Goal: Task Accomplishment & Management: Use online tool/utility

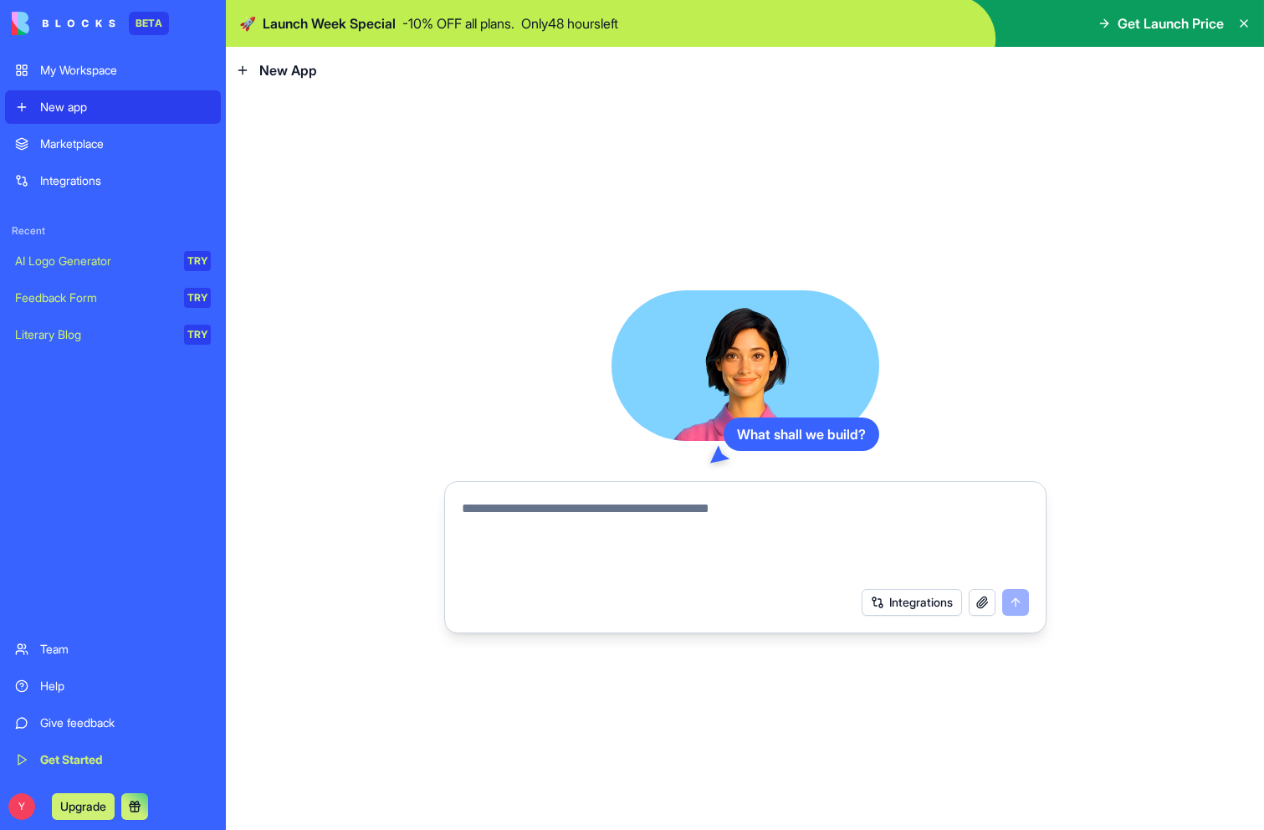
click at [98, 143] on div "Marketplace" at bounding box center [125, 143] width 171 height 17
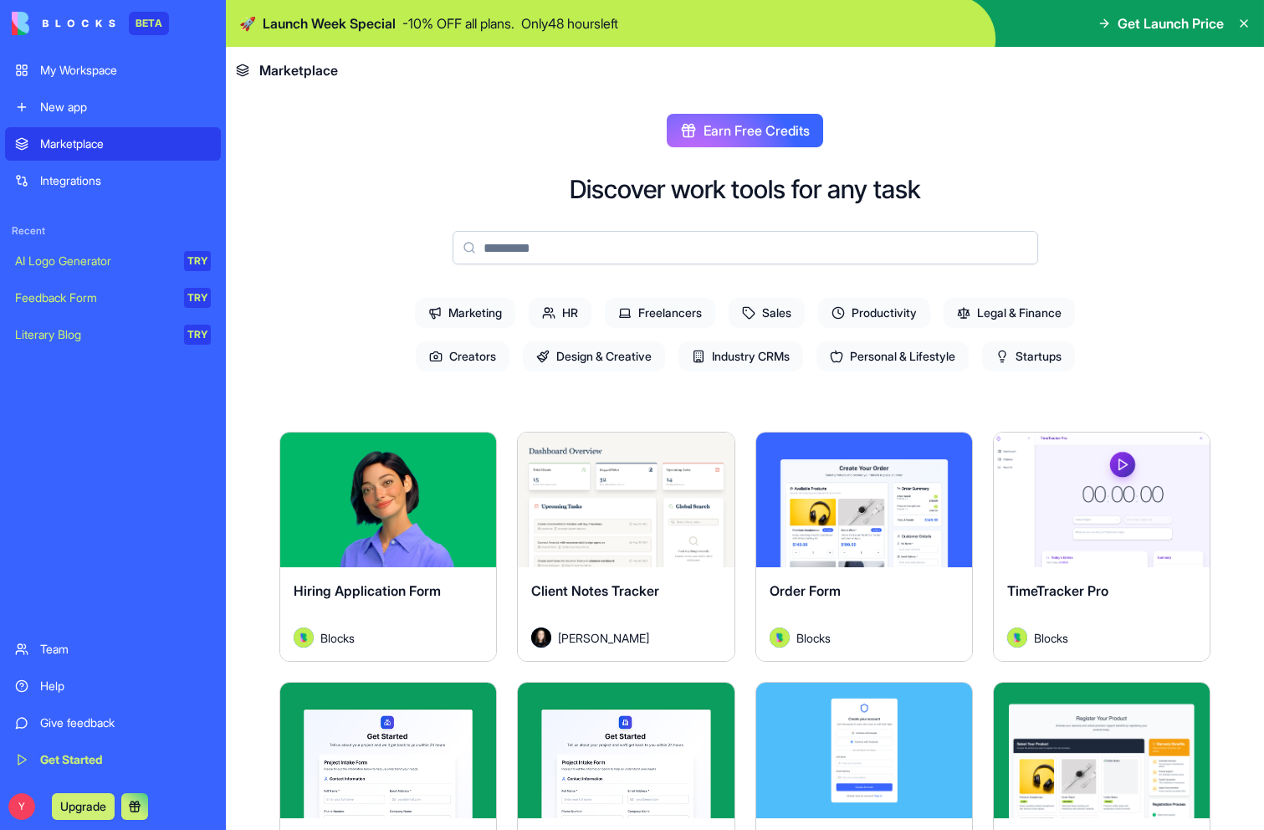
click at [89, 181] on div "Integrations" at bounding box center [125, 180] width 171 height 17
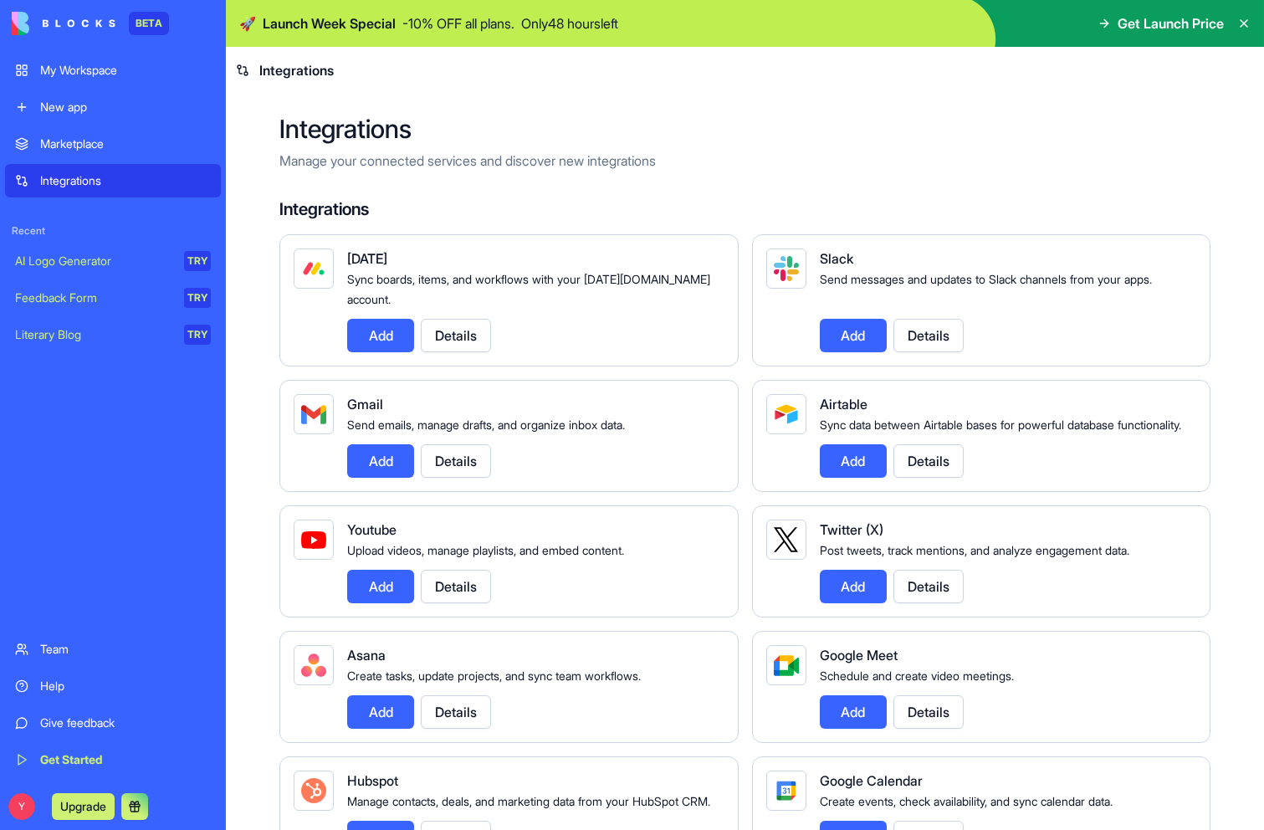
click at [85, 108] on div "New app" at bounding box center [125, 107] width 171 height 17
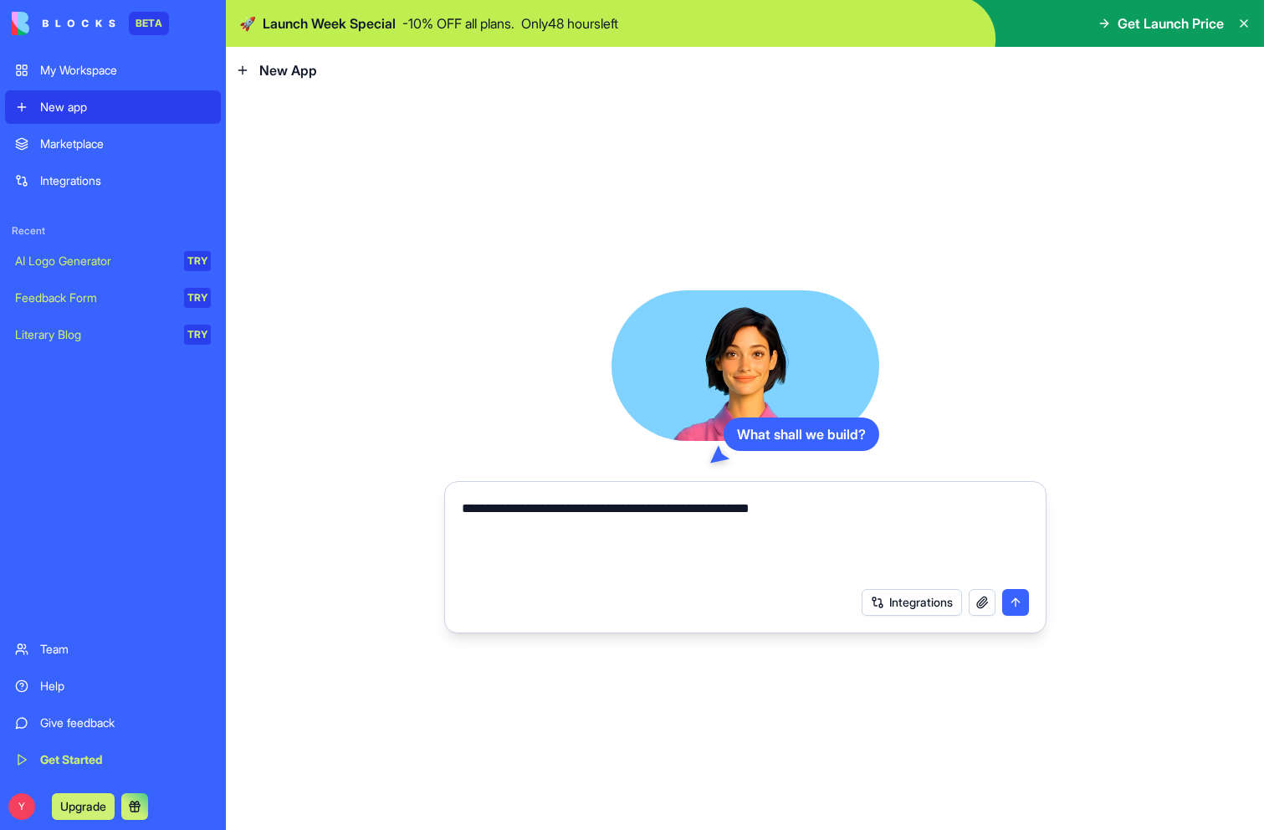
type textarea "**********"
click at [1022, 601] on button "submit" at bounding box center [1015, 602] width 27 height 27
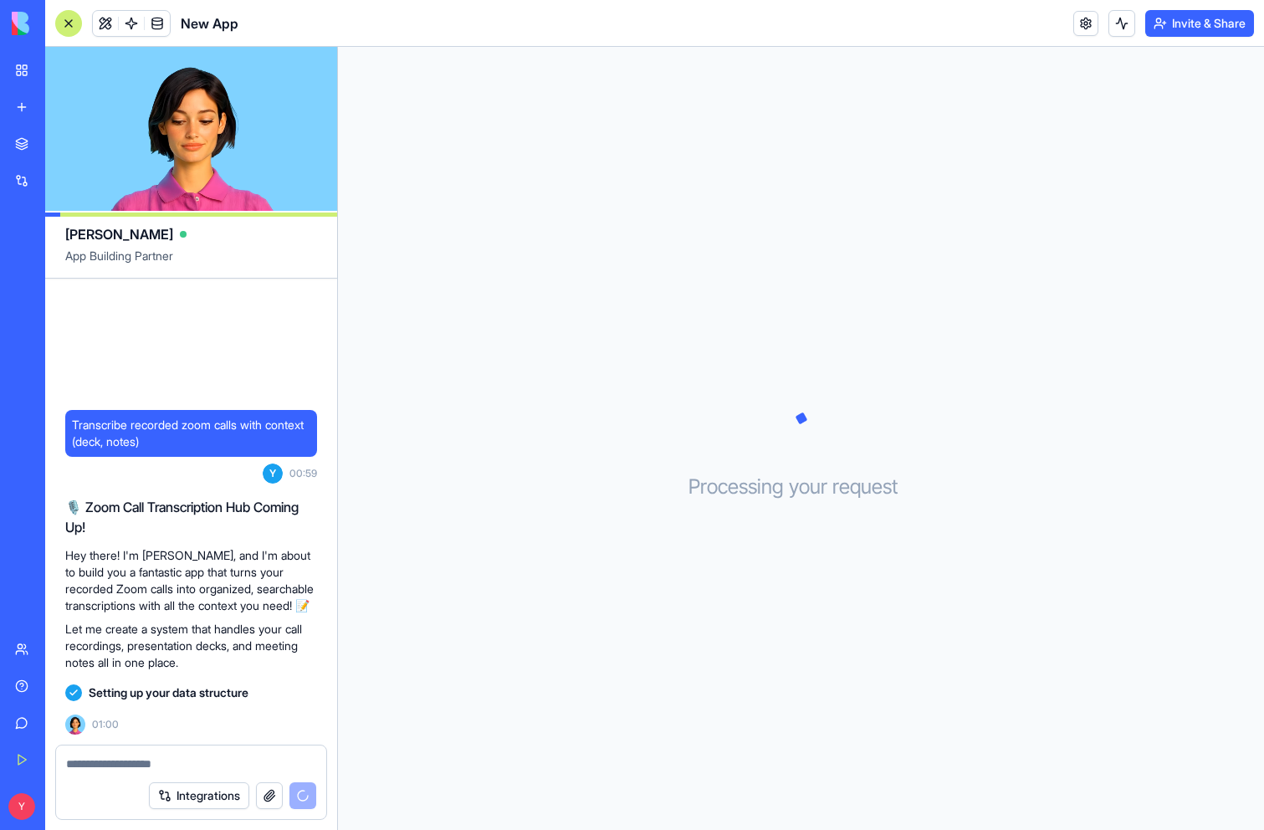
click at [202, 795] on button "Integrations" at bounding box center [199, 795] width 100 height 27
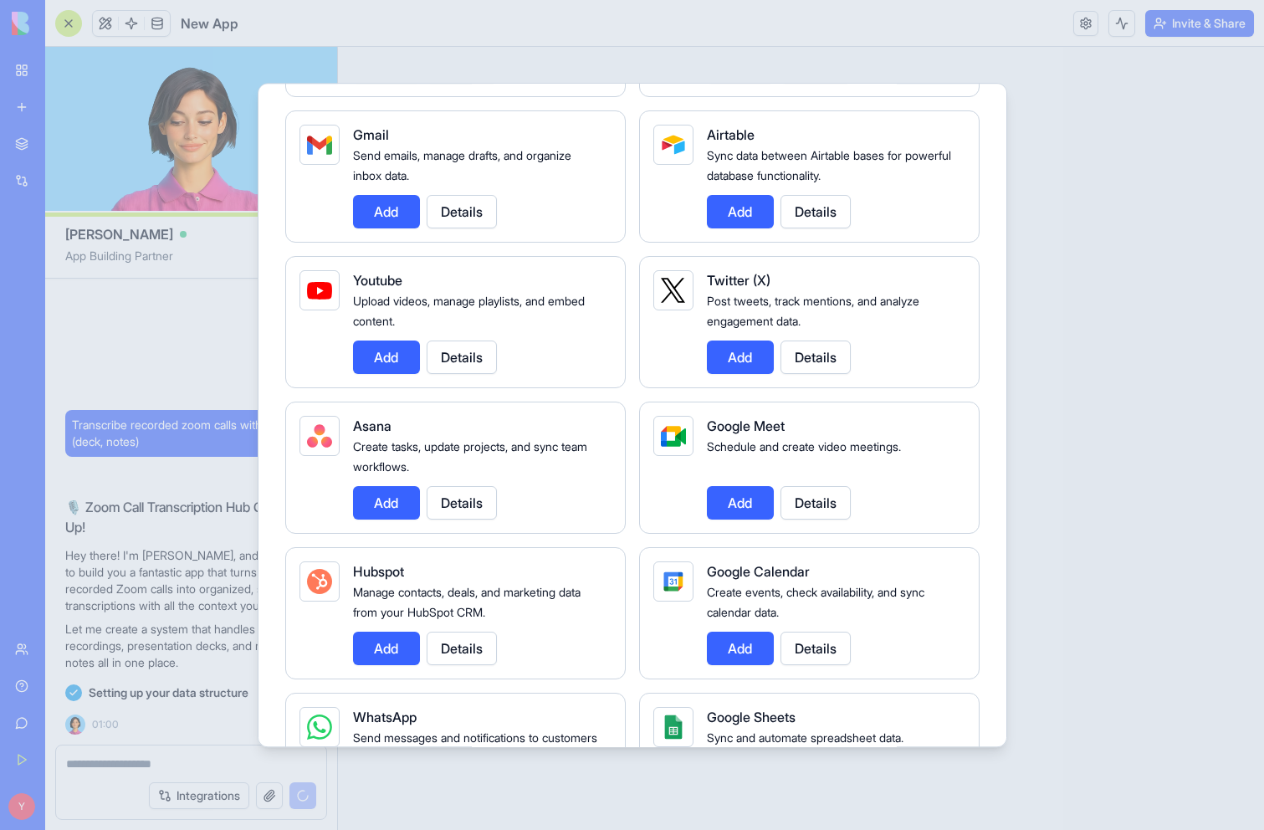
scroll to position [306, 0]
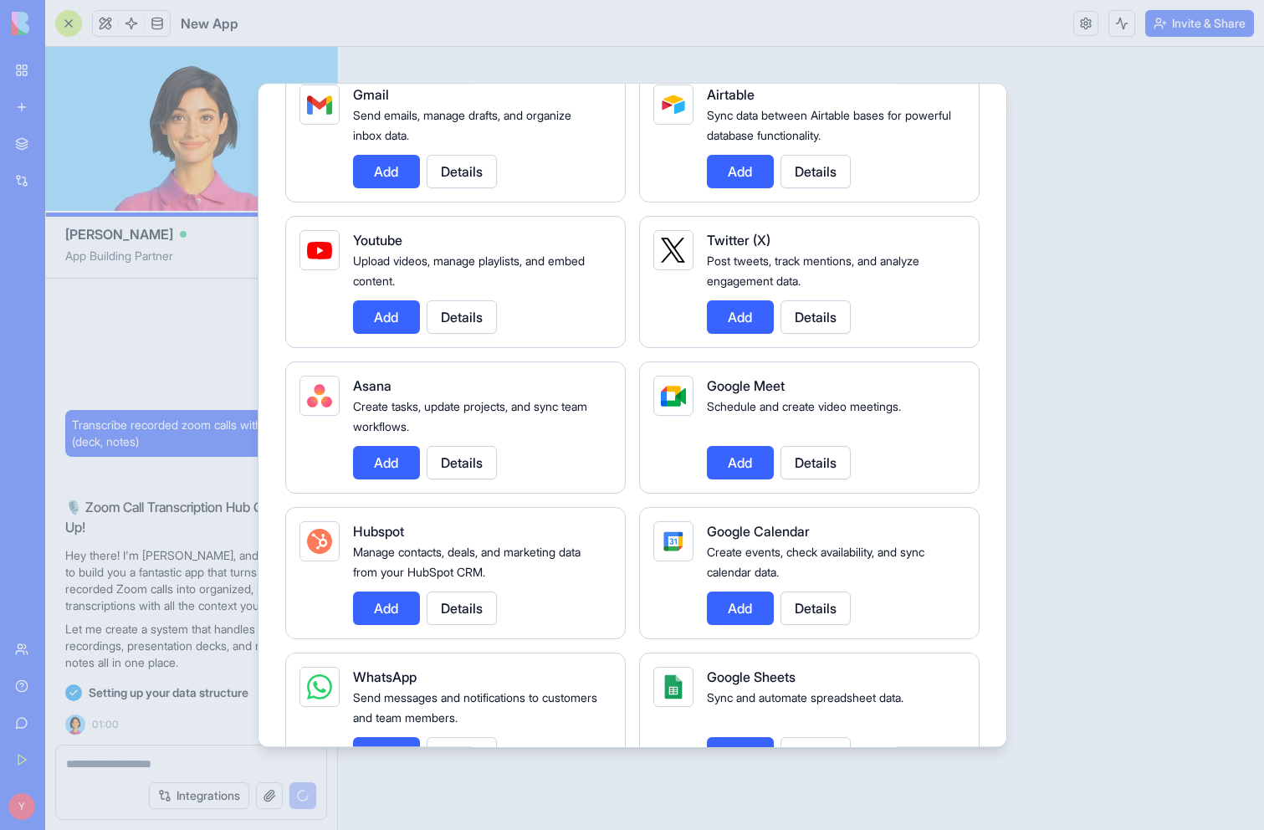
click at [1051, 166] on div at bounding box center [632, 415] width 1264 height 830
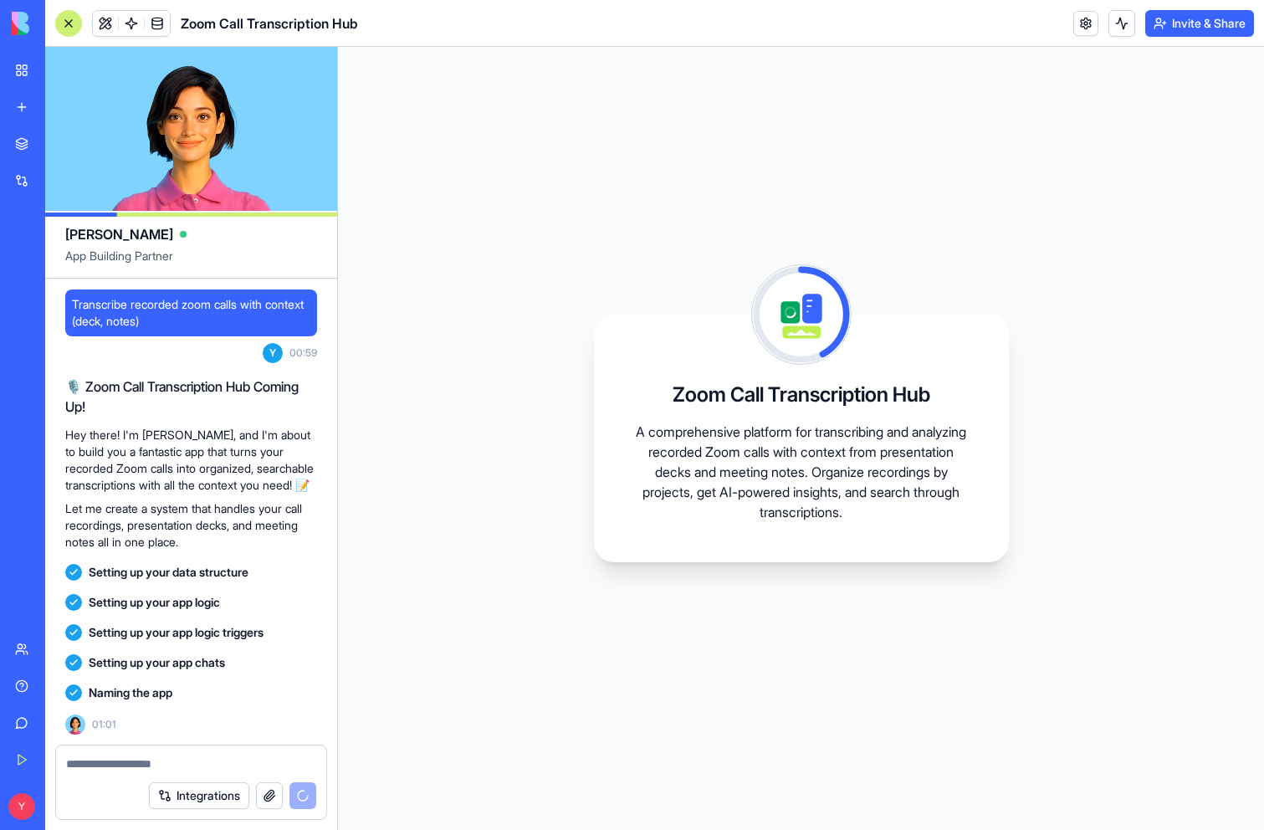
scroll to position [166, 0]
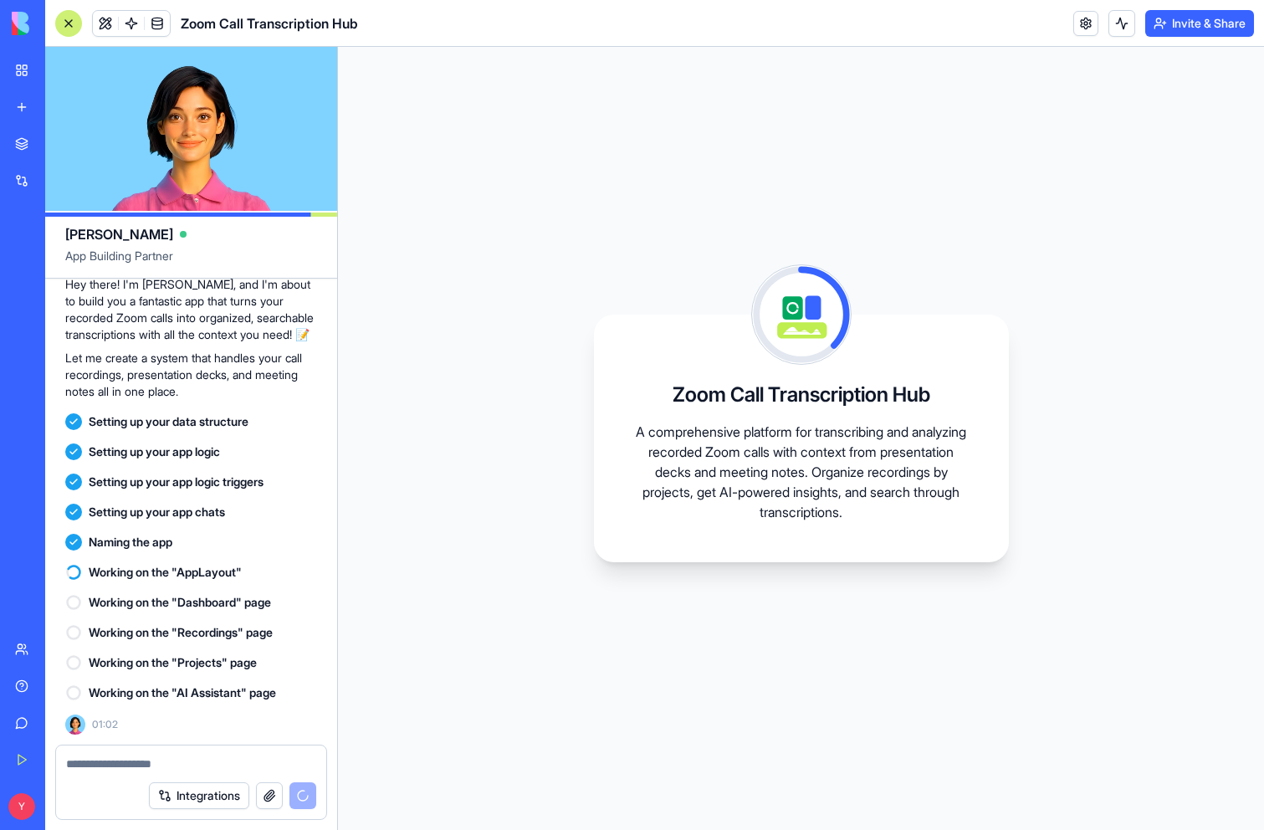
click at [18, 103] on link "New app" at bounding box center [38, 106] width 67 height 33
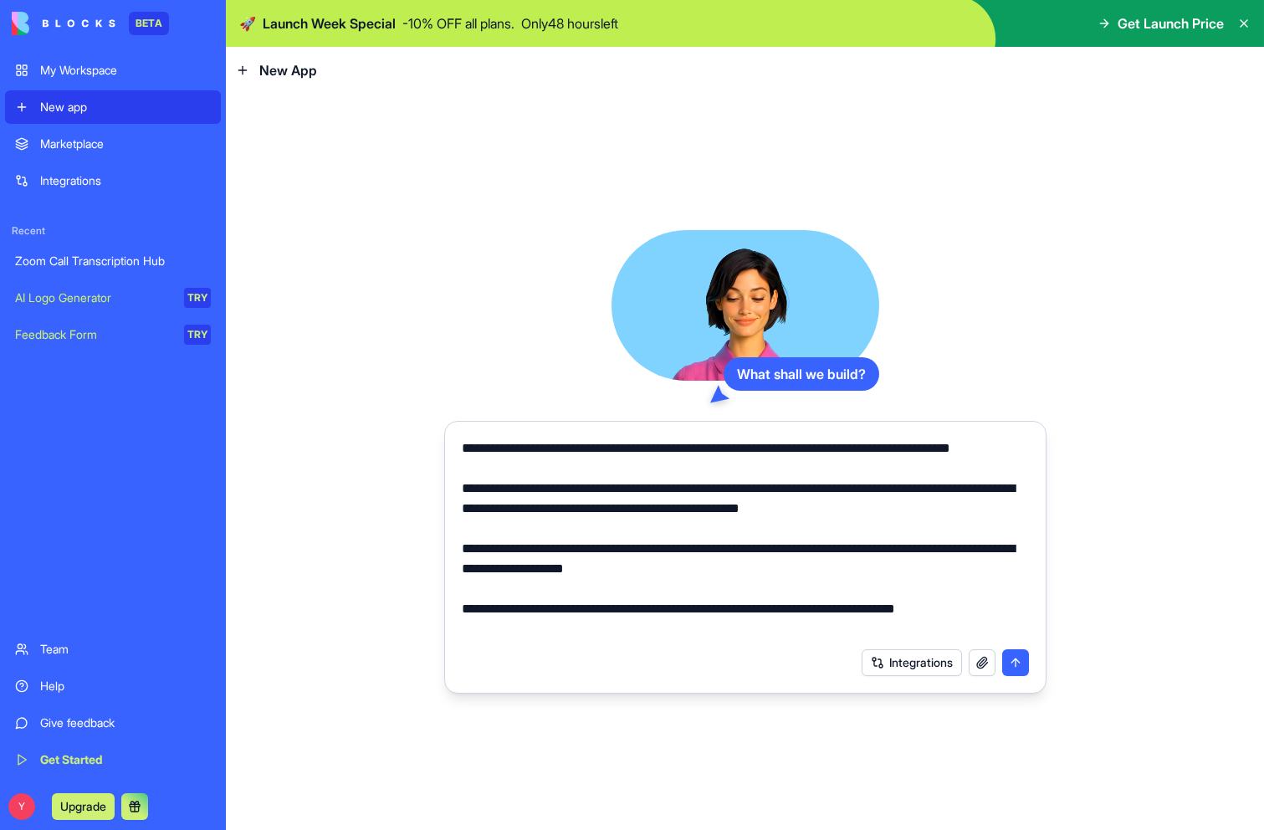
type textarea "**********"
click at [1015, 665] on button "submit" at bounding box center [1015, 662] width 27 height 27
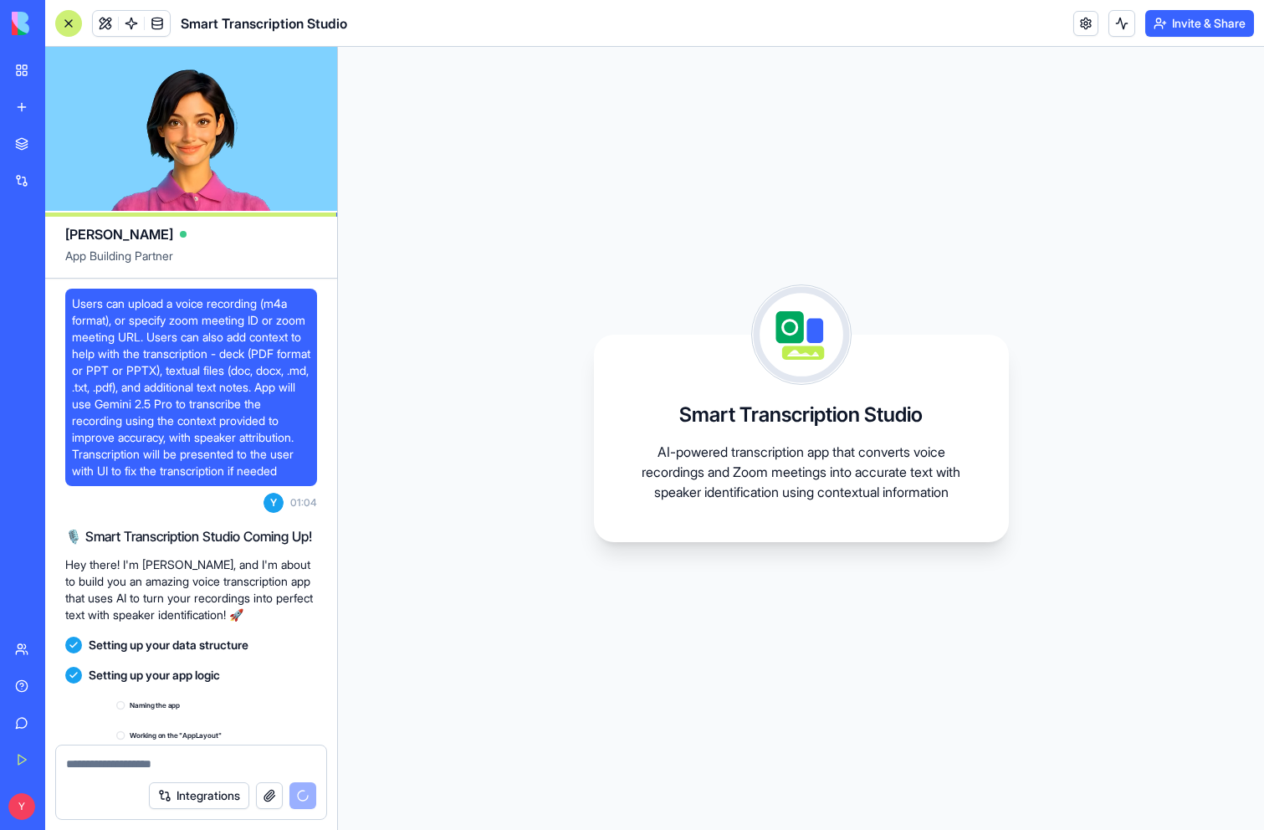
scroll to position [183, 0]
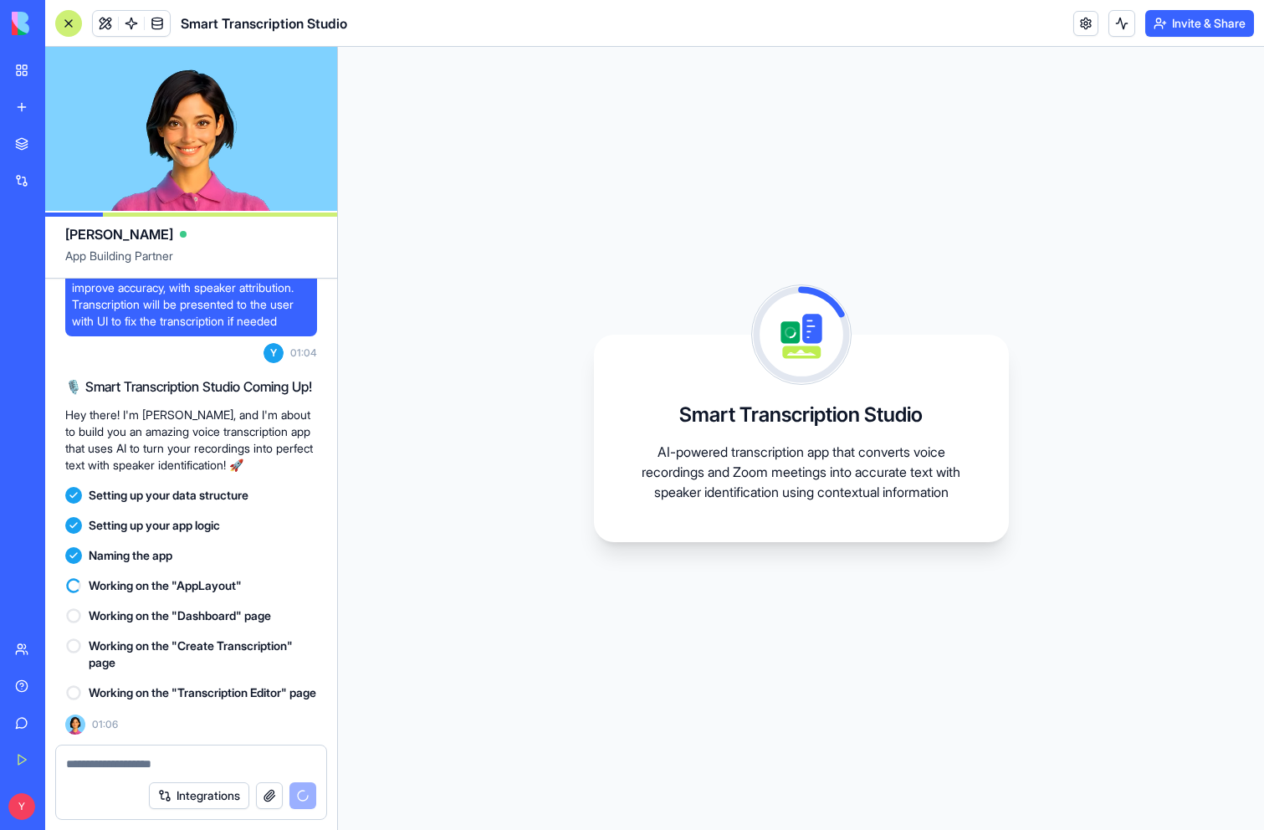
click at [23, 22] on img at bounding box center [64, 23] width 104 height 23
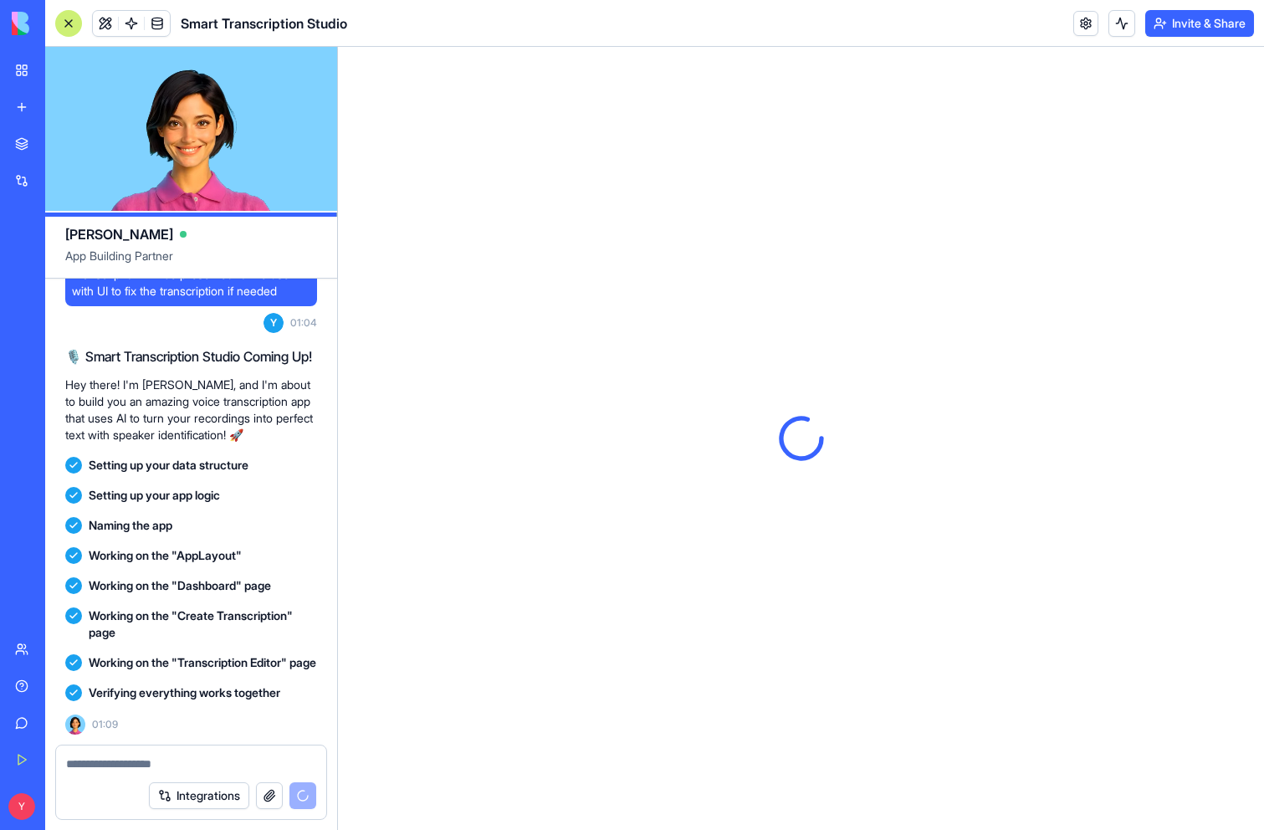
scroll to position [424, 0]
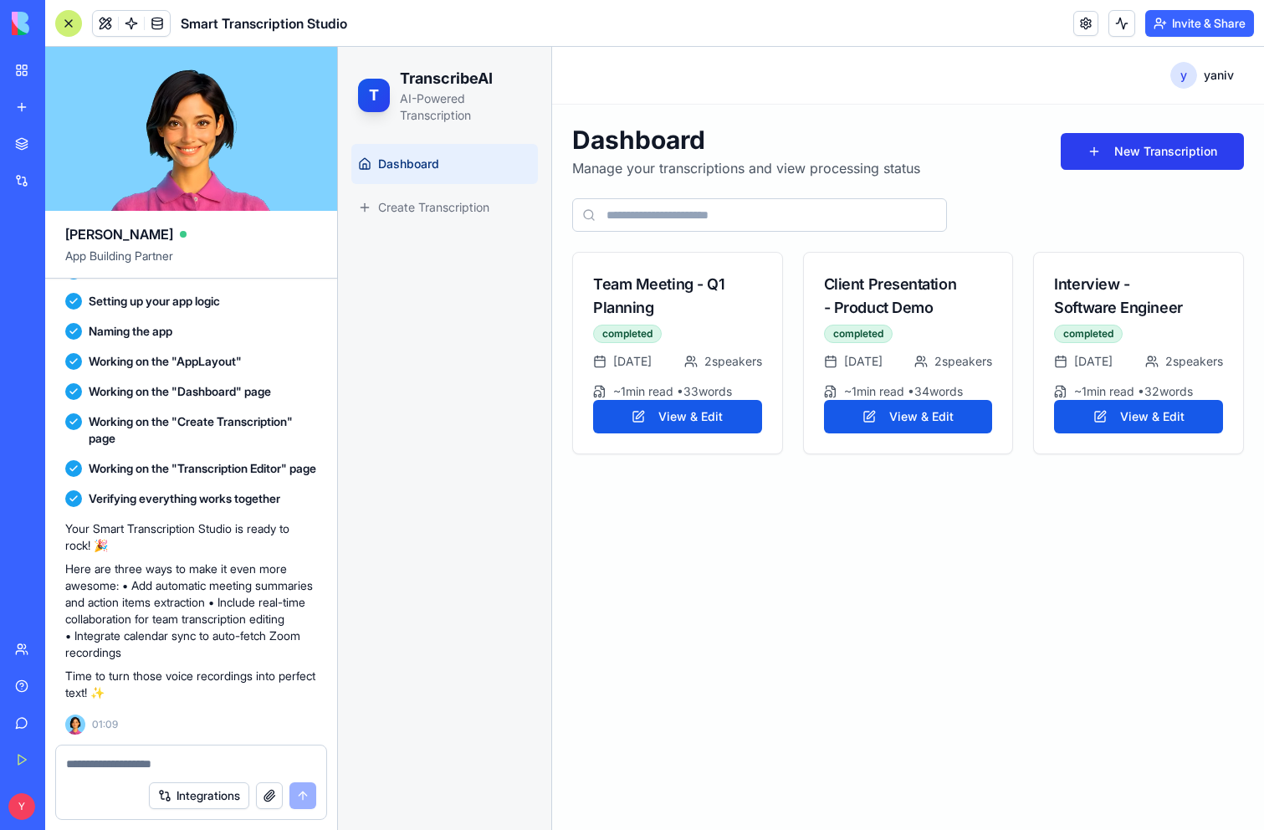
click at [1087, 155] on button "New Transcription" at bounding box center [1152, 151] width 183 height 37
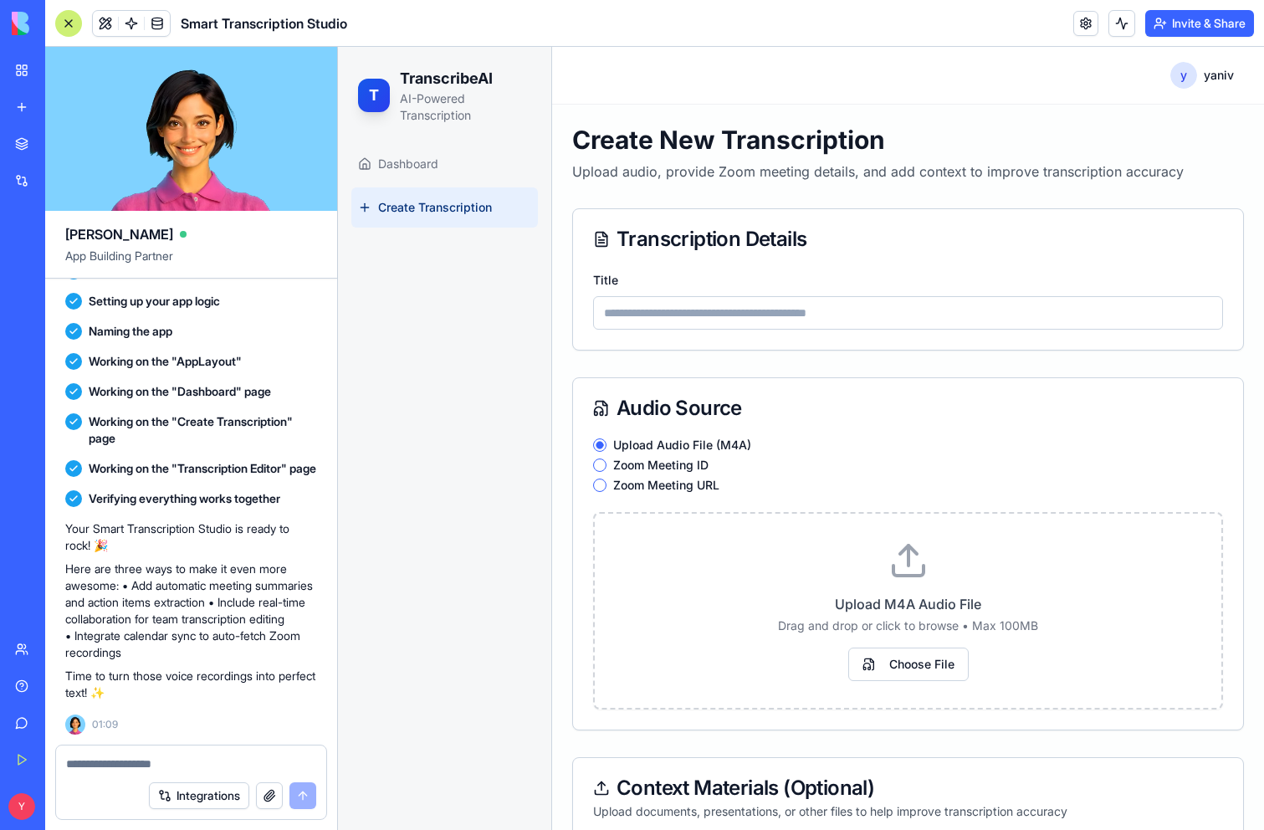
click at [692, 317] on input "Title" at bounding box center [908, 312] width 630 height 33
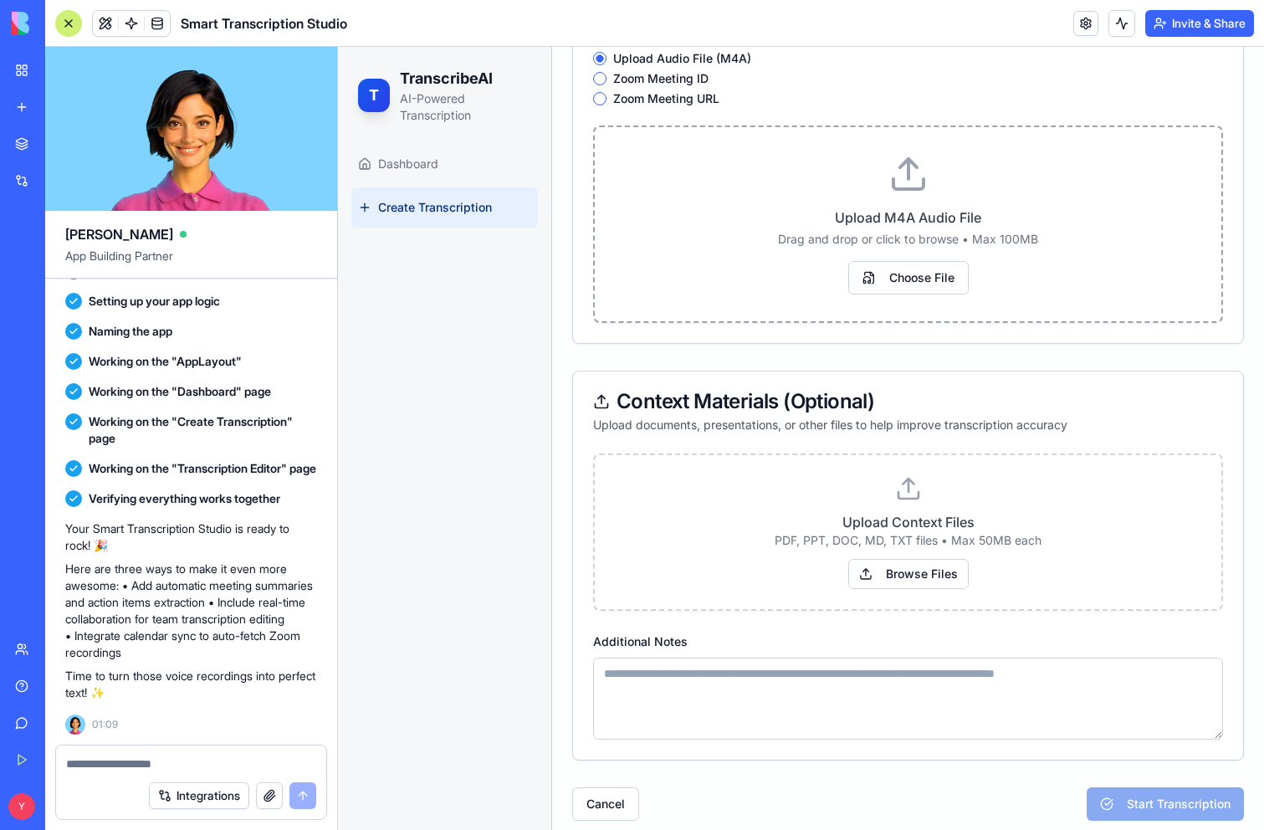
scroll to position [397, 0]
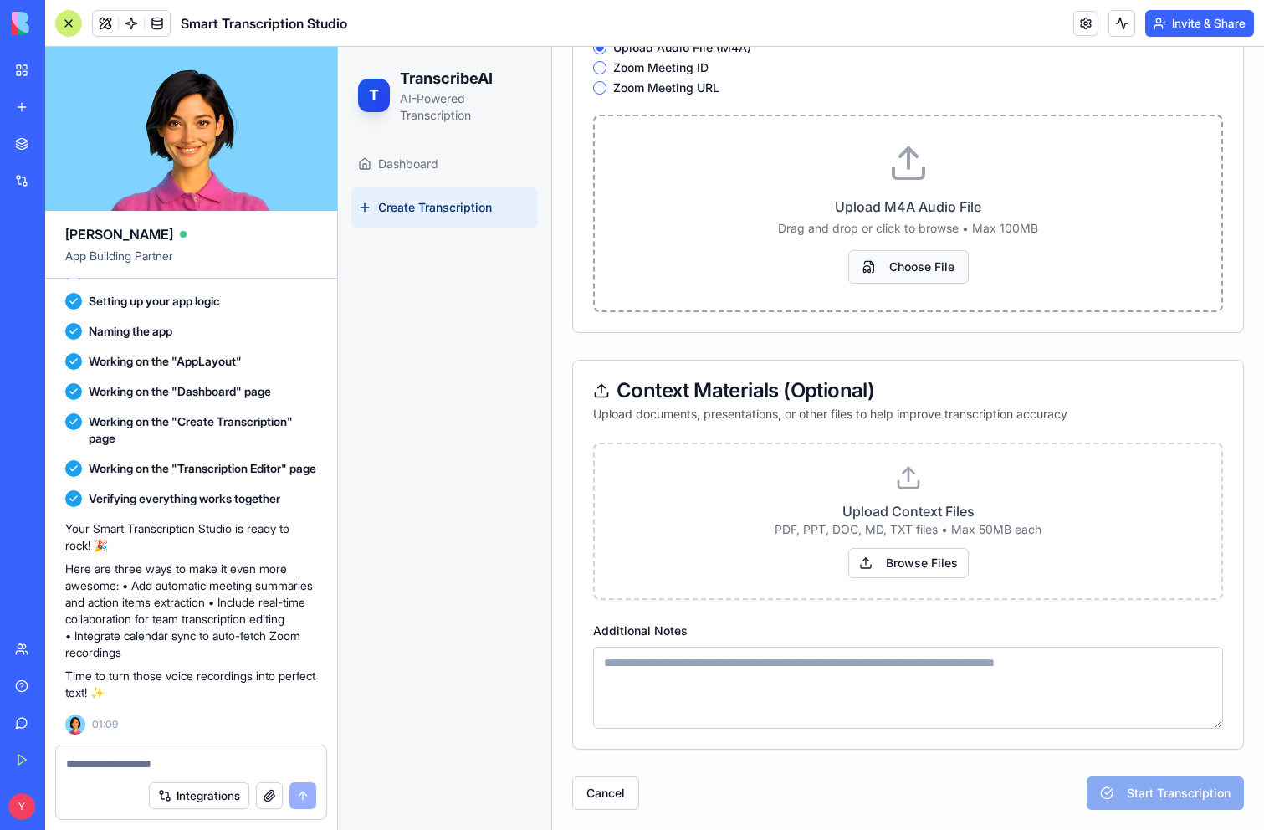
type input "****"
click at [903, 270] on button "Choose File" at bounding box center [908, 266] width 120 height 33
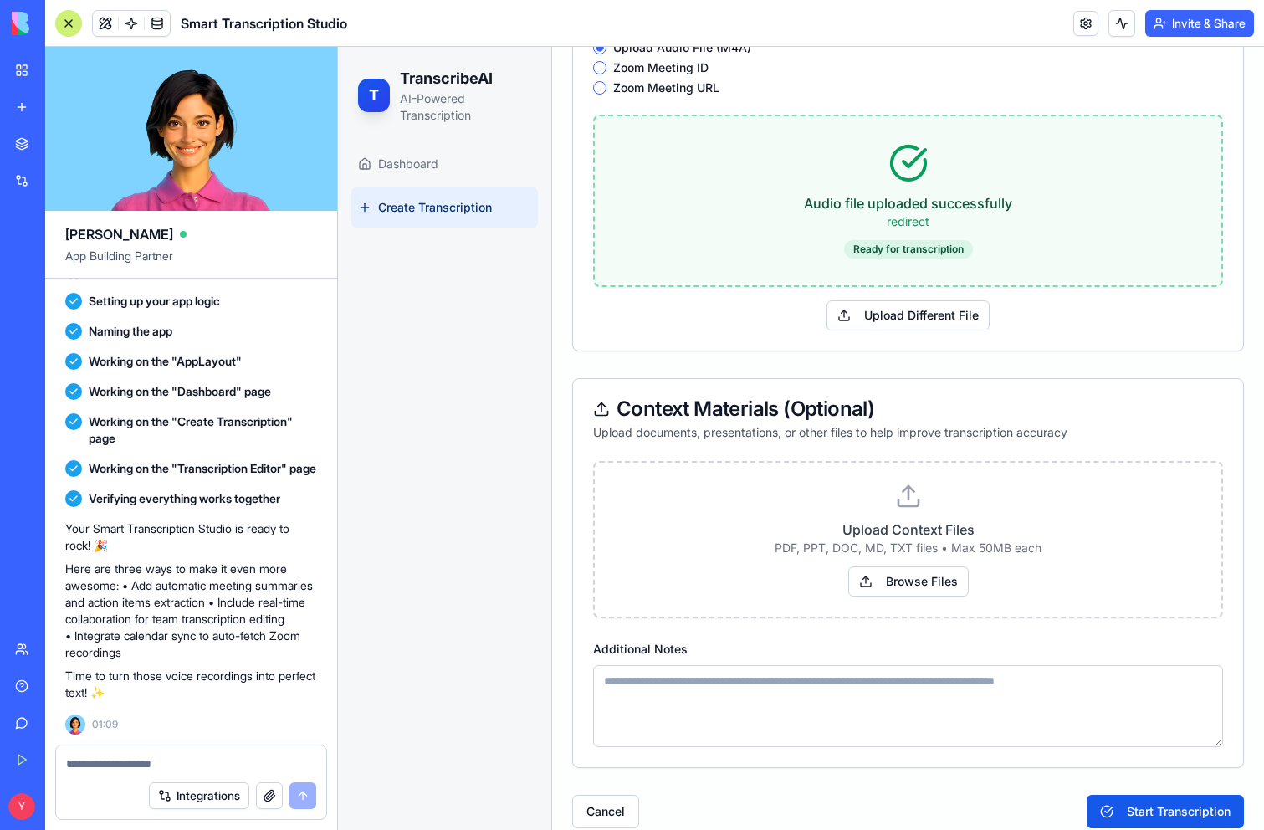
click at [949, 700] on textarea "Additional Notes" at bounding box center [908, 706] width 630 height 82
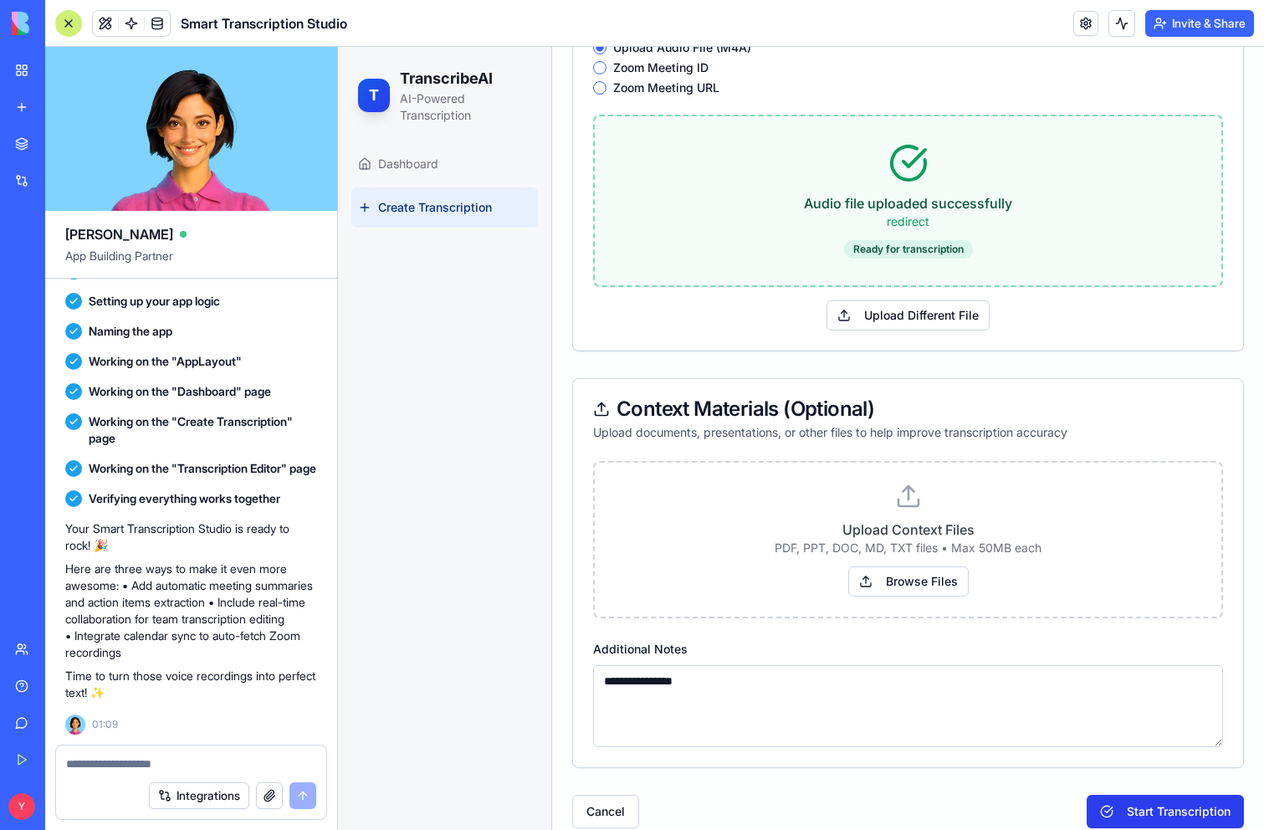
type textarea "**********"
click at [1191, 808] on button "Start Transcription" at bounding box center [1164, 811] width 157 height 33
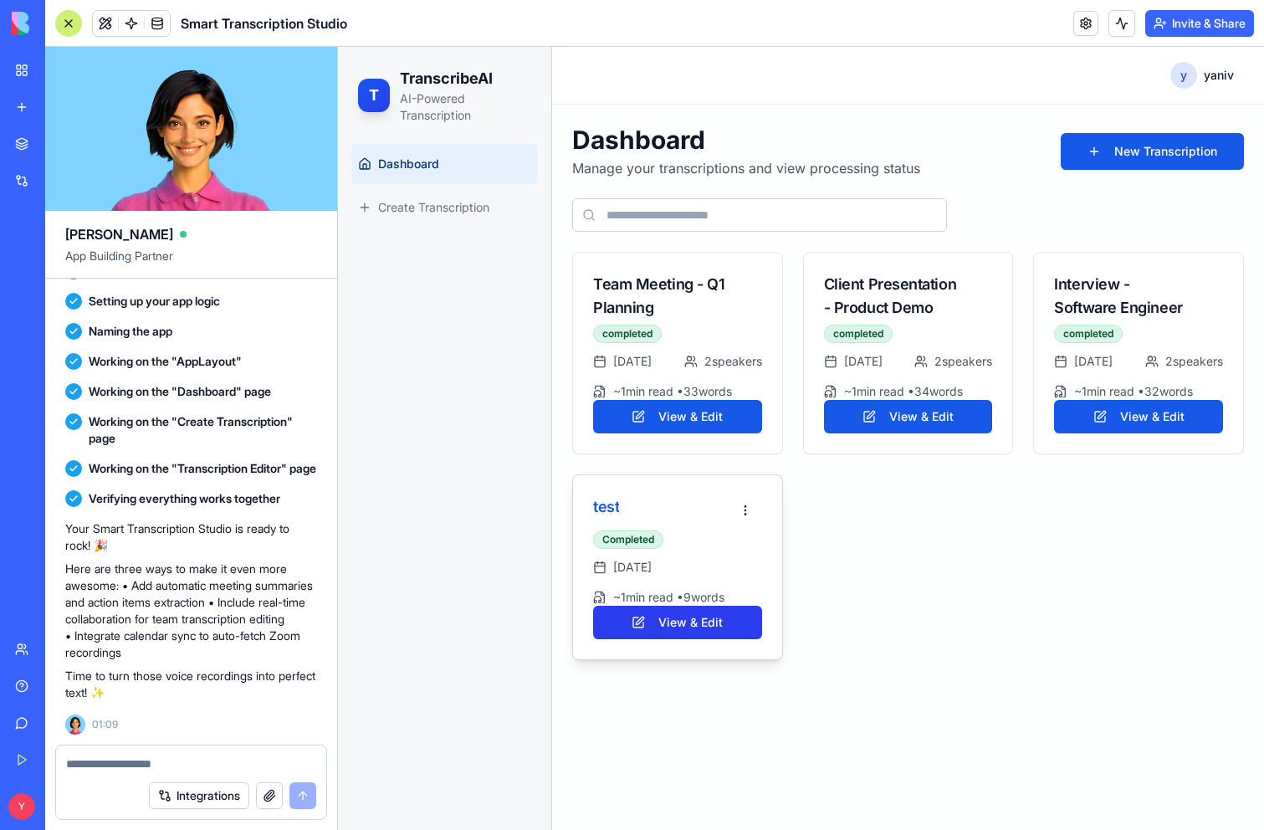
click at [683, 639] on button "View & Edit" at bounding box center [677, 622] width 169 height 33
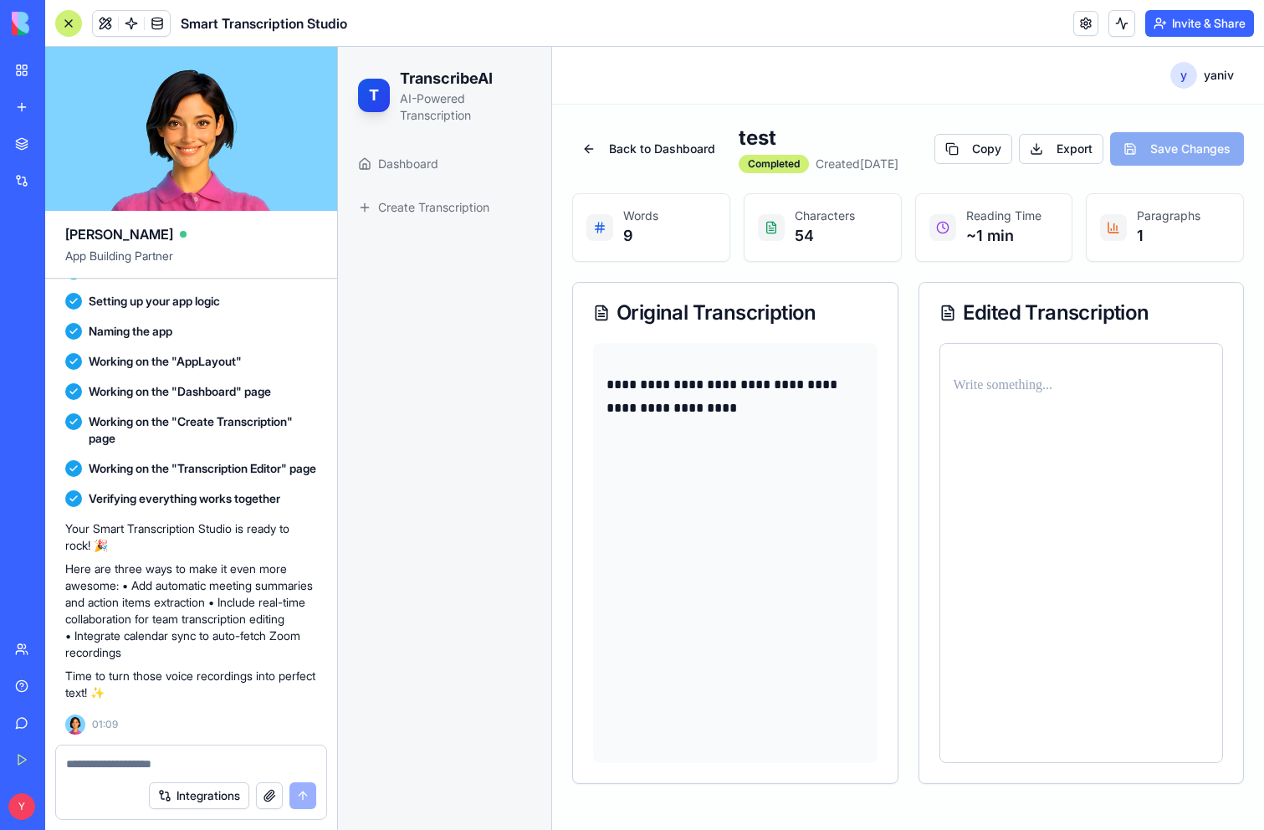
click at [983, 386] on p at bounding box center [1082, 385] width 256 height 23
click at [802, 499] on div "**********" at bounding box center [735, 553] width 284 height 420
click at [160, 27] on span at bounding box center [157, 23] width 47 height 47
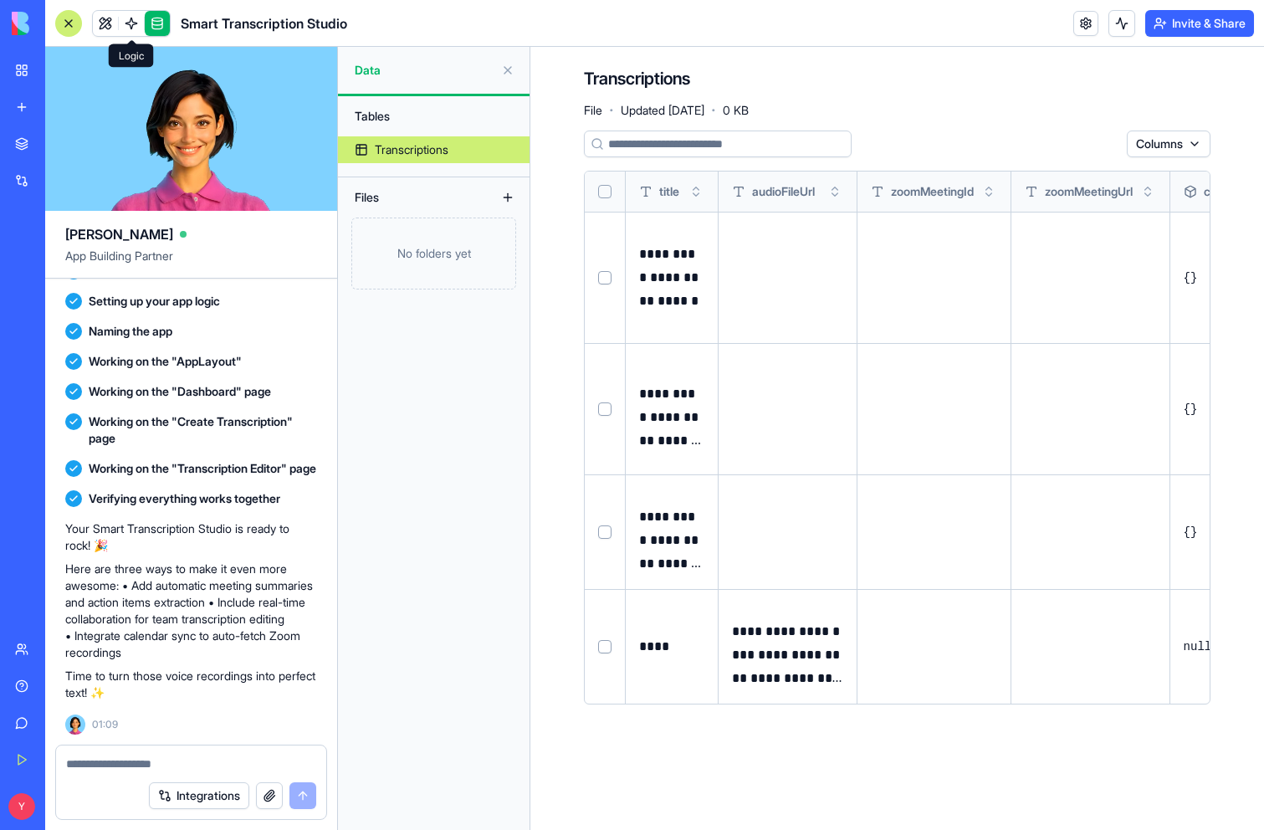
click at [137, 27] on span at bounding box center [131, 23] width 47 height 47
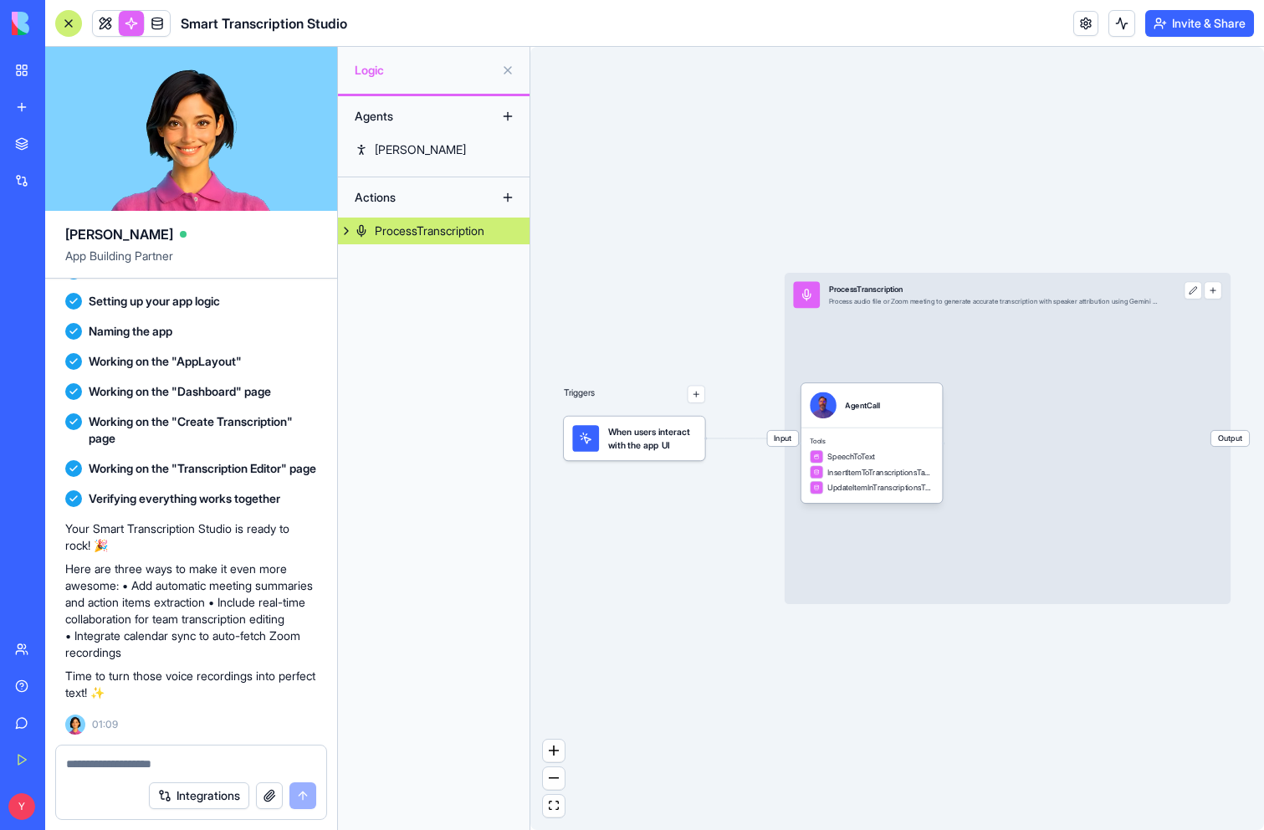
click at [347, 229] on button at bounding box center [346, 230] width 17 height 27
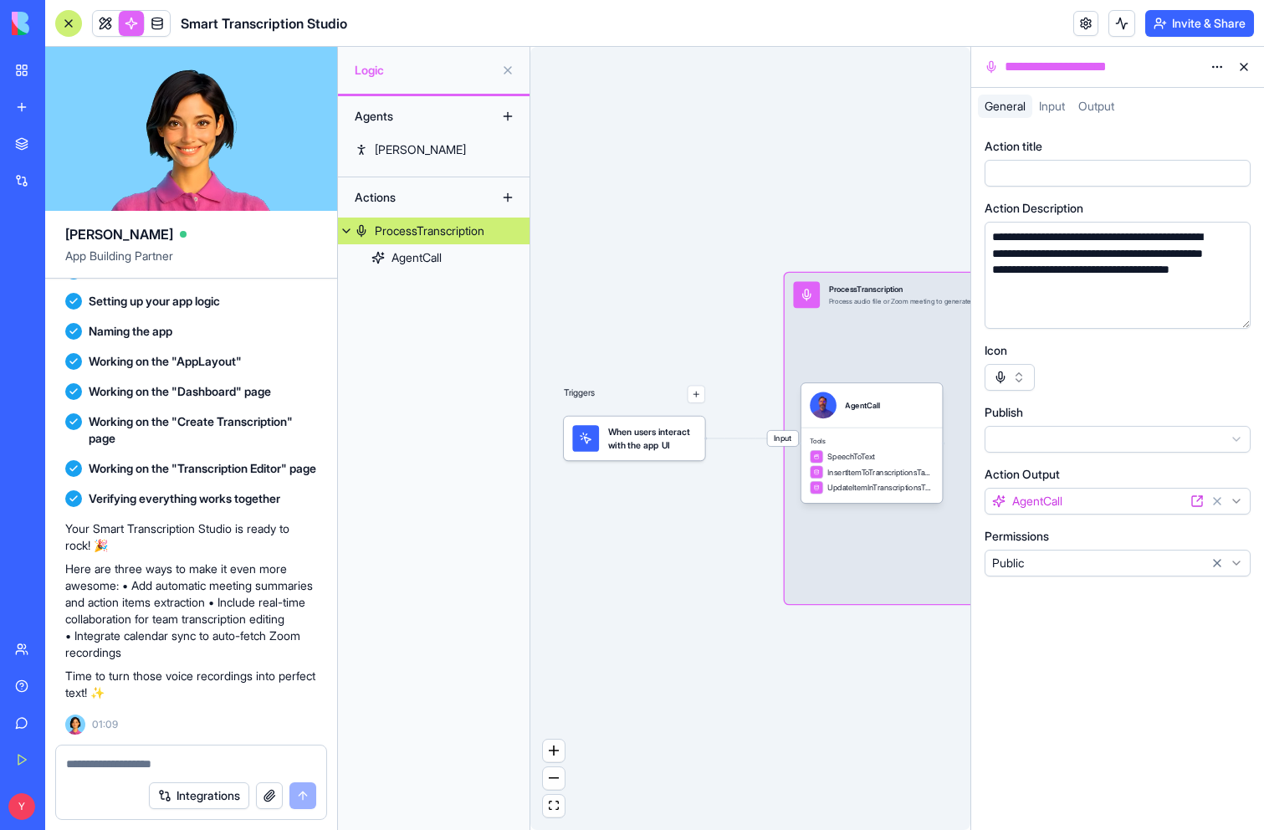
click at [1052, 108] on span "Input" at bounding box center [1052, 106] width 26 height 14
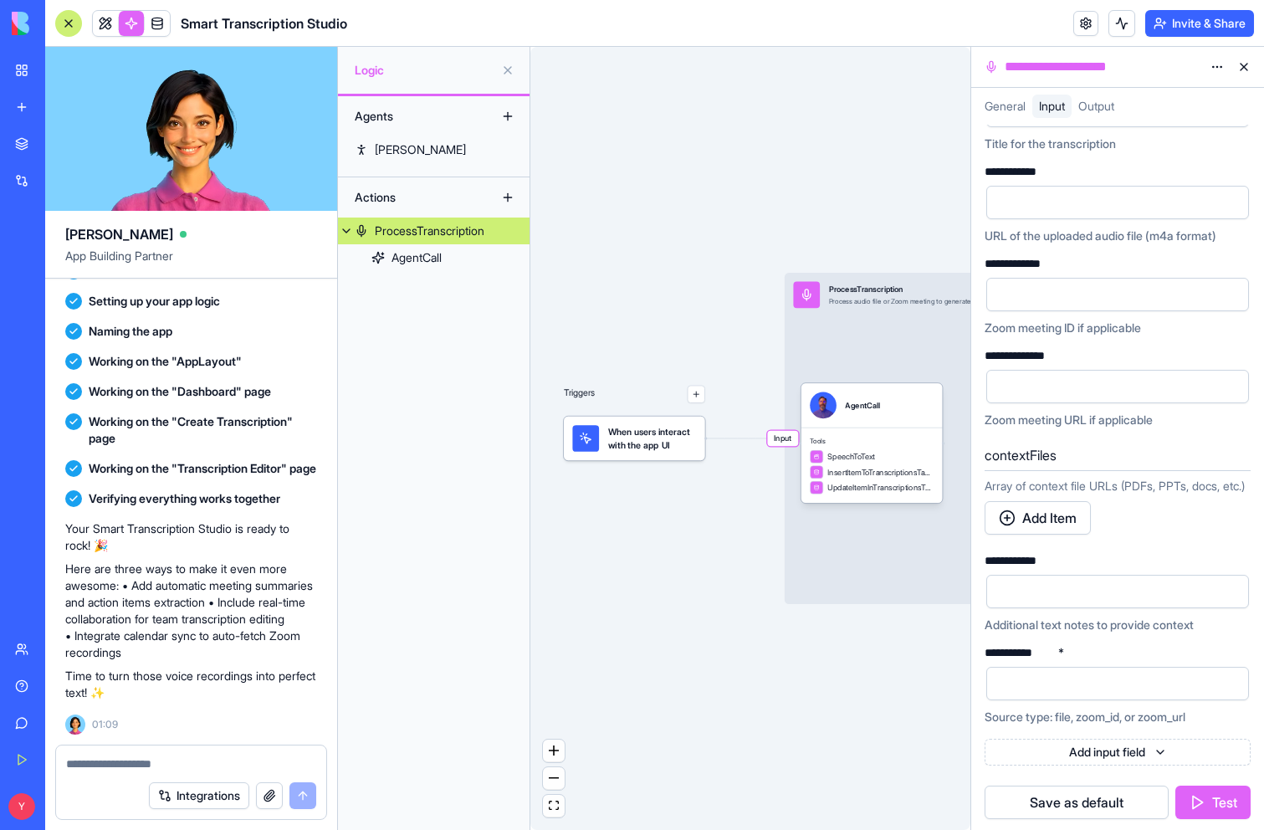
scroll to position [84, 0]
click at [1100, 110] on span "Output" at bounding box center [1096, 106] width 36 height 14
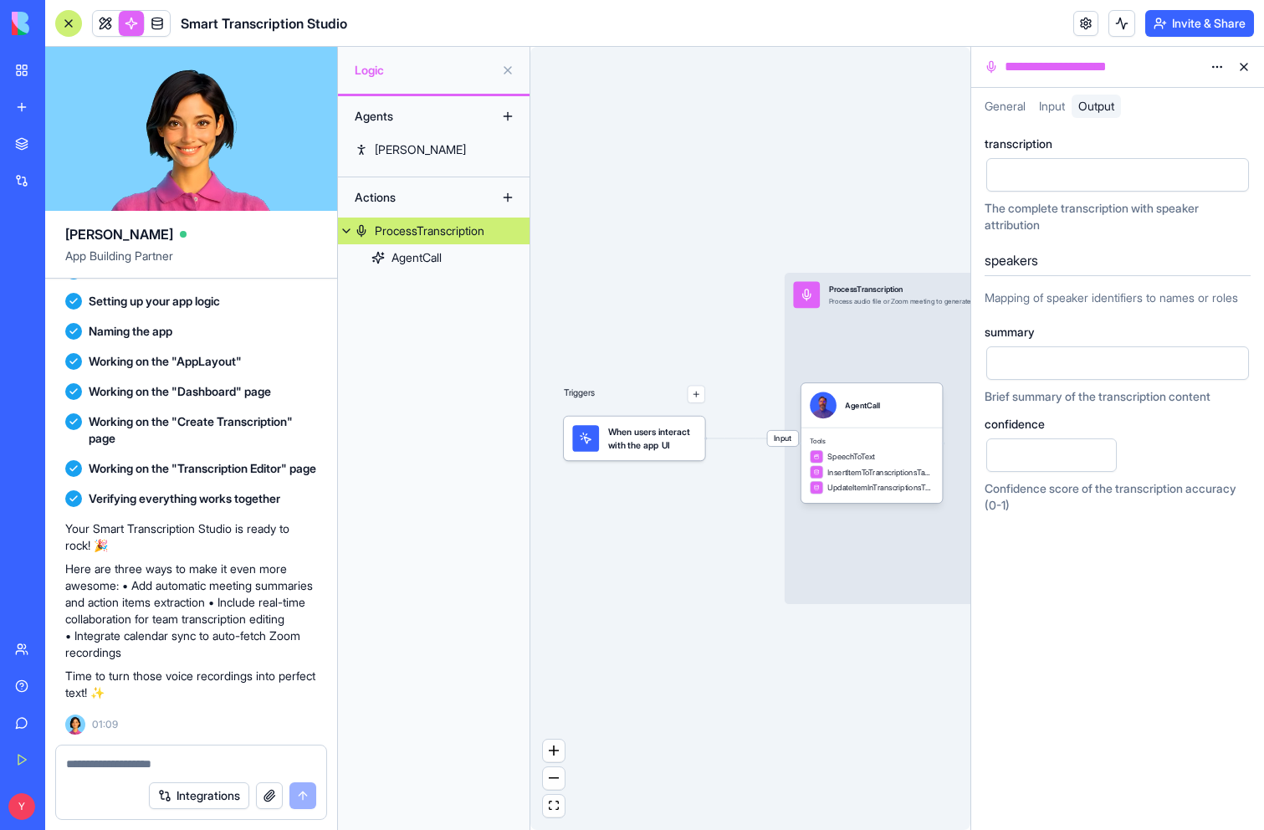
click at [991, 111] on span "General" at bounding box center [1004, 106] width 41 height 14
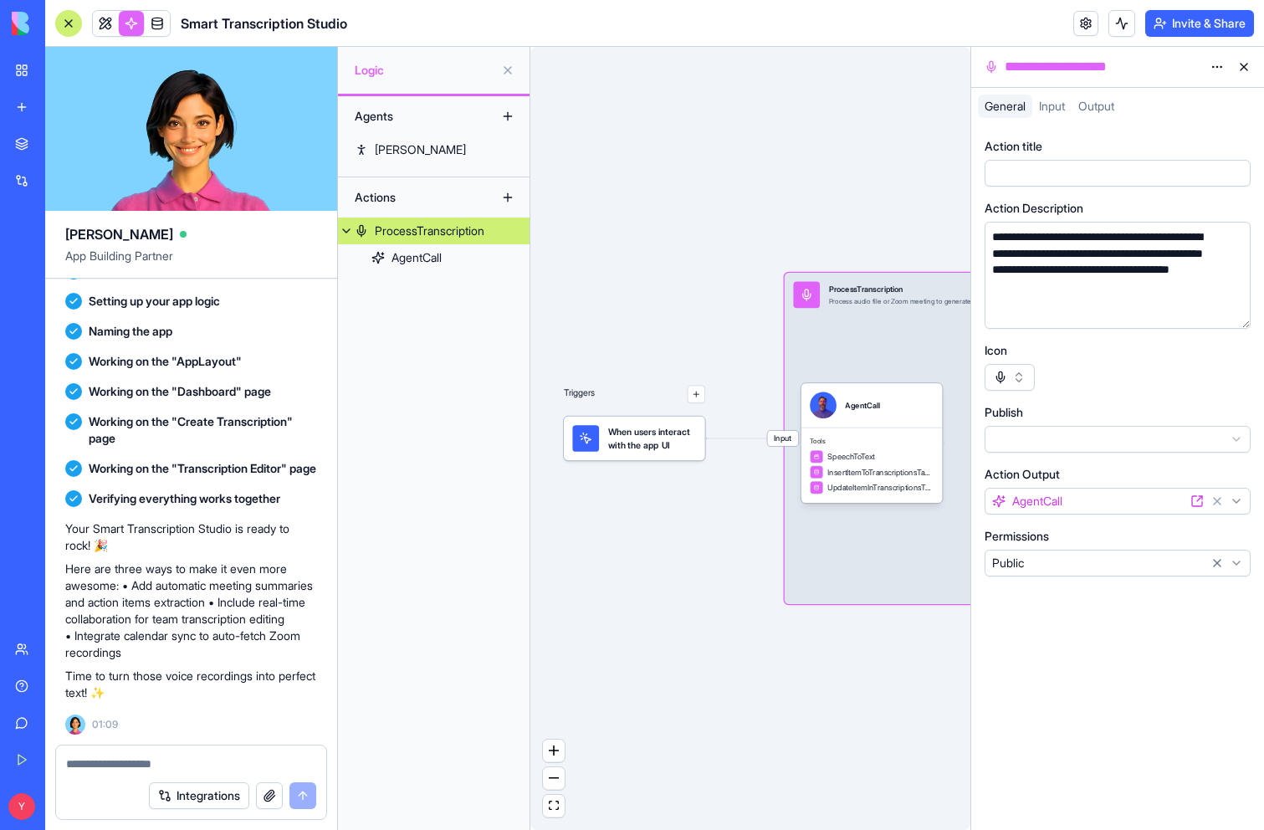
click at [1198, 500] on icon at bounding box center [1199, 498] width 5 height 5
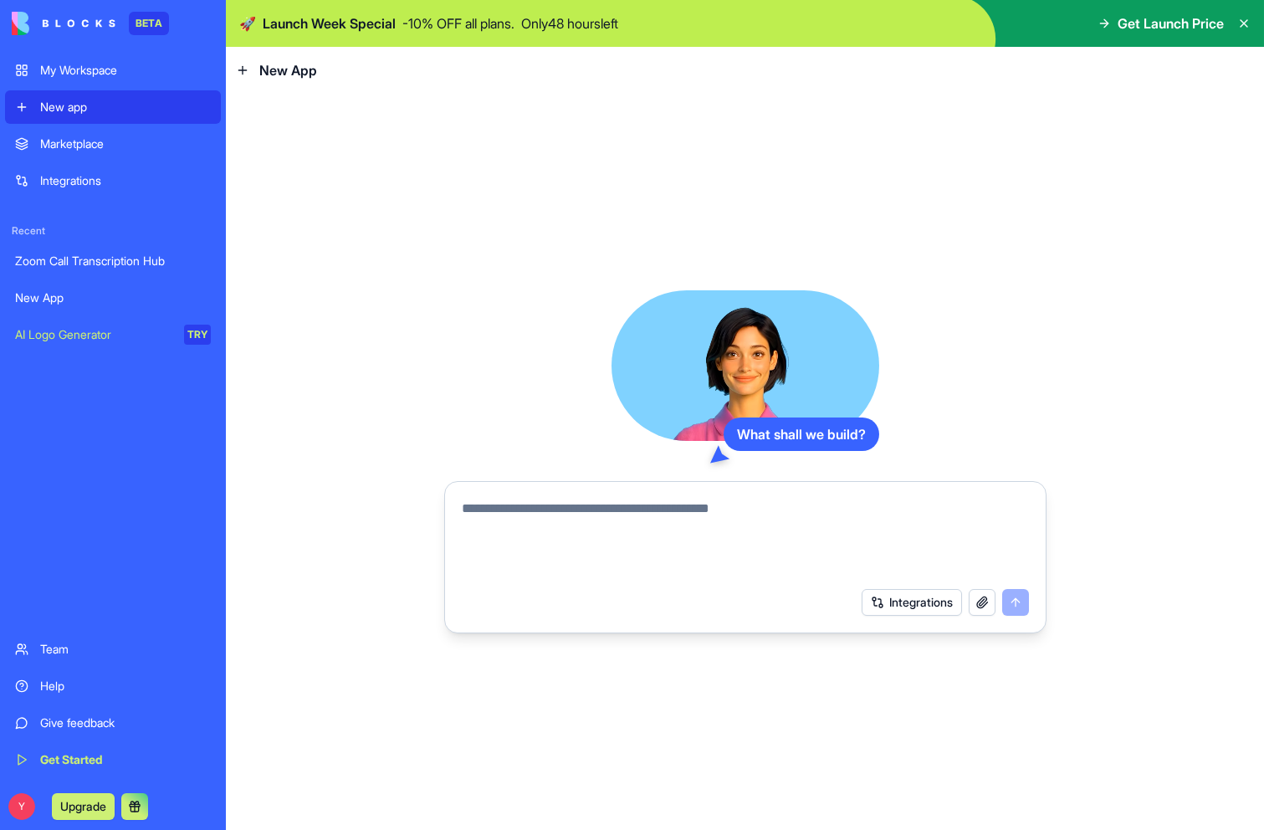
click at [1097, 21] on icon at bounding box center [1103, 23] width 13 height 13
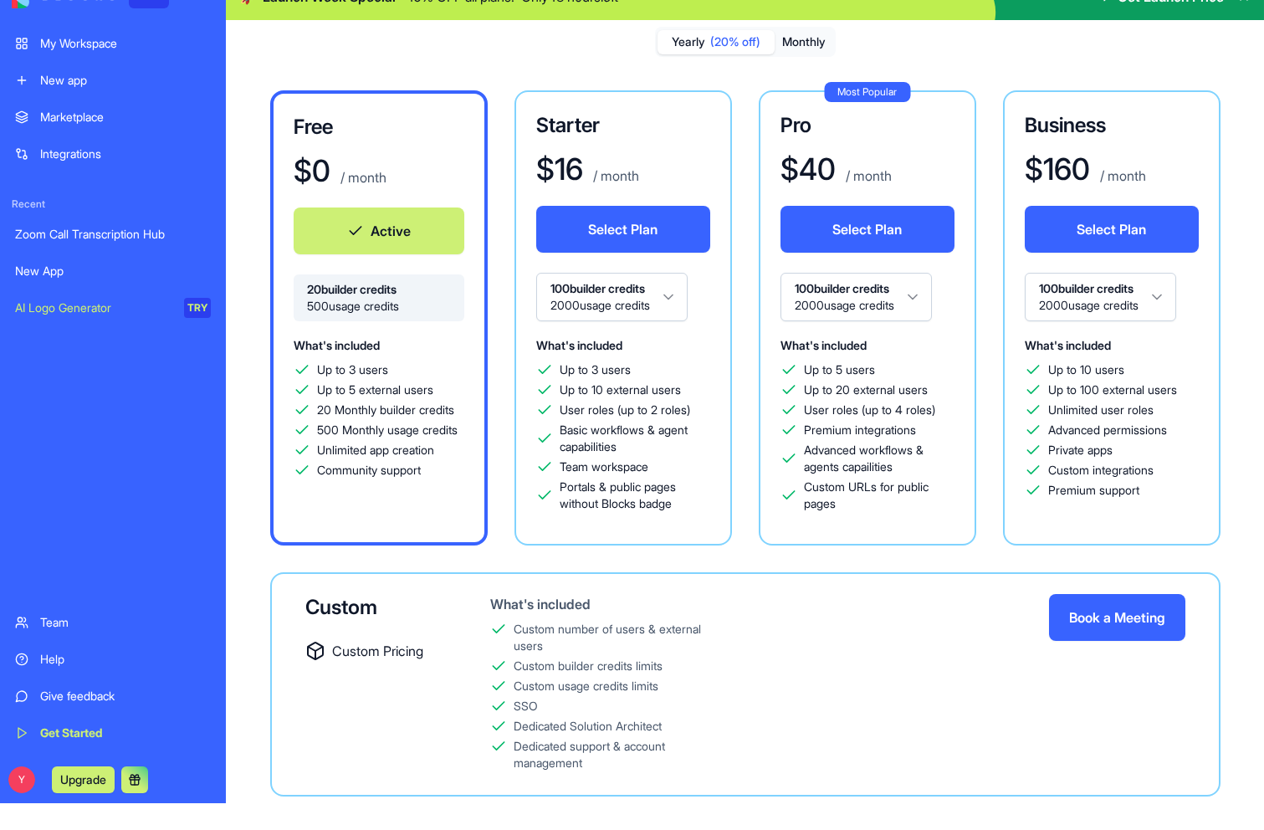
scroll to position [47, 0]
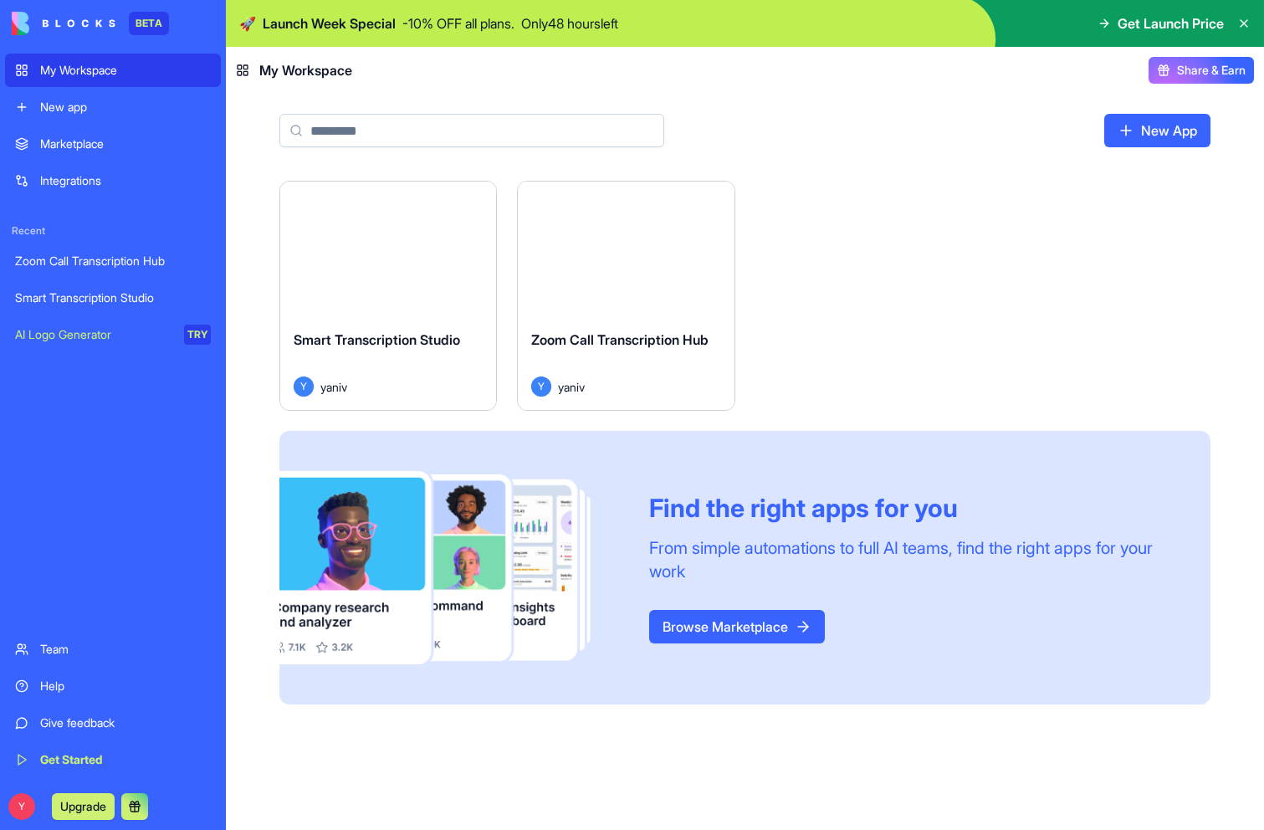
click at [387, 250] on button "Launch" at bounding box center [387, 249] width 125 height 33
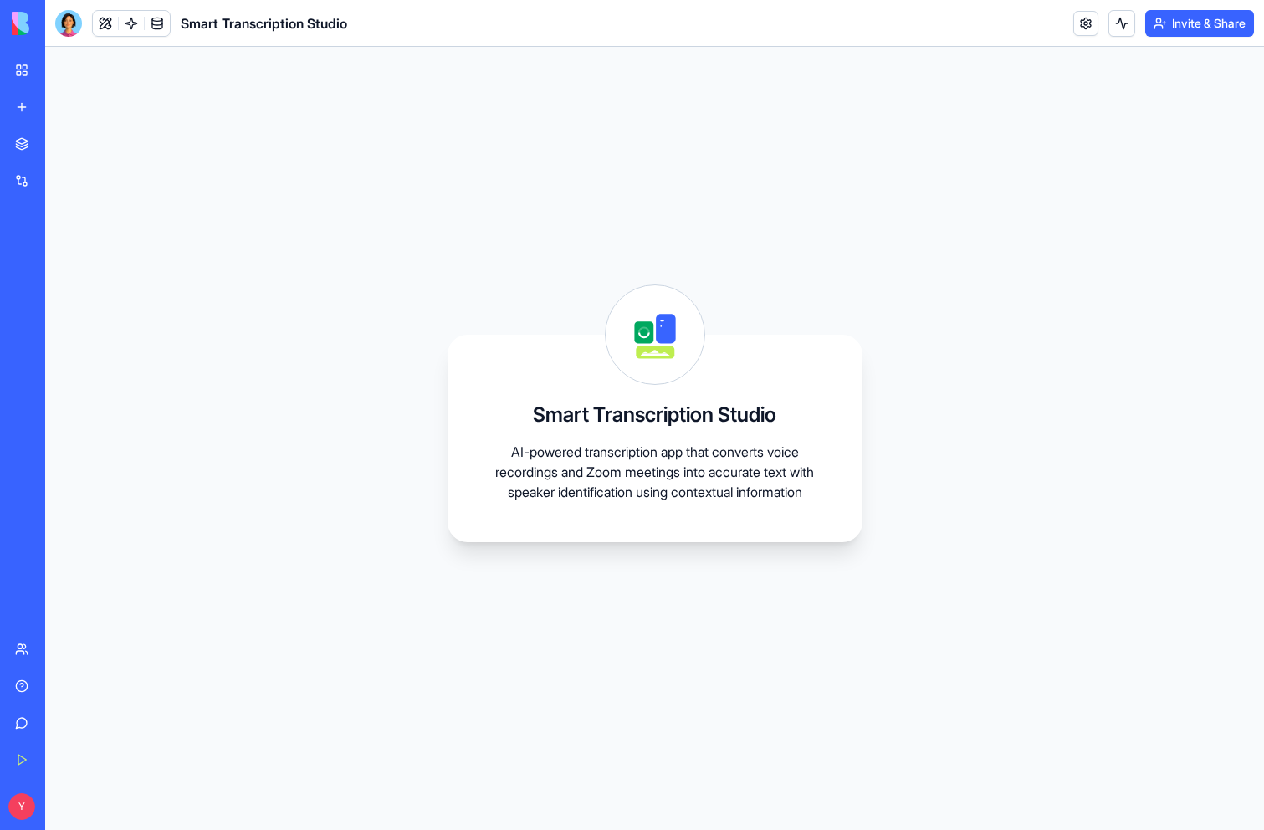
click at [492, 197] on div "Smart Transcription Studio AI-powered transcription app that converts voice rec…" at bounding box center [654, 438] width 1219 height 783
click at [105, 23] on button at bounding box center [105, 23] width 25 height 25
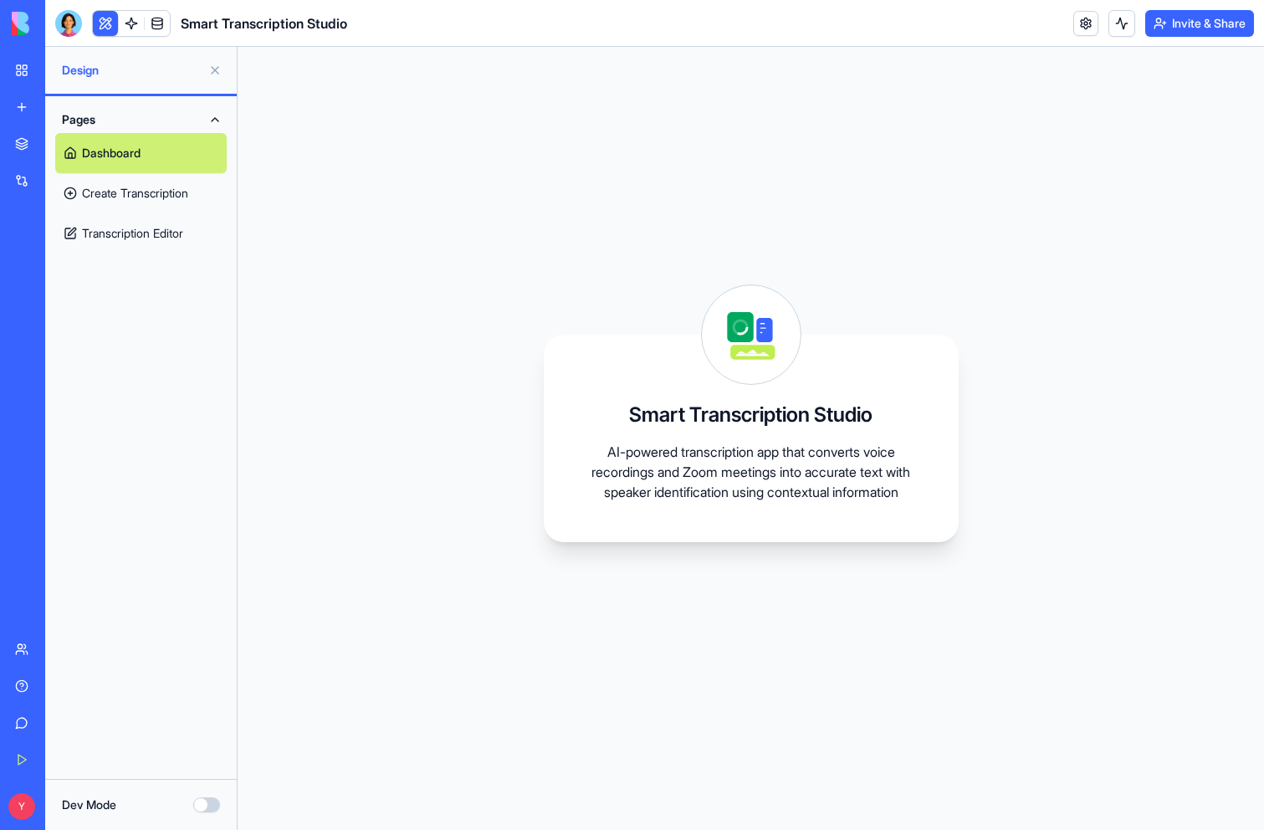
click at [174, 188] on link "Create Transcription" at bounding box center [140, 193] width 171 height 40
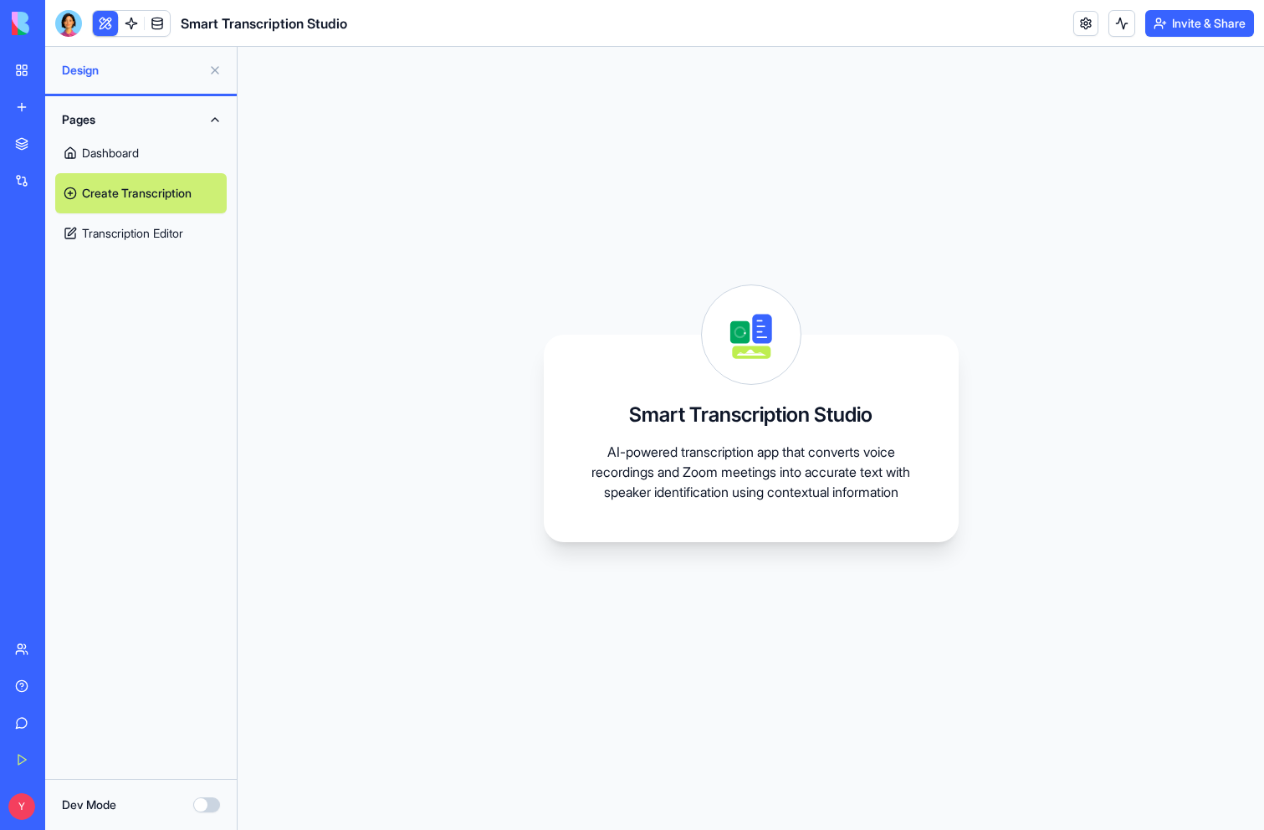
click at [159, 234] on link "Transcription Editor" at bounding box center [140, 233] width 171 height 40
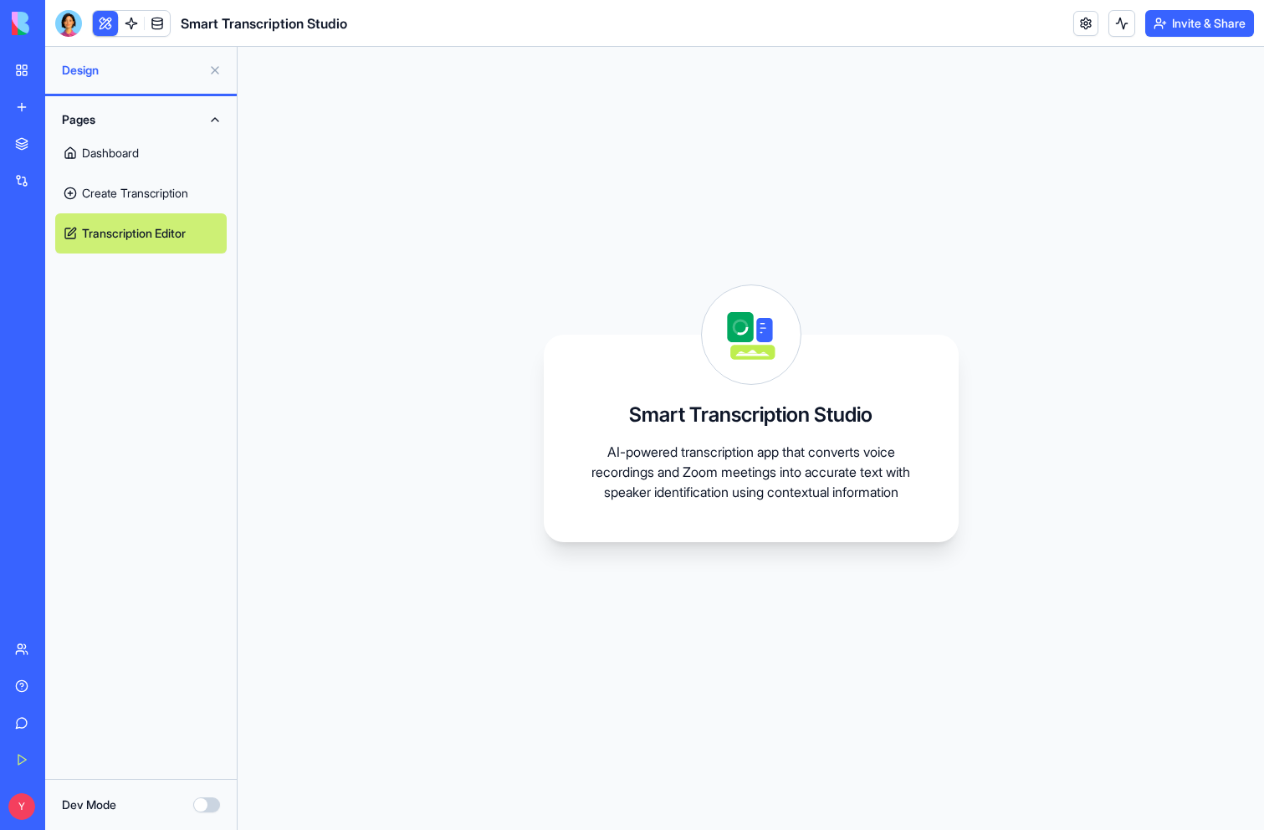
click at [150, 141] on link "Dashboard" at bounding box center [140, 153] width 171 height 40
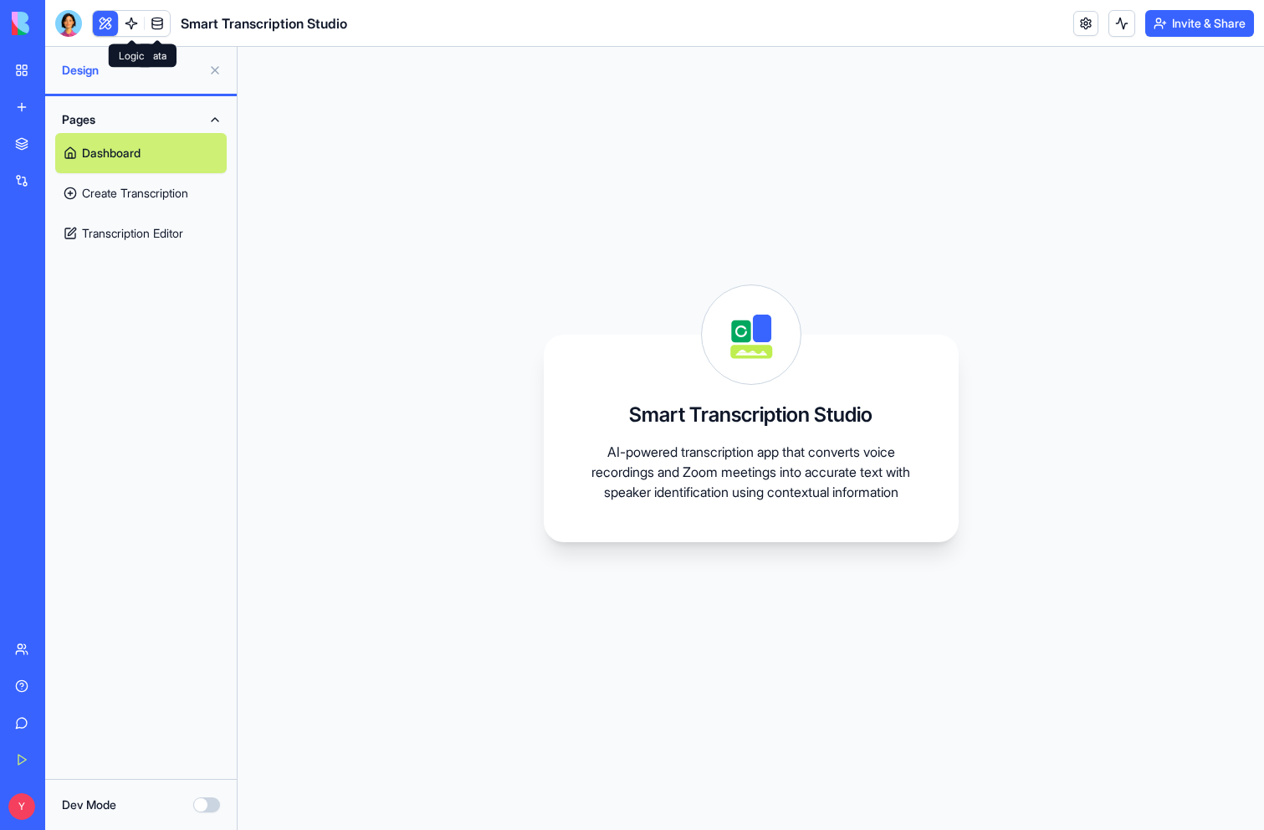
click at [135, 22] on link at bounding box center [131, 23] width 25 height 25
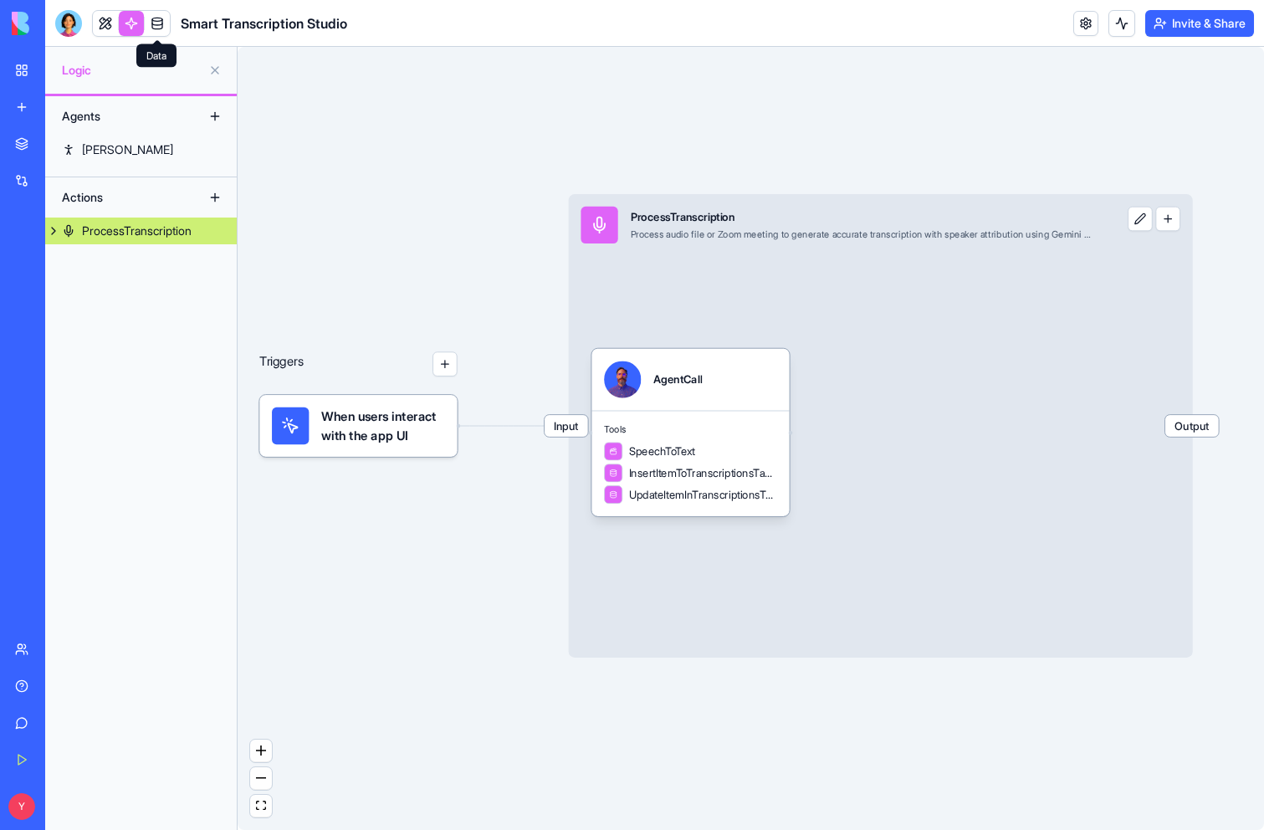
click at [156, 25] on link at bounding box center [157, 23] width 25 height 25
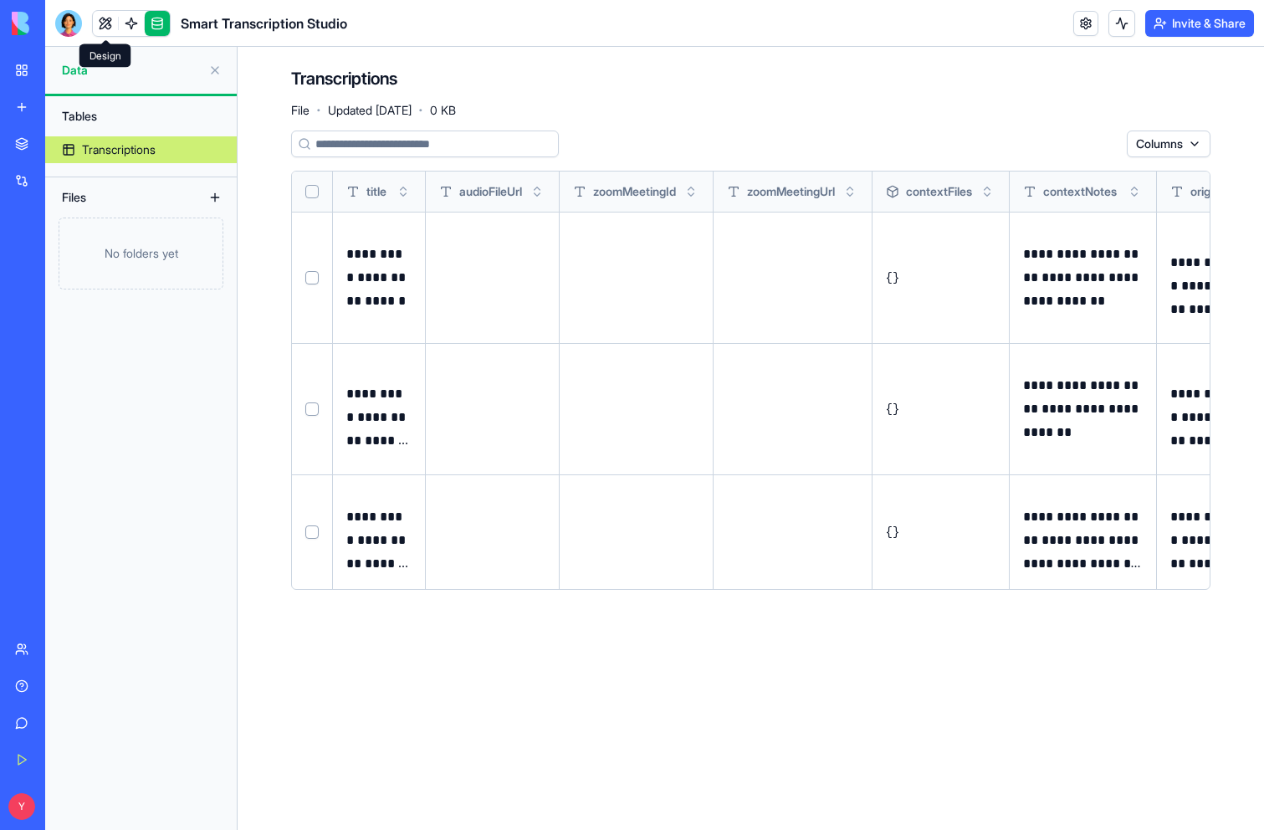
click at [101, 16] on link at bounding box center [105, 23] width 25 height 25
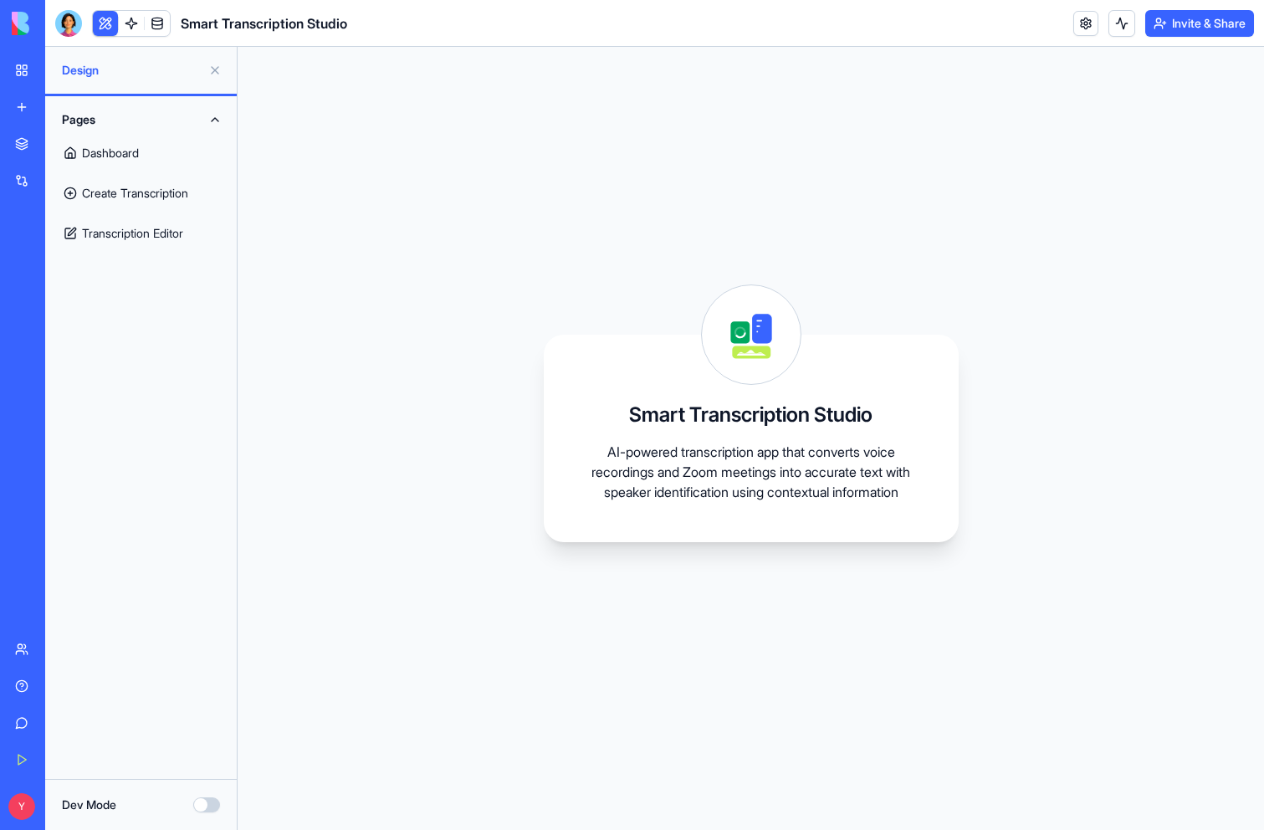
click at [146, 154] on link "Dashboard" at bounding box center [140, 153] width 171 height 40
click at [638, 371] on div "Smart Transcription Studio AI-powered transcription app that converts voice rec…" at bounding box center [751, 438] width 415 height 207
click at [169, 196] on link "Create Transcription" at bounding box center [140, 193] width 171 height 40
click at [209, 806] on button "Dev Mode" at bounding box center [206, 804] width 27 height 15
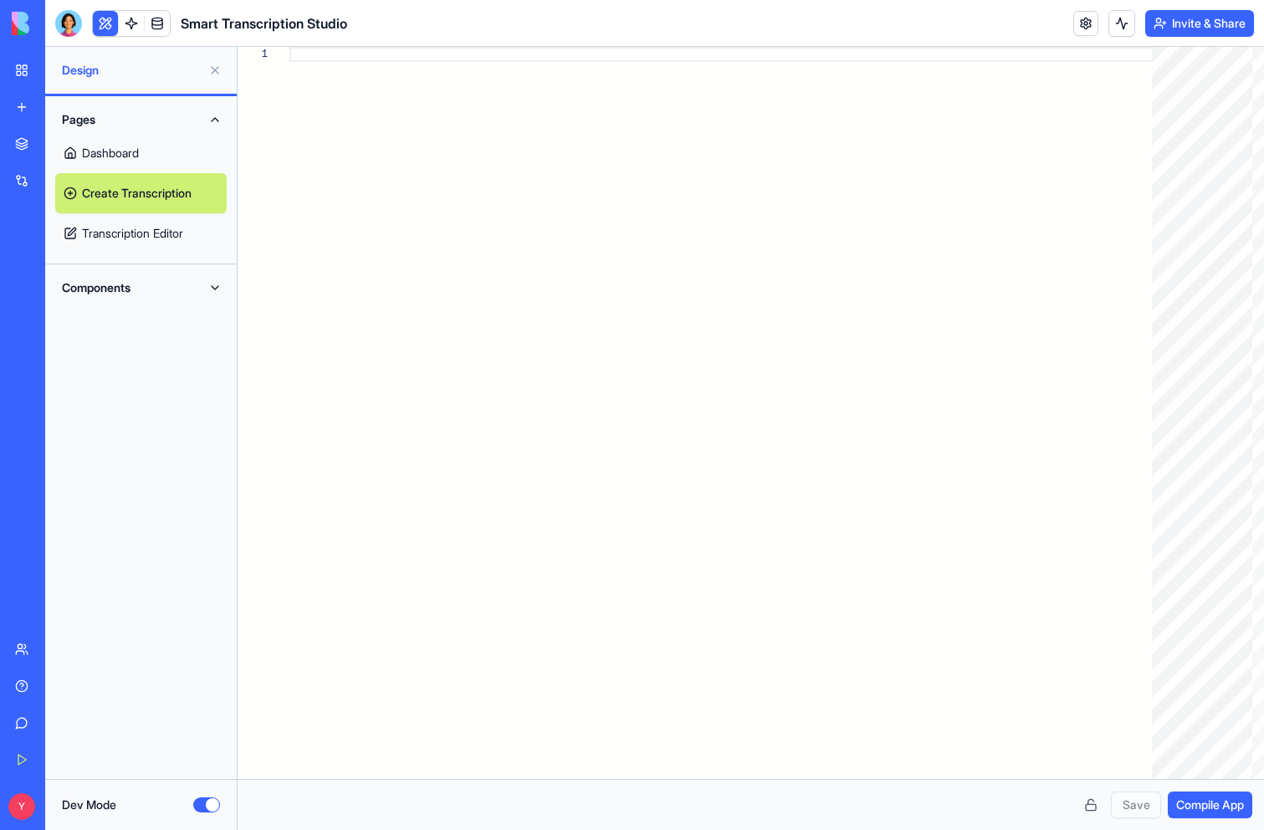
click at [217, 285] on button "Components" at bounding box center [140, 287] width 171 height 27
click at [132, 317] on link "AppLayout" at bounding box center [140, 321] width 171 height 40
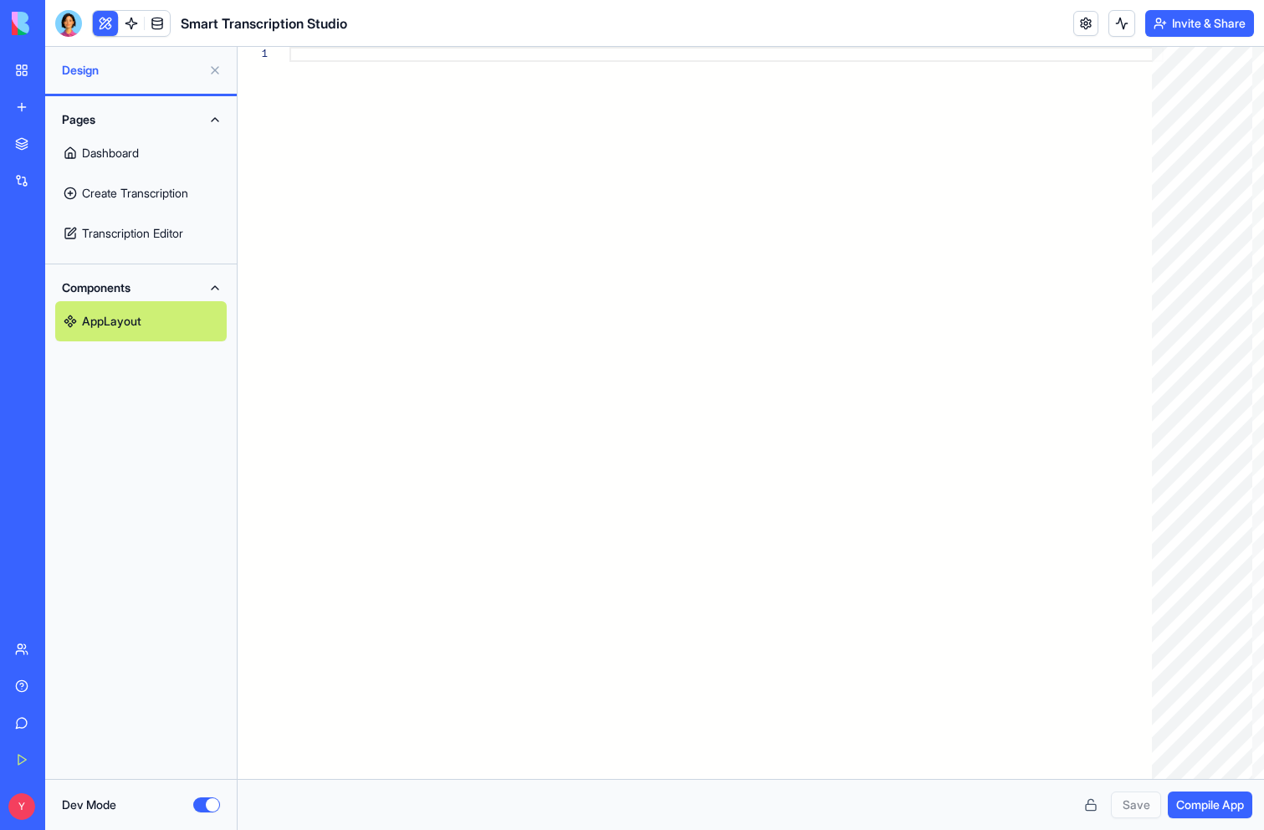
type textarea "**********"
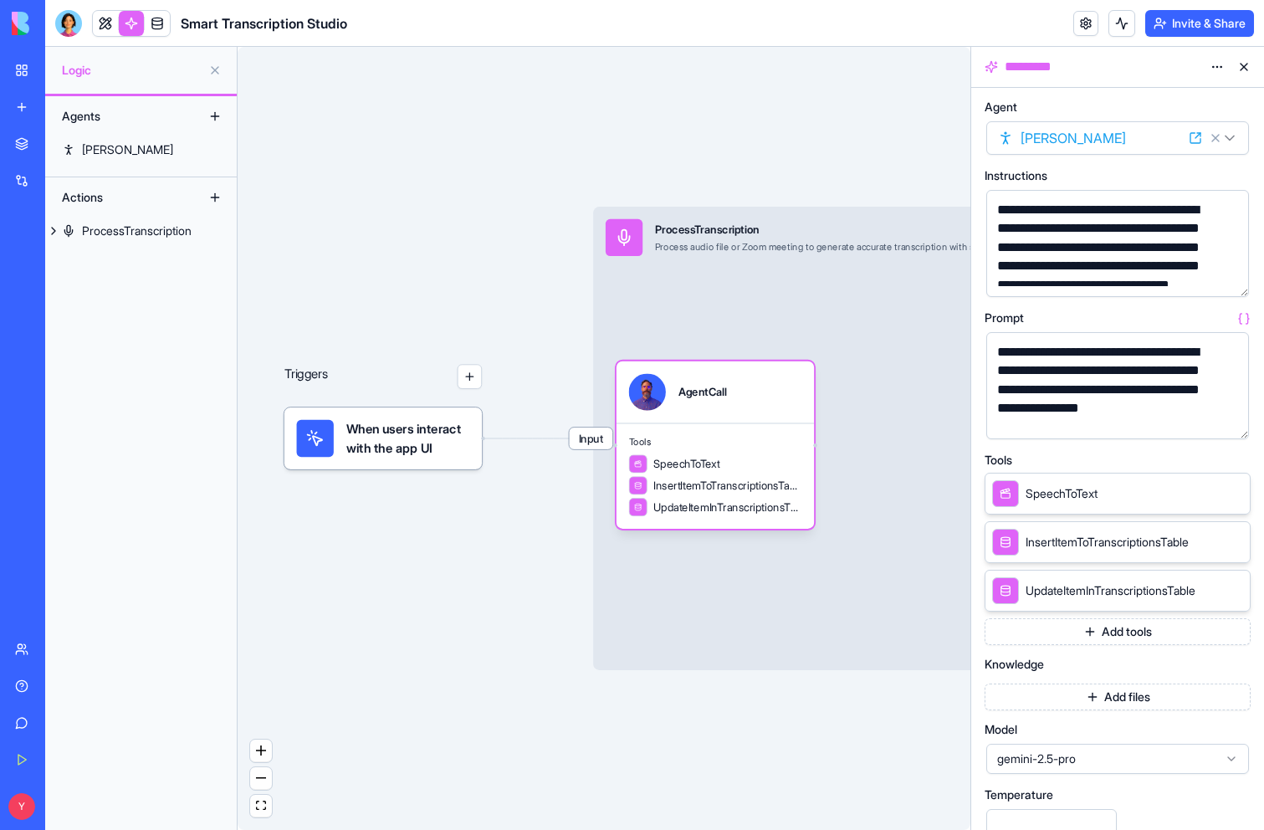
click at [1210, 492] on icon at bounding box center [1212, 492] width 13 height 13
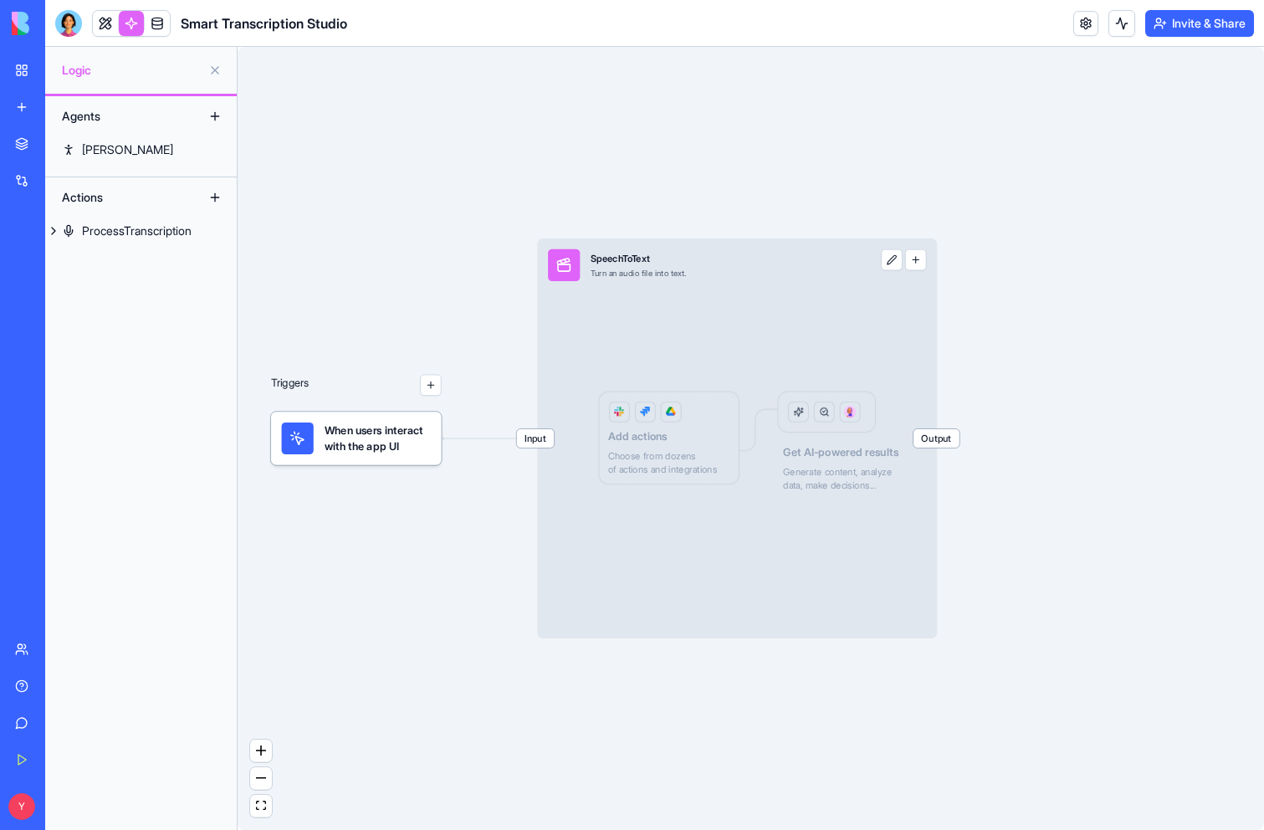
click at [734, 330] on div "Input SpeechToText Turn an audio file into text. Output Add actions Choose from…" at bounding box center [737, 438] width 400 height 400
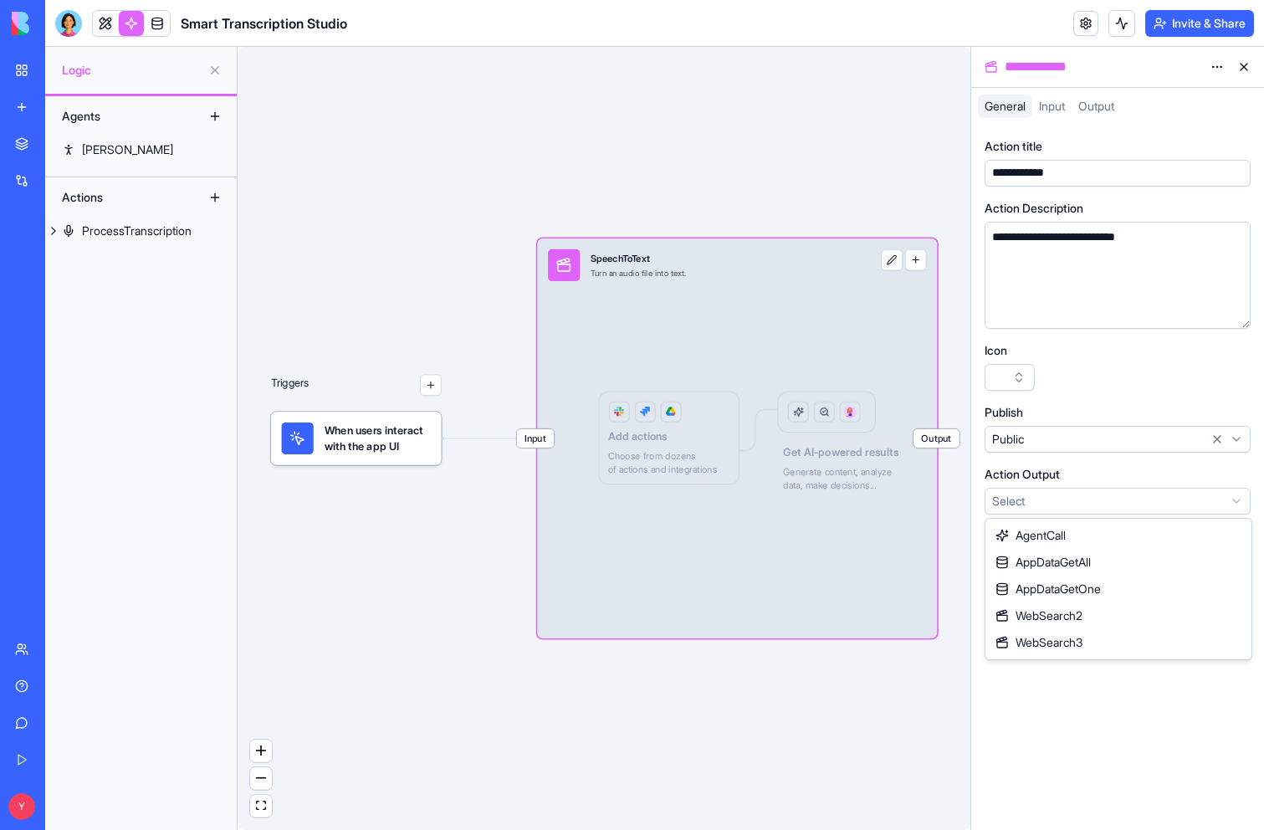
click at [1040, 500] on html "**********" at bounding box center [632, 415] width 1264 height 830
click at [1096, 366] on html "**********" at bounding box center [632, 415] width 1264 height 830
click at [687, 458] on div "Input SpeechToText Turn an audio file into text. Output Add actions Choose from…" at bounding box center [737, 438] width 400 height 400
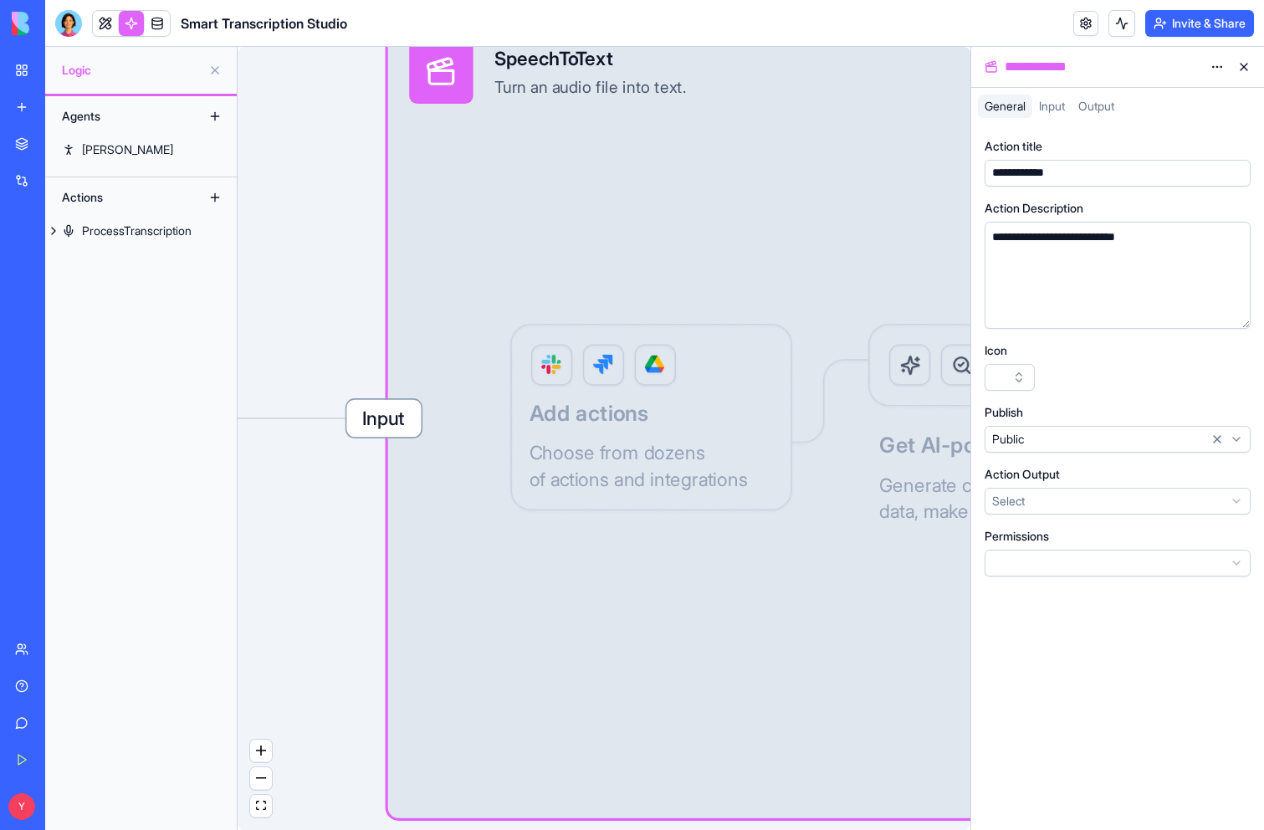
click at [615, 437] on div "Input SpeechToText Turn an audio file into text. Output Add actions Choose from…" at bounding box center [788, 418] width 800 height 800
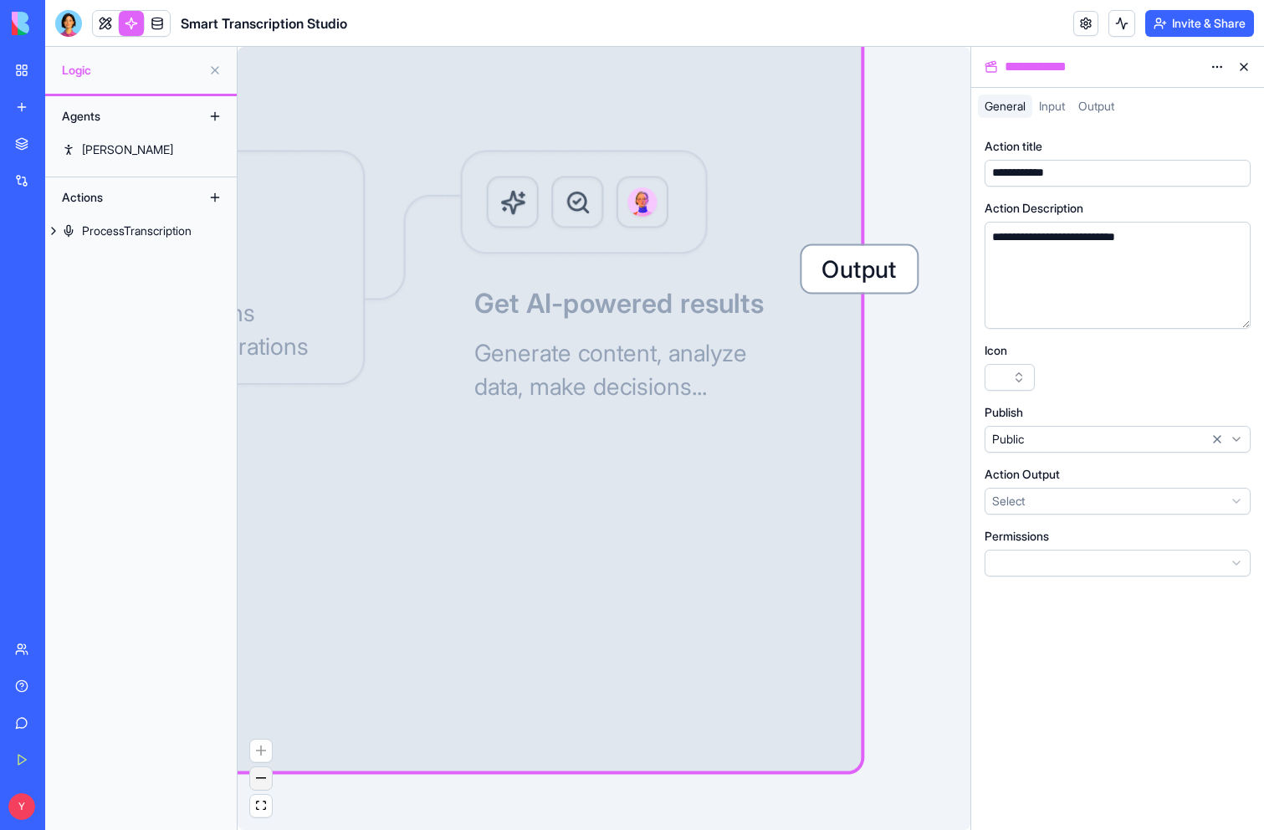
click at [263, 778] on icon "zoom out" at bounding box center [261, 778] width 10 height 2
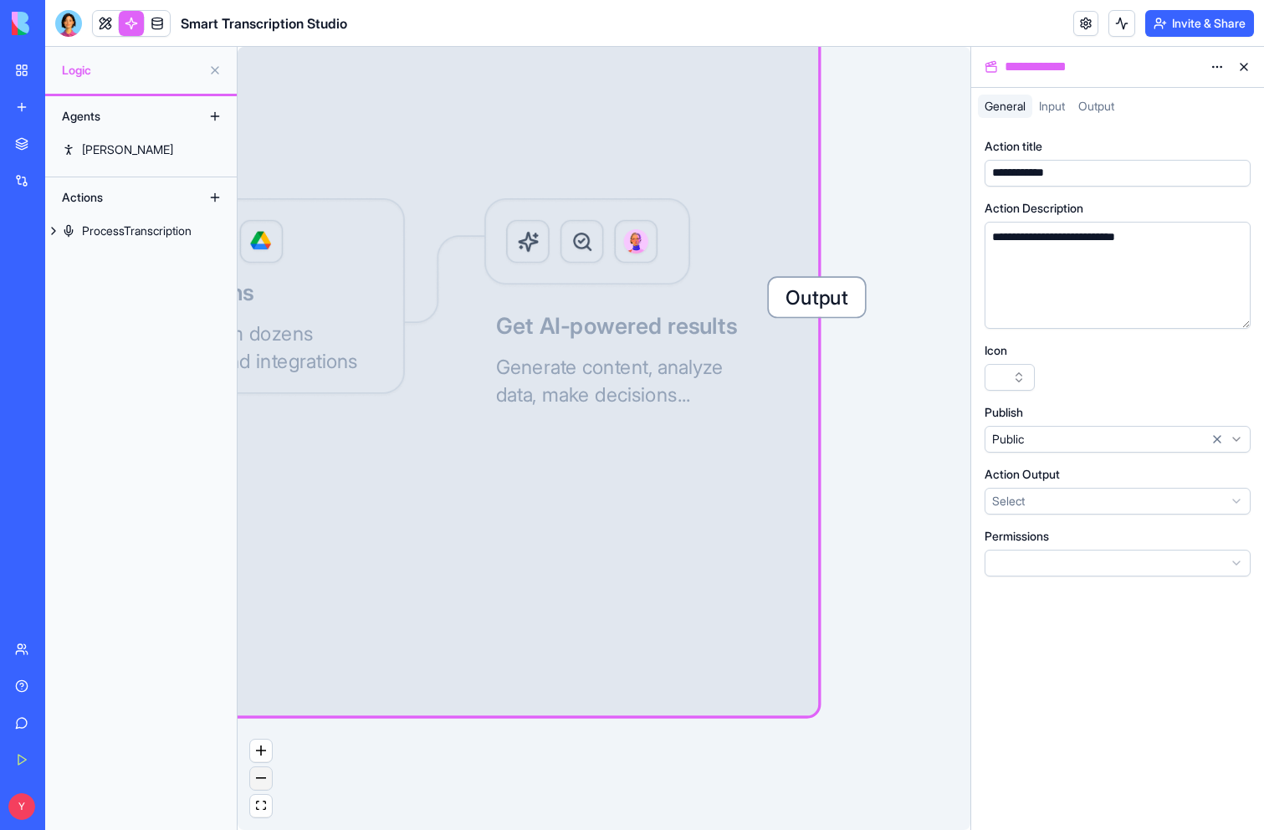
click at [263, 778] on icon "zoom out" at bounding box center [261, 778] width 10 height 2
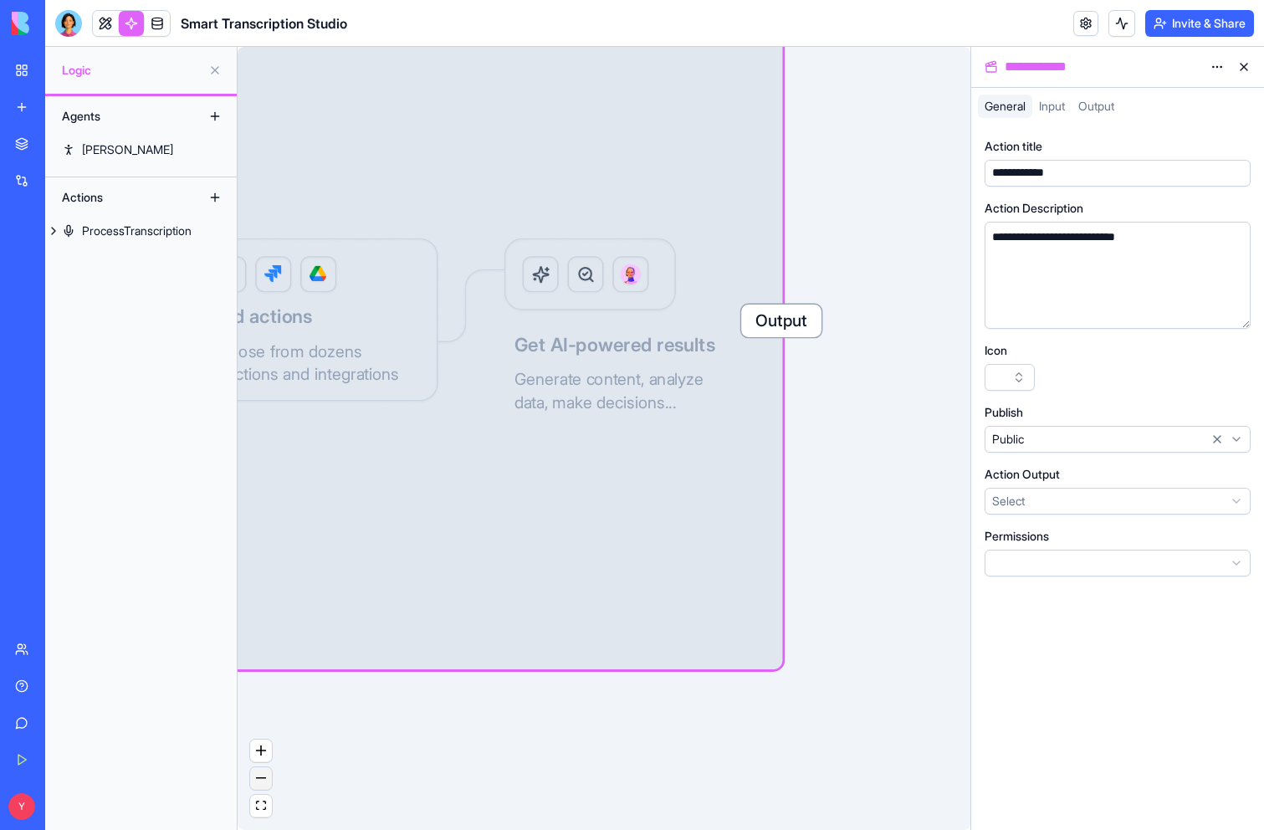
click at [263, 778] on icon "zoom out" at bounding box center [261, 778] width 10 height 2
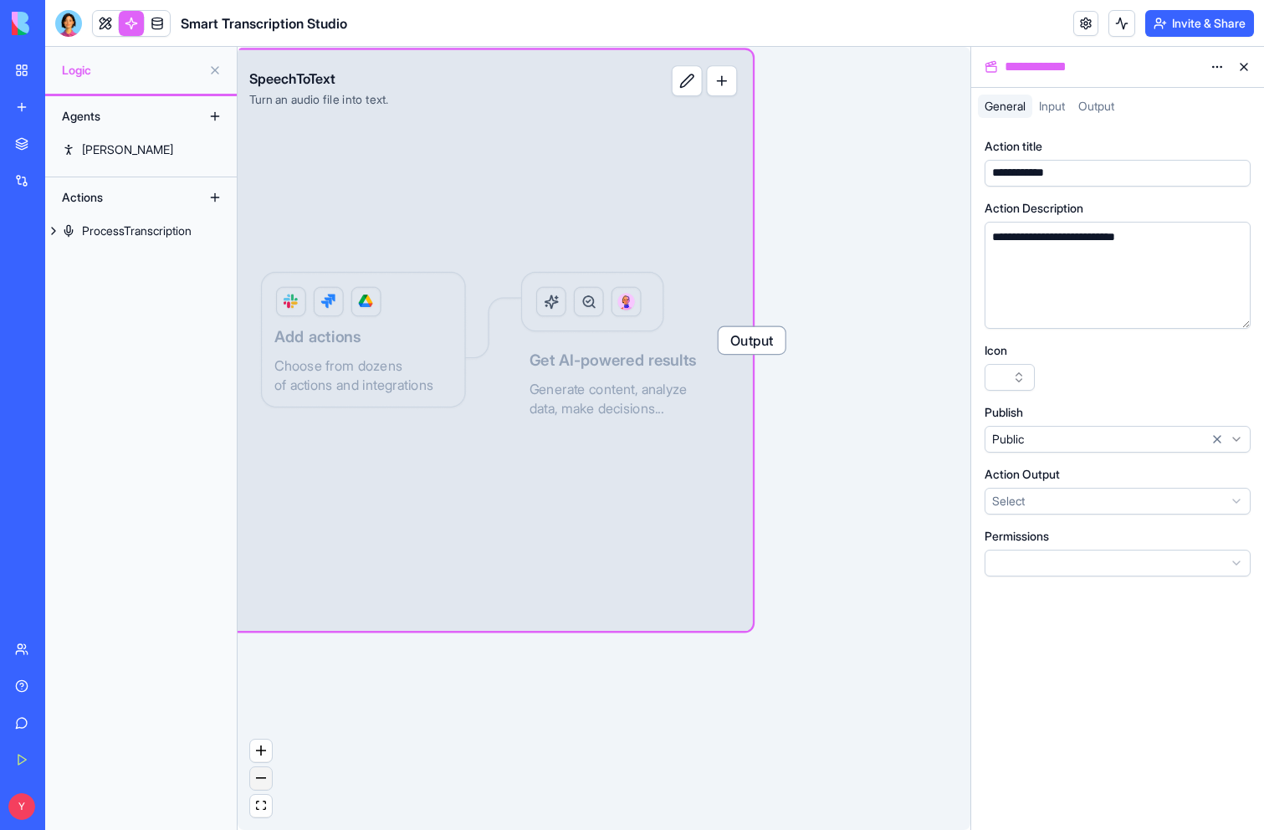
click at [263, 778] on icon "zoom out" at bounding box center [261, 778] width 10 height 2
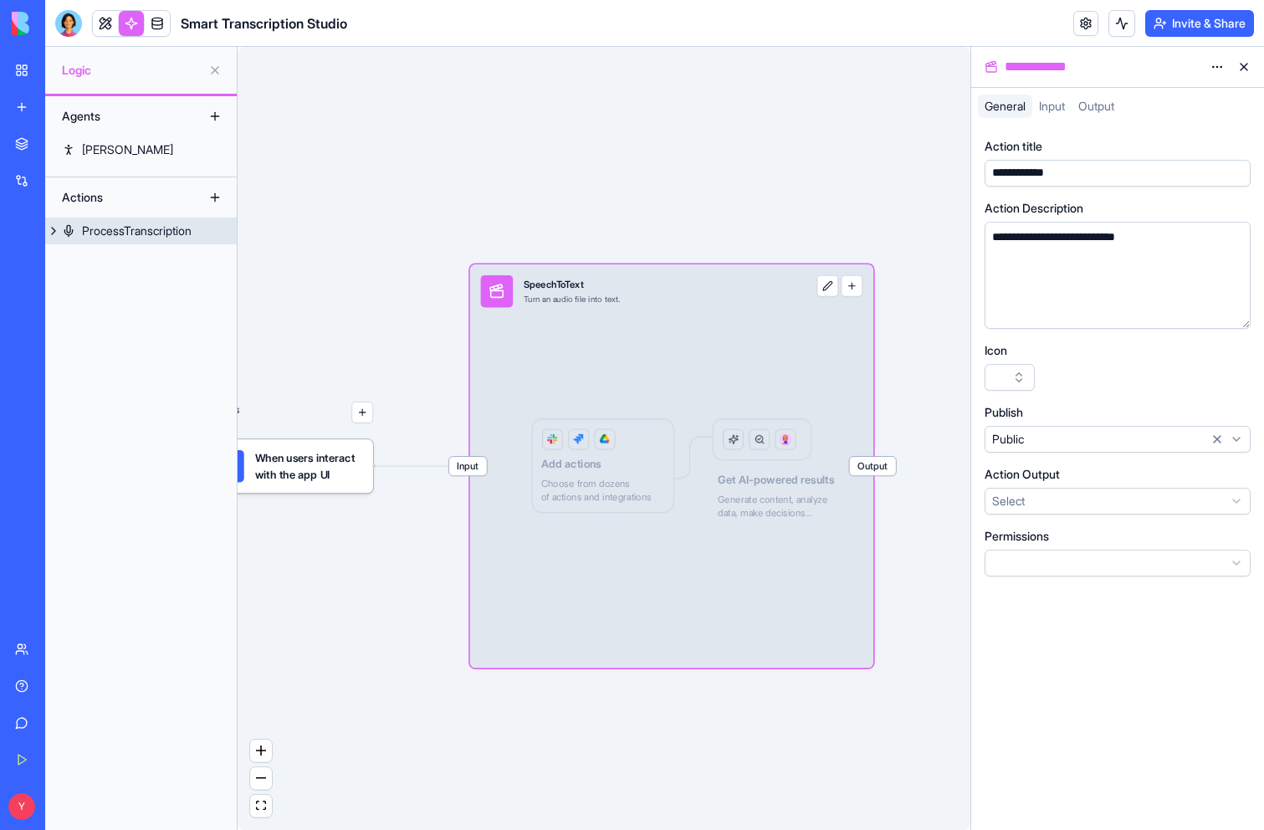
click at [51, 232] on button at bounding box center [53, 230] width 17 height 27
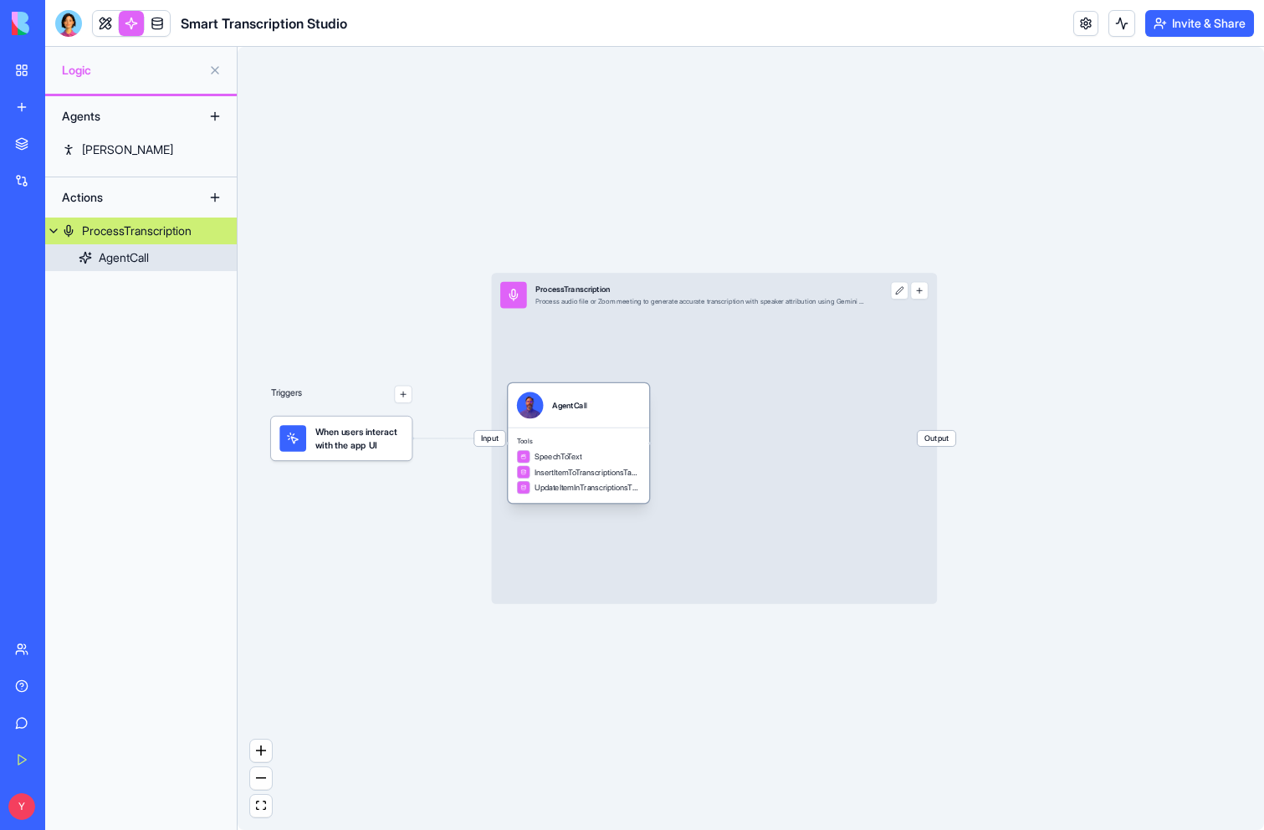
click at [120, 266] on link "AgentCall" at bounding box center [141, 257] width 192 height 27
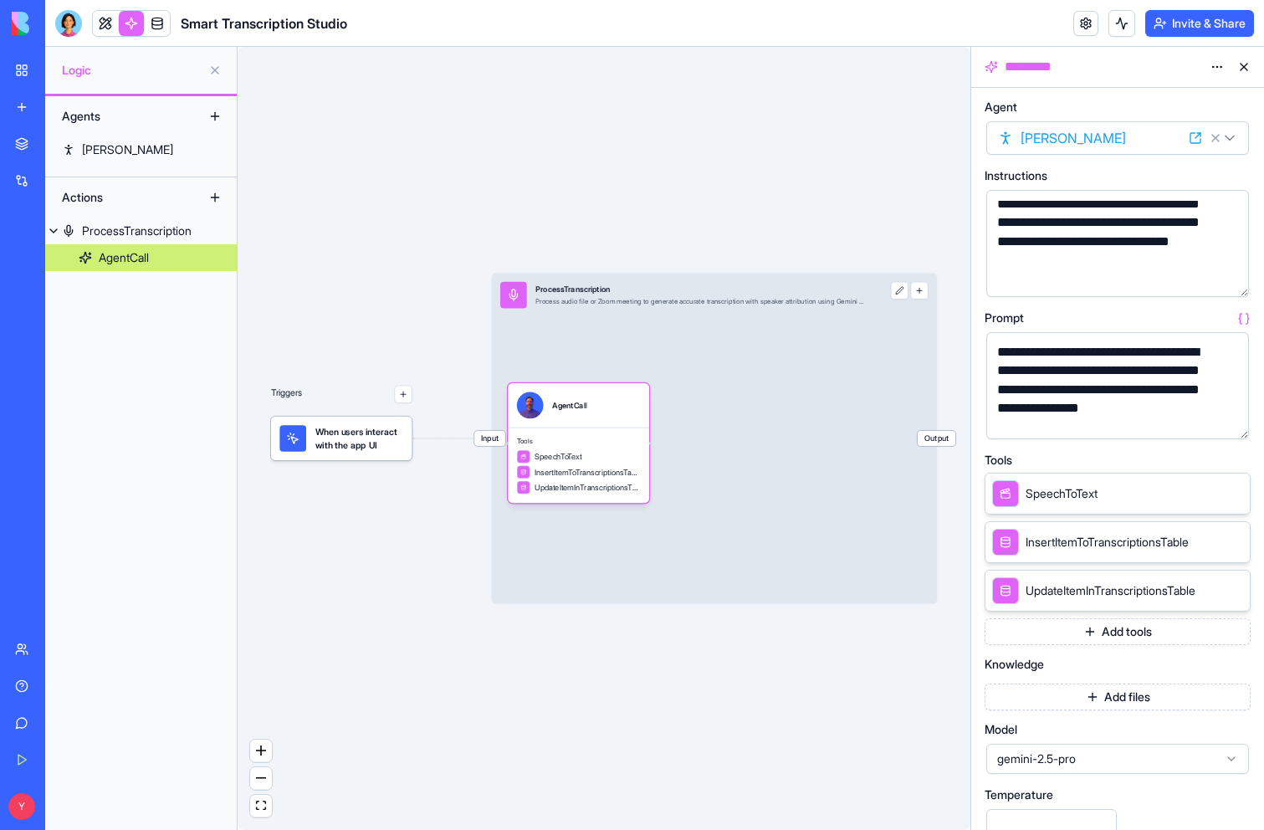
scroll to position [46, 0]
click at [1194, 136] on icon at bounding box center [1195, 137] width 13 height 13
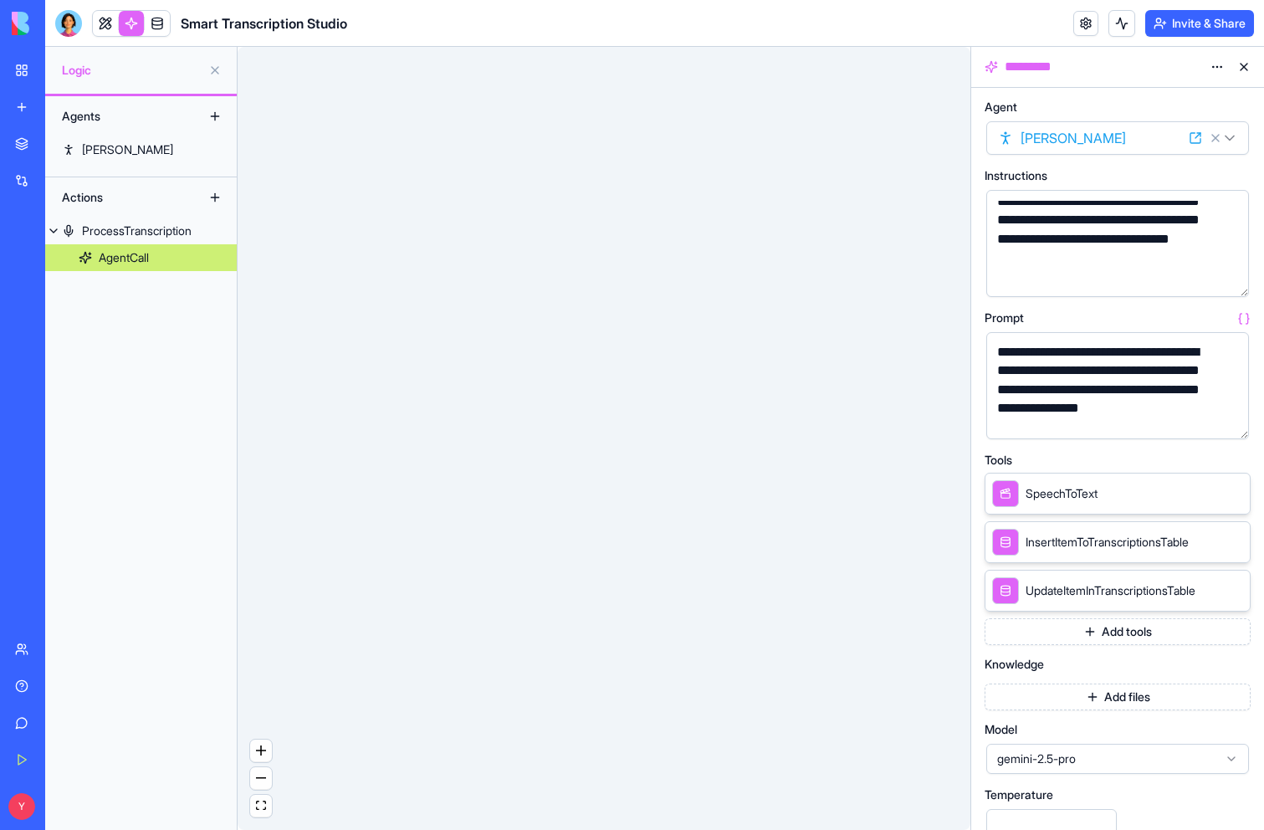
select select
type input "***"
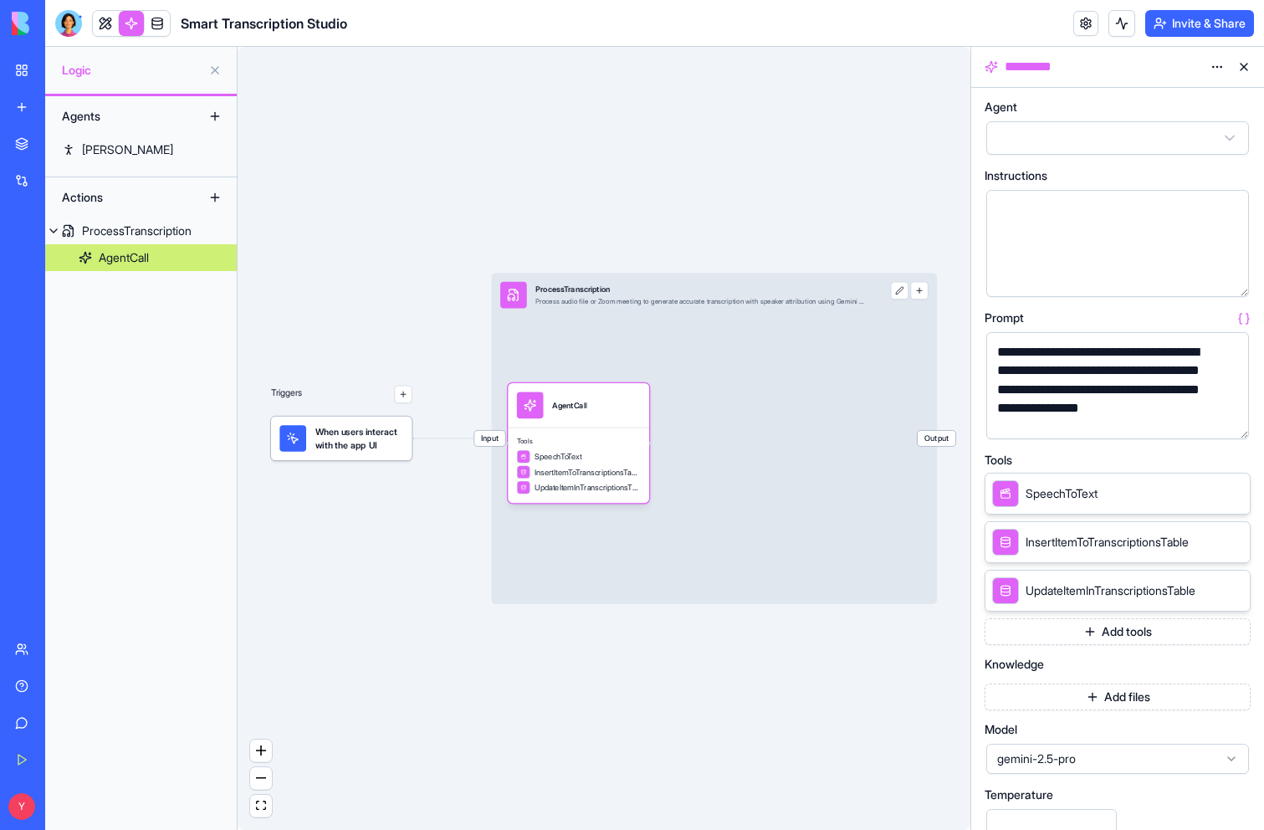
scroll to position [0, 0]
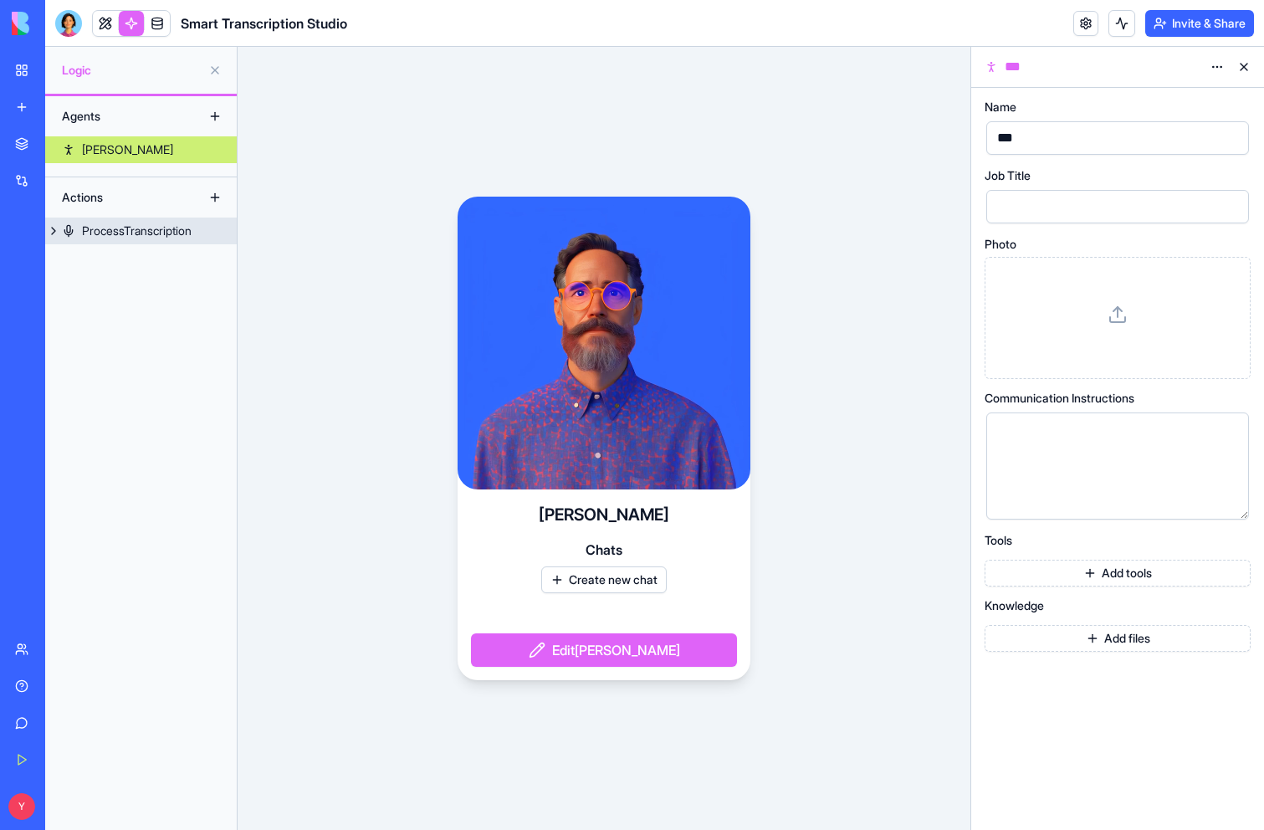
click at [54, 232] on button at bounding box center [53, 230] width 17 height 27
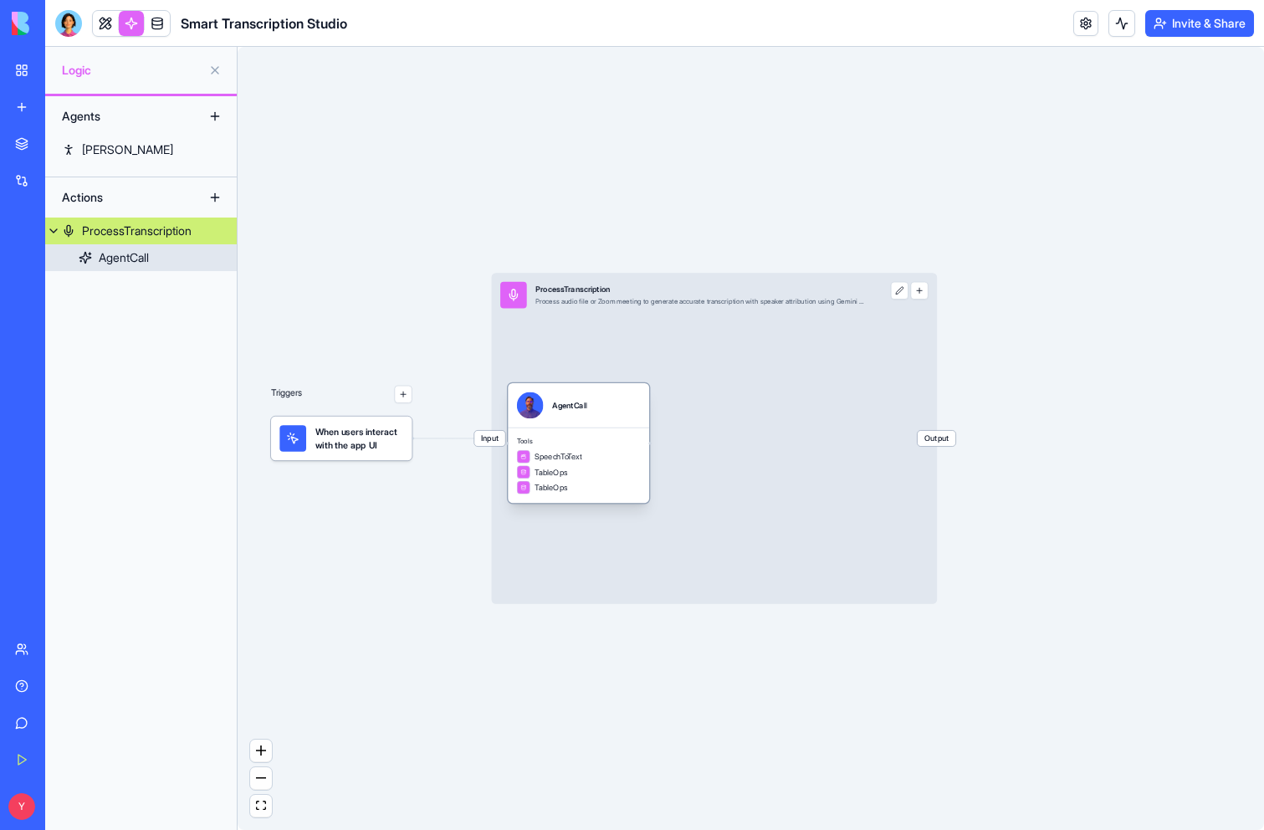
click at [111, 258] on div "AgentCall" at bounding box center [124, 257] width 50 height 17
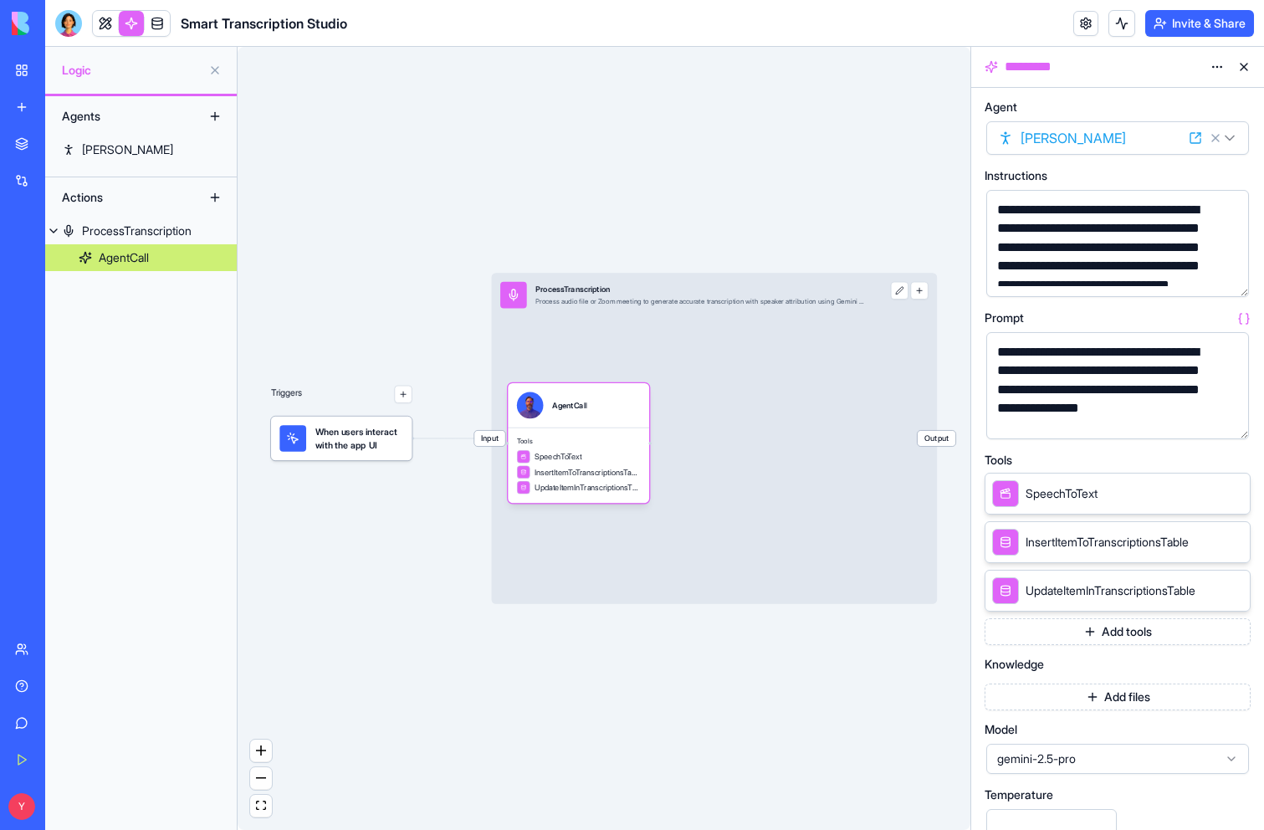
click at [1210, 539] on icon at bounding box center [1212, 540] width 13 height 13
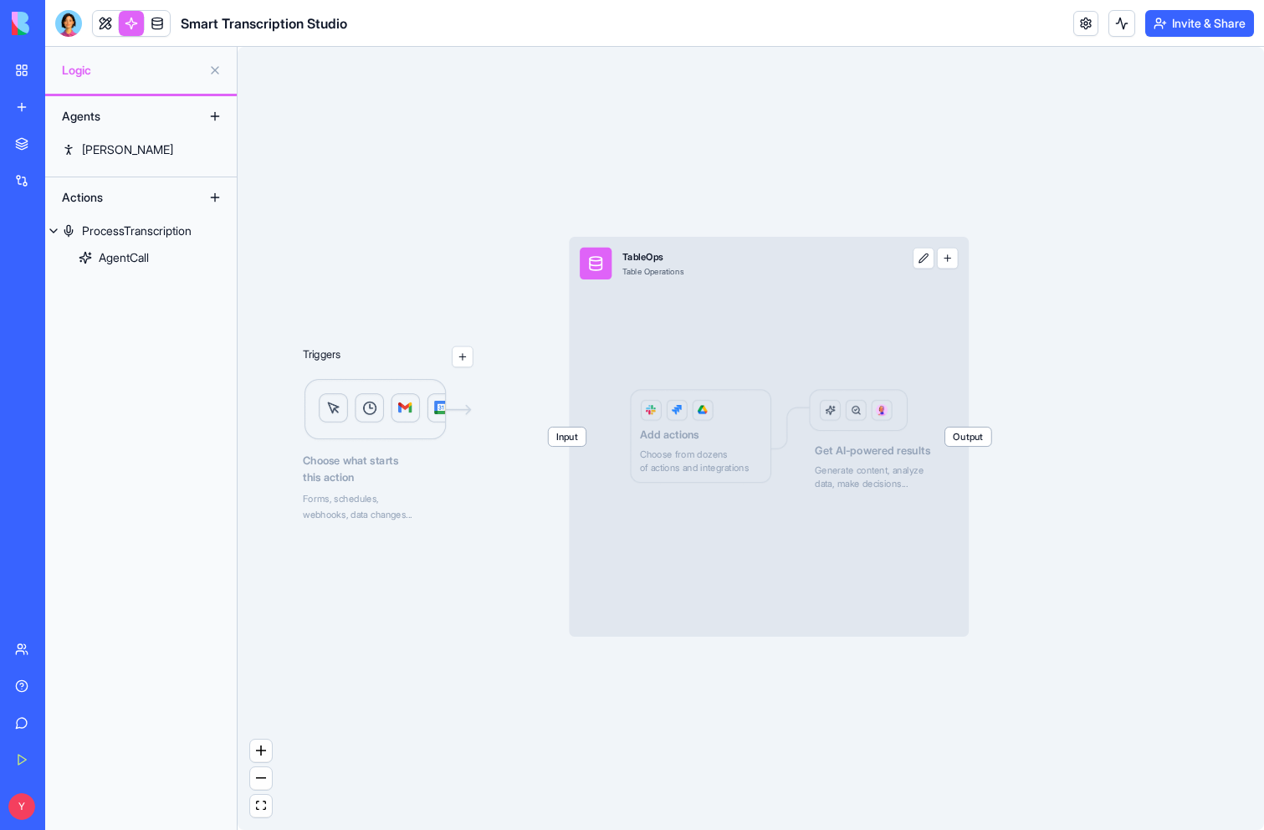
click at [737, 367] on div "Input TableOps Table Operations Output Add actions Choose from dozens of action…" at bounding box center [769, 437] width 400 height 400
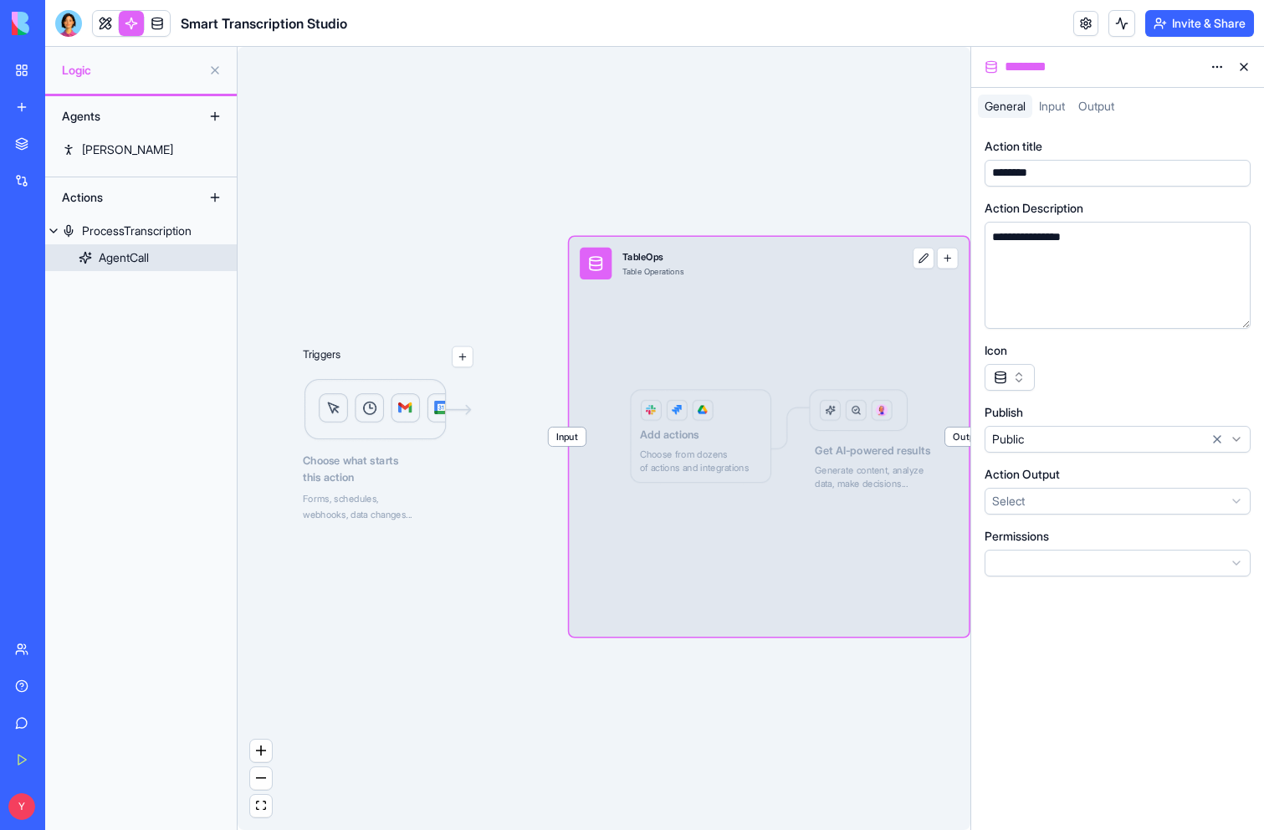
click at [135, 258] on div "AgentCall" at bounding box center [124, 257] width 50 height 17
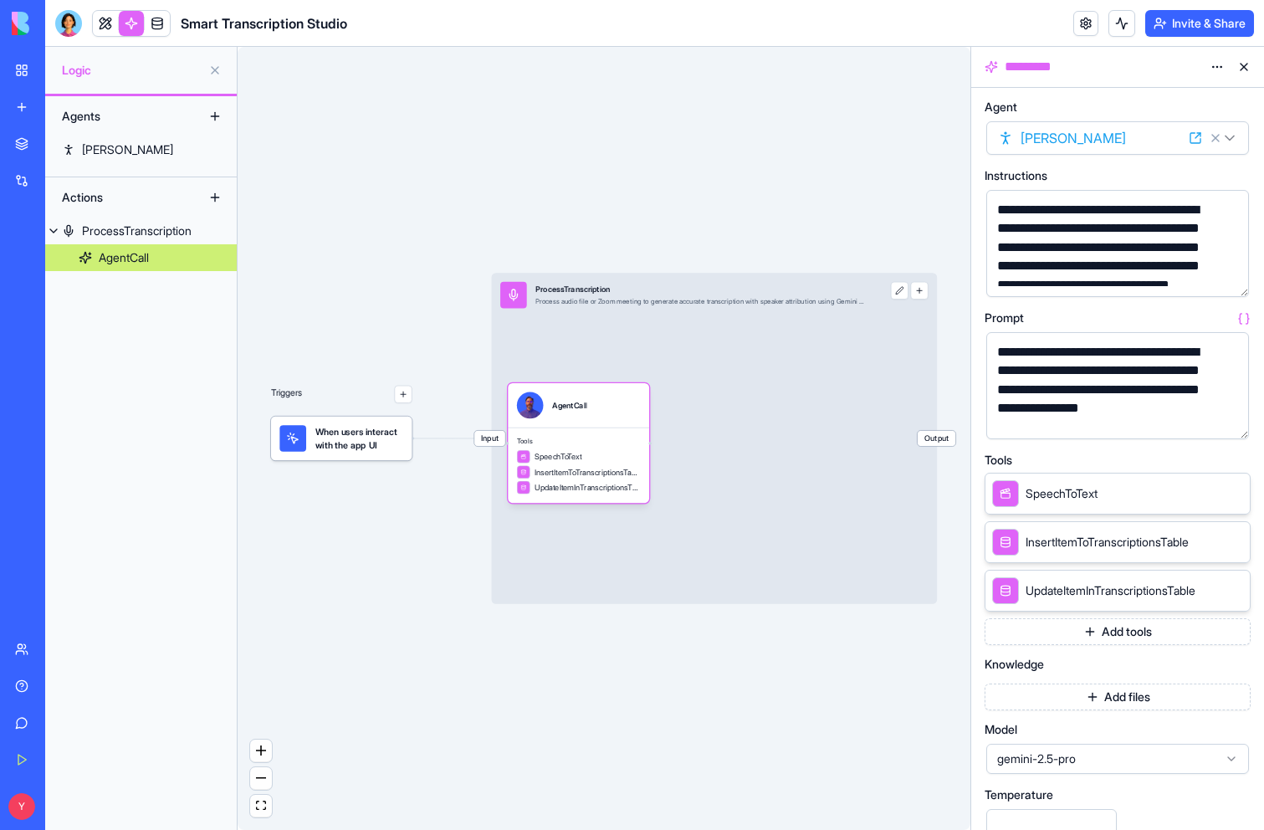
click at [1212, 492] on icon at bounding box center [1215, 491] width 6 height 6
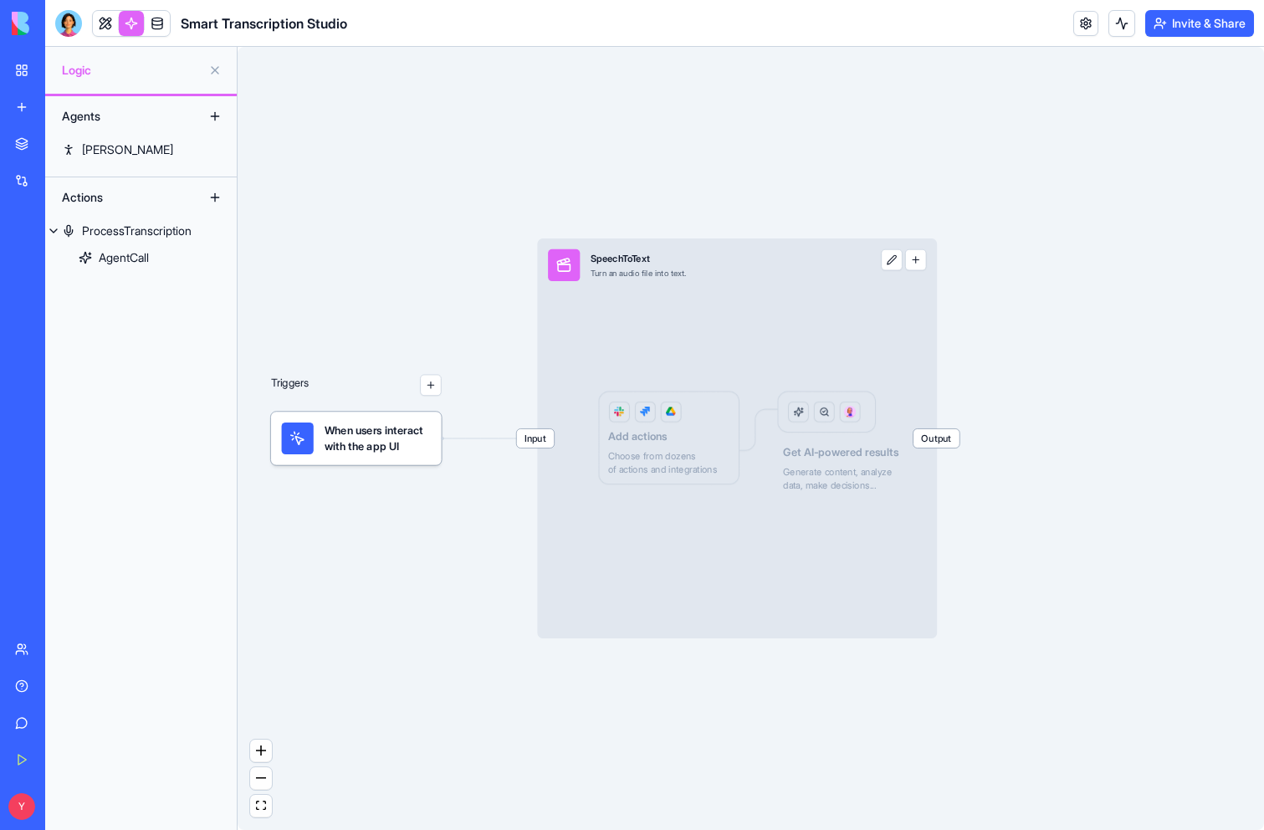
click at [699, 451] on div "Input SpeechToText Turn an audio file into text. Output Add actions Choose from…" at bounding box center [737, 438] width 400 height 400
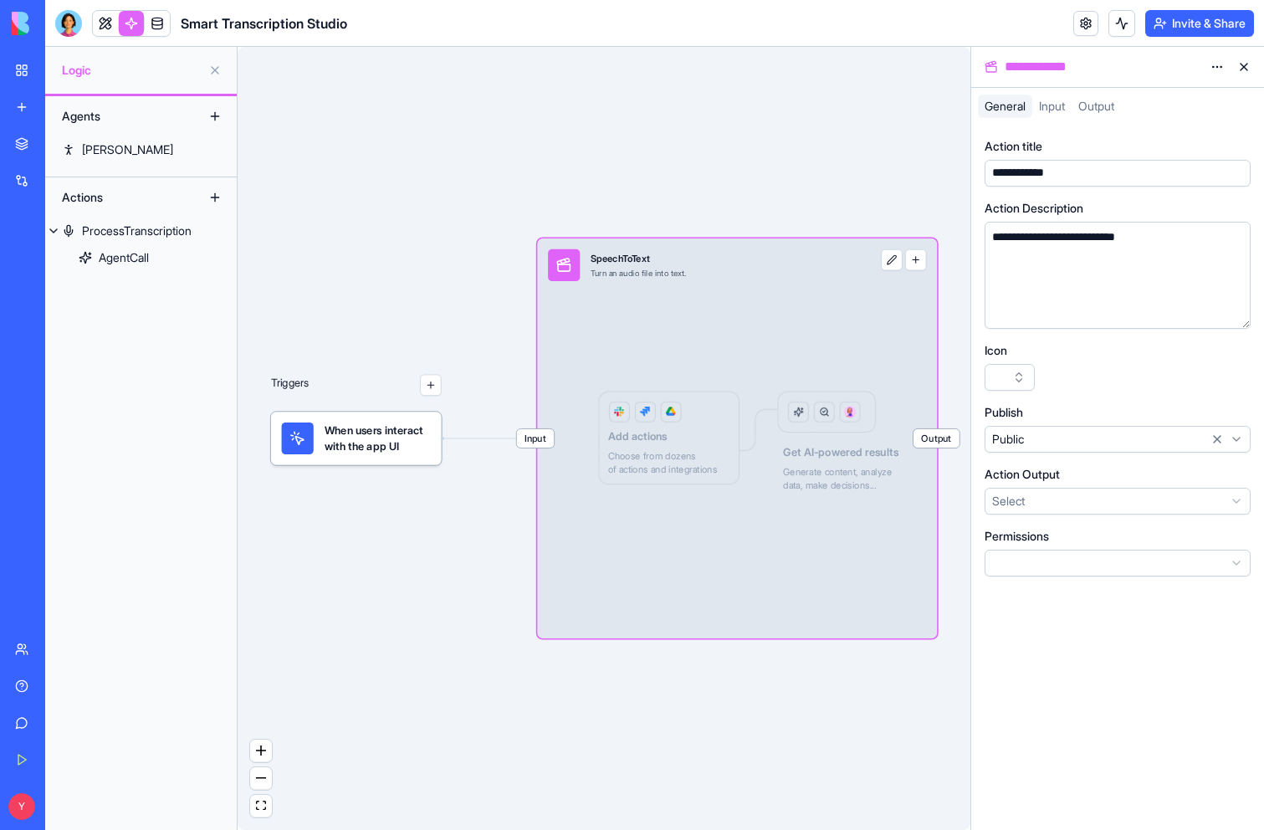
click at [823, 325] on div "Input SpeechToText Turn an audio file into text. Output Add actions Choose from…" at bounding box center [737, 438] width 400 height 400
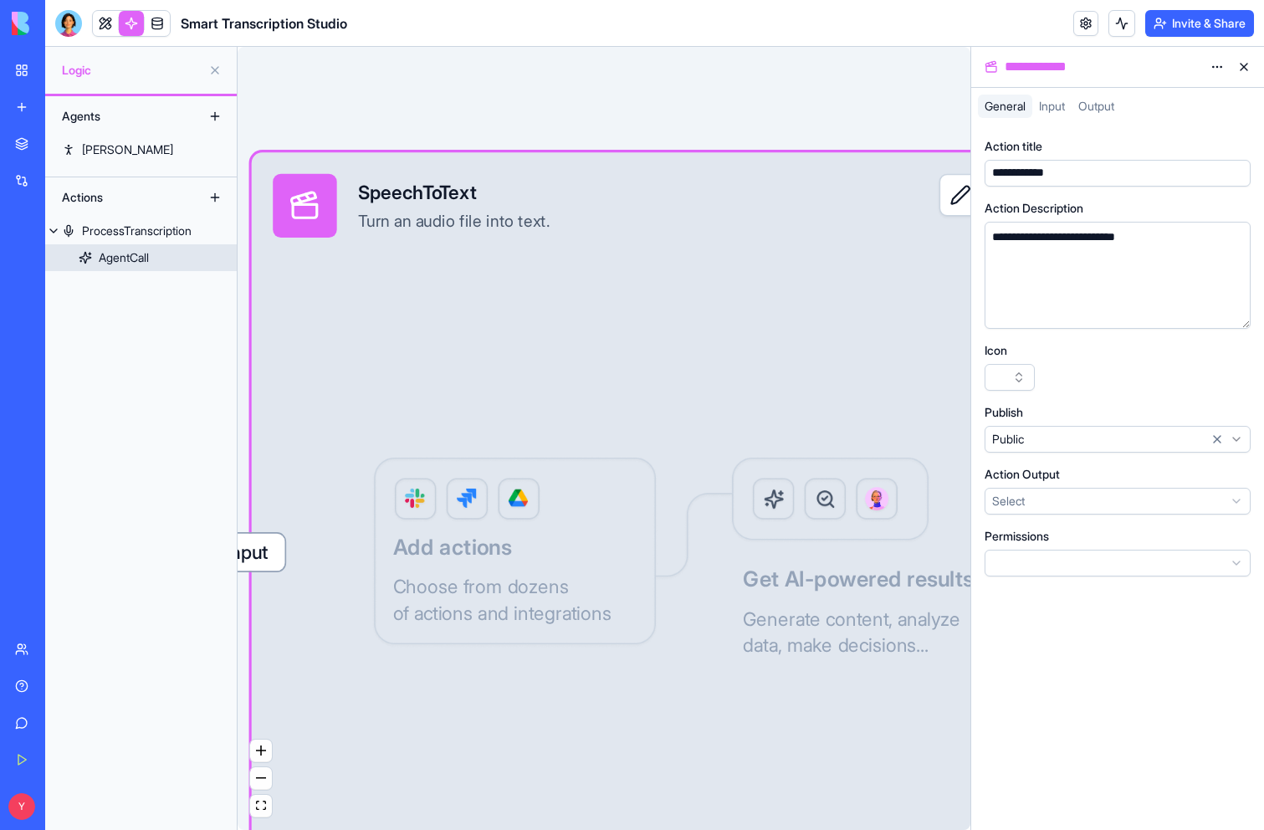
click at [116, 262] on div "AgentCall" at bounding box center [124, 257] width 50 height 17
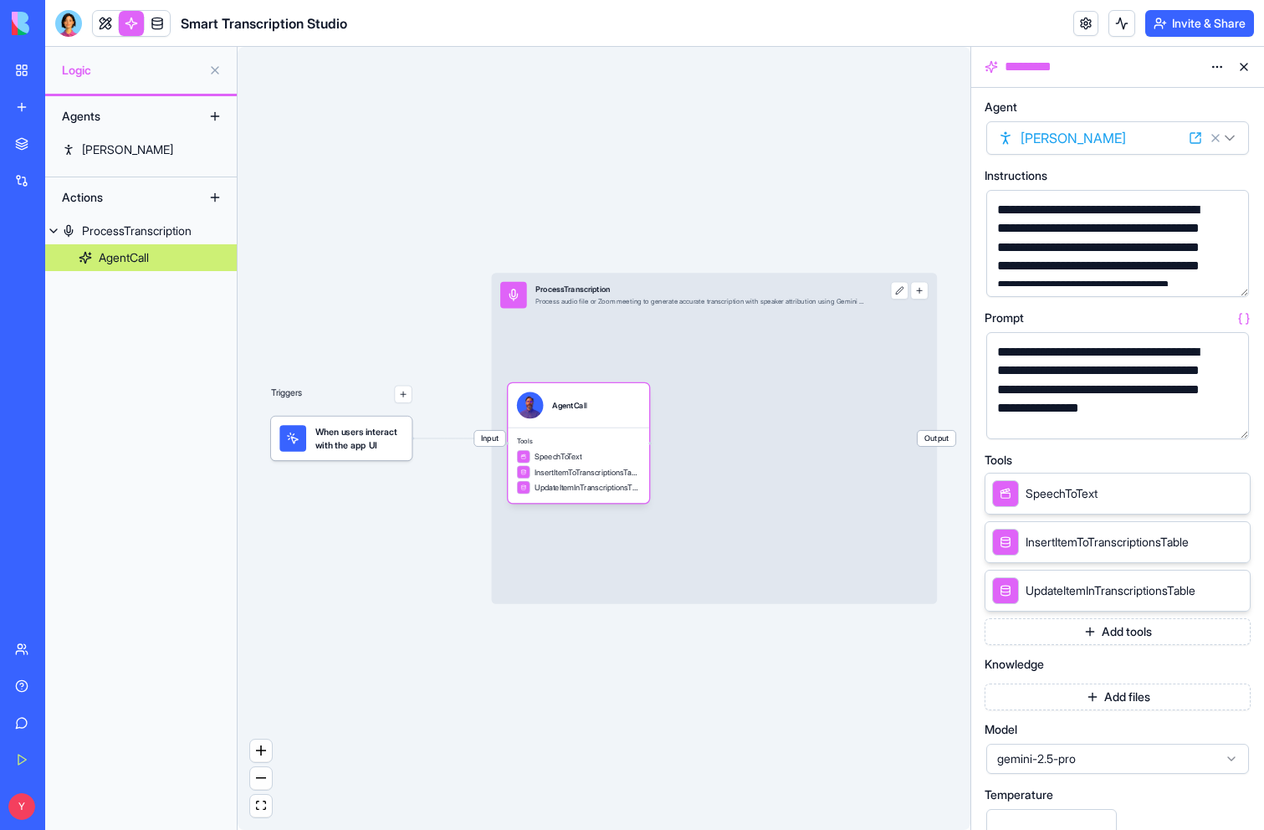
click at [1212, 491] on icon at bounding box center [1212, 492] width 13 height 13
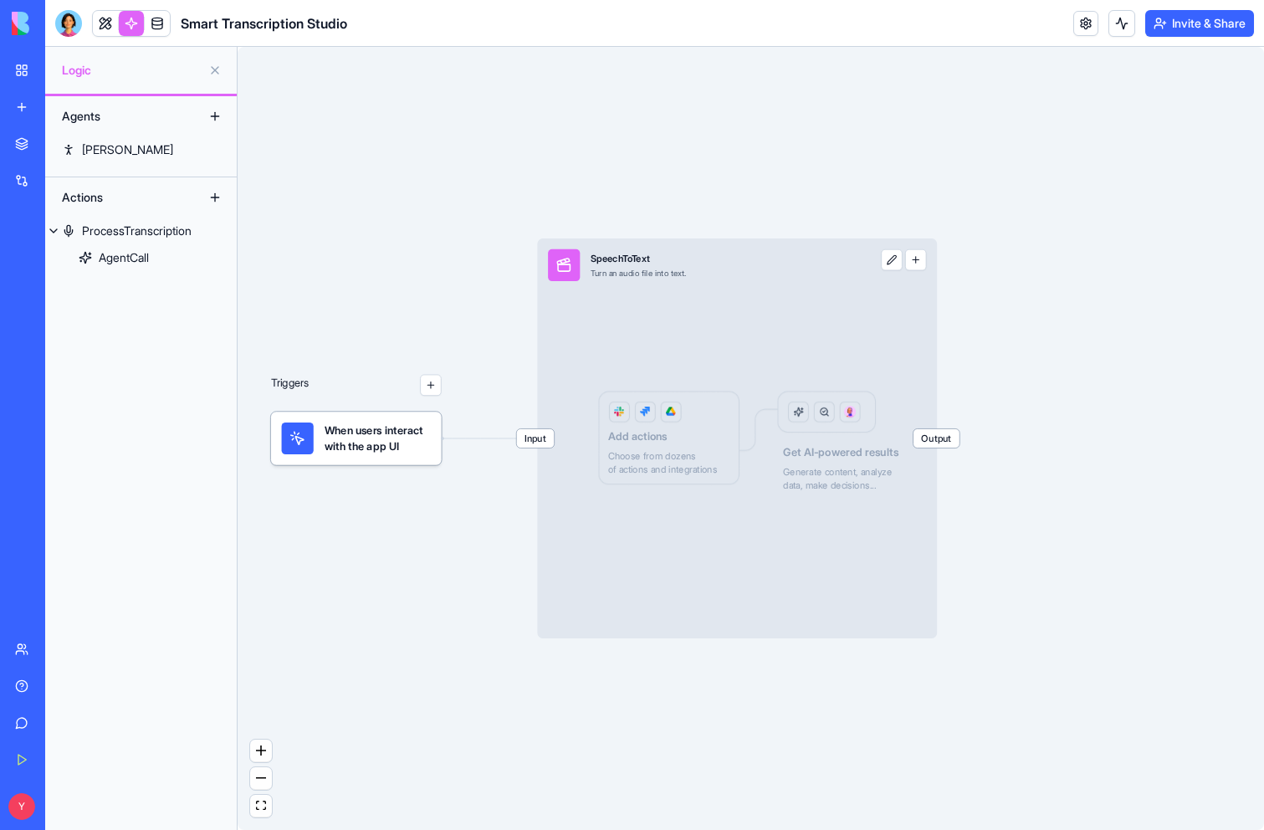
click at [370, 428] on span "When users interact with the app UI" at bounding box center [378, 438] width 106 height 32
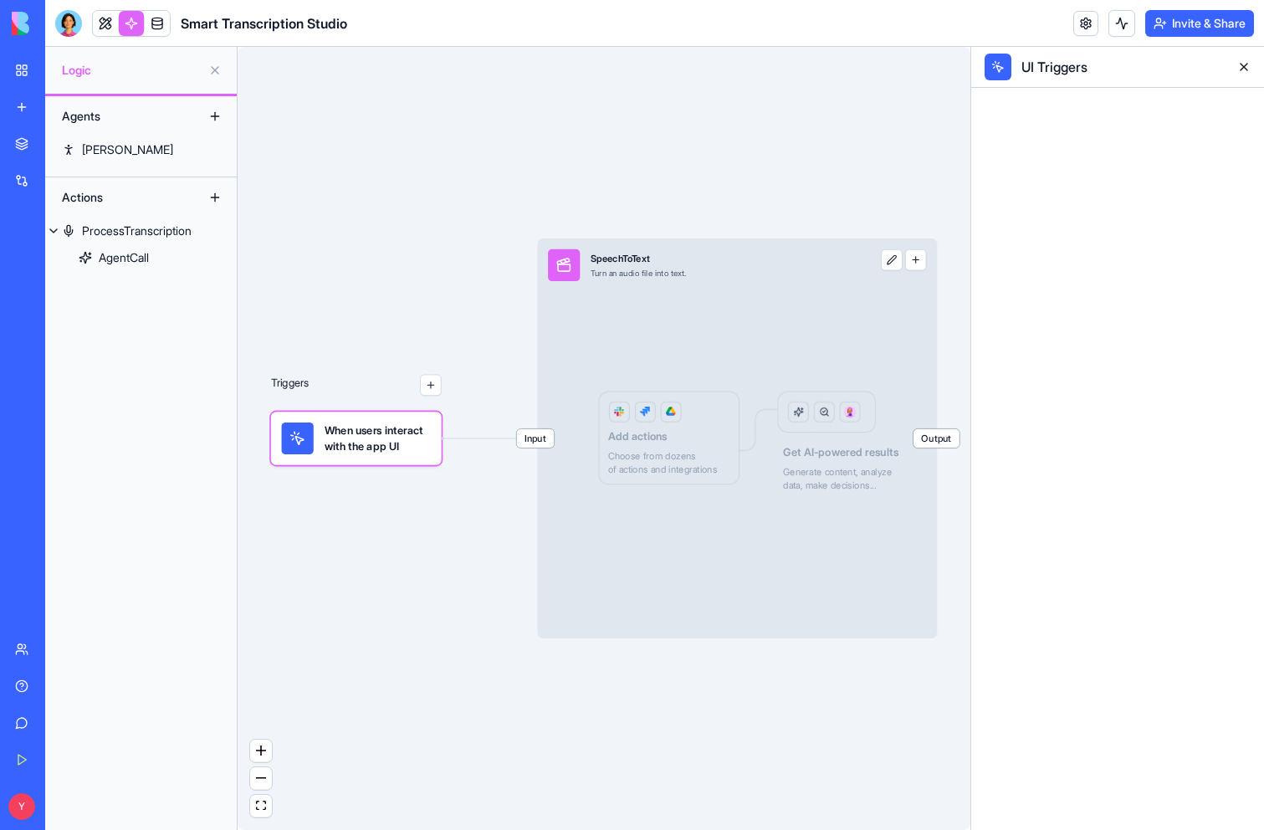
click at [598, 442] on div "Input SpeechToText Turn an audio file into text. Output Add actions Choose from…" at bounding box center [737, 438] width 400 height 400
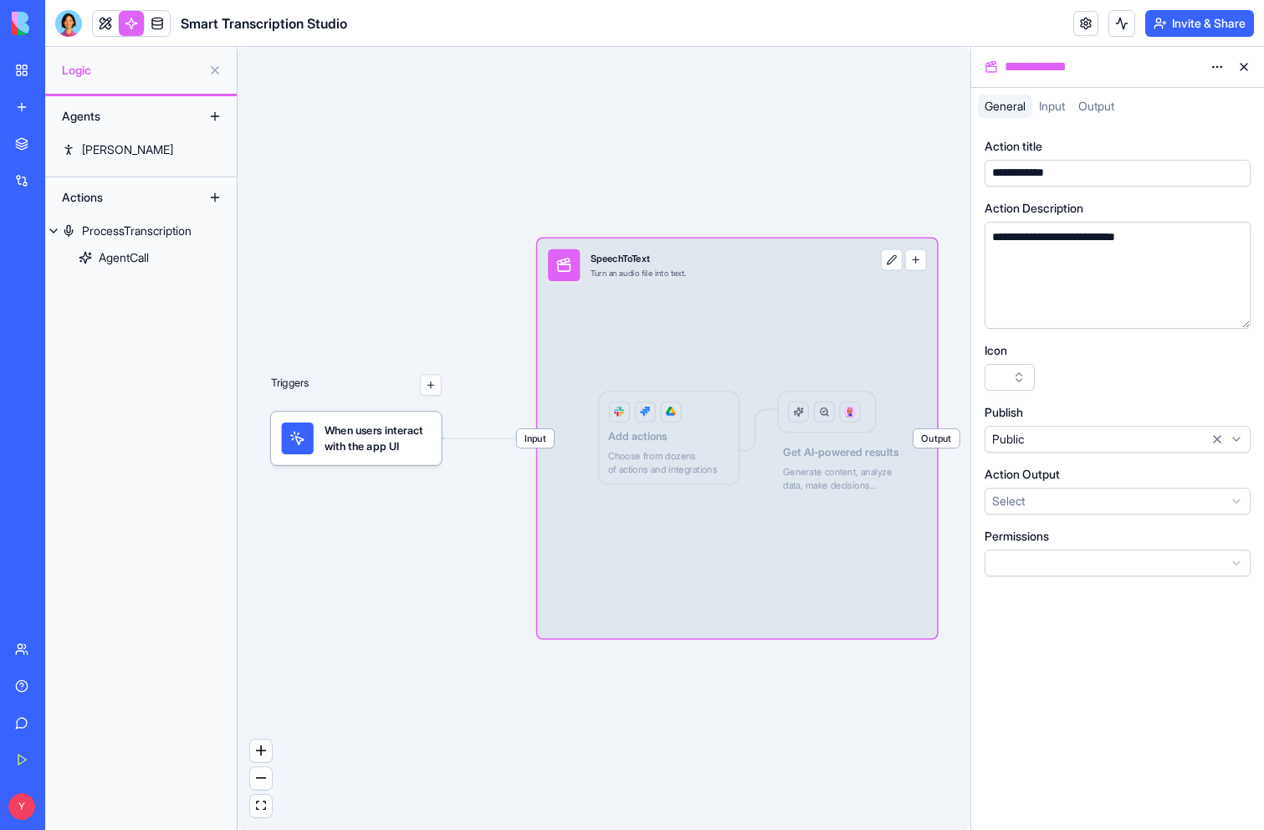
click at [1065, 111] on span "Input" at bounding box center [1052, 106] width 26 height 14
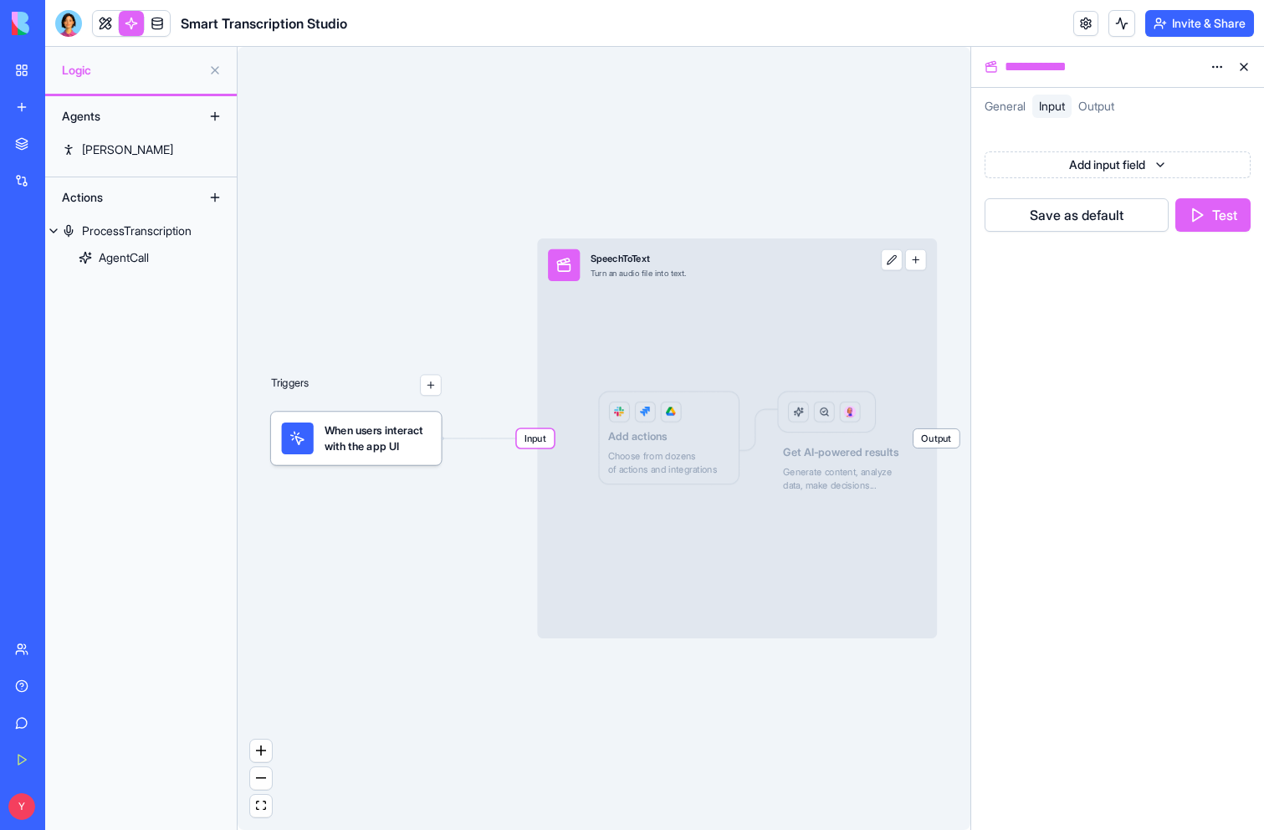
click at [1102, 105] on span "Output" at bounding box center [1096, 106] width 36 height 14
click at [102, 23] on link at bounding box center [105, 23] width 25 height 25
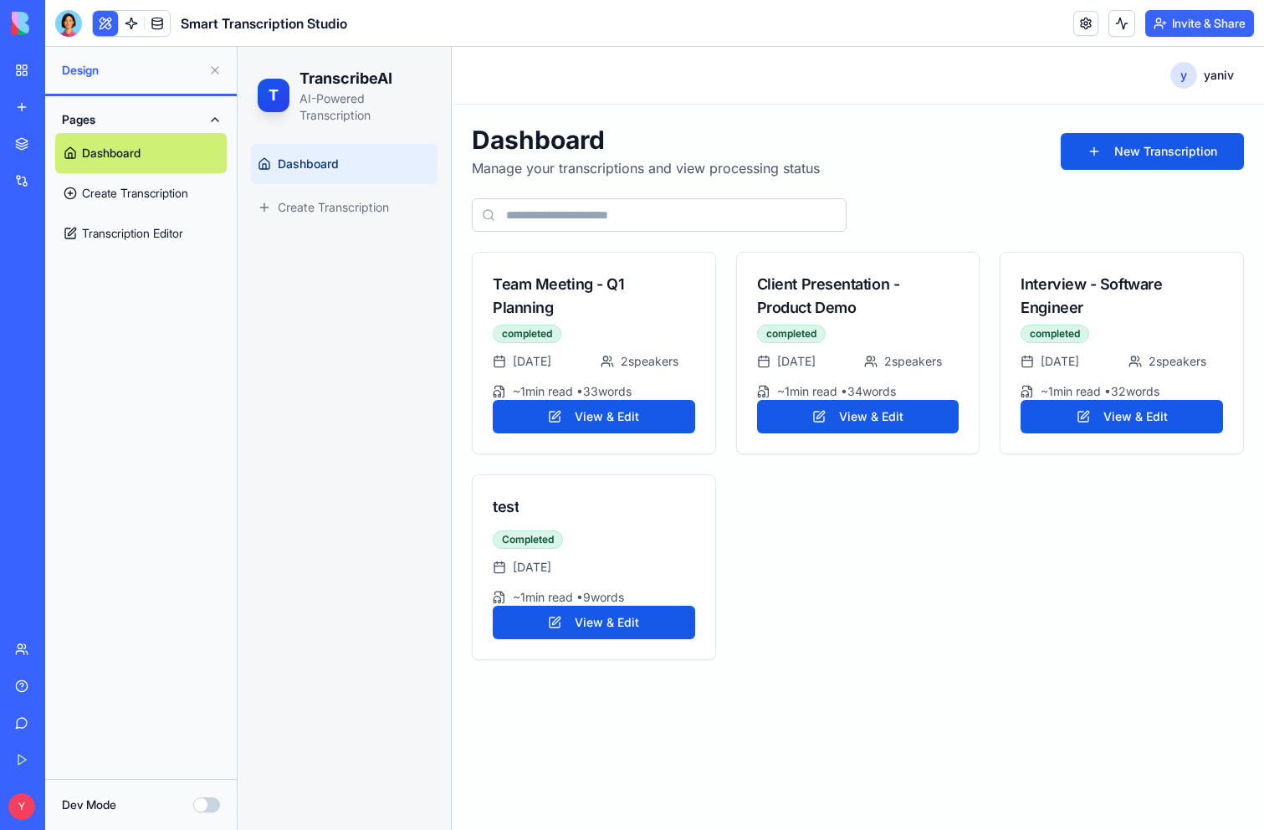
click at [216, 810] on button "Dev Mode" at bounding box center [206, 804] width 27 height 15
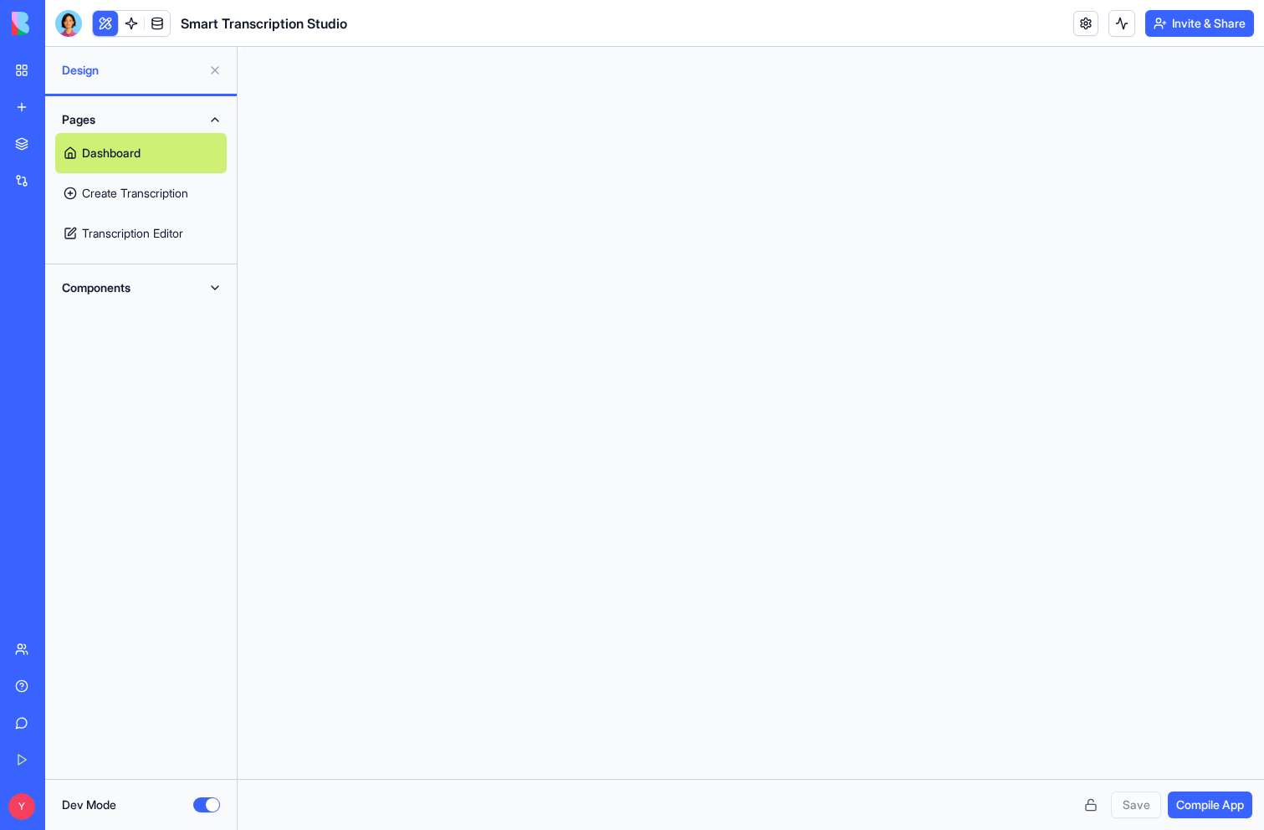
scroll to position [105, 0]
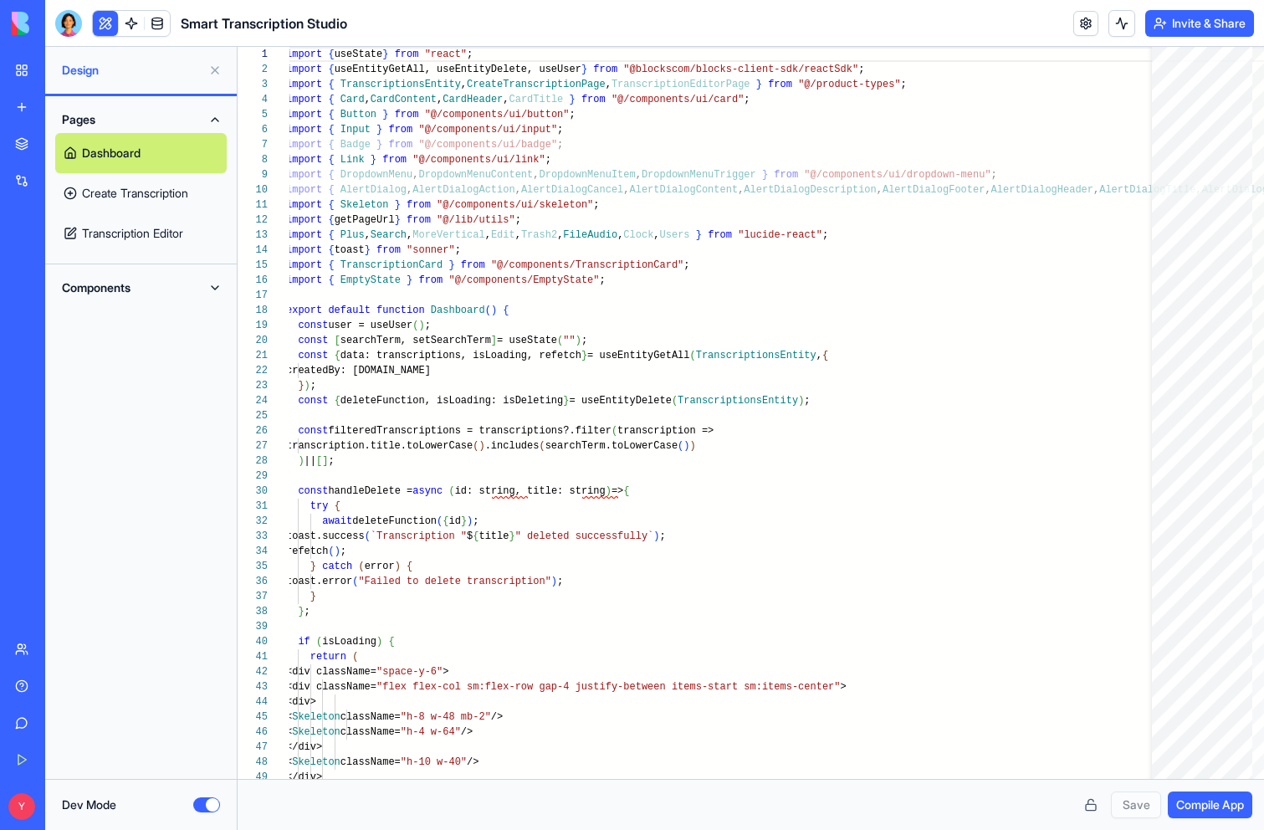
click at [151, 197] on link "Create Transcription" at bounding box center [140, 193] width 171 height 40
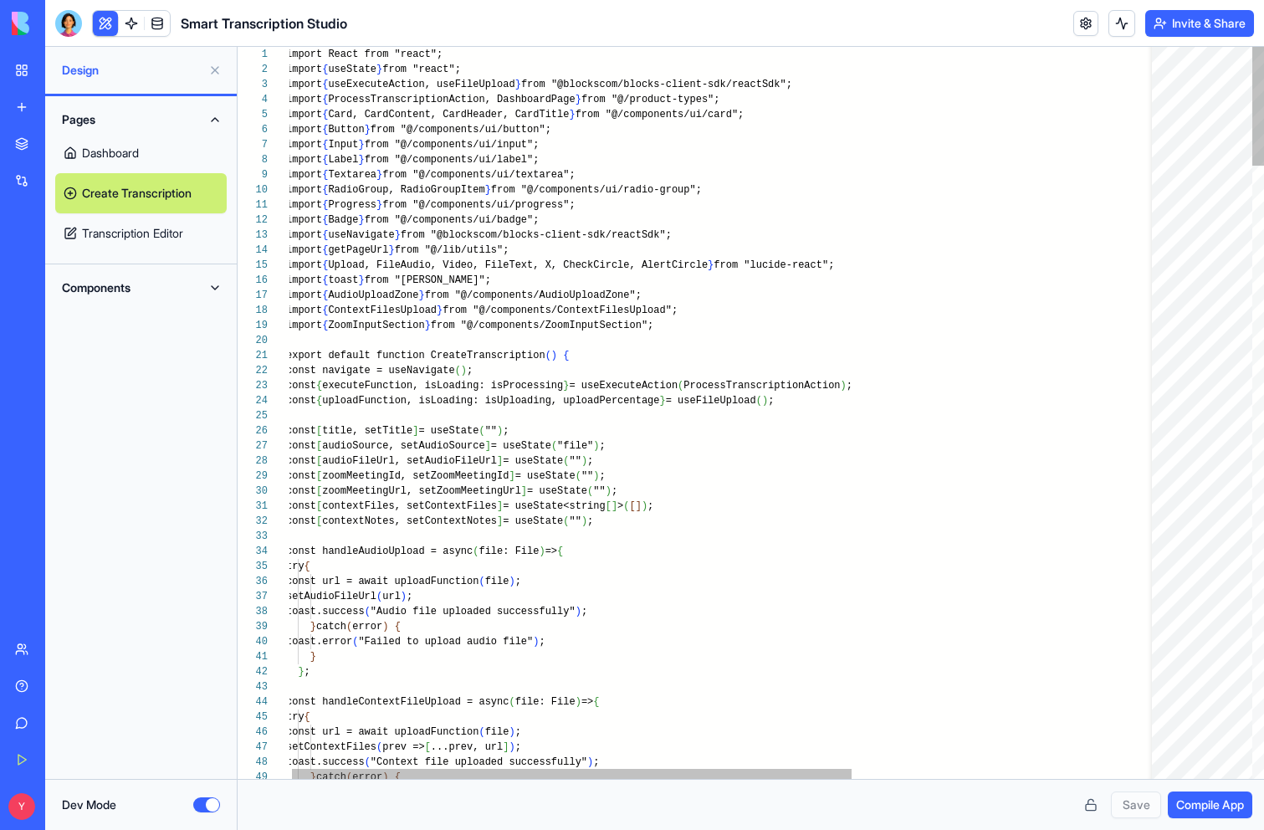
scroll to position [14, 0]
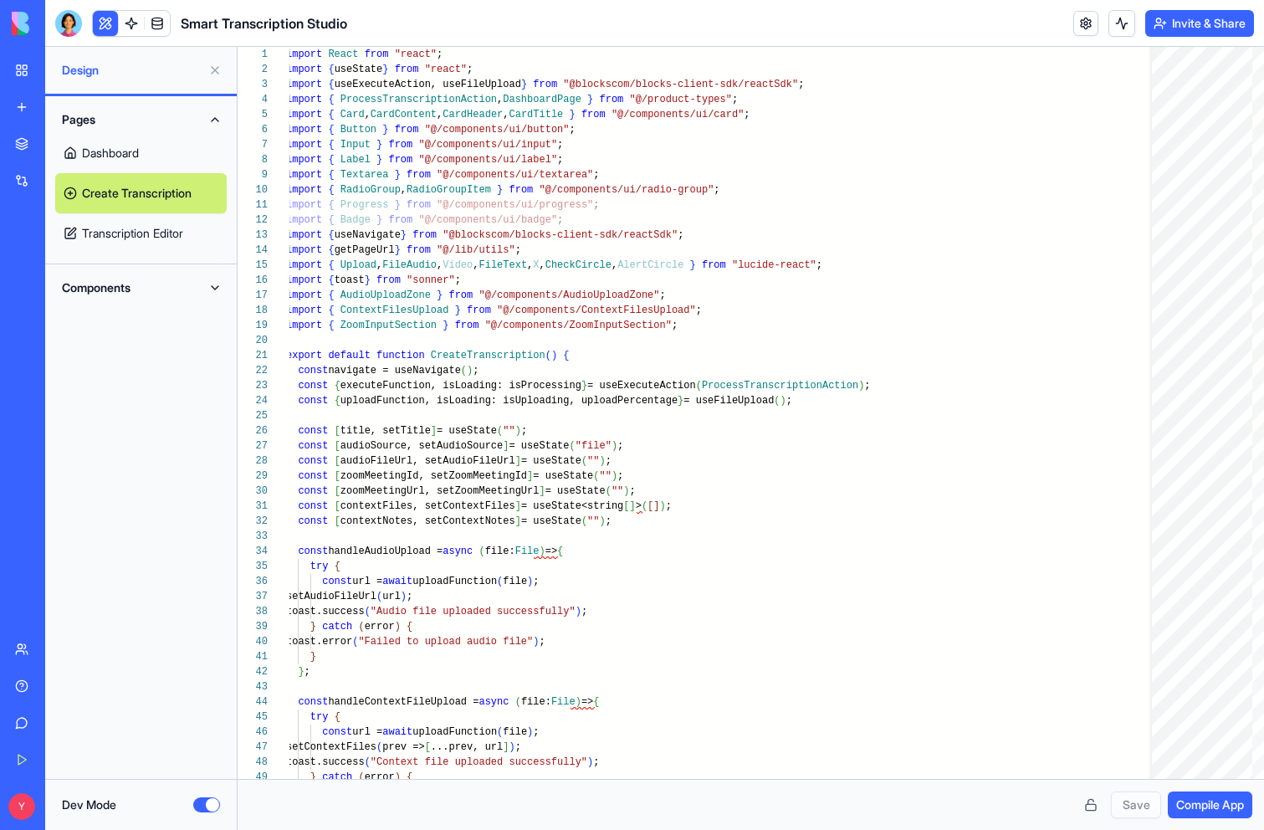
click at [145, 228] on link "Transcription Editor" at bounding box center [140, 233] width 171 height 40
type textarea "**********"
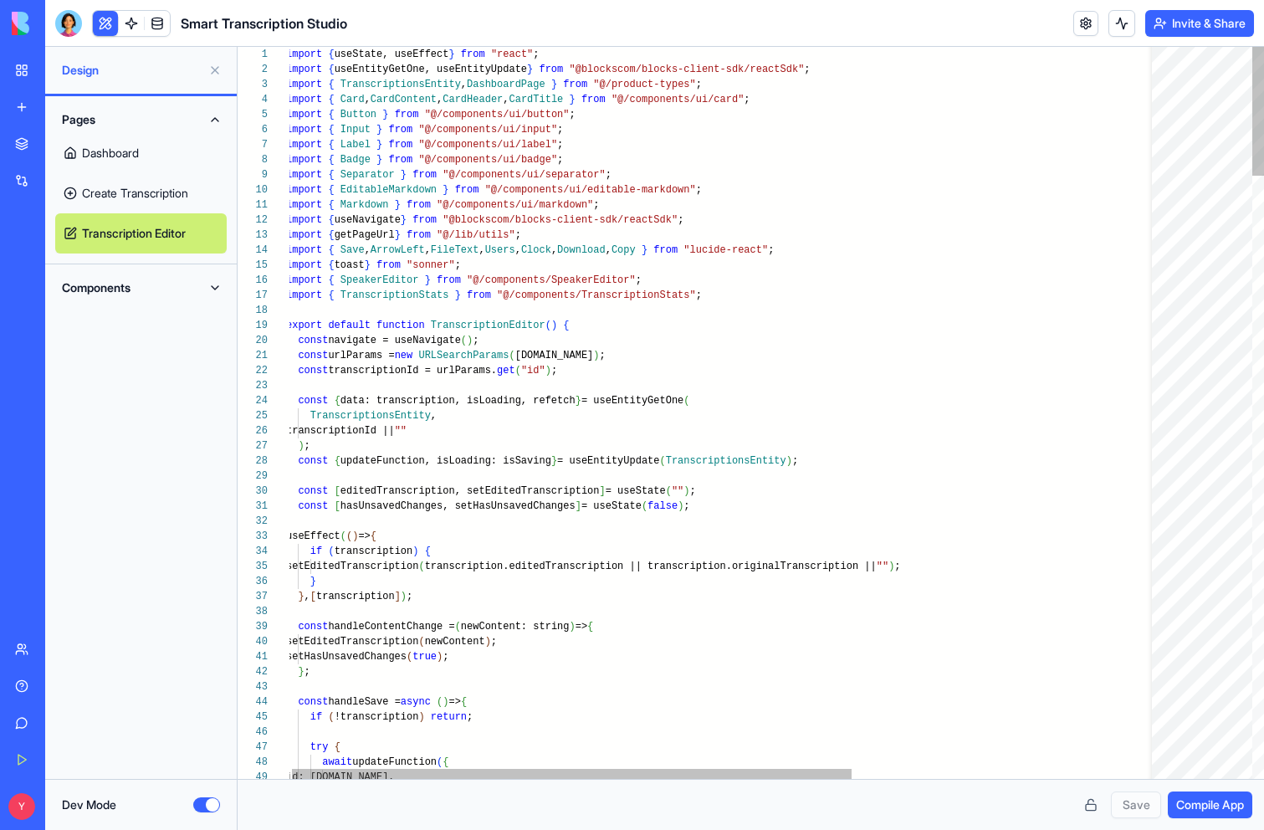
scroll to position [105, 0]
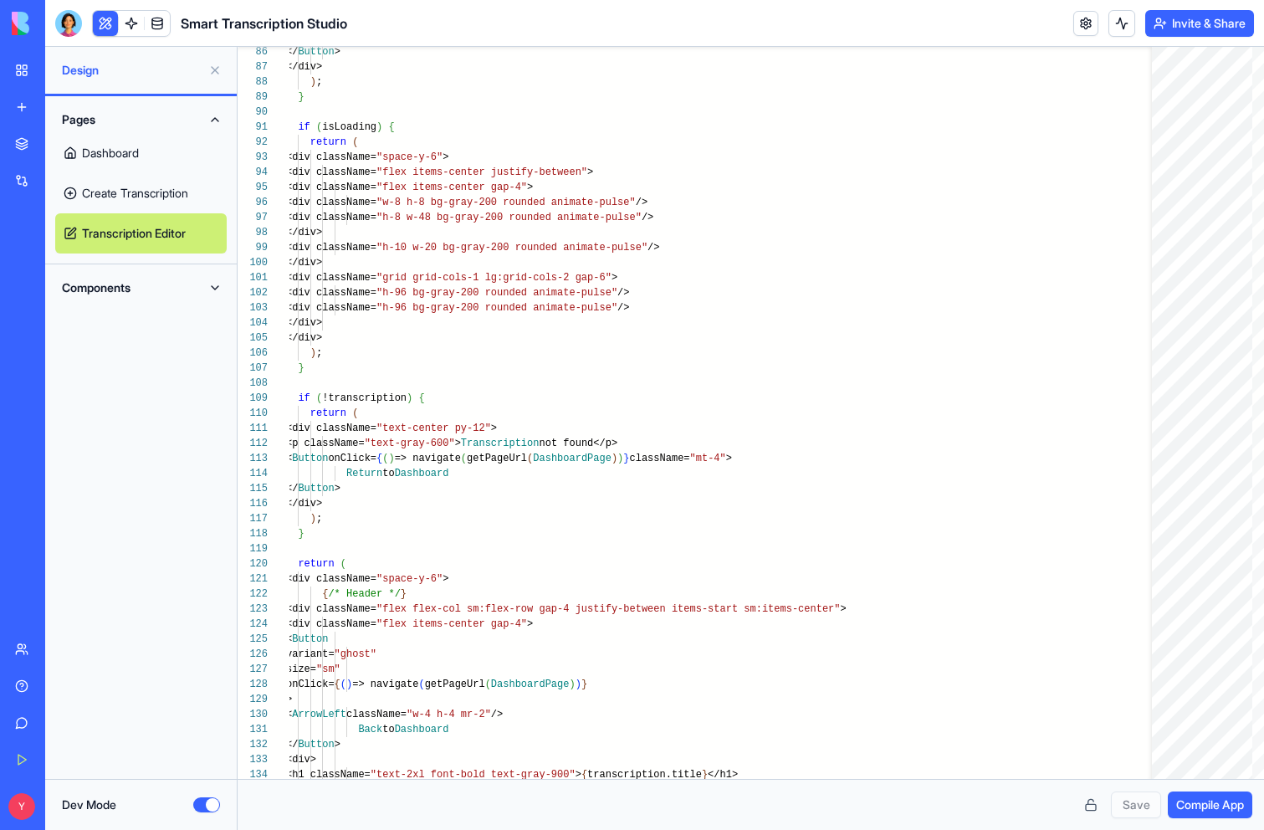
click at [120, 291] on button "Components" at bounding box center [140, 287] width 171 height 27
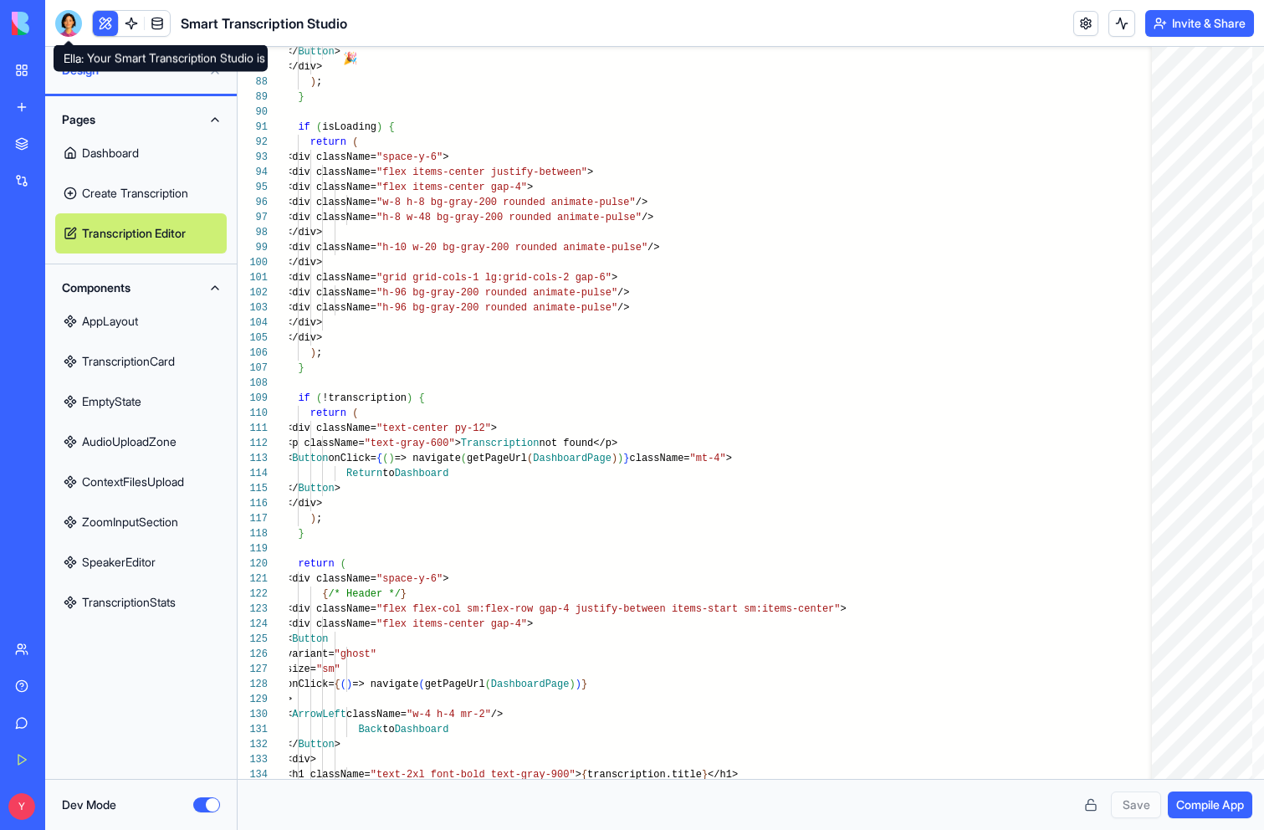
click at [72, 22] on div at bounding box center [68, 23] width 27 height 27
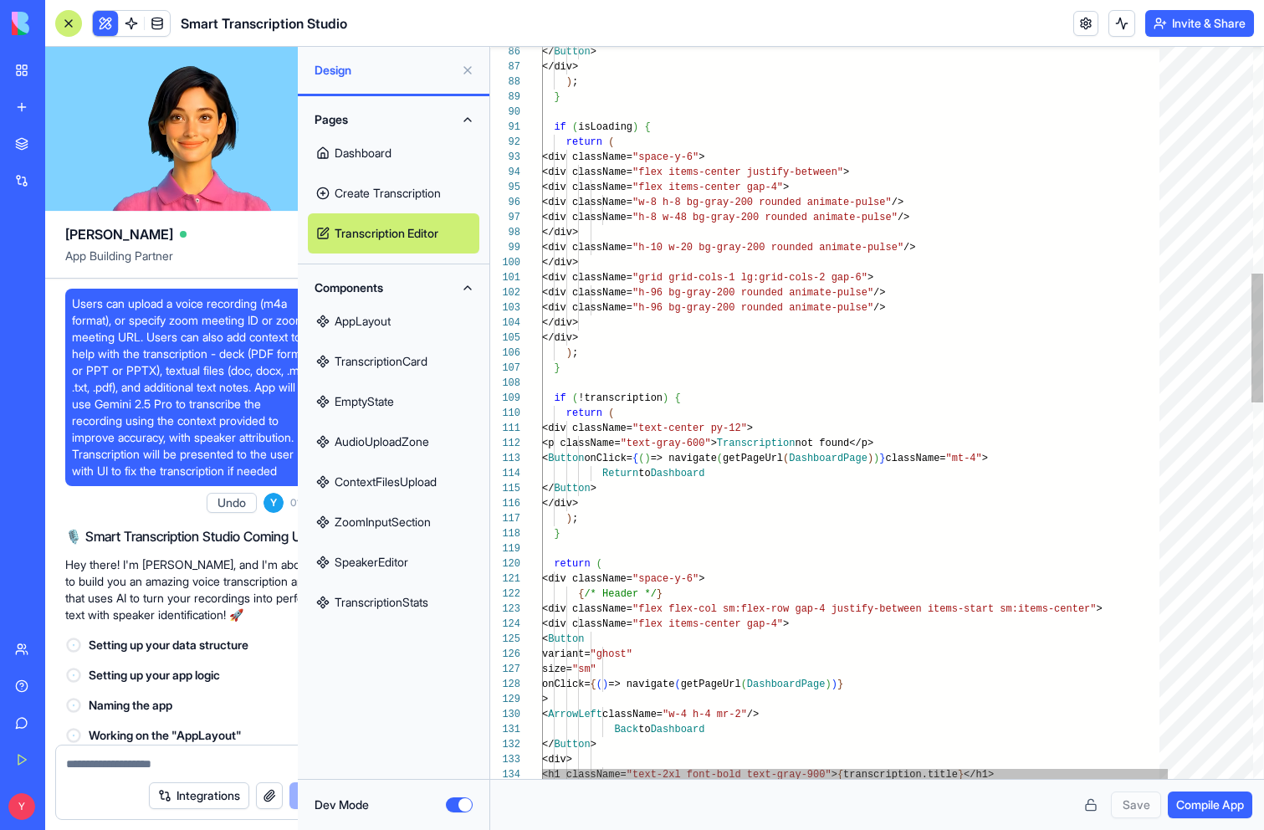
scroll to position [424, 0]
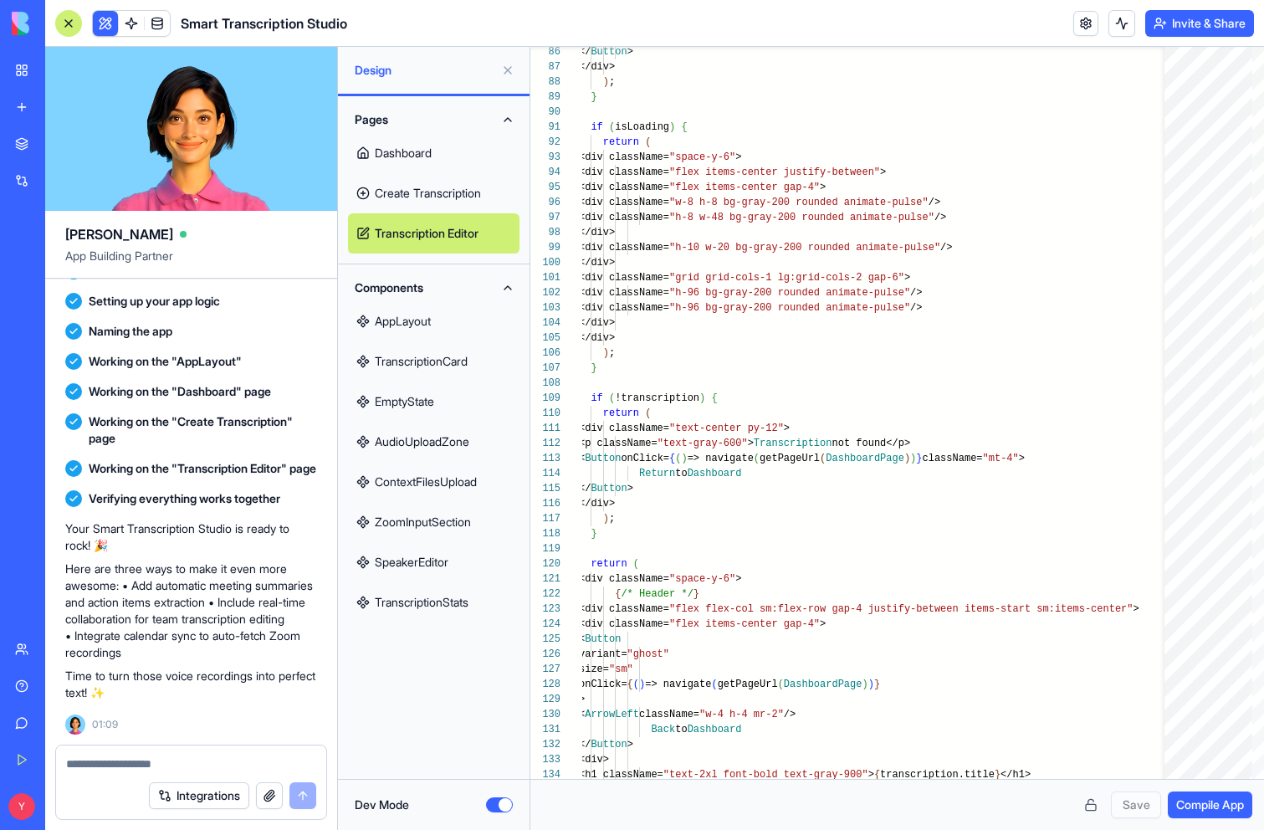
click at [179, 759] on textarea at bounding box center [191, 763] width 250 height 17
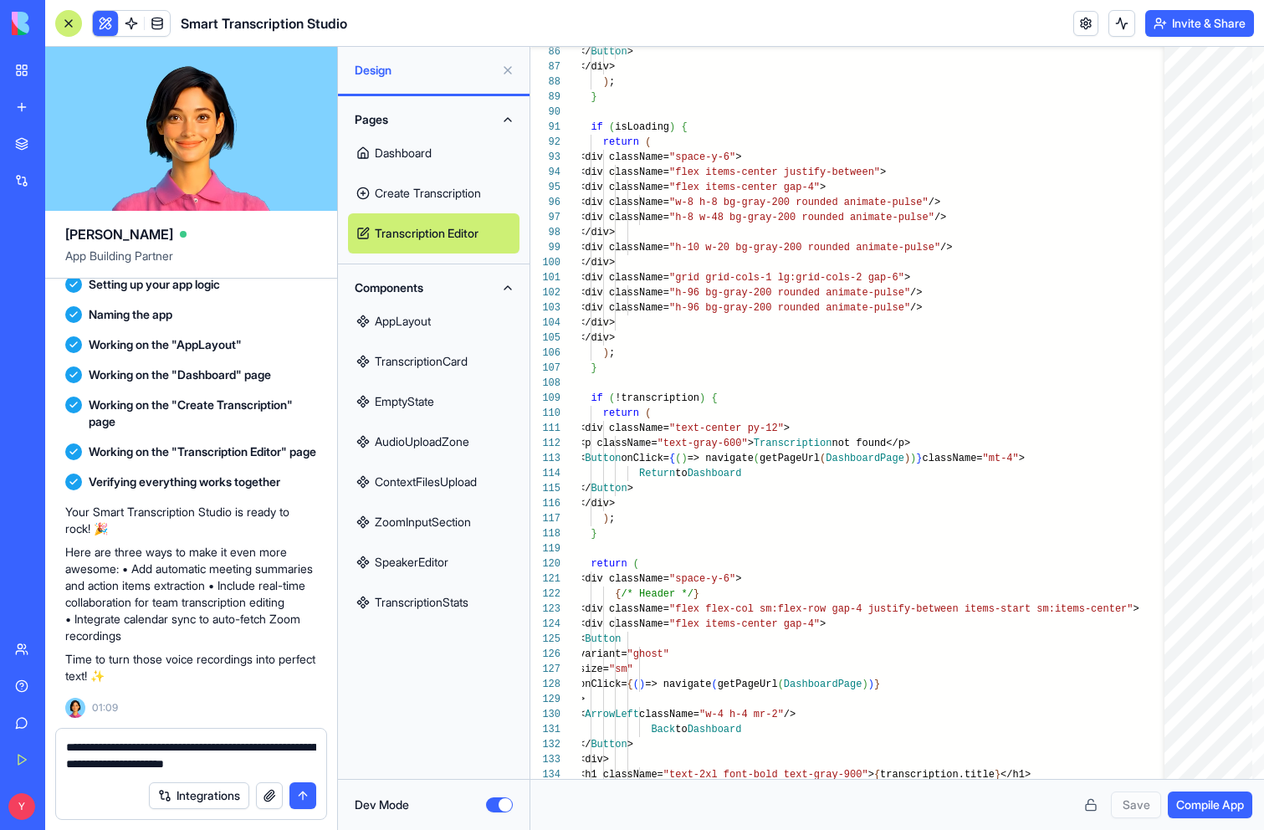
type textarea "**********"
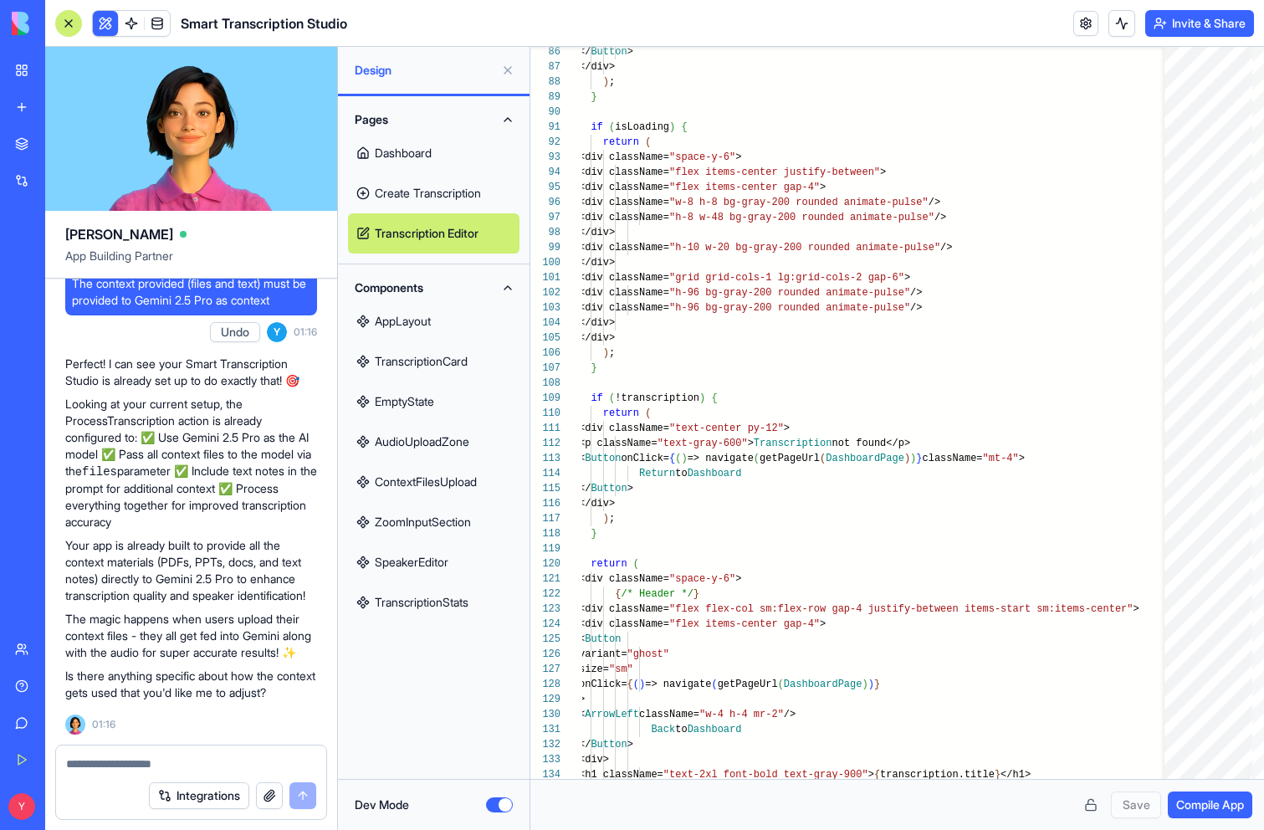
scroll to position [947, 0]
click at [503, 801] on button "Dev Mode" at bounding box center [499, 804] width 27 height 15
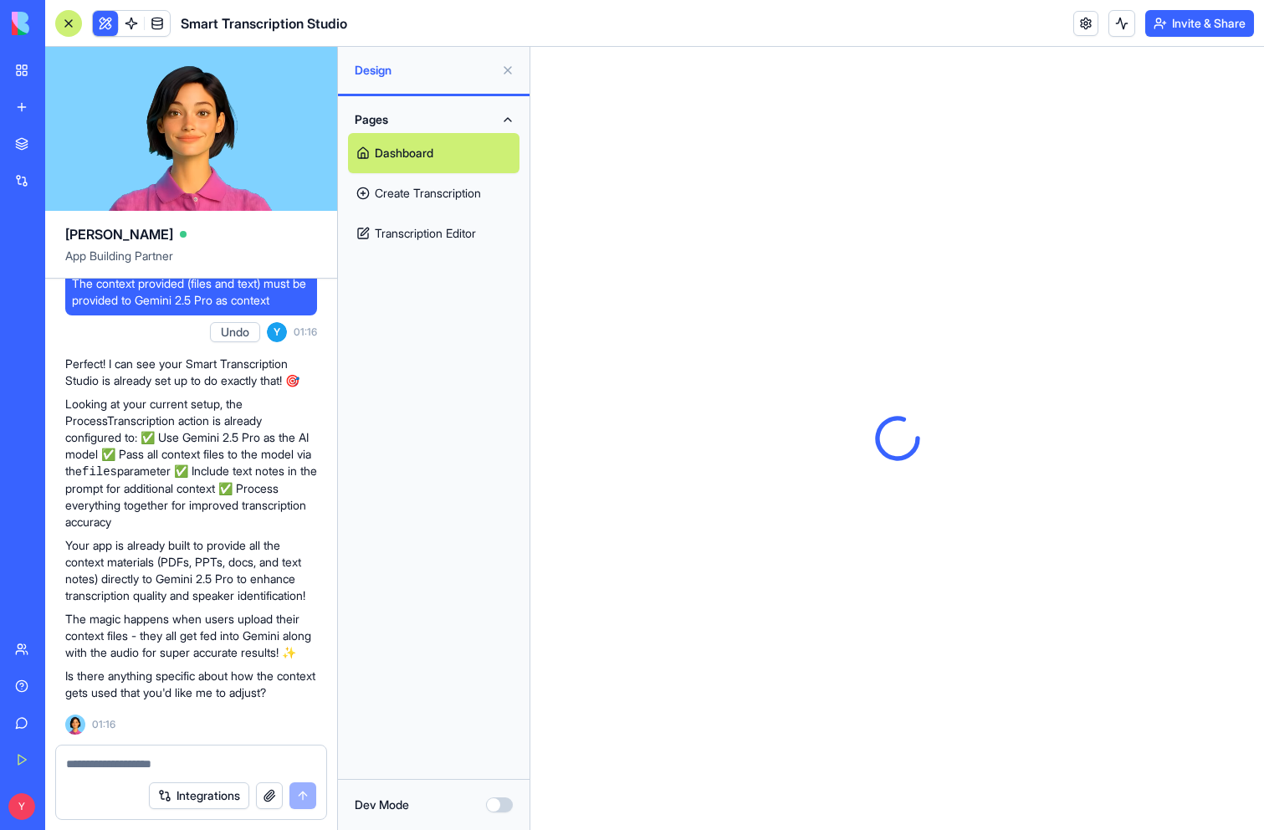
click at [427, 187] on link "Create Transcription" at bounding box center [433, 193] width 171 height 40
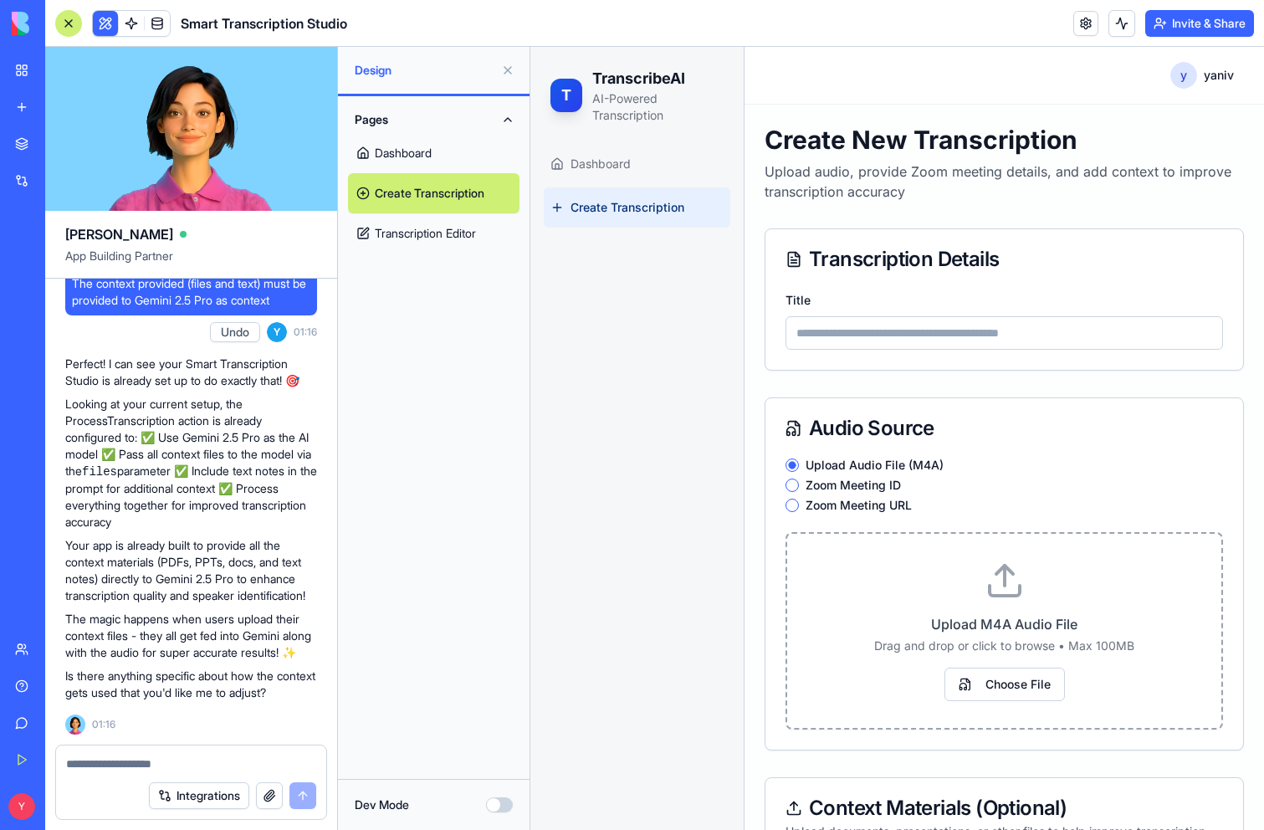
click at [883, 580] on div "Upload M4A Audio File Drag and drop or click to browse • Max 100MB Choose File" at bounding box center [1004, 630] width 381 height 141
click at [132, 25] on link at bounding box center [131, 23] width 25 height 25
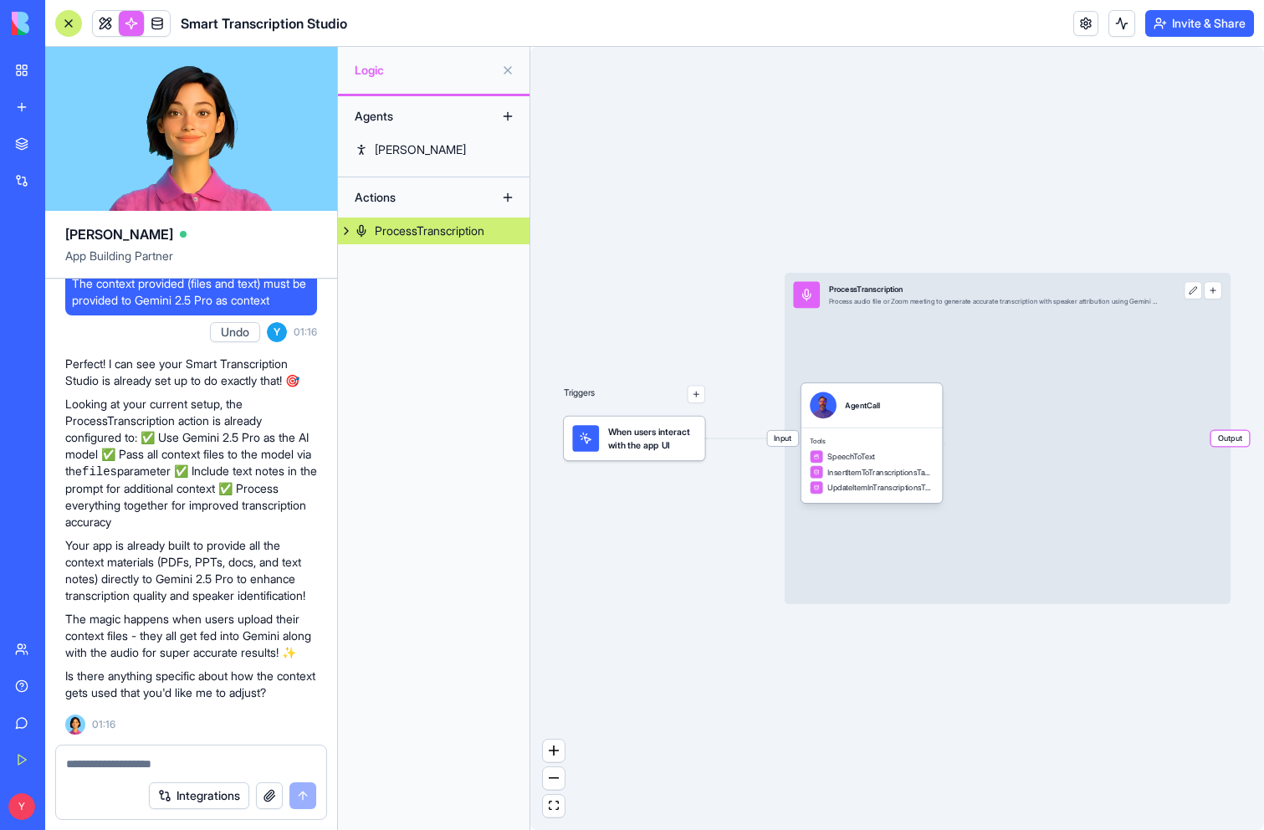
click at [342, 235] on button at bounding box center [346, 230] width 17 height 27
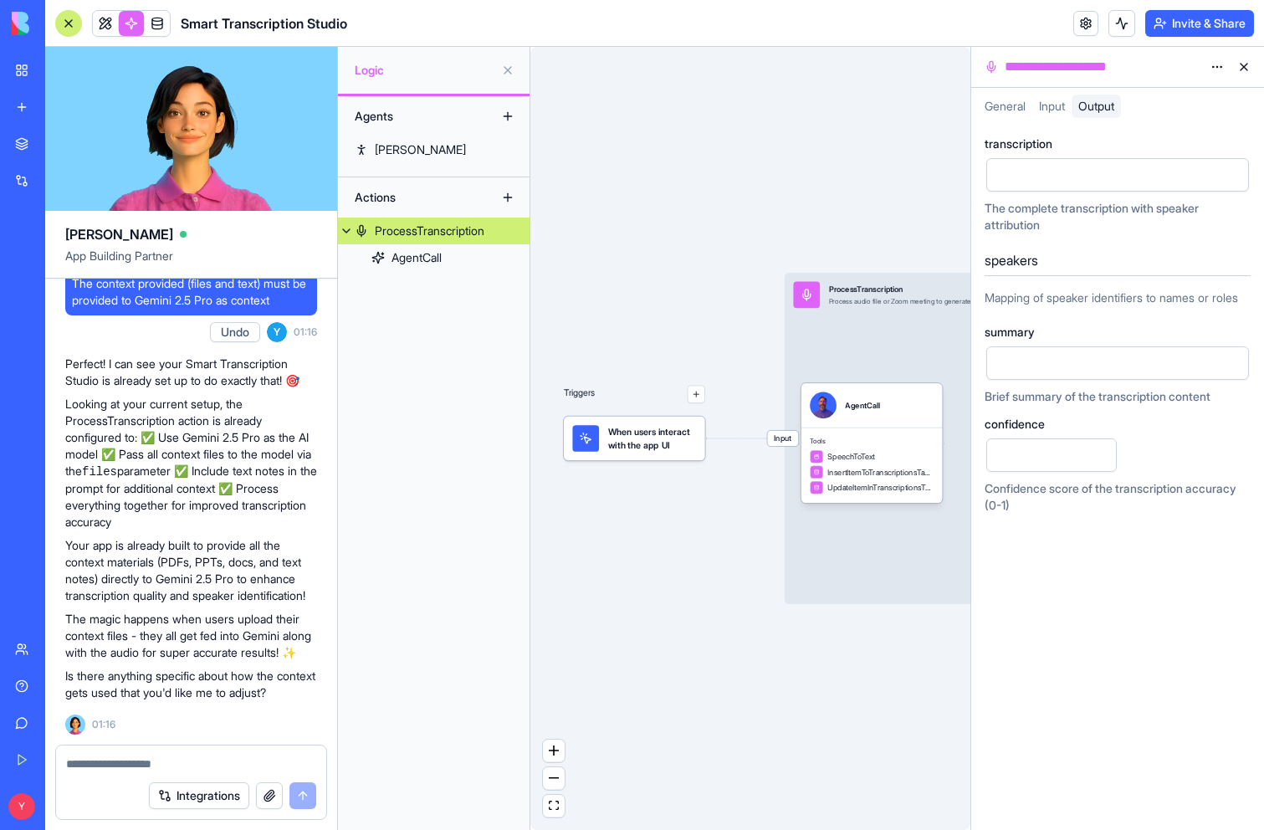
click at [986, 113] on span "General" at bounding box center [1004, 106] width 41 height 14
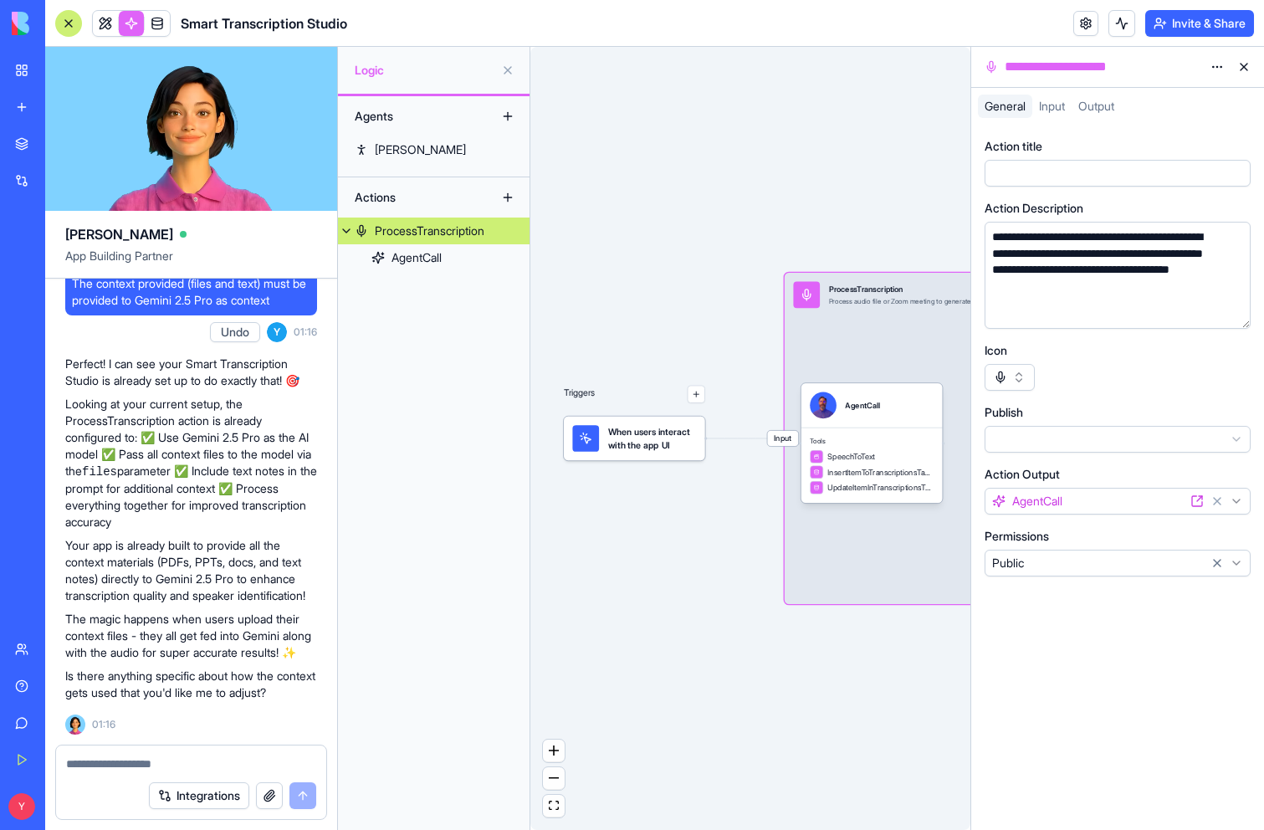
click at [1198, 500] on icon at bounding box center [1199, 498] width 5 height 5
click at [137, 761] on textarea at bounding box center [191, 763] width 250 height 17
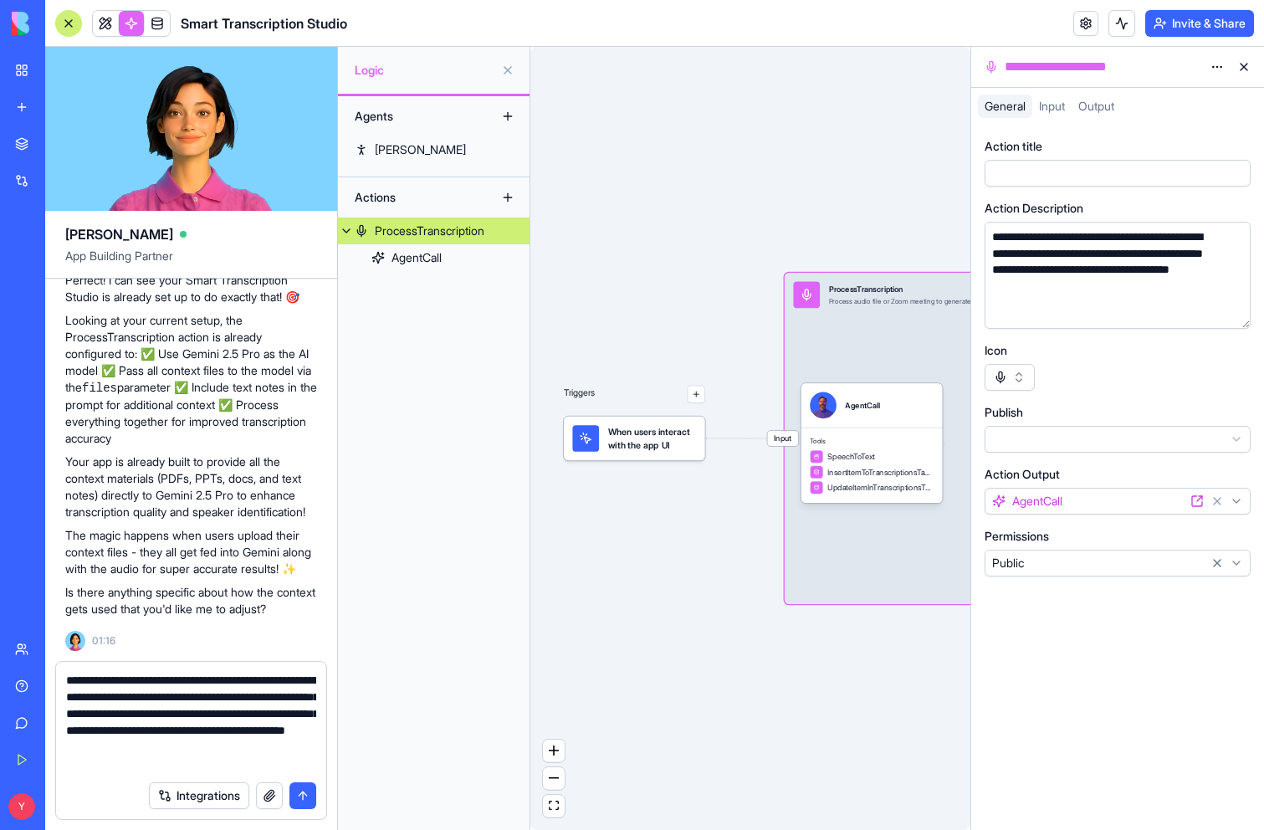
type textarea "**********"
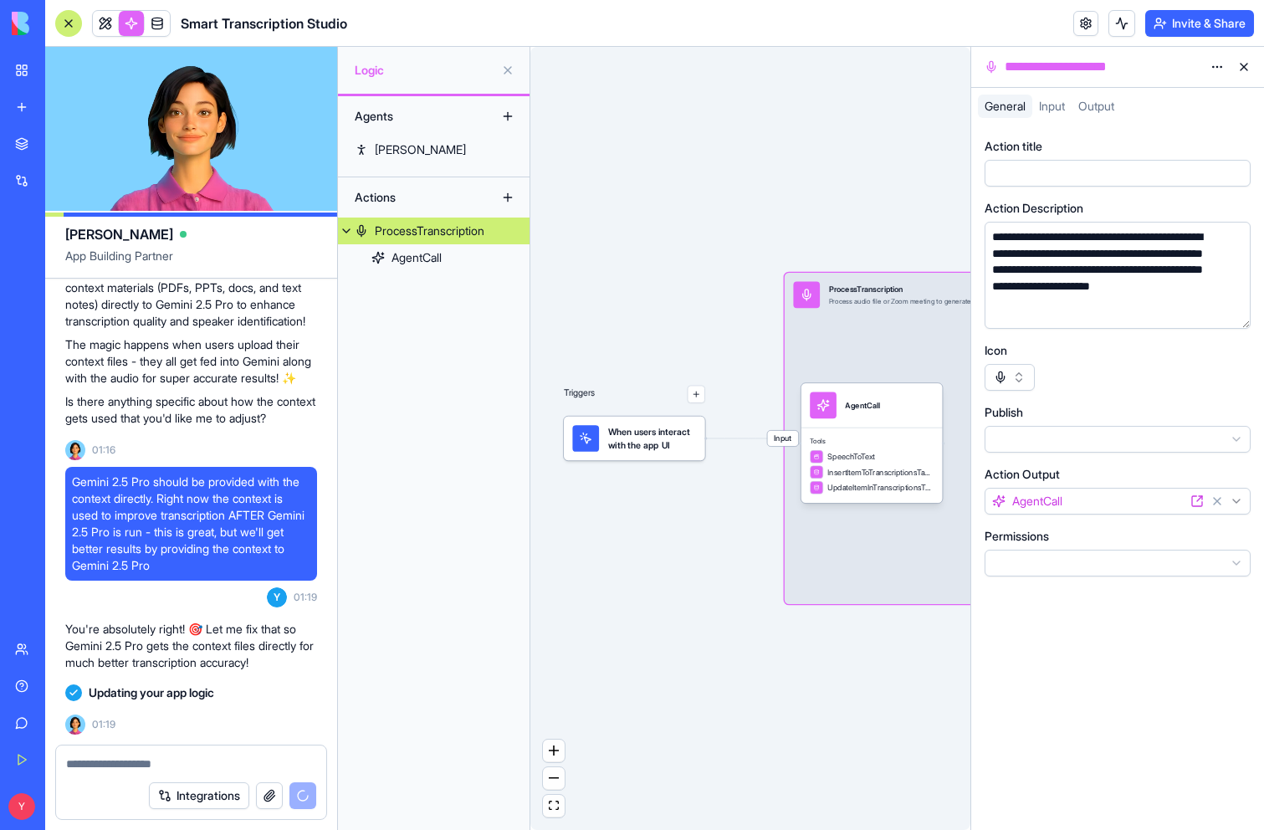
scroll to position [1499, 0]
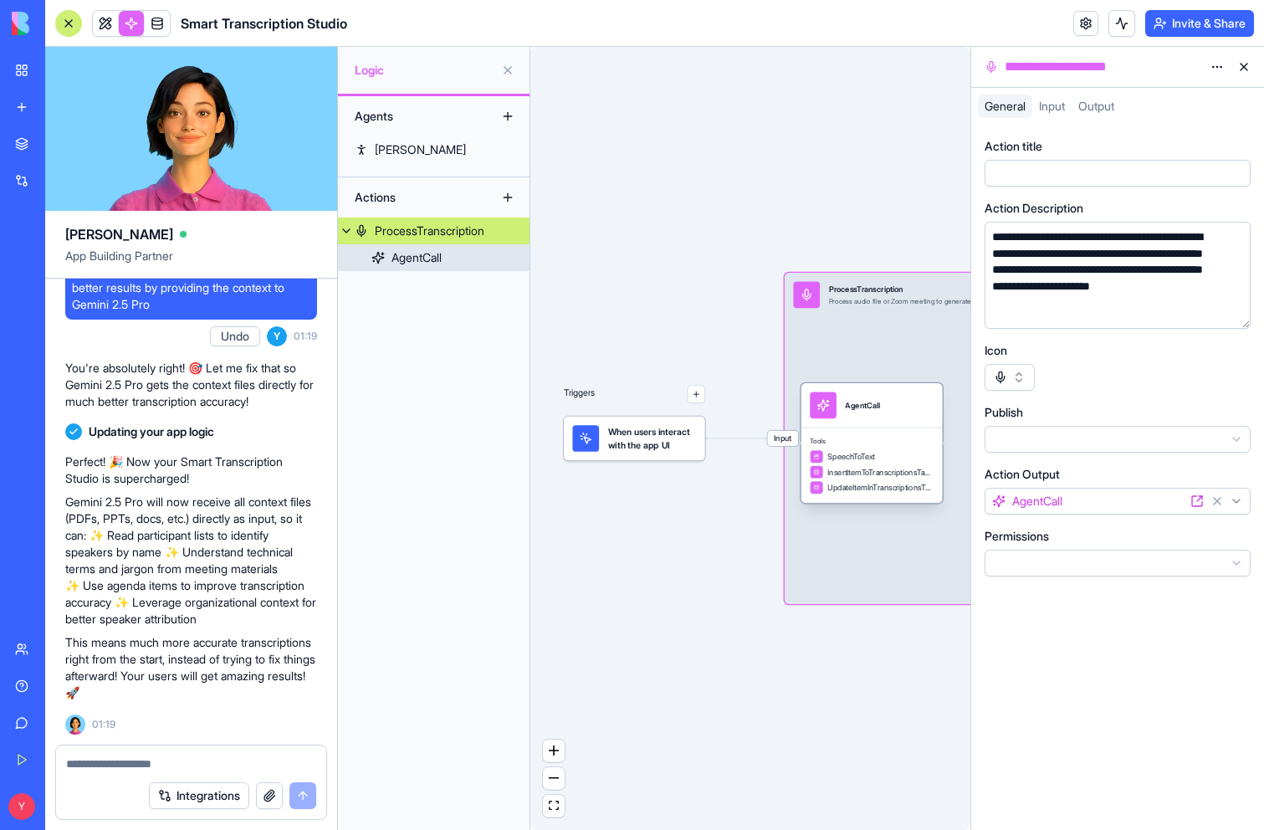
click at [424, 258] on div "AgentCall" at bounding box center [416, 257] width 50 height 17
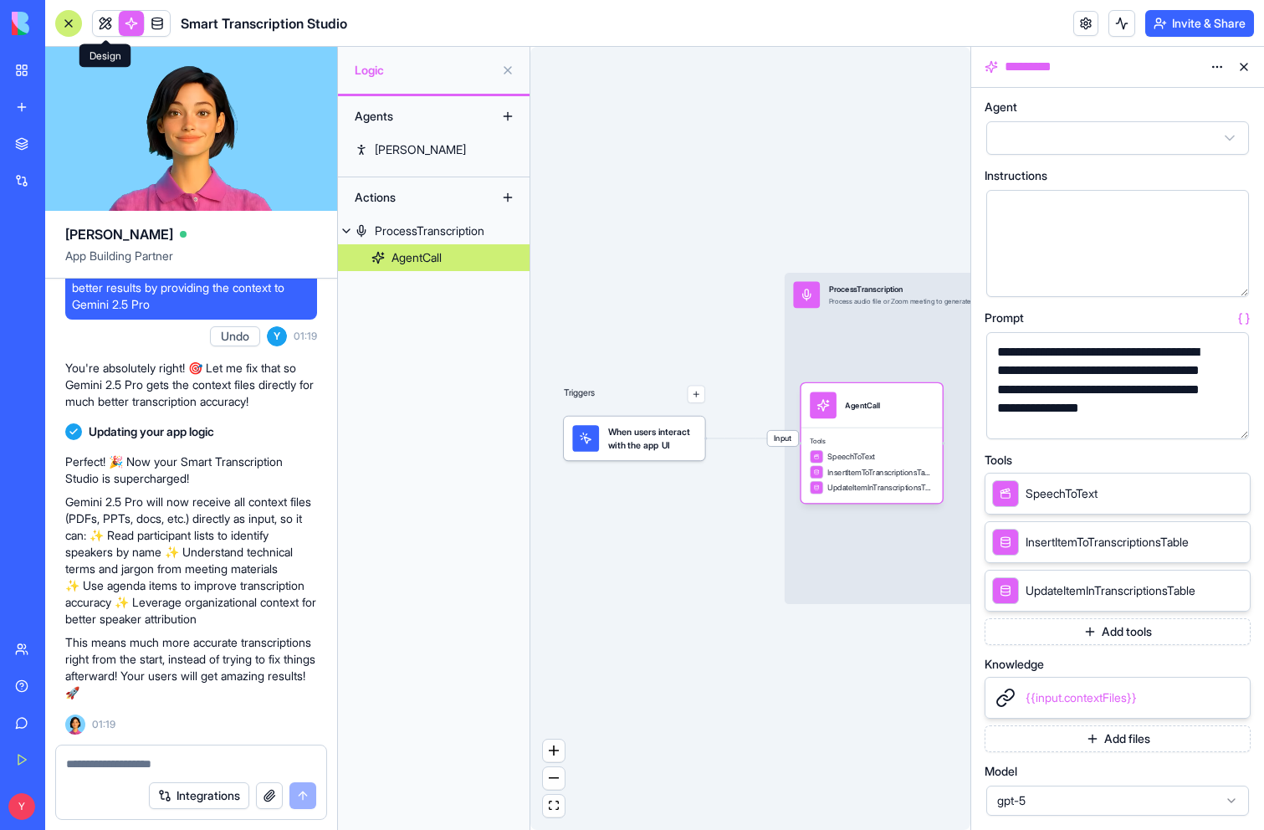
click at [105, 23] on link at bounding box center [105, 23] width 25 height 25
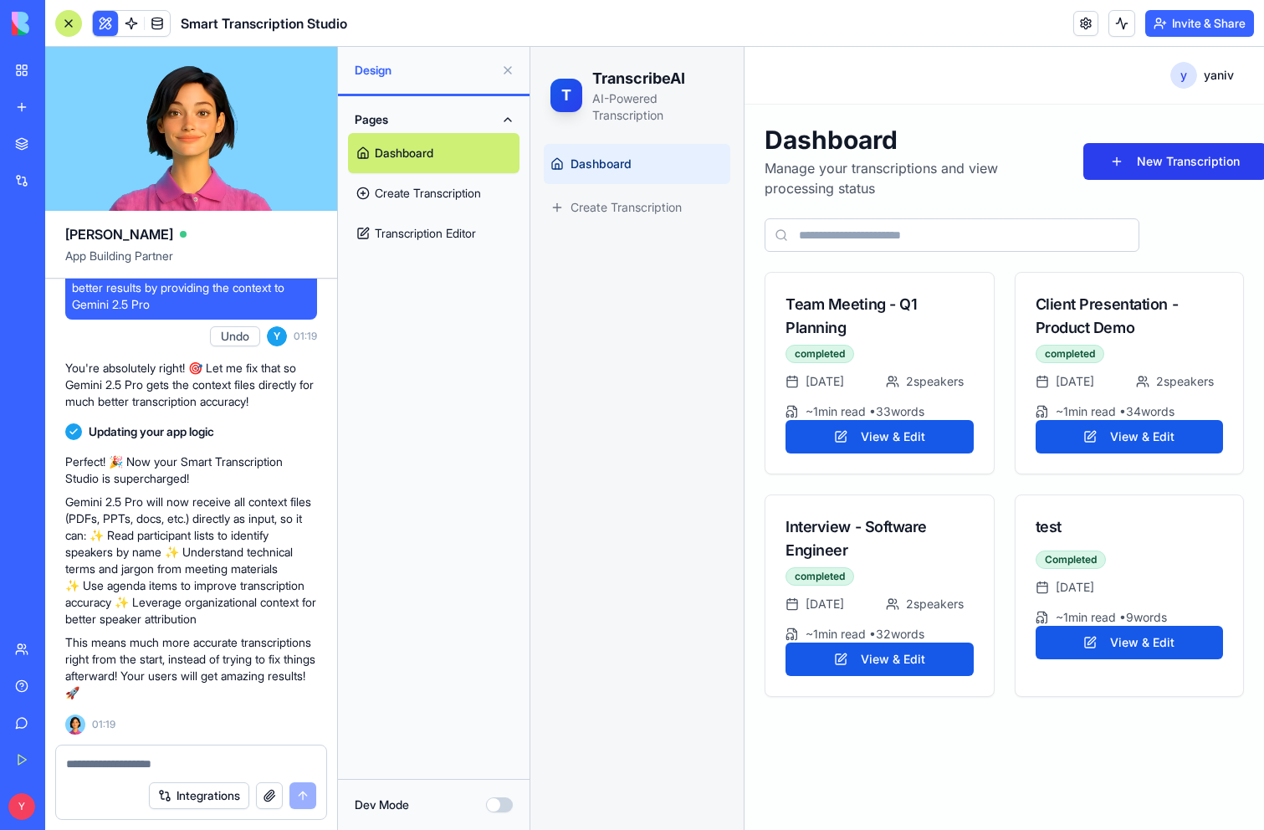
click at [1153, 158] on button "New Transcription" at bounding box center [1174, 161] width 183 height 37
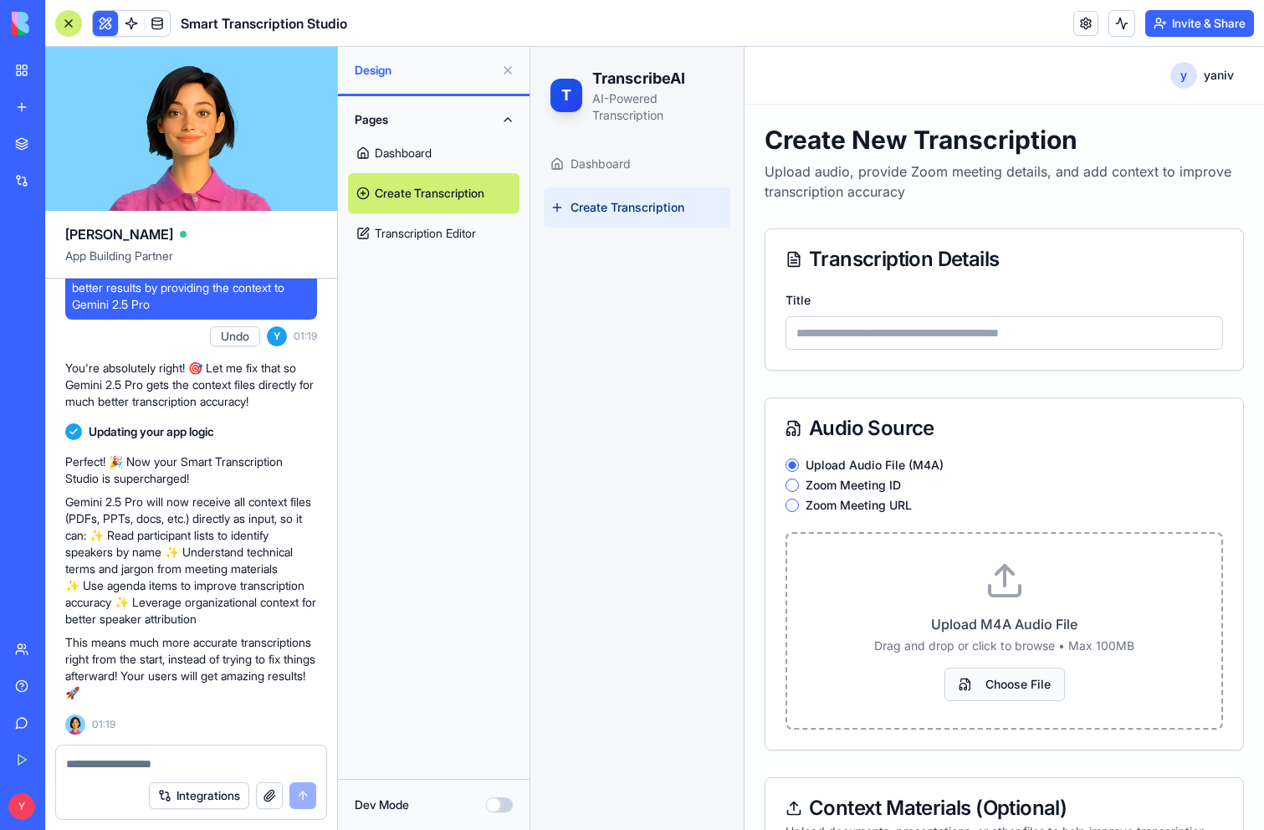
click at [1009, 677] on button "Choose File" at bounding box center [1004, 683] width 120 height 33
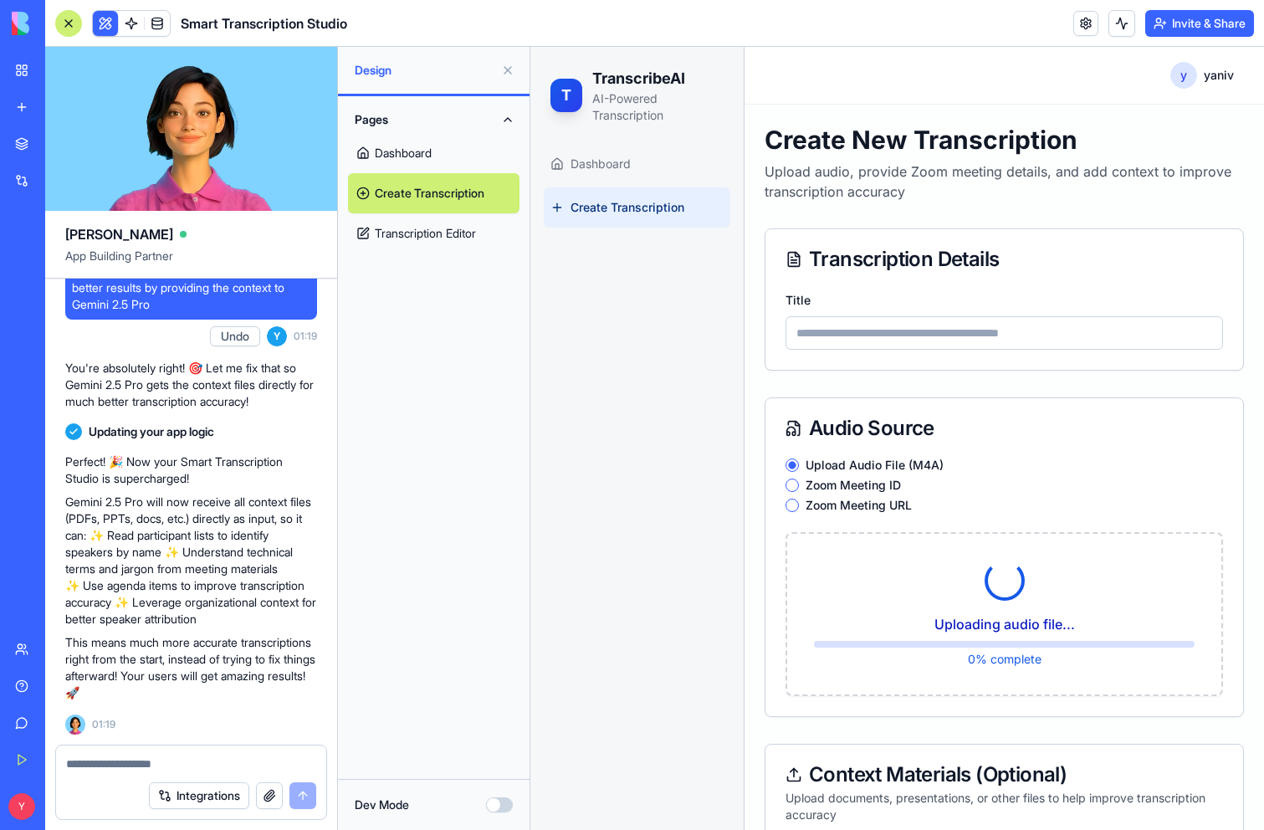
click at [885, 335] on input "Title" at bounding box center [1003, 332] width 437 height 33
type input "*"
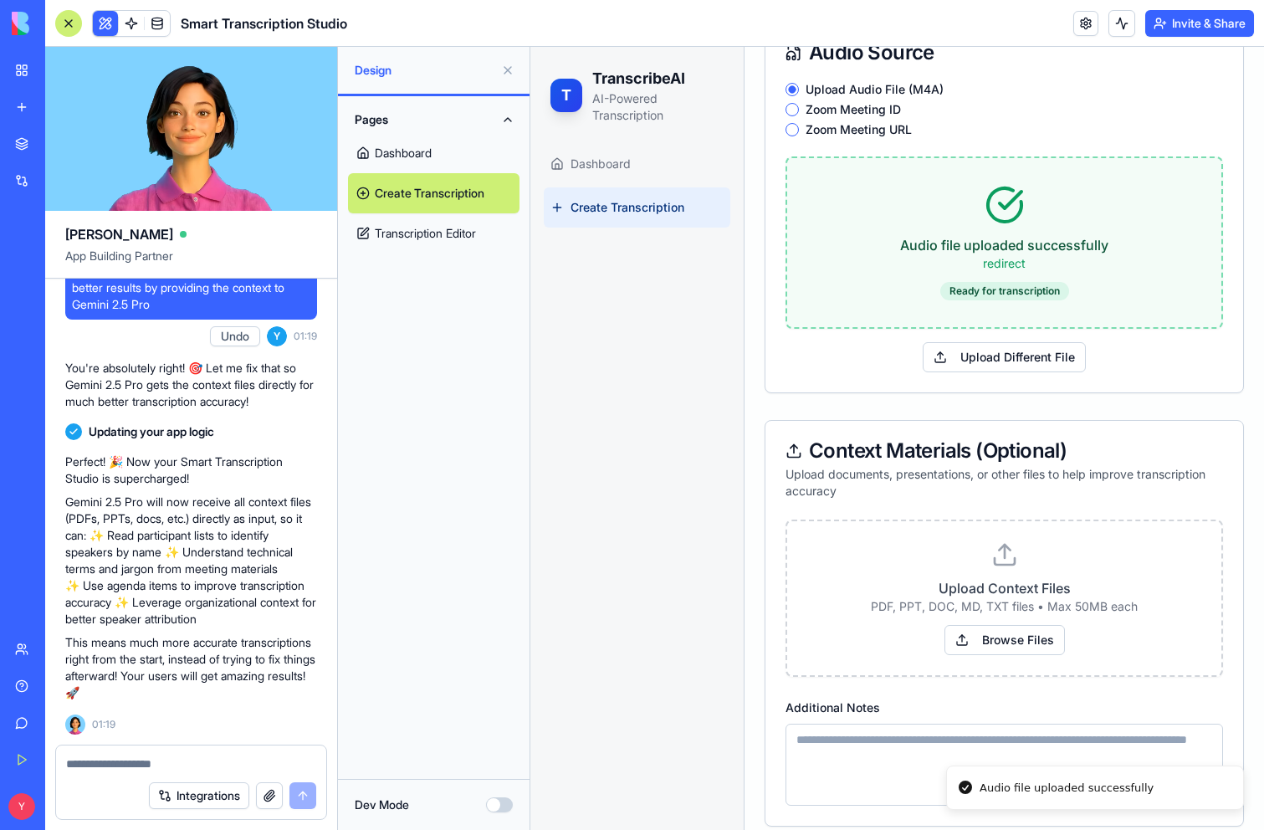
scroll to position [452, 0]
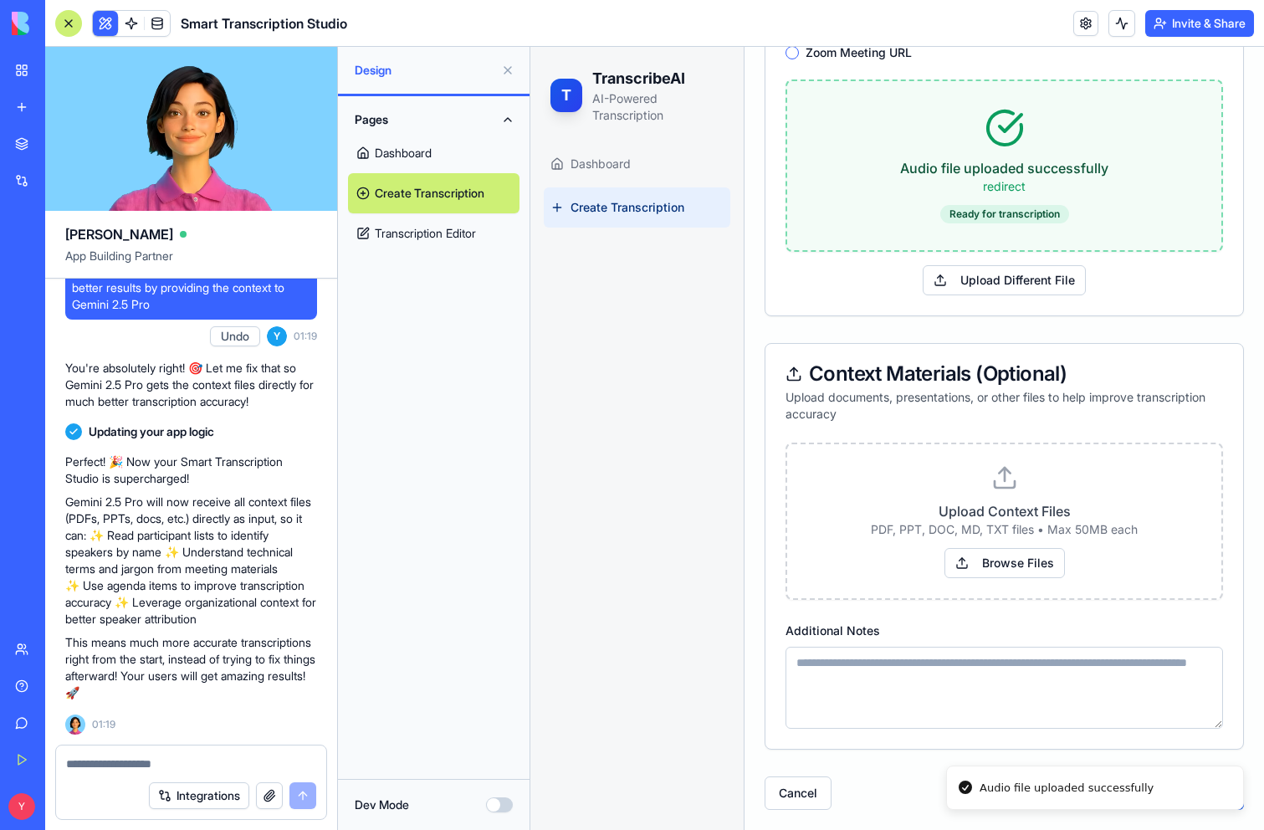
type input "******"
click at [880, 679] on textarea "Additional Notes" at bounding box center [1003, 688] width 437 height 82
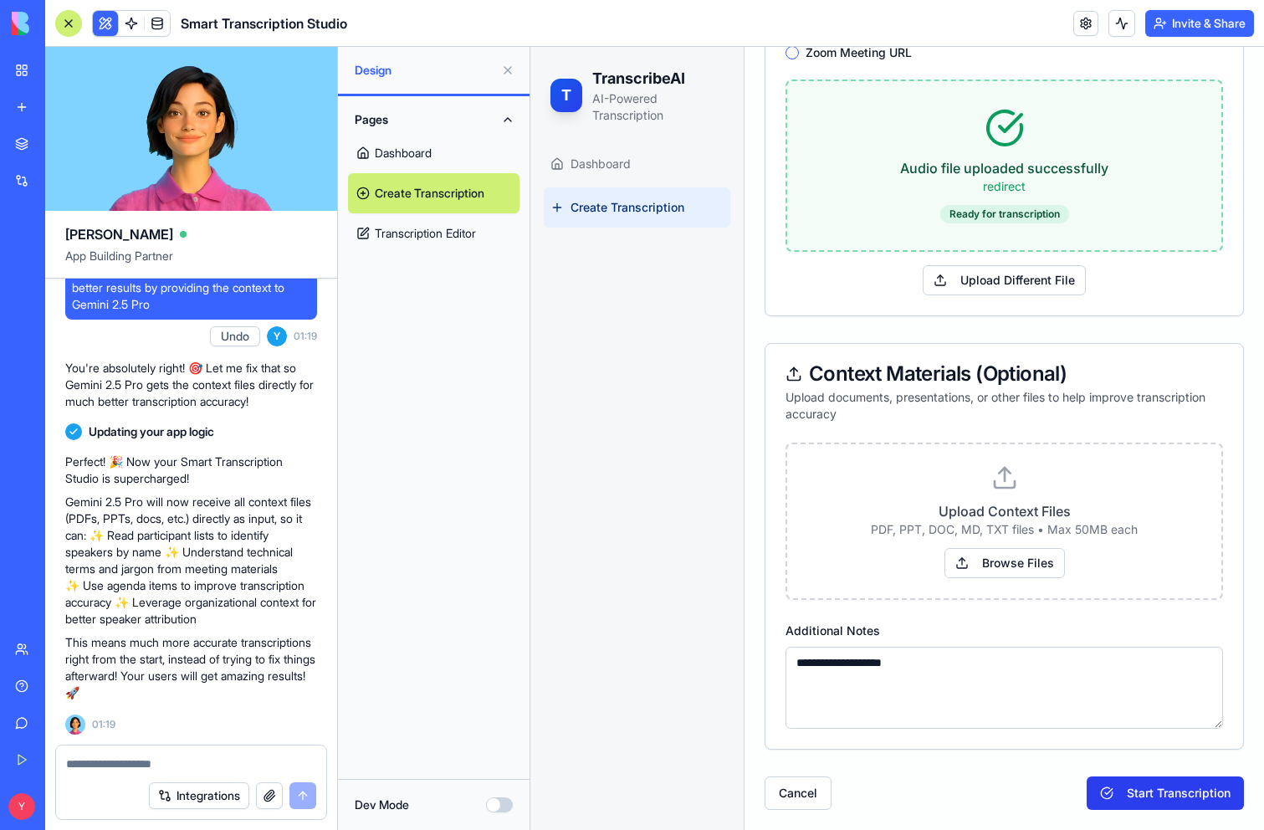
type textarea "**********"
click at [1164, 790] on button "Start Transcription" at bounding box center [1164, 792] width 157 height 33
click at [241, 763] on textarea at bounding box center [191, 763] width 250 height 17
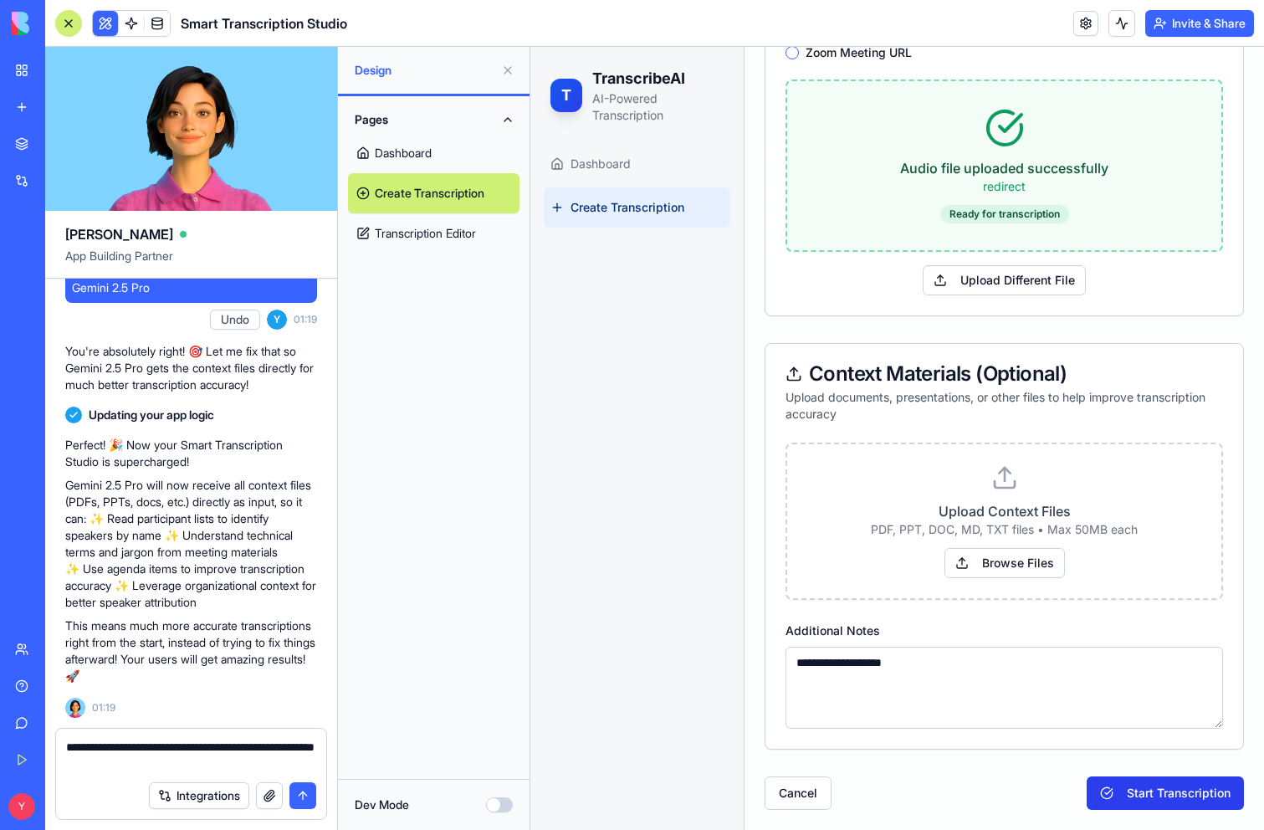
type textarea "**********"
click at [1153, 785] on button "Start Transcription" at bounding box center [1164, 792] width 157 height 33
click at [1136, 791] on div "Failed to start transcription processing" at bounding box center [1083, 788] width 209 height 17
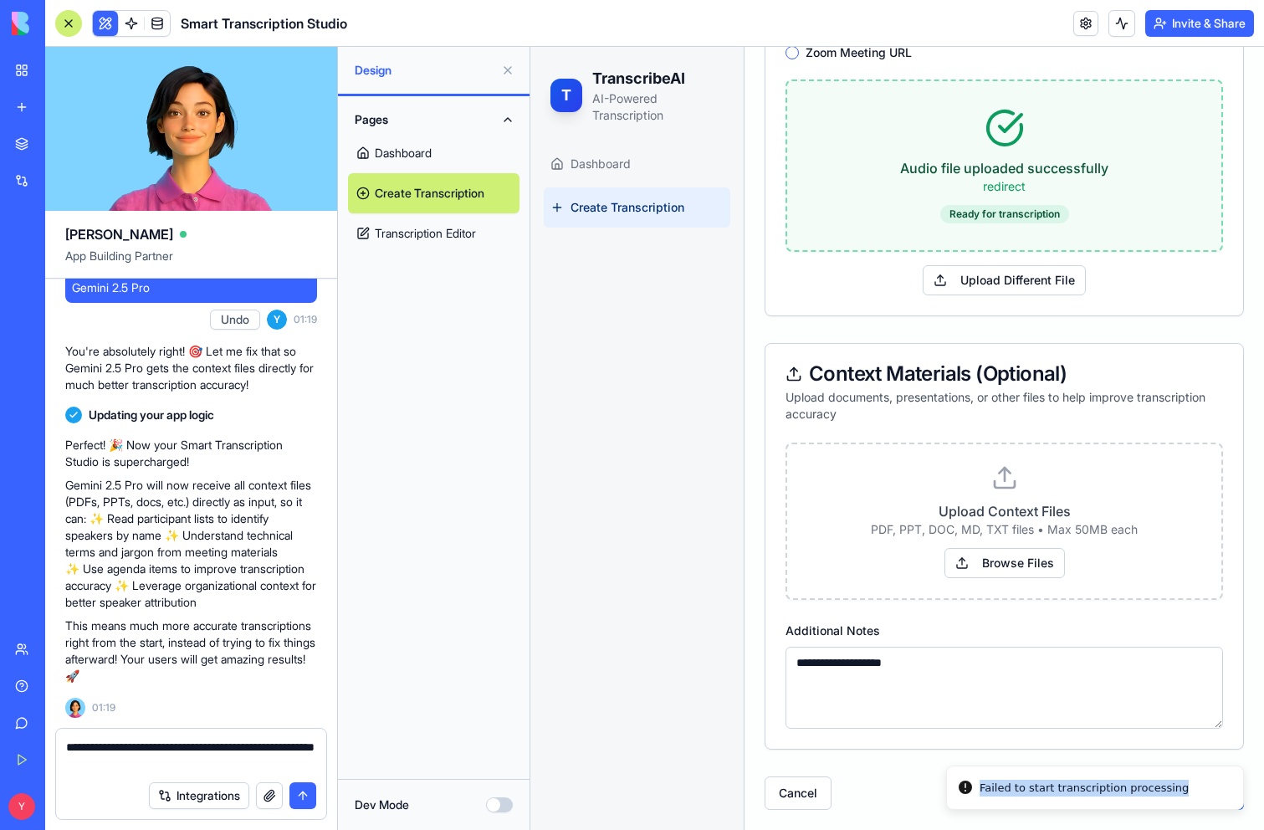
copy div "Failed to start transcription processing"
drag, startPoint x: 238, startPoint y: 747, endPoint x: 251, endPoint y: 759, distance: 17.2
click at [251, 759] on textarea "**********" at bounding box center [191, 755] width 250 height 33
paste textarea "**********"
type textarea "**********"
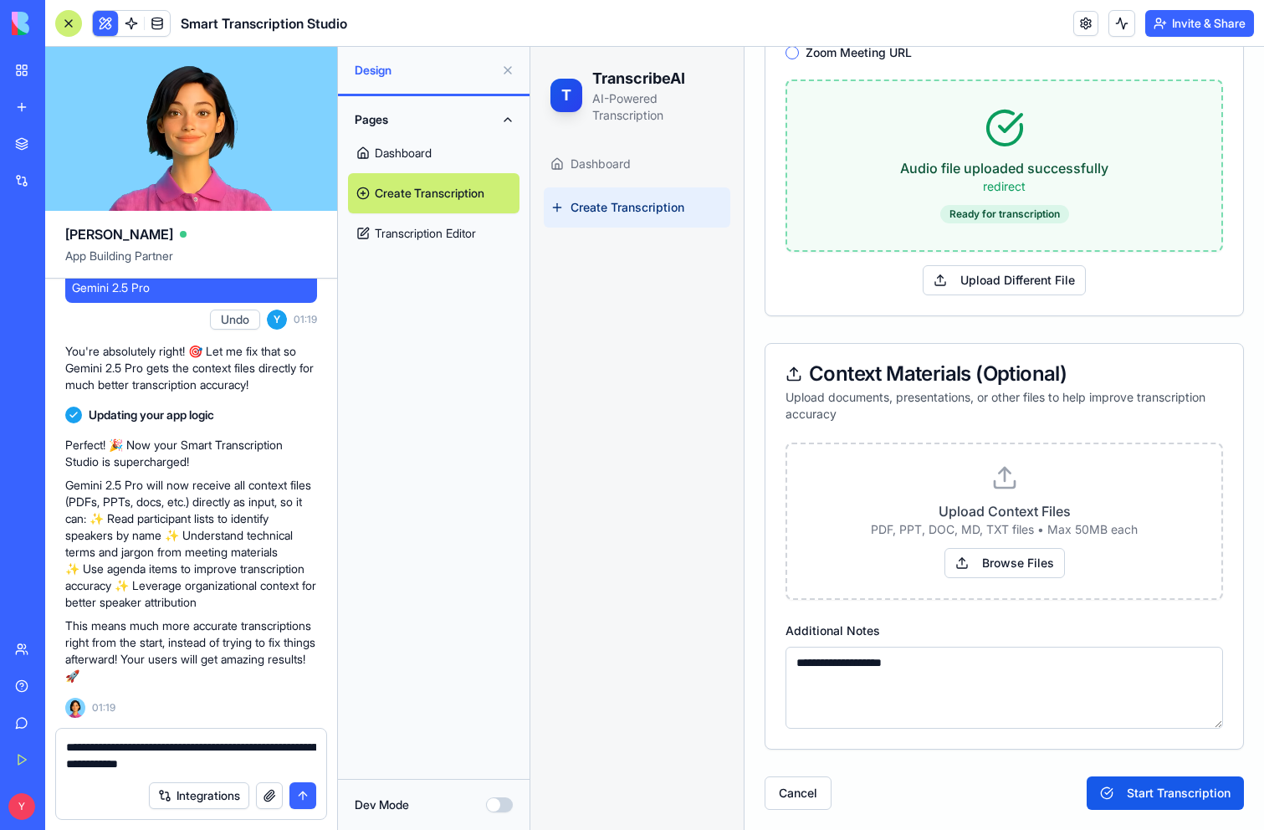
click at [304, 788] on button "submit" at bounding box center [302, 795] width 27 height 27
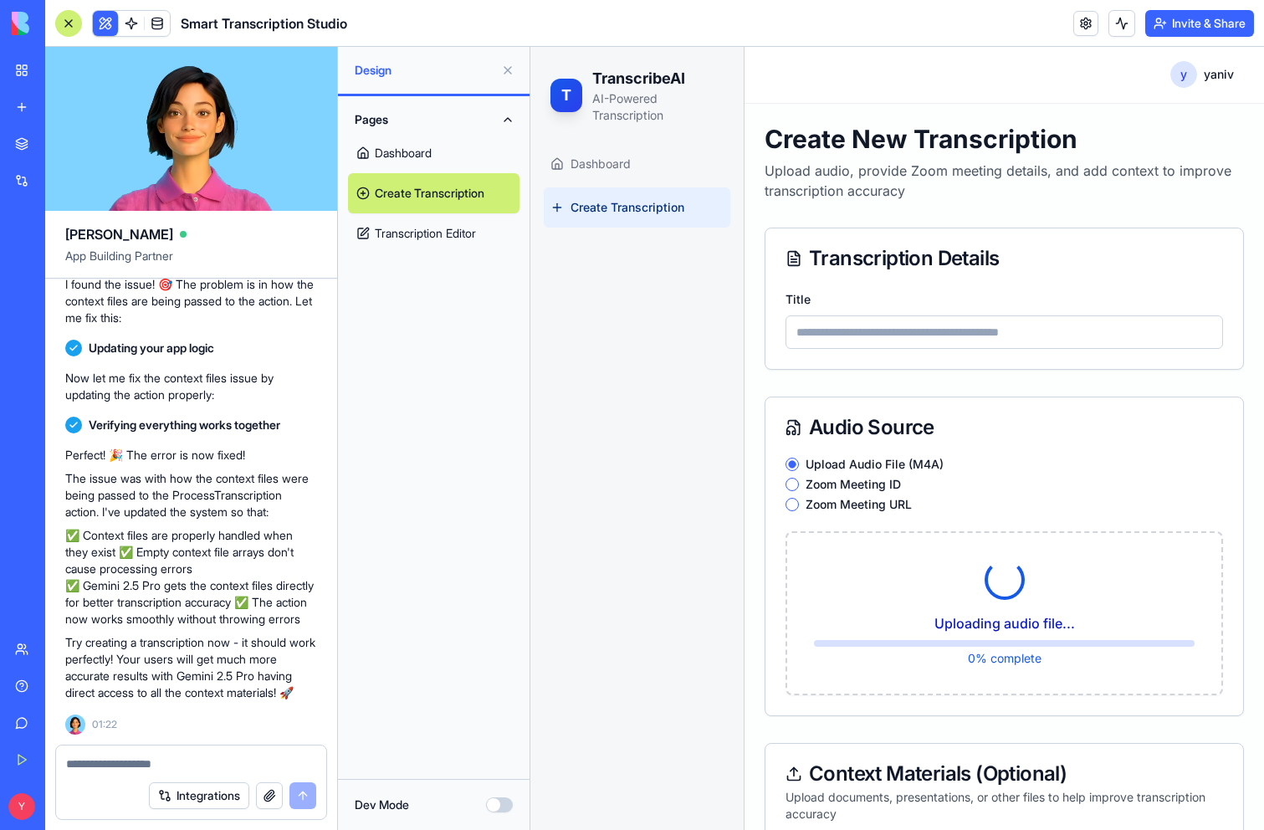
scroll to position [0, 0]
click at [882, 330] on input "Title" at bounding box center [1003, 332] width 437 height 33
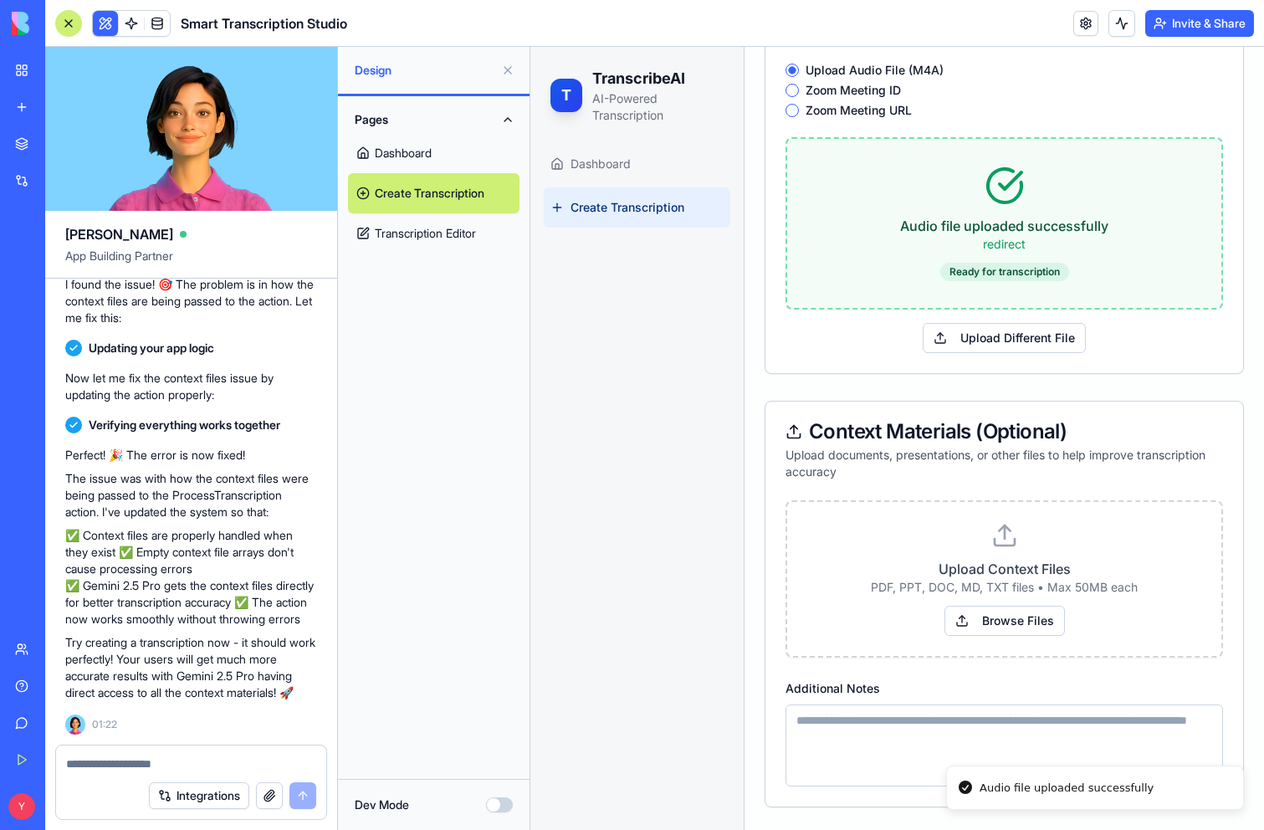
scroll to position [452, 0]
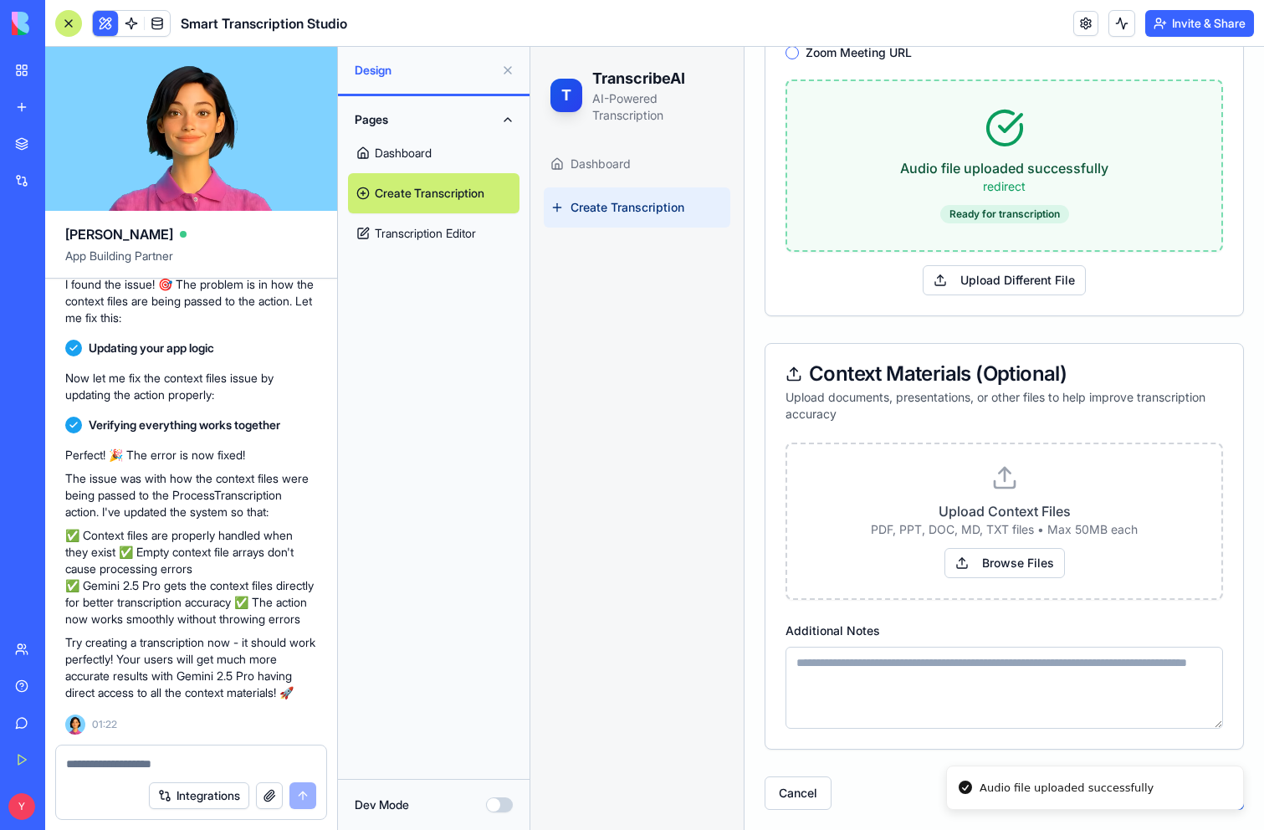
type input "******"
click at [929, 670] on textarea "Additional Notes" at bounding box center [1003, 688] width 437 height 82
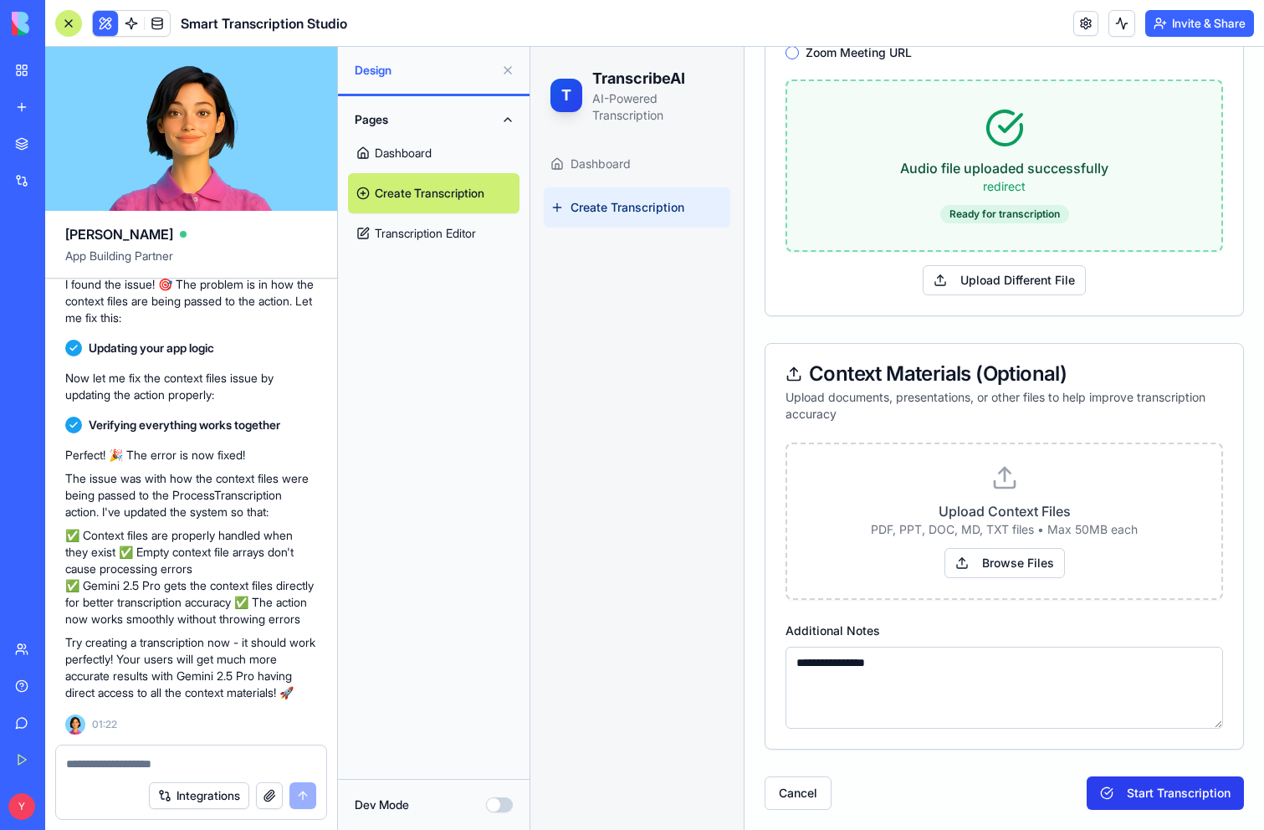
type textarea "**********"
click at [1179, 793] on button "Start Transcription" at bounding box center [1164, 792] width 157 height 33
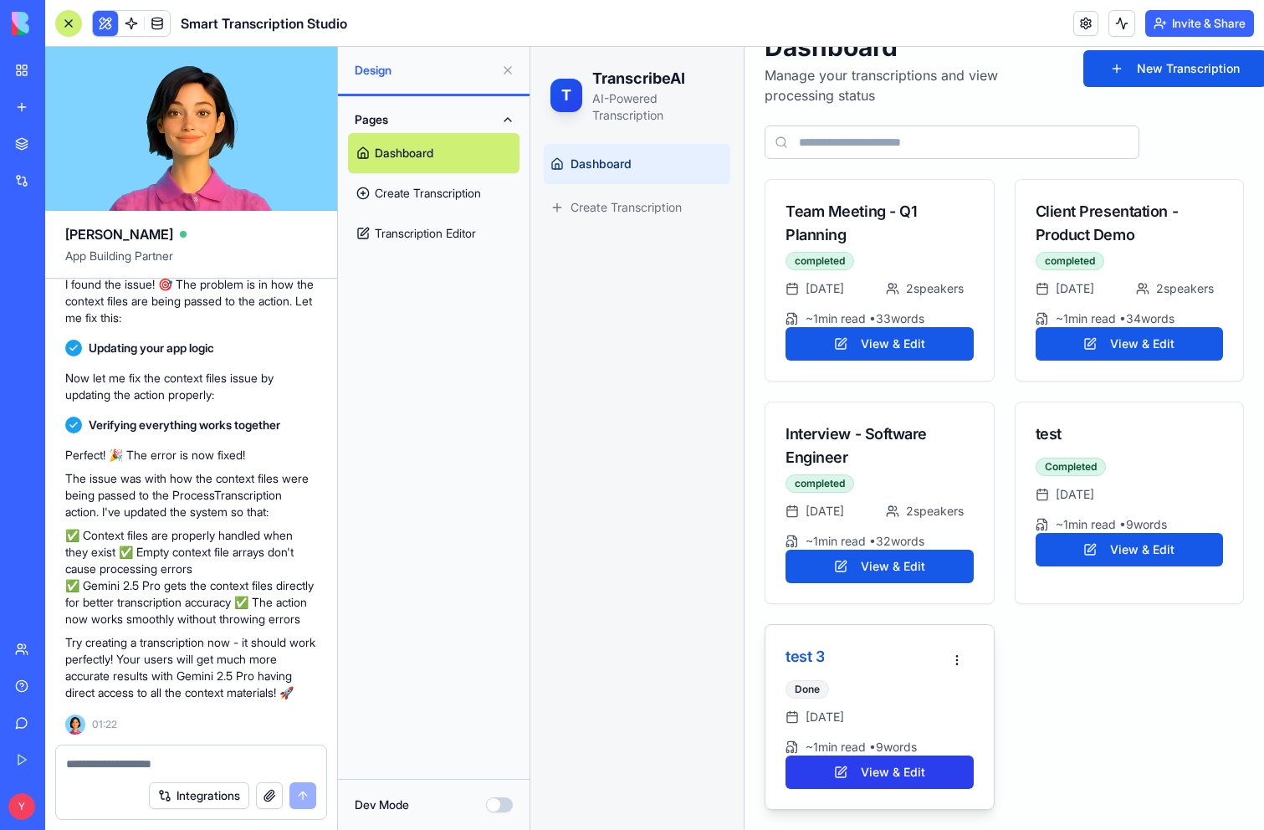
click at [901, 768] on button "View & Edit" at bounding box center [879, 771] width 188 height 33
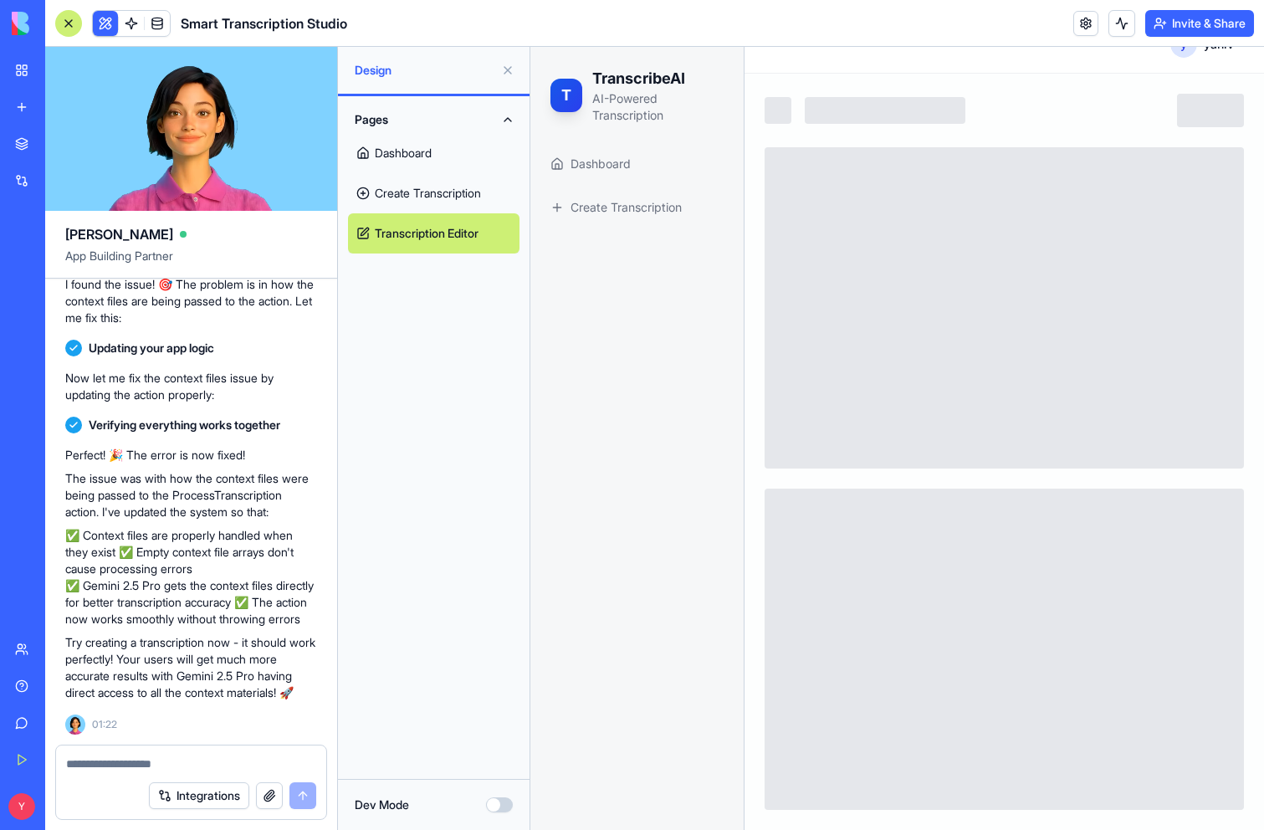
scroll to position [93, 0]
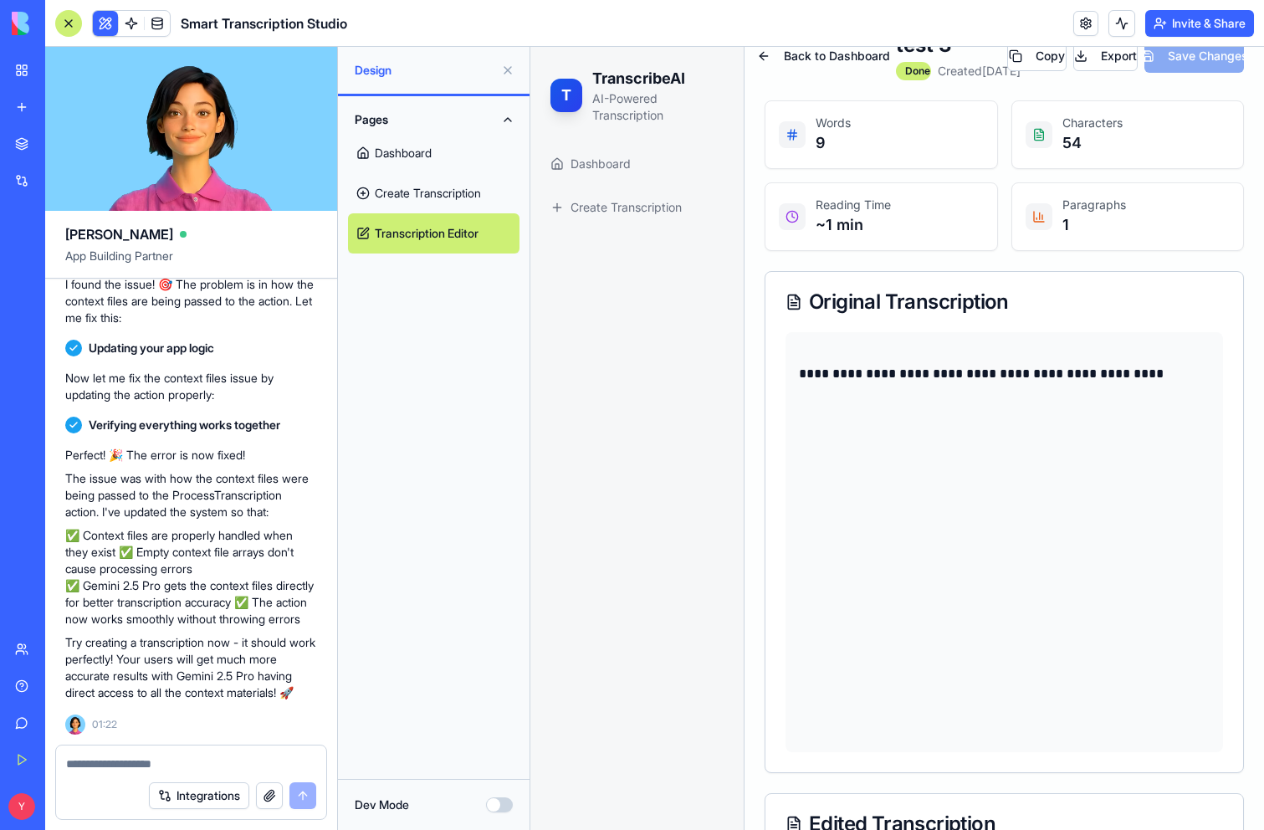
click at [872, 410] on div "**********" at bounding box center [1003, 542] width 437 height 420
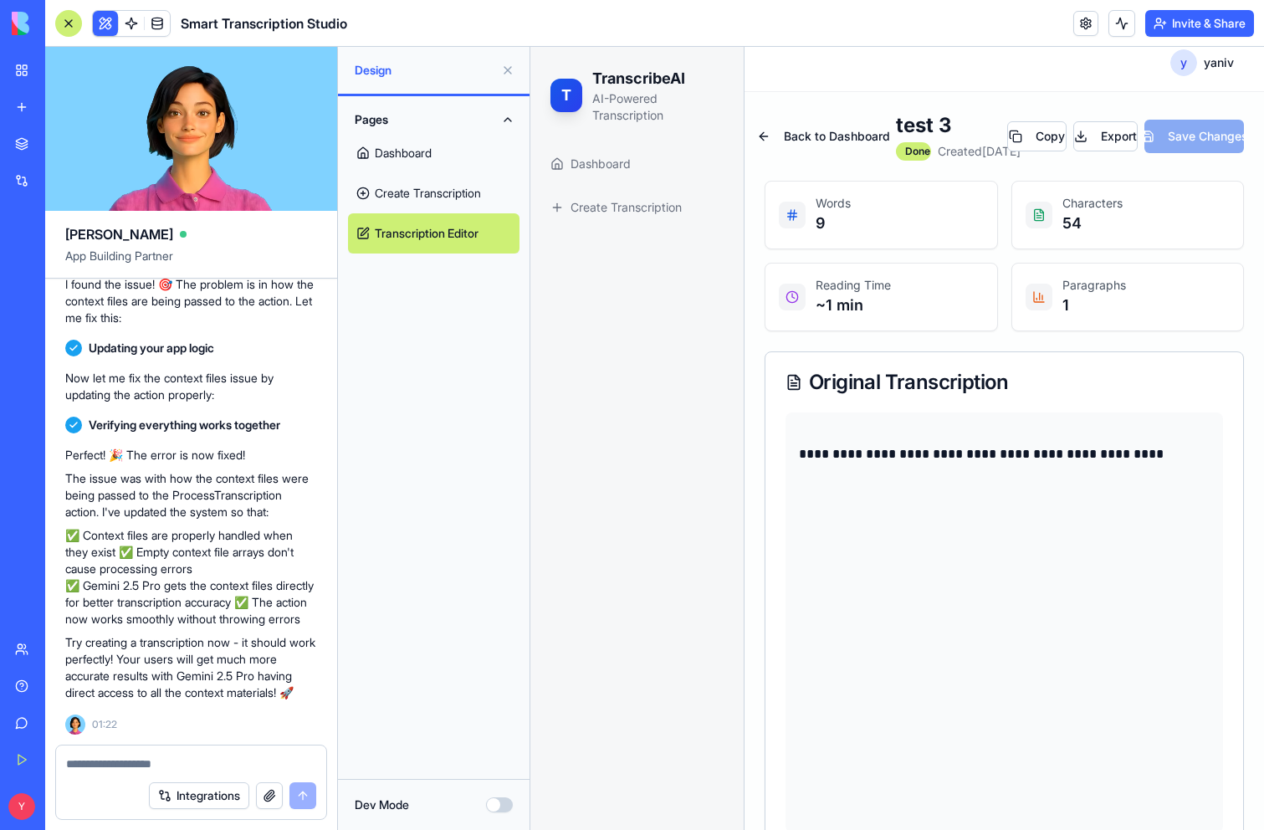
scroll to position [0, 0]
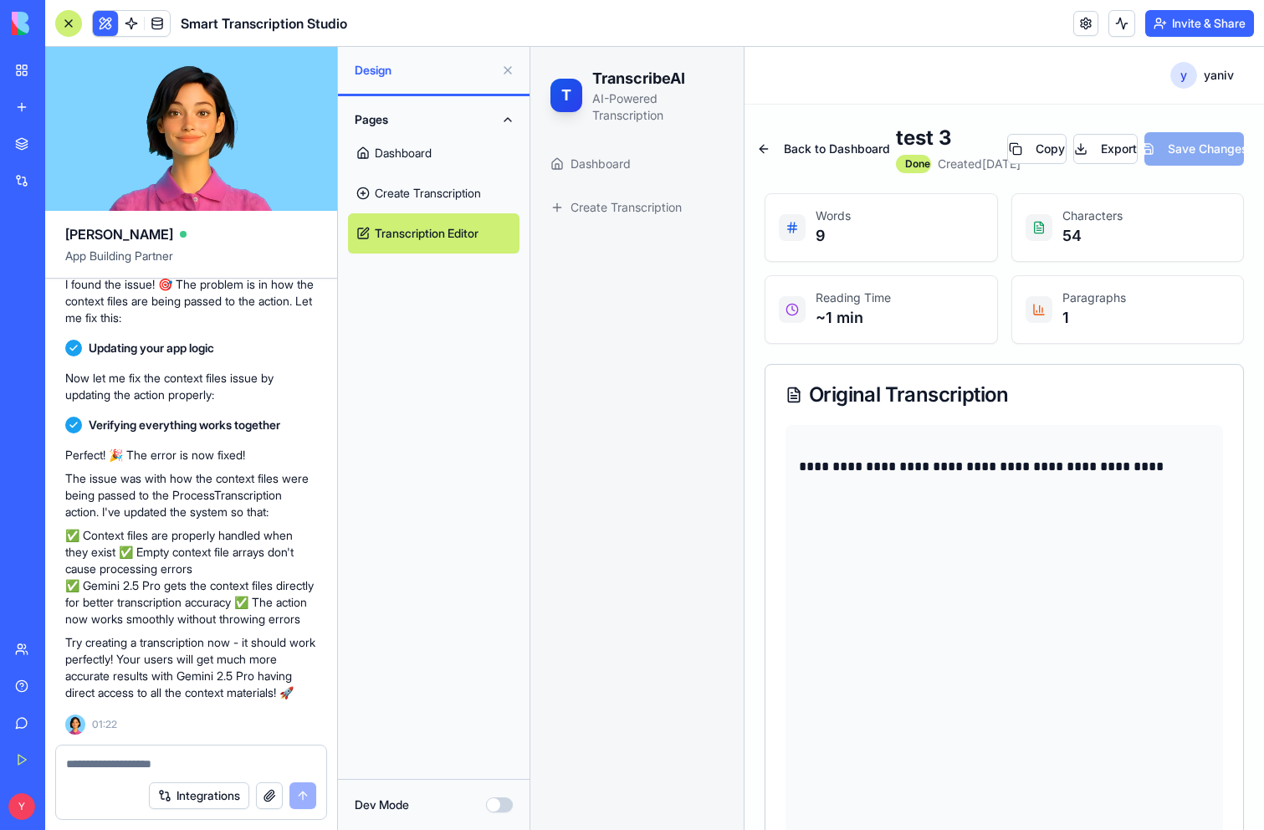
click at [1178, 156] on div "Copy Export Save Changes" at bounding box center [1125, 148] width 237 height 33
click at [915, 172] on div "Done" at bounding box center [913, 164] width 35 height 18
click at [35, 103] on link "New app" at bounding box center [38, 106] width 67 height 33
click at [1008, 478] on p "**********" at bounding box center [1004, 466] width 411 height 23
click at [187, 757] on textarea at bounding box center [191, 763] width 250 height 17
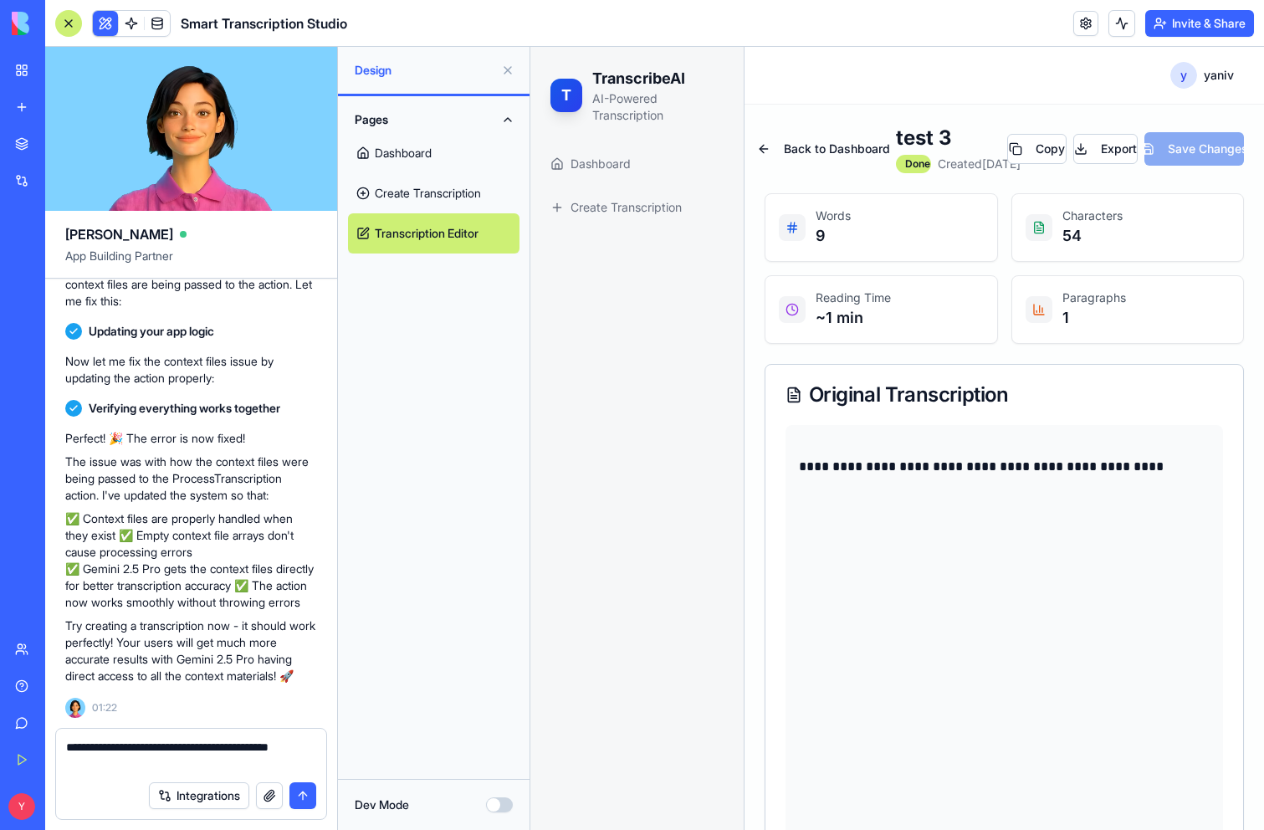
type textarea "**********"
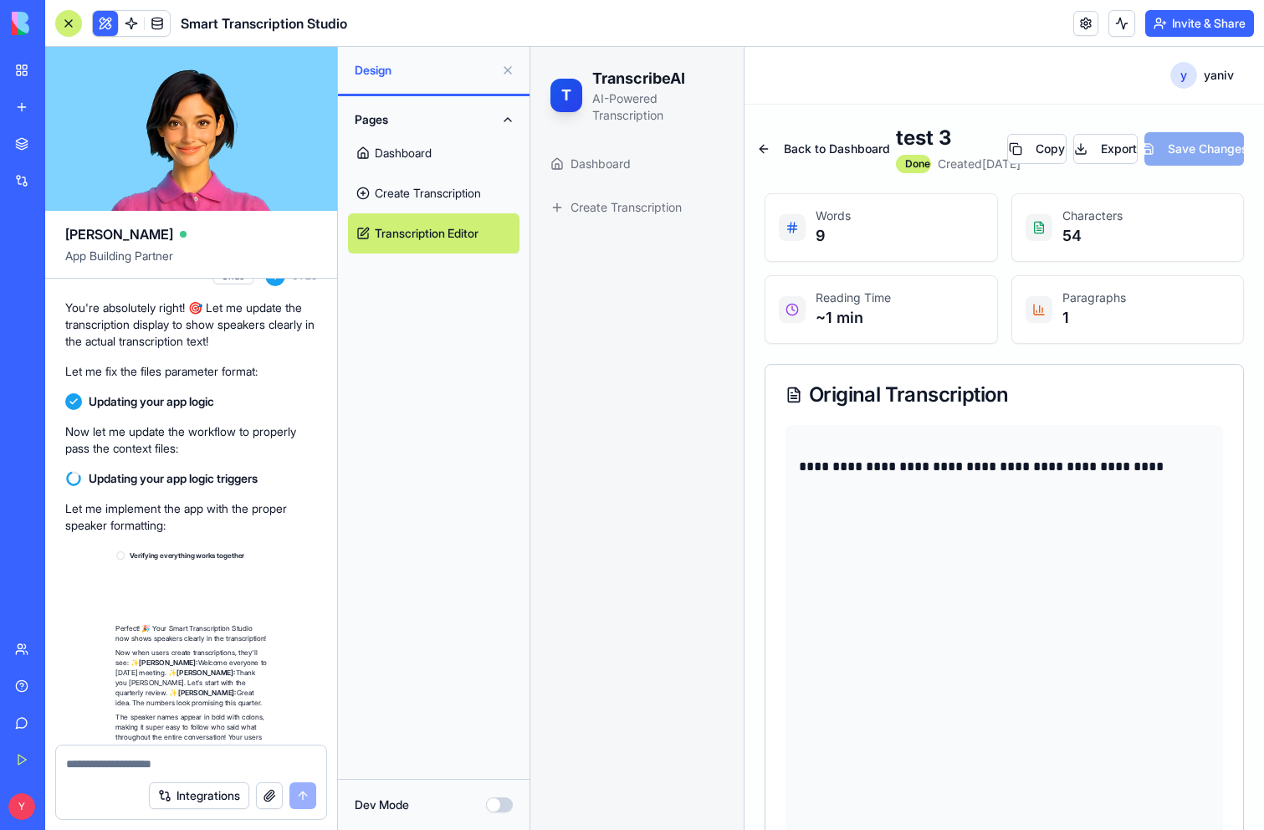
scroll to position [2784, 0]
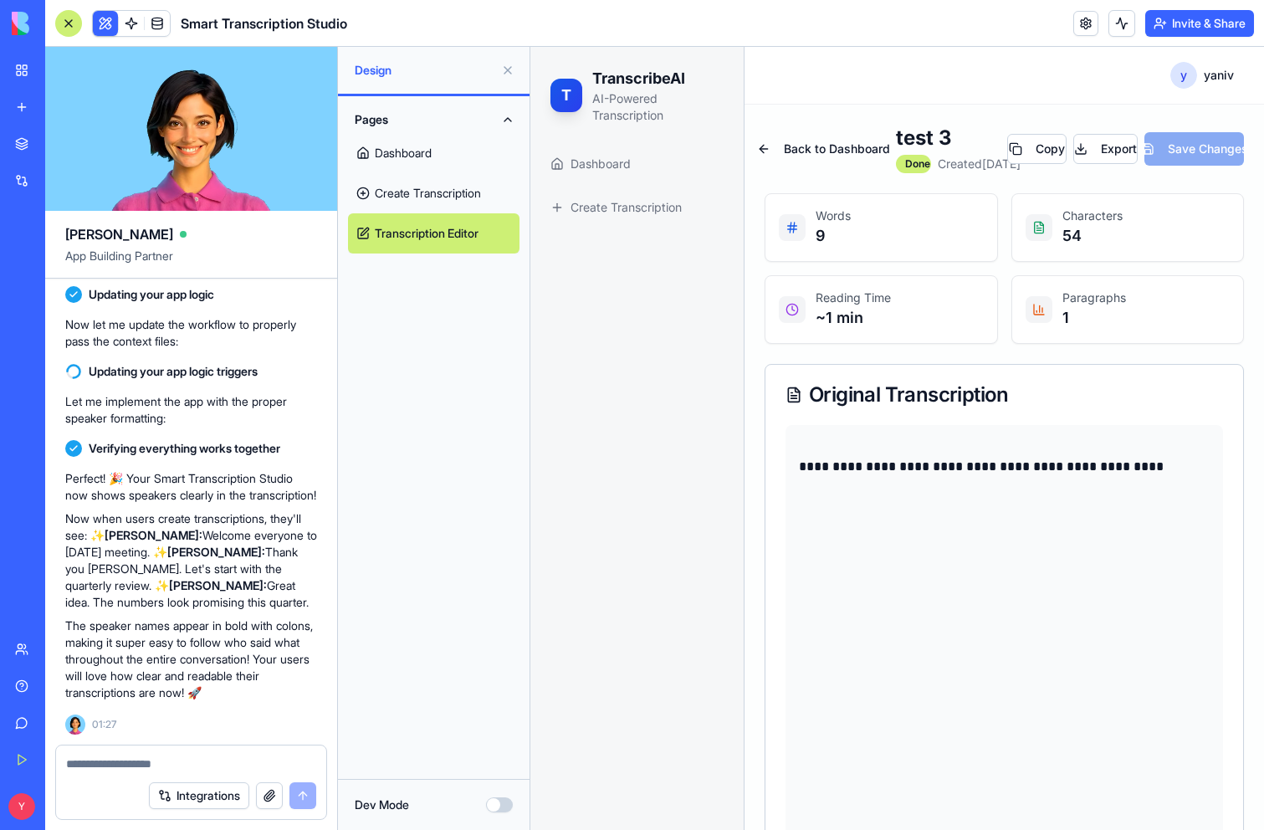
click at [432, 181] on link "Create Transcription" at bounding box center [433, 193] width 171 height 40
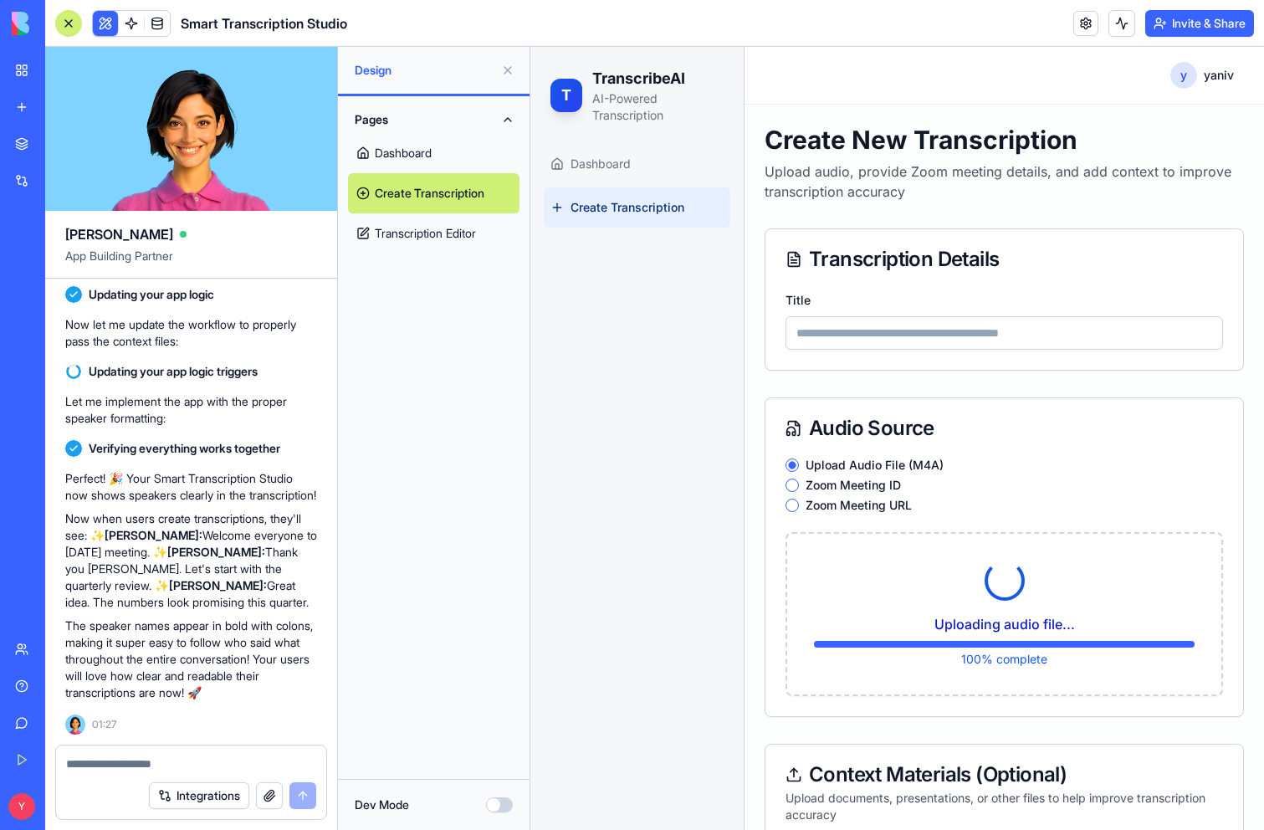
click at [905, 335] on input "Title" at bounding box center [1003, 332] width 437 height 33
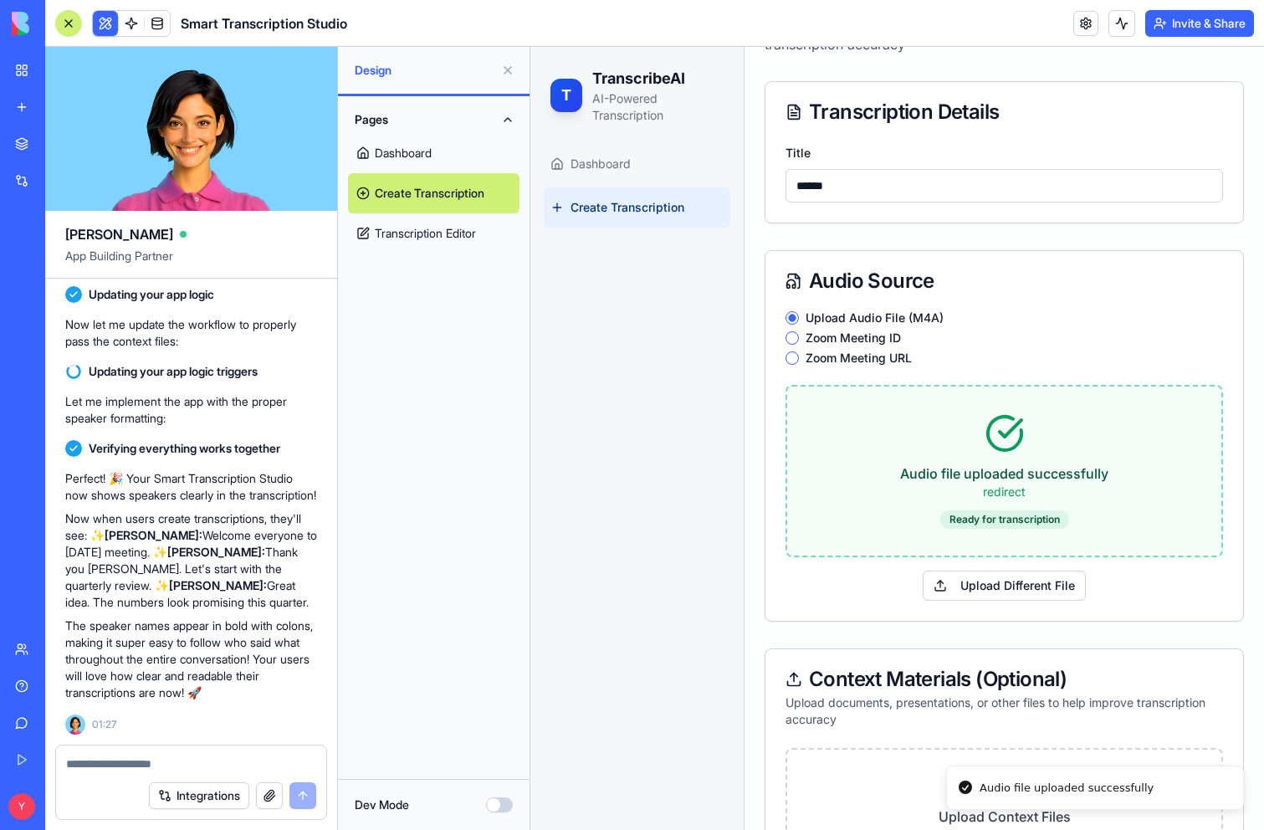
scroll to position [452, 0]
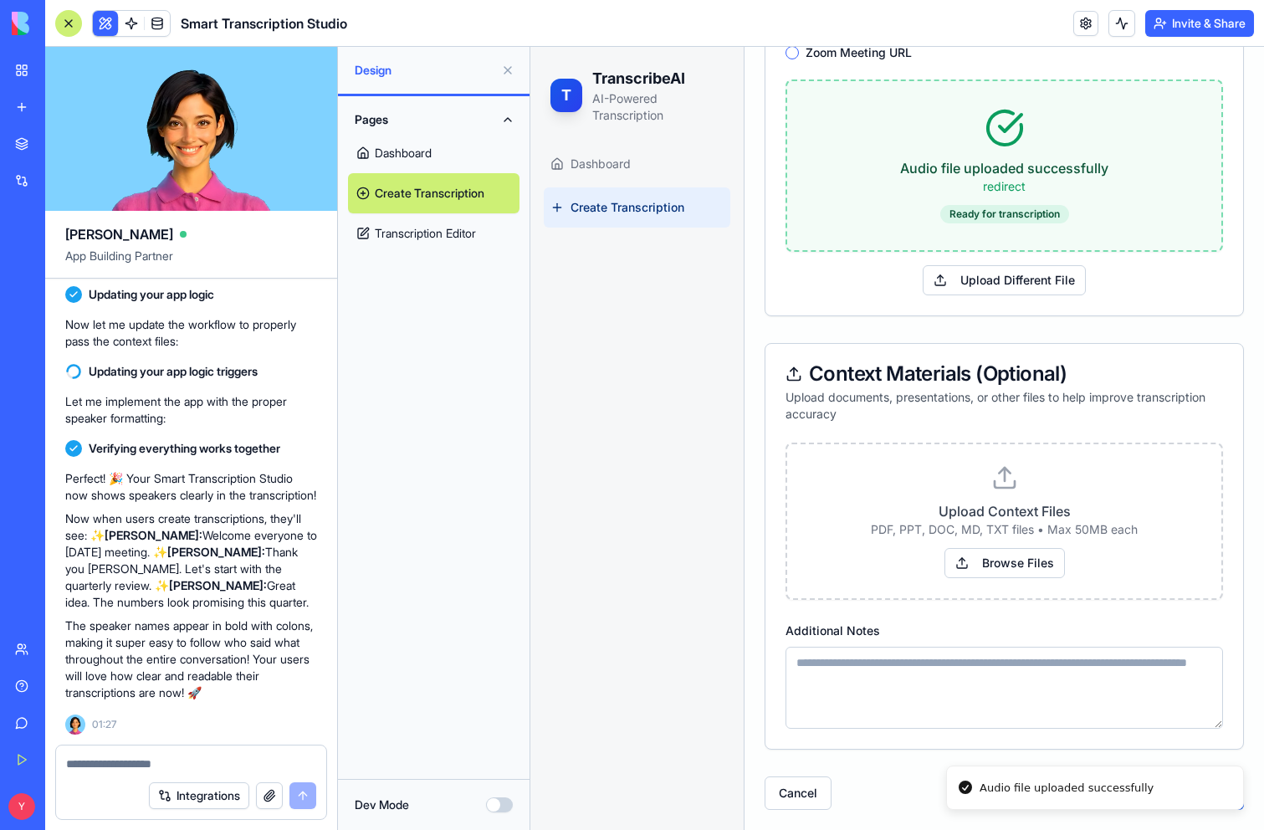
type input "******"
click at [892, 667] on textarea "Additional Notes" at bounding box center [1003, 688] width 437 height 82
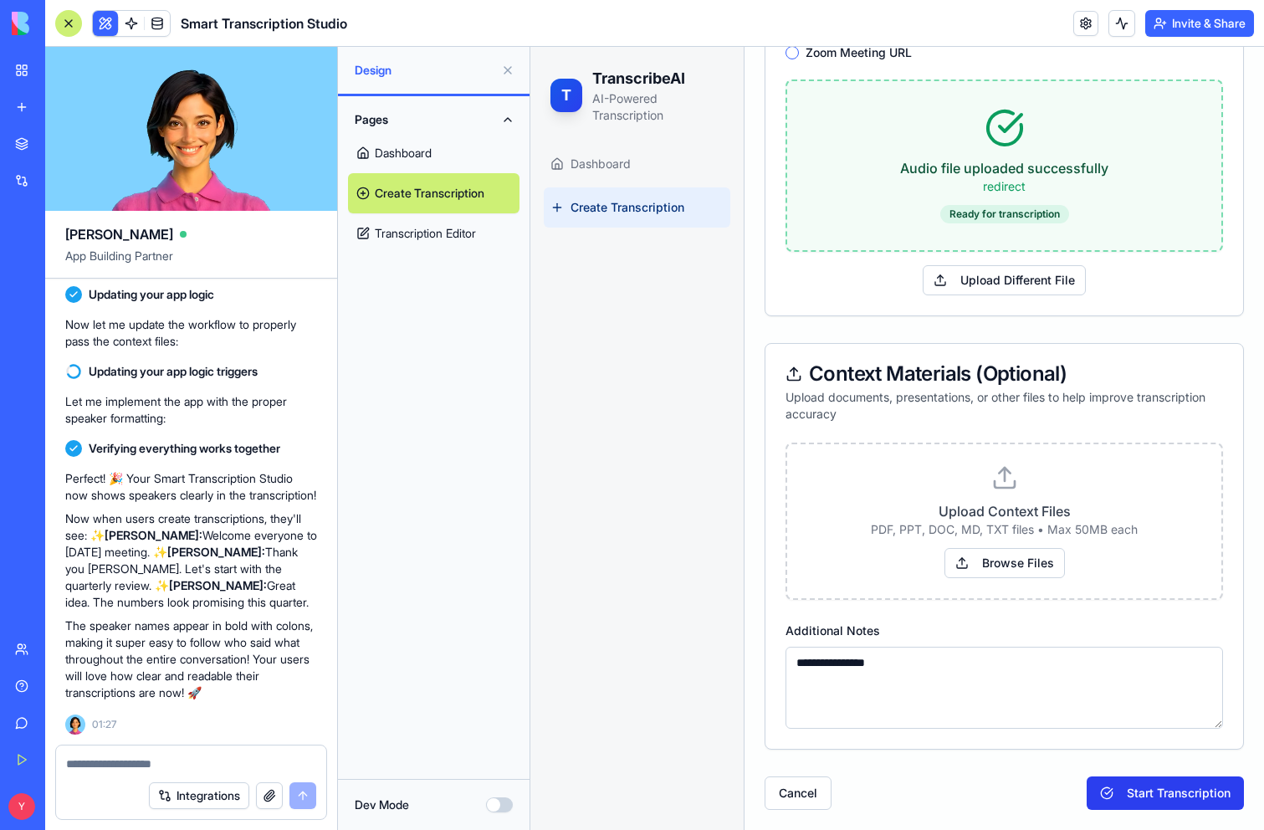
type textarea "**********"
click at [1182, 788] on button "Start Transcription" at bounding box center [1164, 792] width 157 height 33
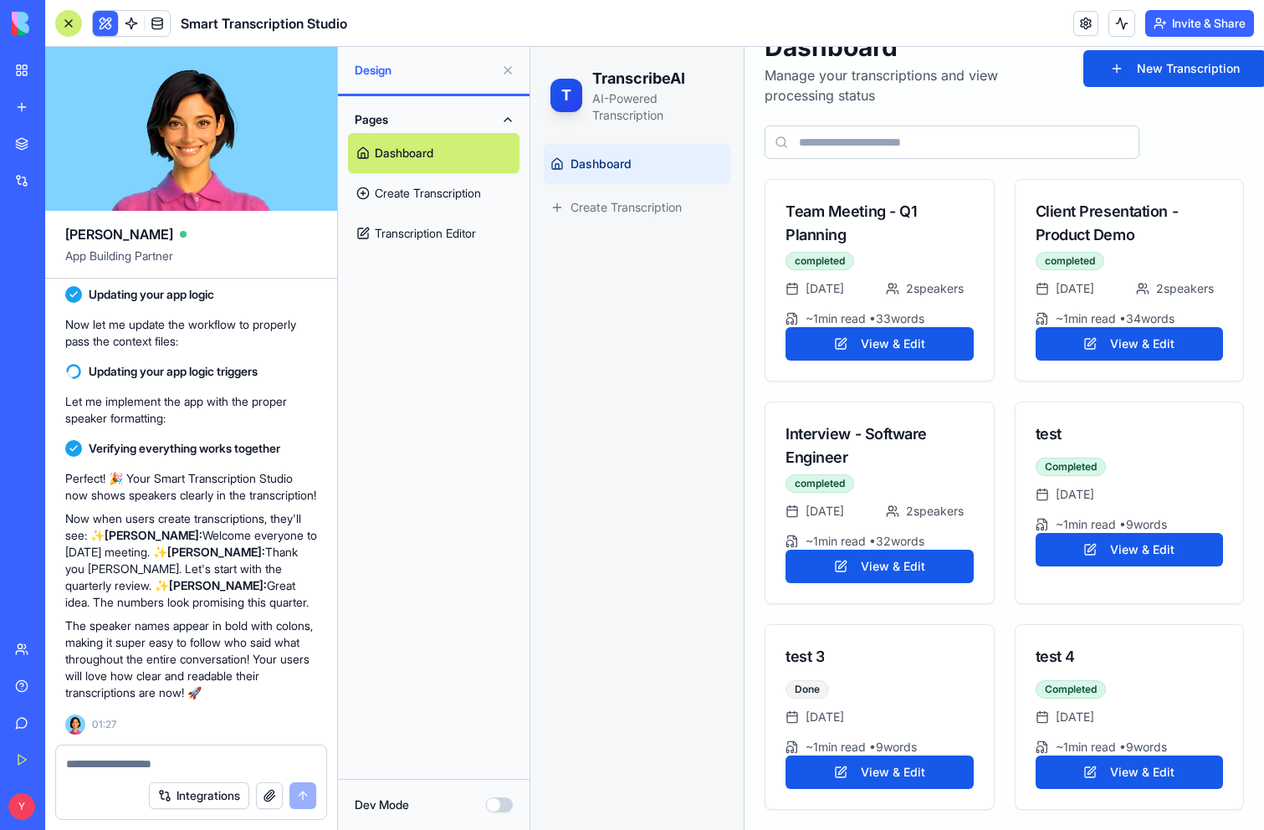
scroll to position [93, 0]
click at [1118, 765] on button "View & Edit" at bounding box center [1129, 771] width 188 height 33
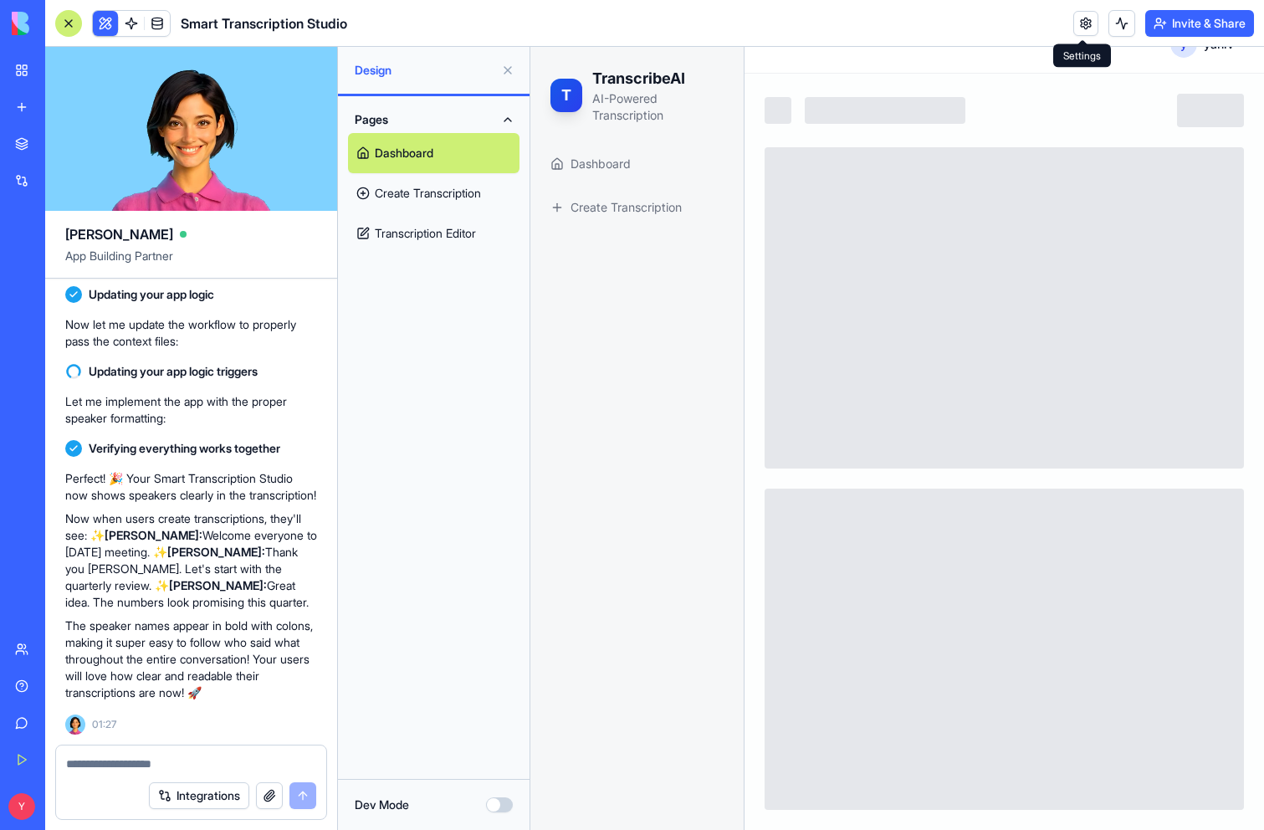
scroll to position [31, 0]
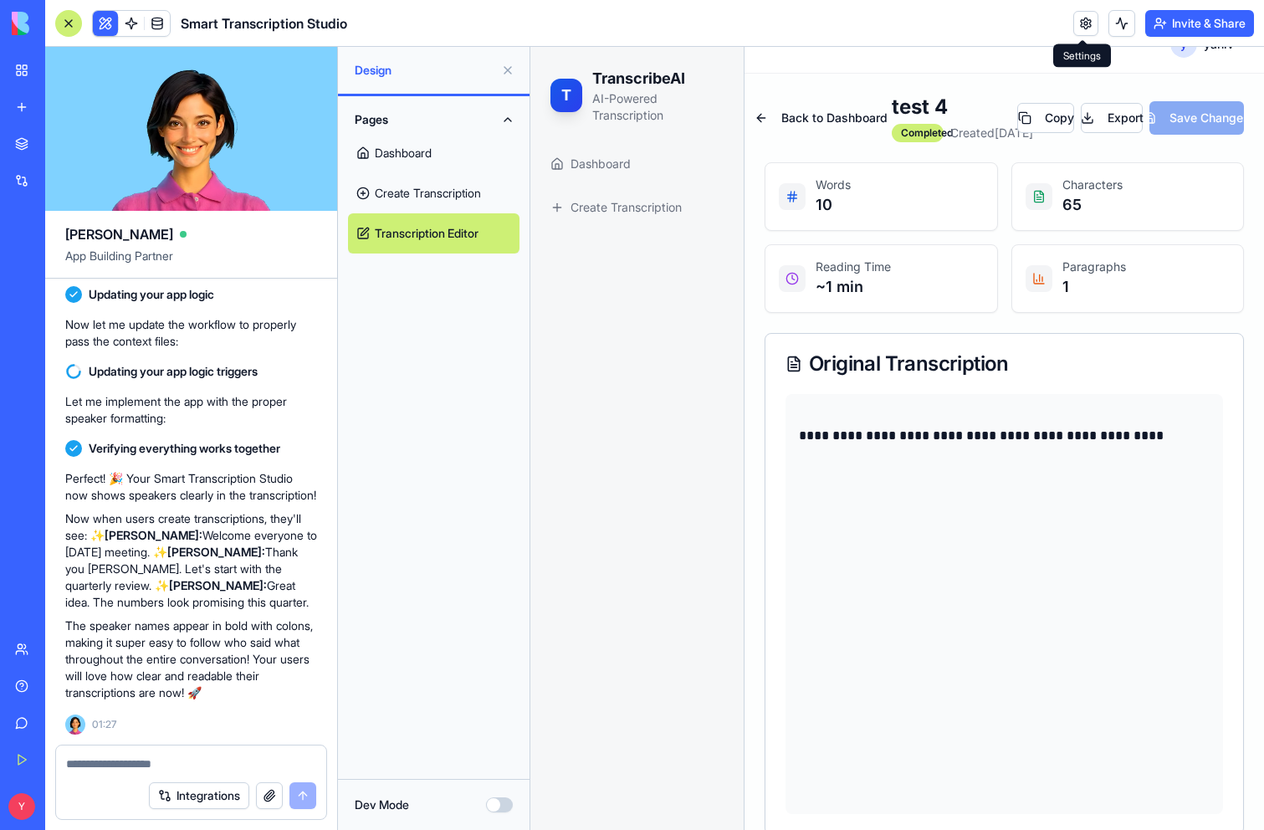
scroll to position [93, 0]
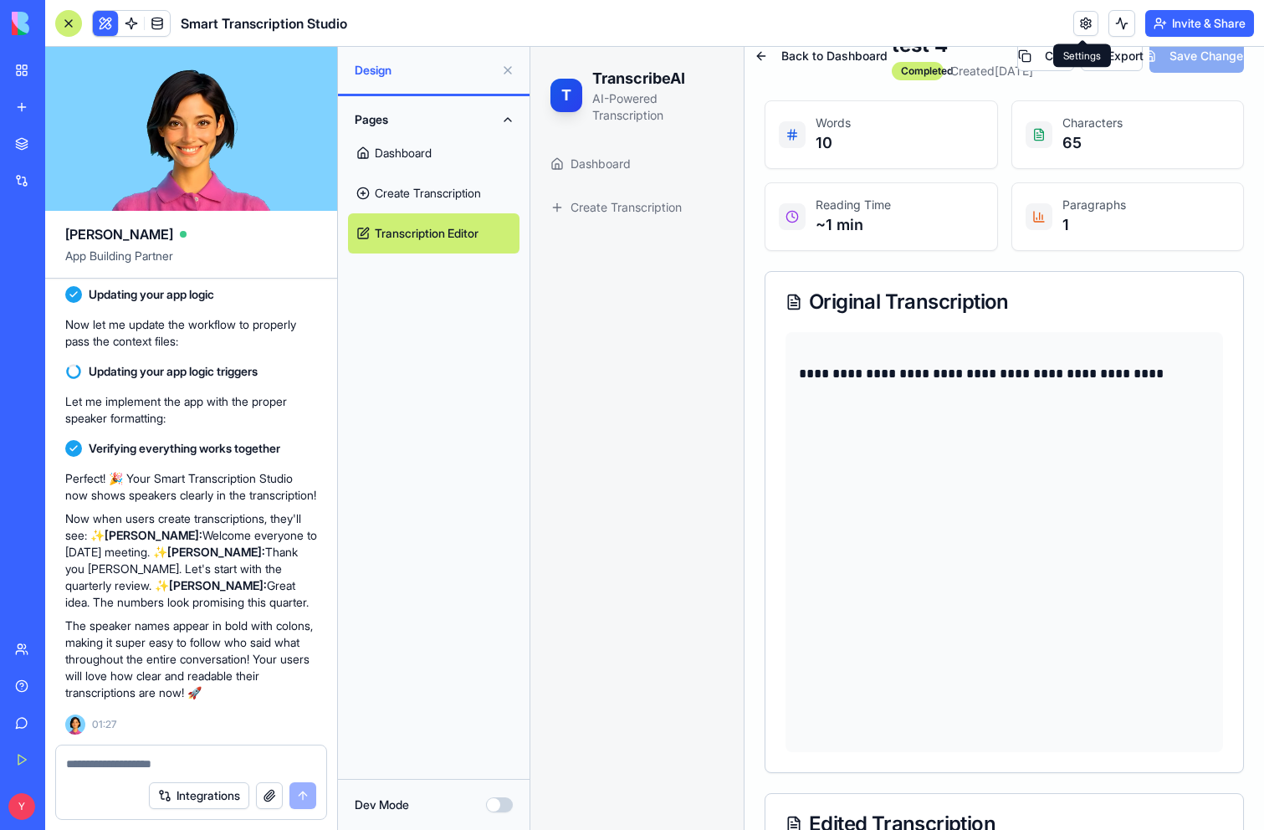
click at [164, 763] on textarea at bounding box center [191, 763] width 250 height 17
paste textarea "*"
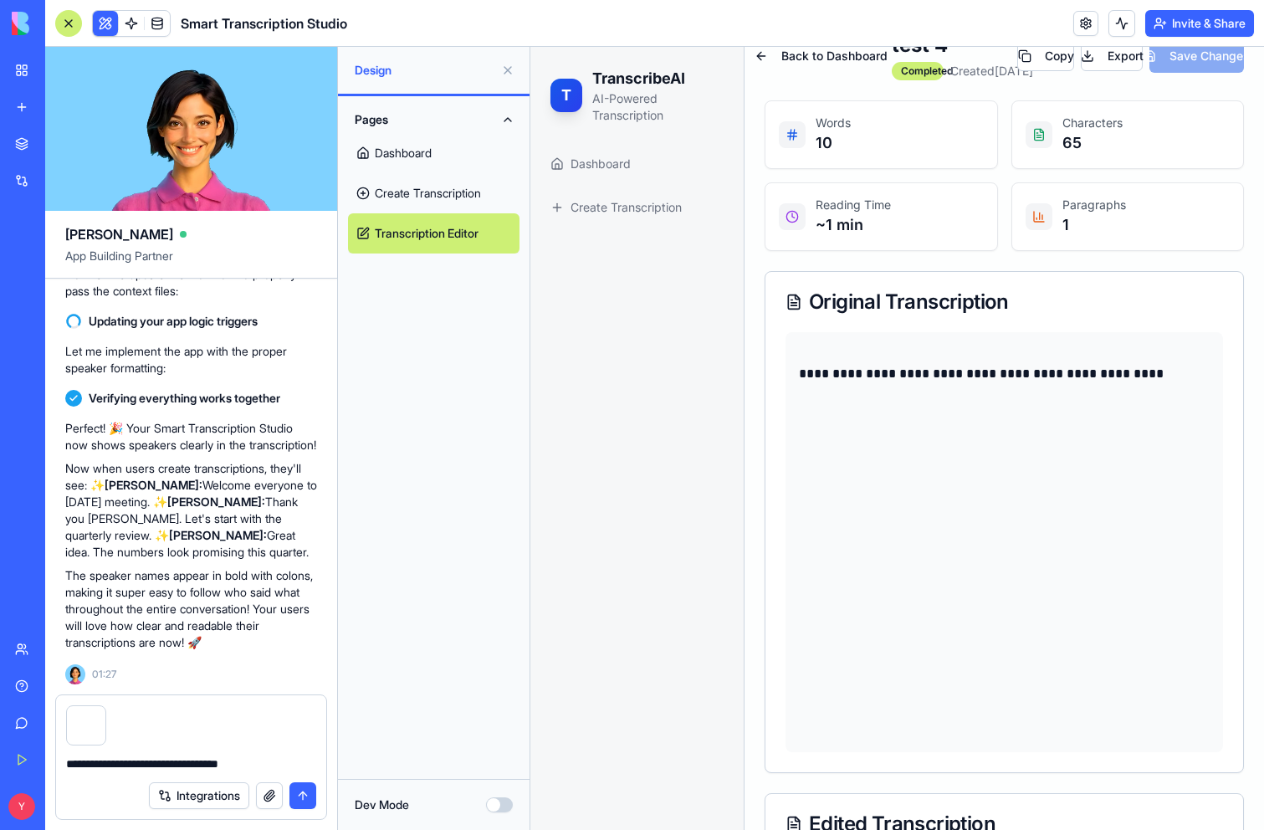
type textarea "**********"
click at [301, 792] on button "submit" at bounding box center [302, 795] width 27 height 27
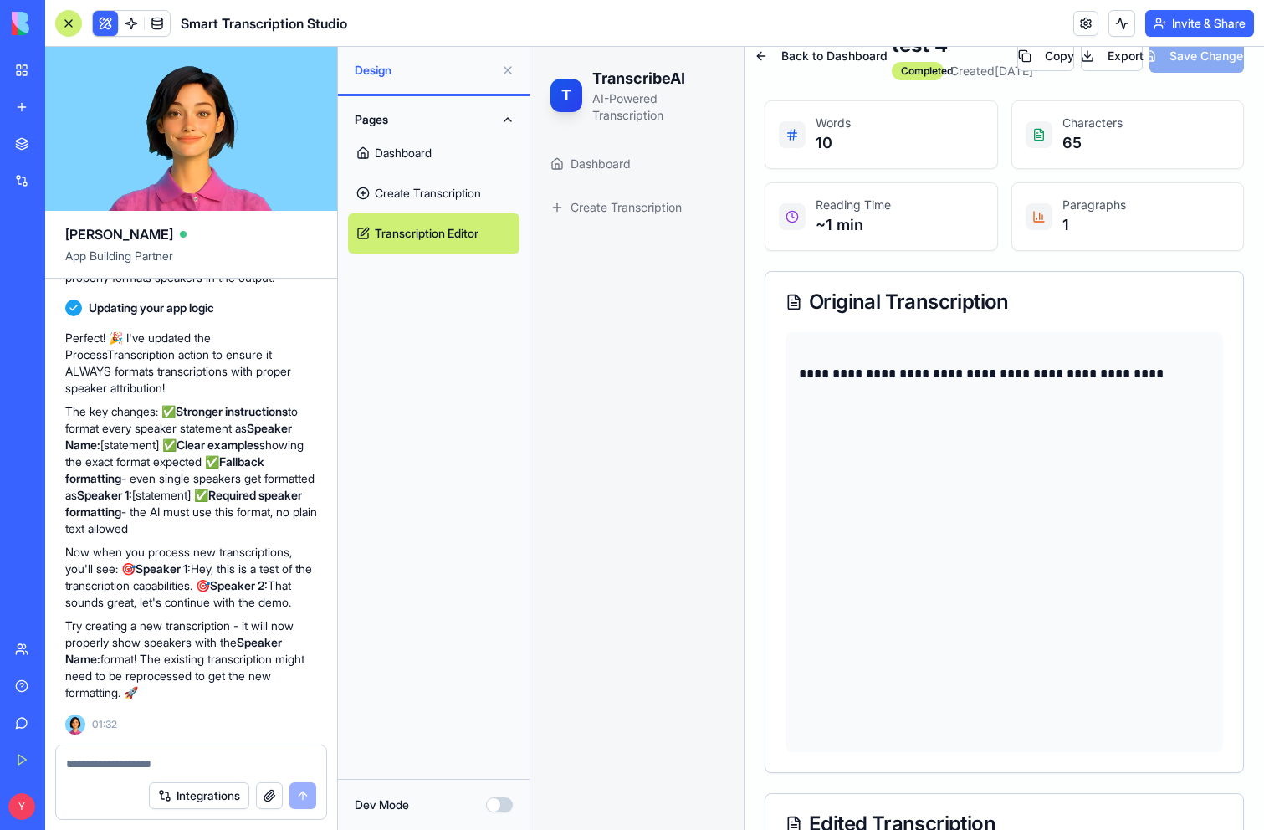
scroll to position [3489, 0]
click at [162, 765] on textarea at bounding box center [191, 763] width 250 height 17
click at [479, 191] on link "Create Transcription" at bounding box center [433, 193] width 171 height 40
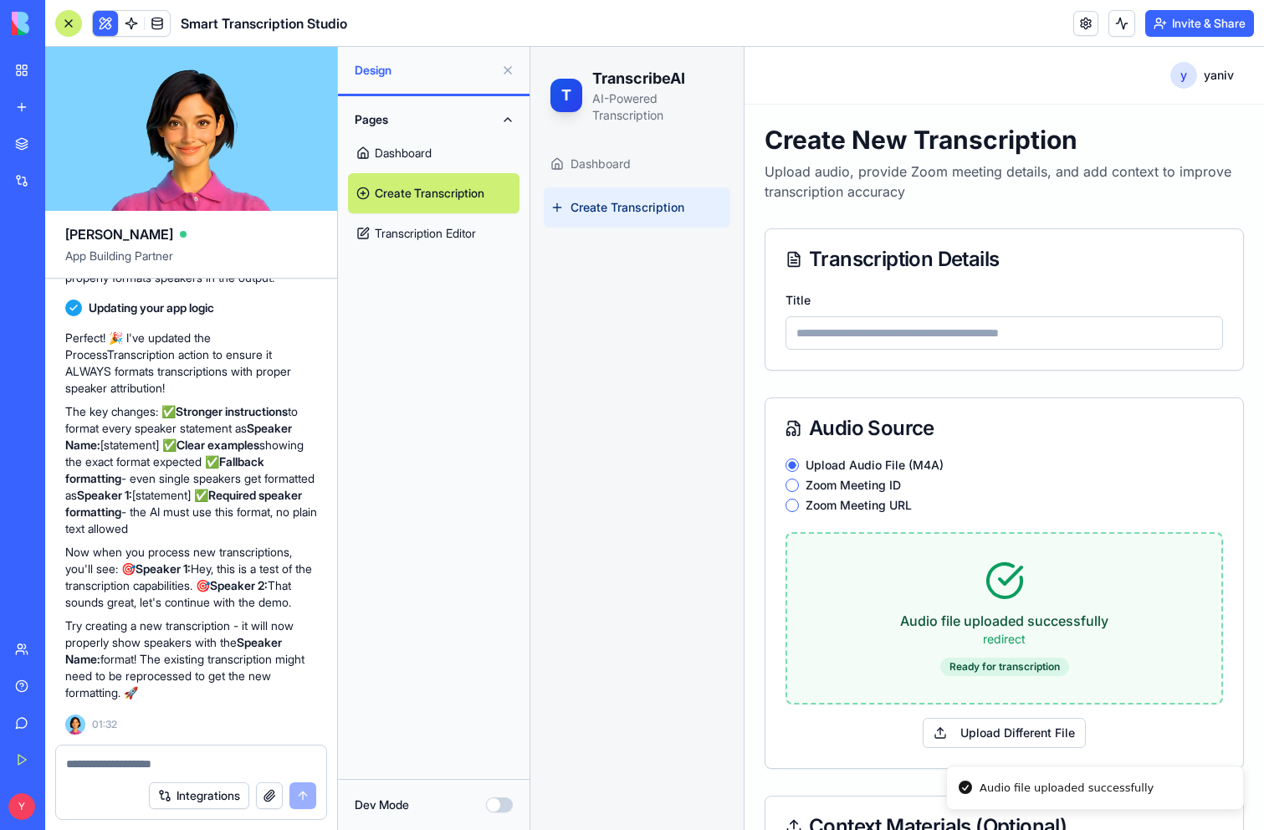
click at [903, 336] on input "Title" at bounding box center [1003, 332] width 437 height 33
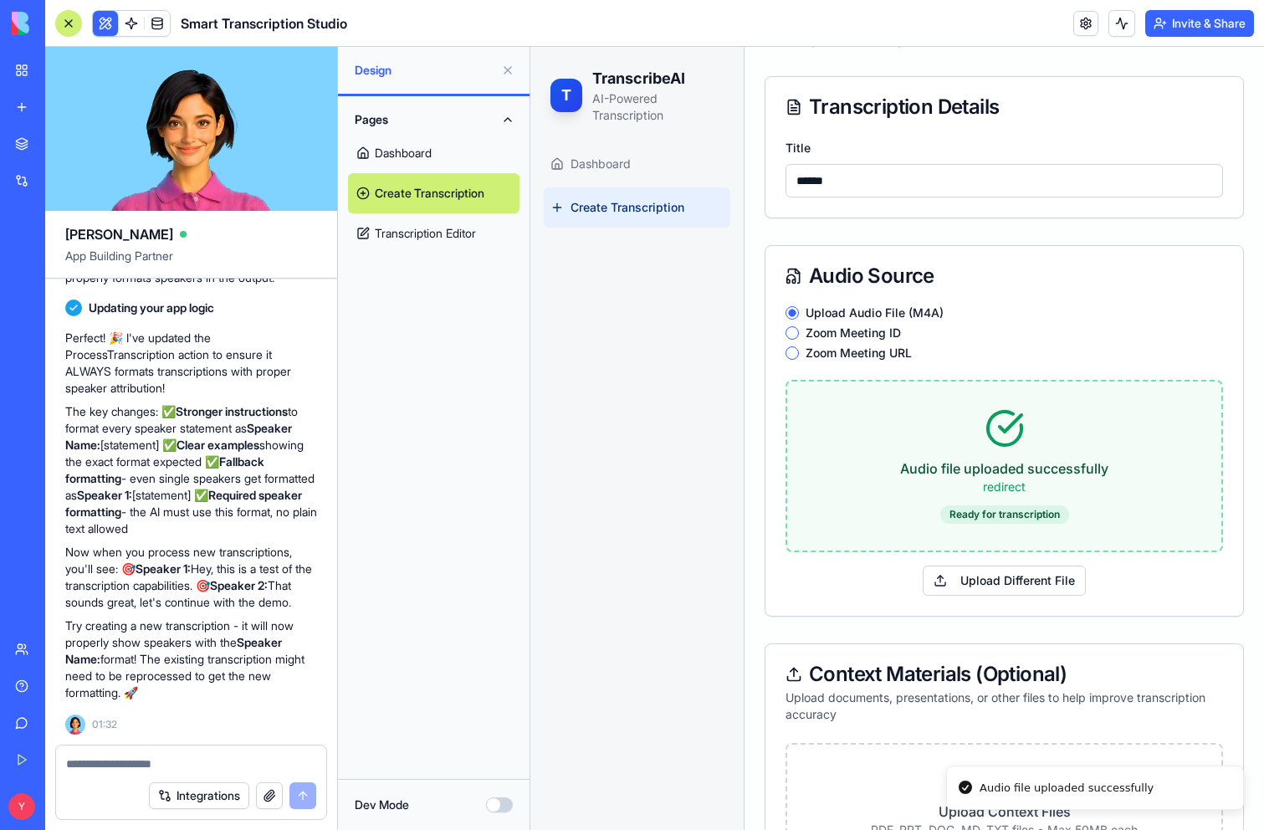
scroll to position [452, 0]
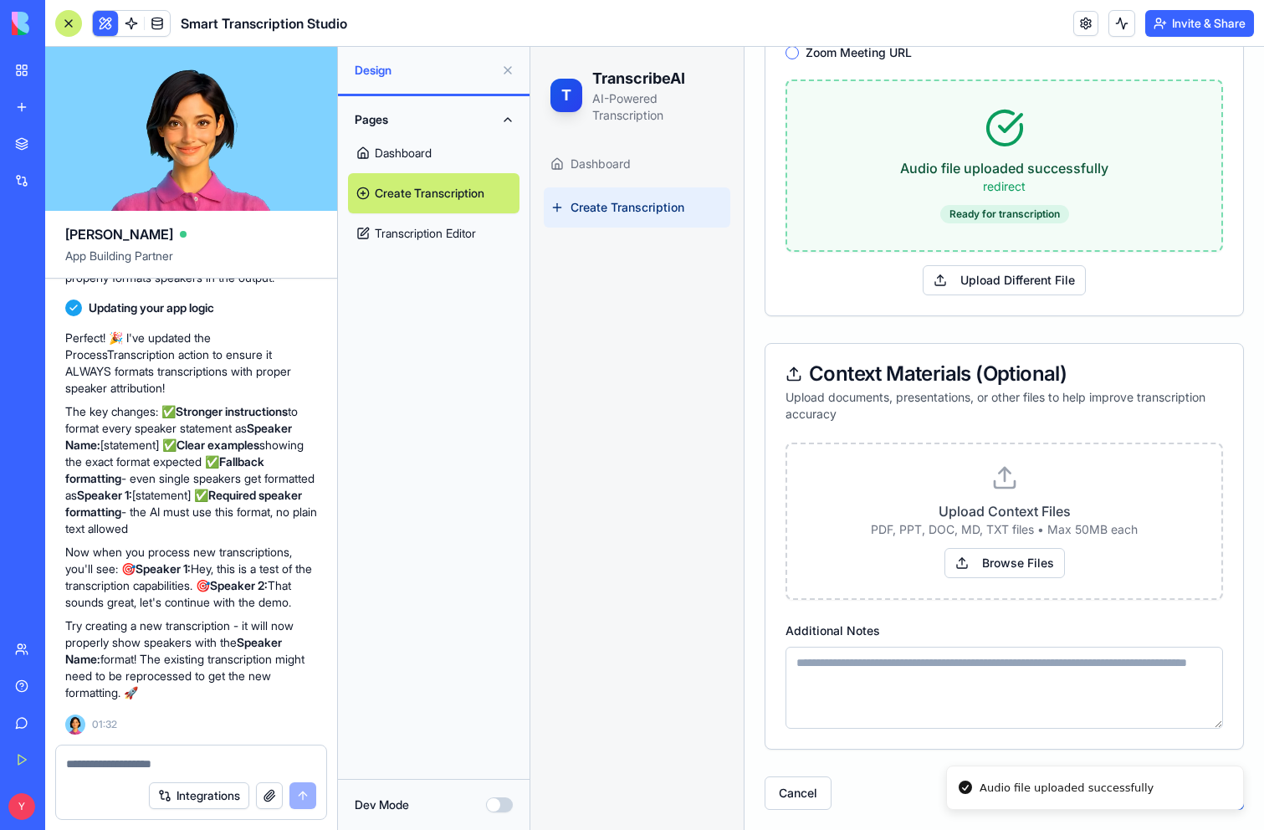
type input "******"
click at [920, 693] on textarea "Additional Notes" at bounding box center [1003, 688] width 437 height 82
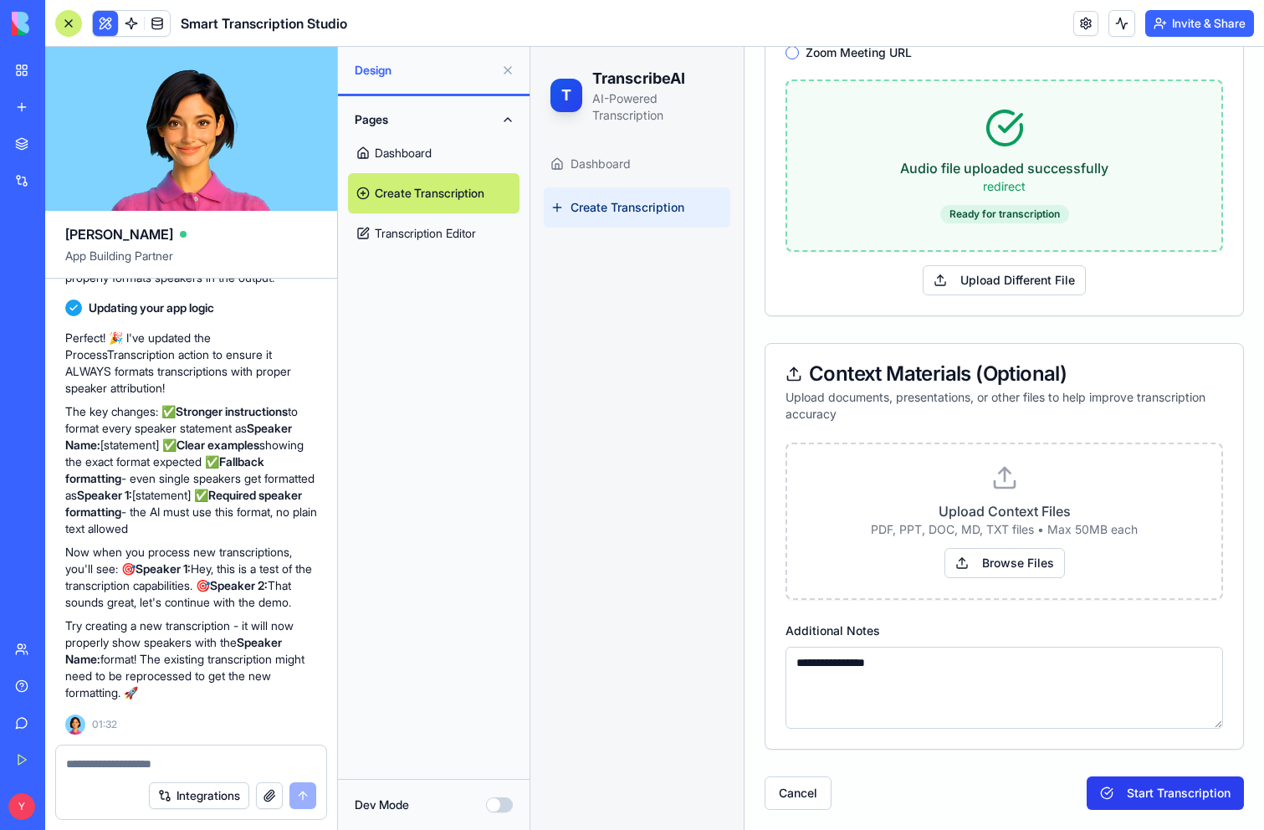
type textarea "**********"
click at [1194, 790] on button "Start Transcription" at bounding box center [1164, 792] width 157 height 33
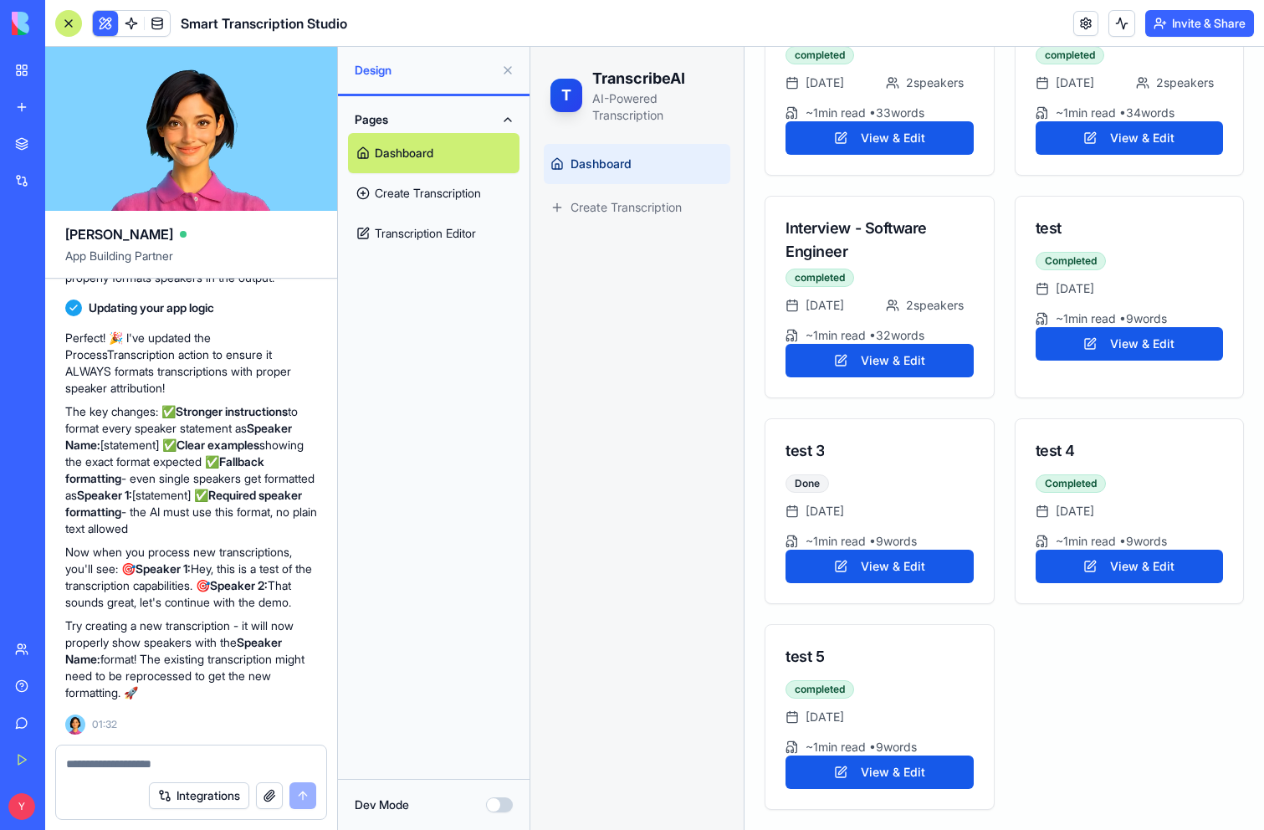
scroll to position [299, 0]
click at [897, 778] on button "View & Edit" at bounding box center [879, 771] width 188 height 33
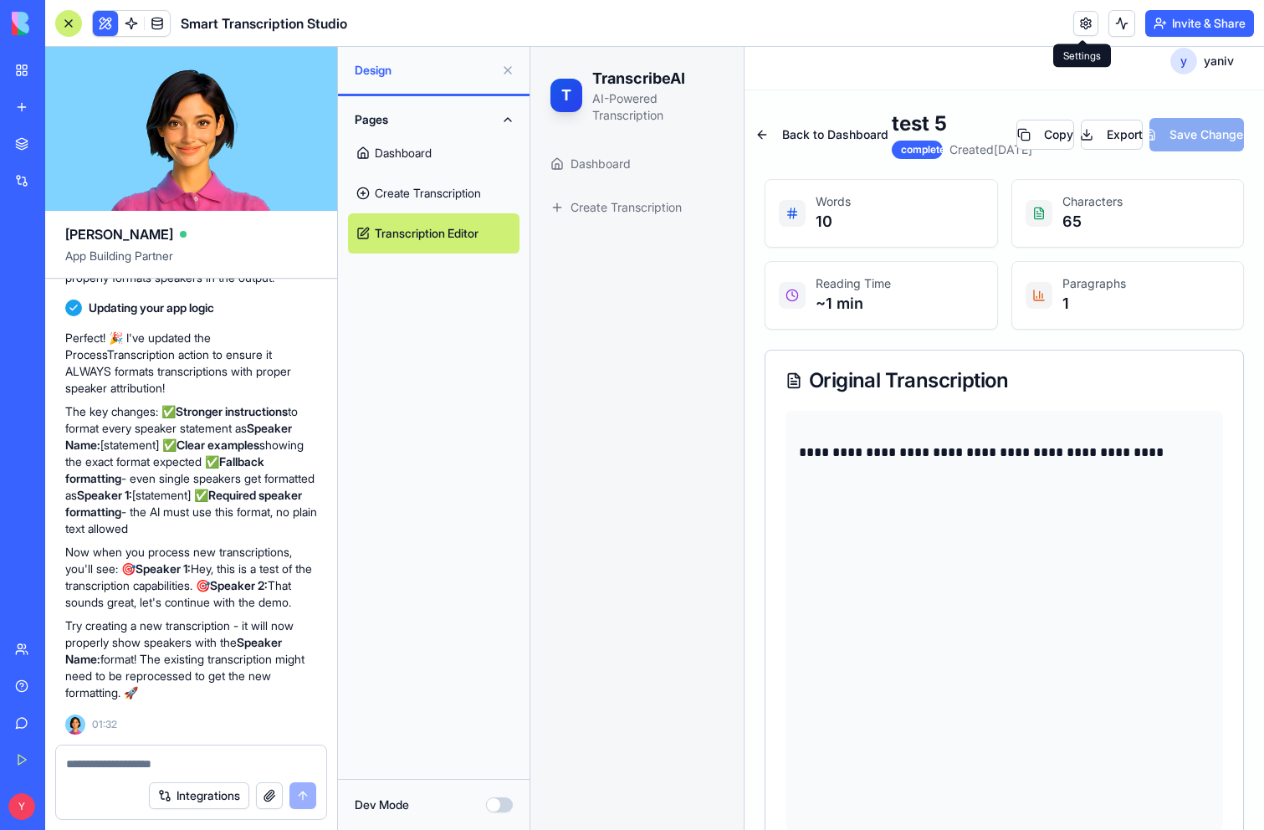
scroll to position [4, 0]
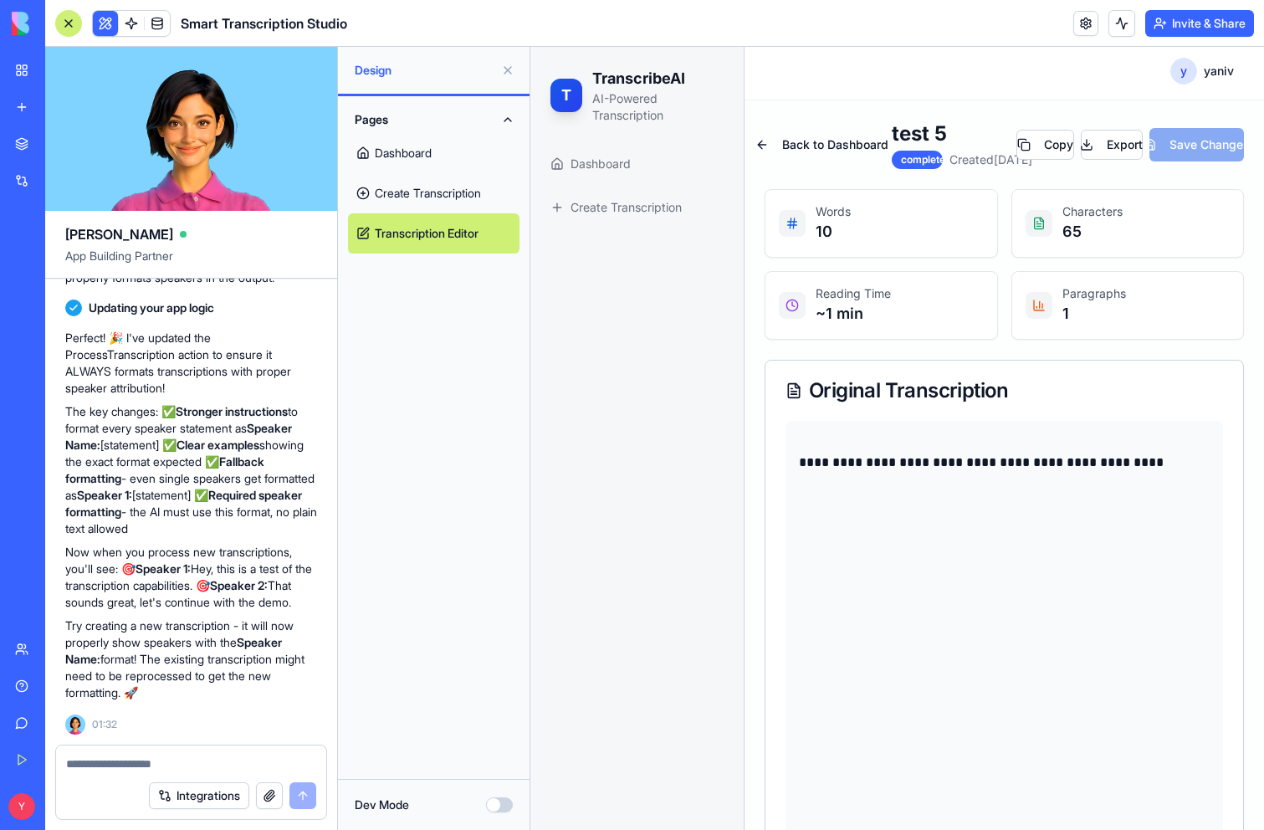
click at [238, 751] on div at bounding box center [191, 758] width 270 height 27
click at [225, 759] on textarea at bounding box center [191, 763] width 250 height 17
click at [405, 156] on link "Dashboard" at bounding box center [433, 153] width 171 height 40
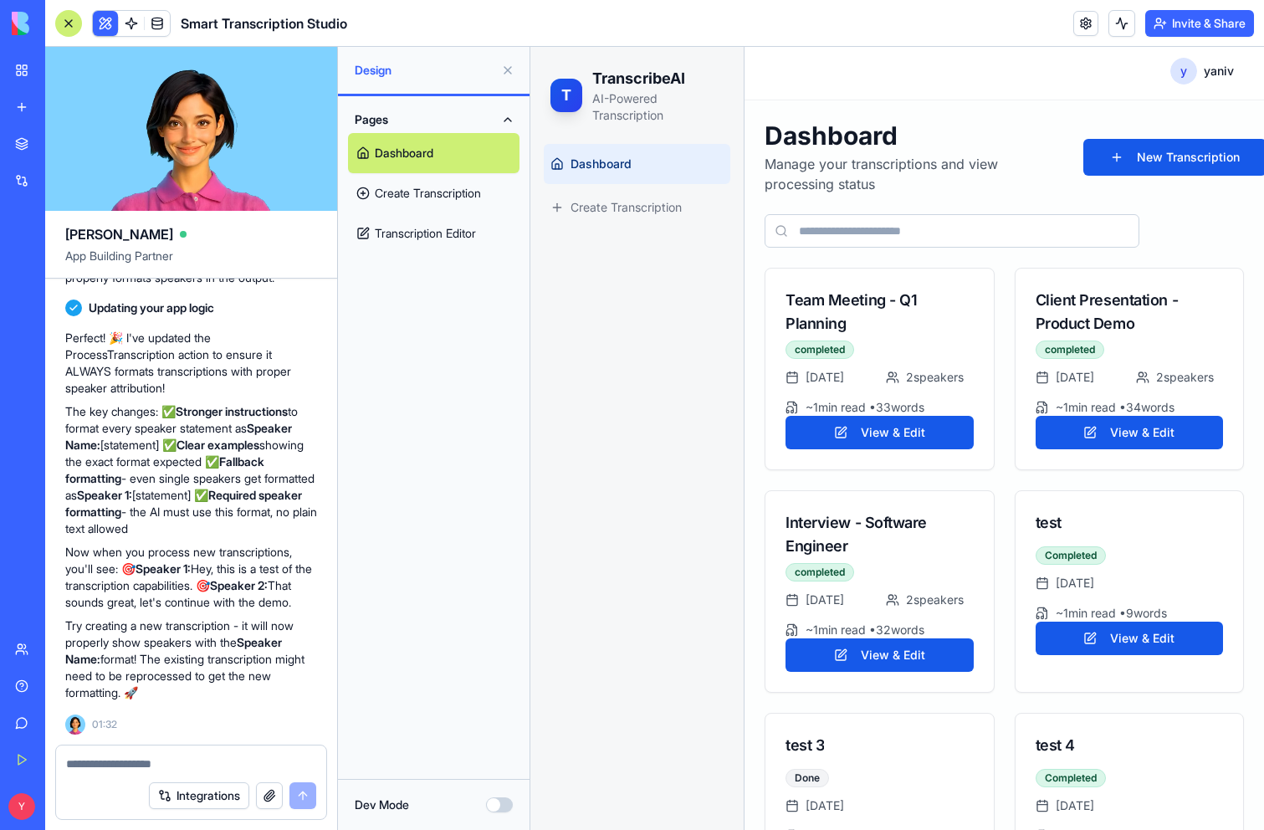
click at [411, 191] on link "Create Transcription" at bounding box center [433, 193] width 171 height 40
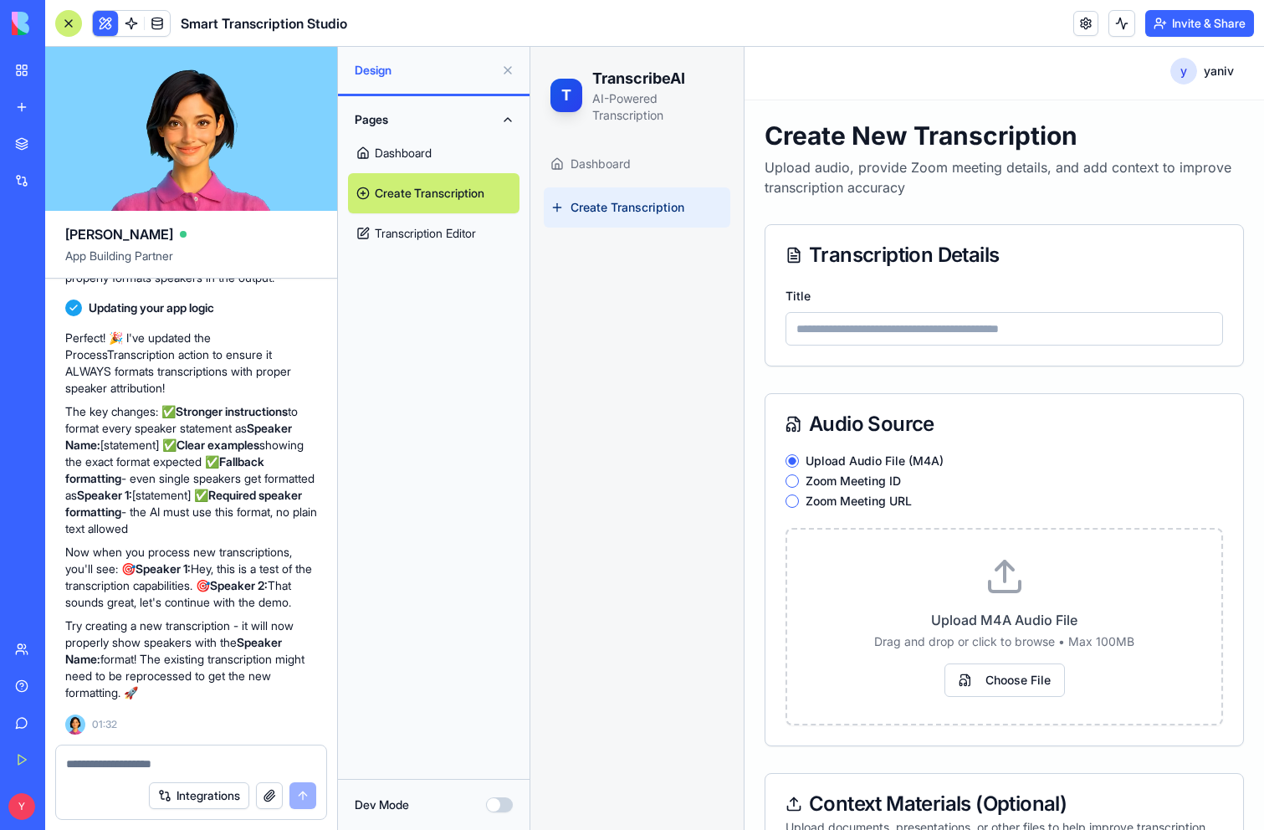
click at [401, 180] on link "Create Transcription" at bounding box center [433, 193] width 171 height 40
click at [614, 216] on link "Create Transcription" at bounding box center [637, 207] width 187 height 40
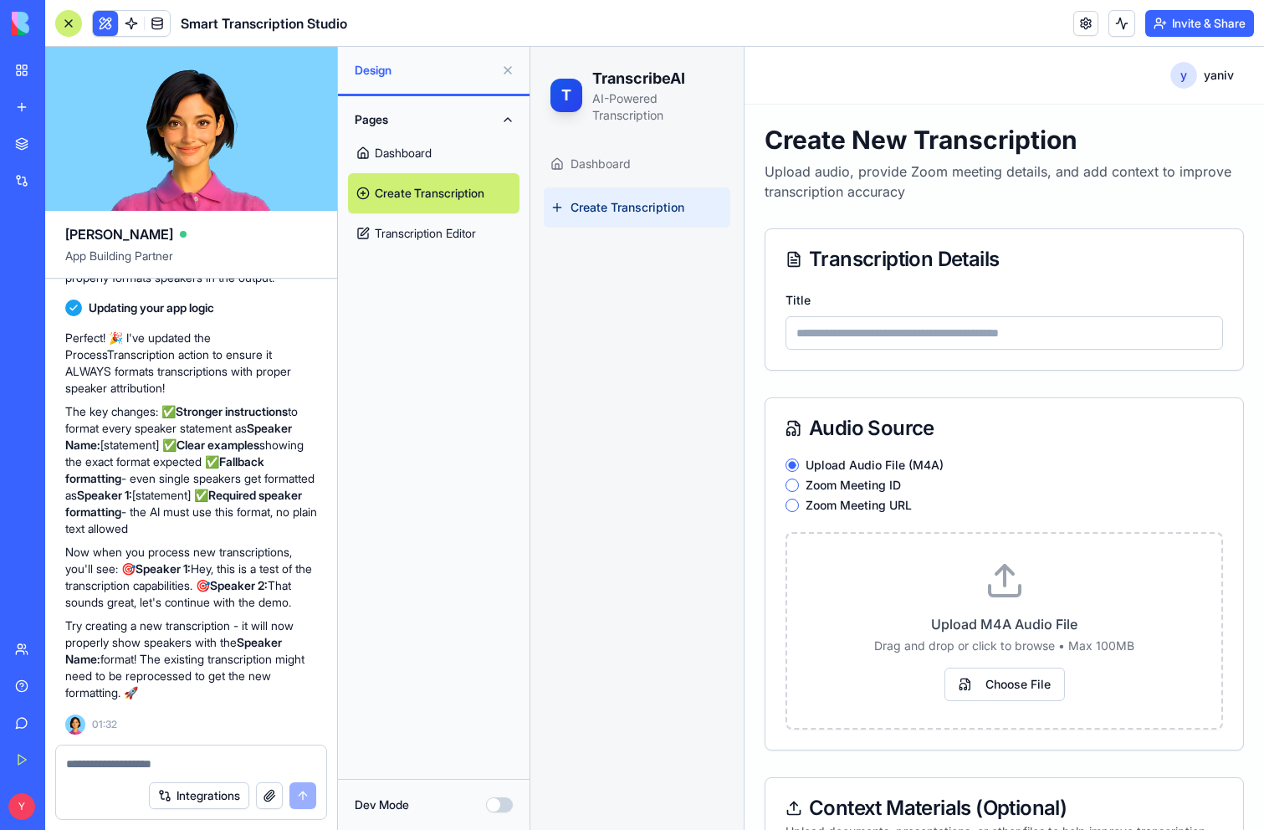
click at [964, 322] on input "Title" at bounding box center [1003, 332] width 437 height 33
type input "*"
type input "******"
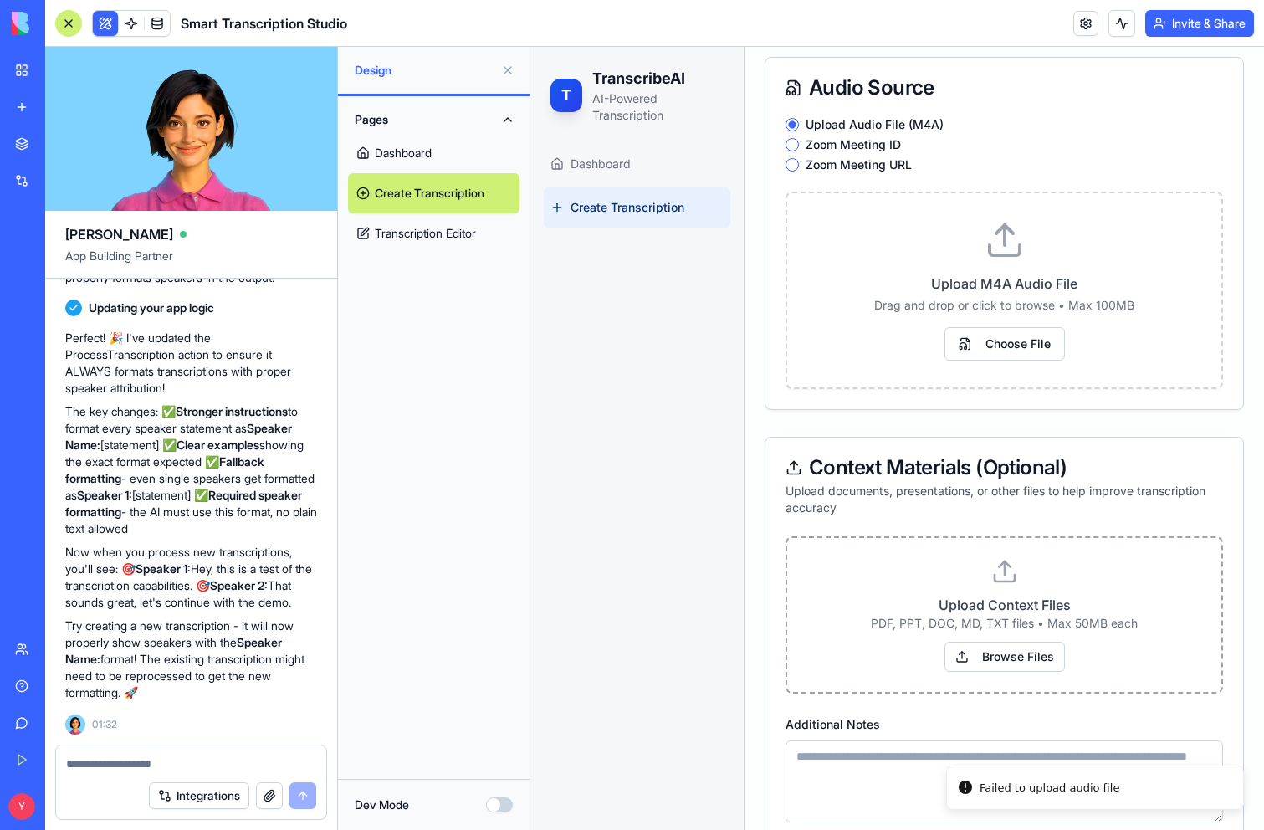
scroll to position [434, 0]
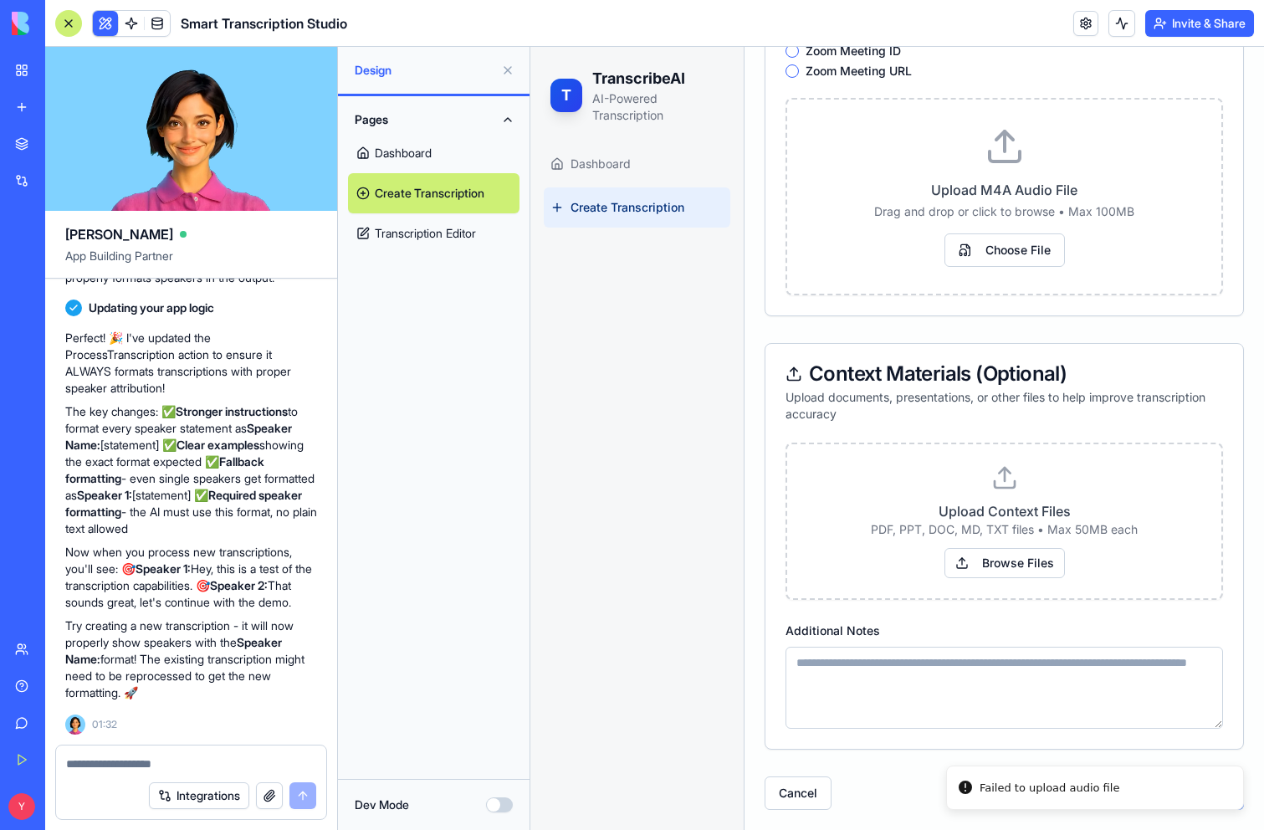
click at [921, 669] on textarea "Additional Notes" at bounding box center [1003, 688] width 437 height 82
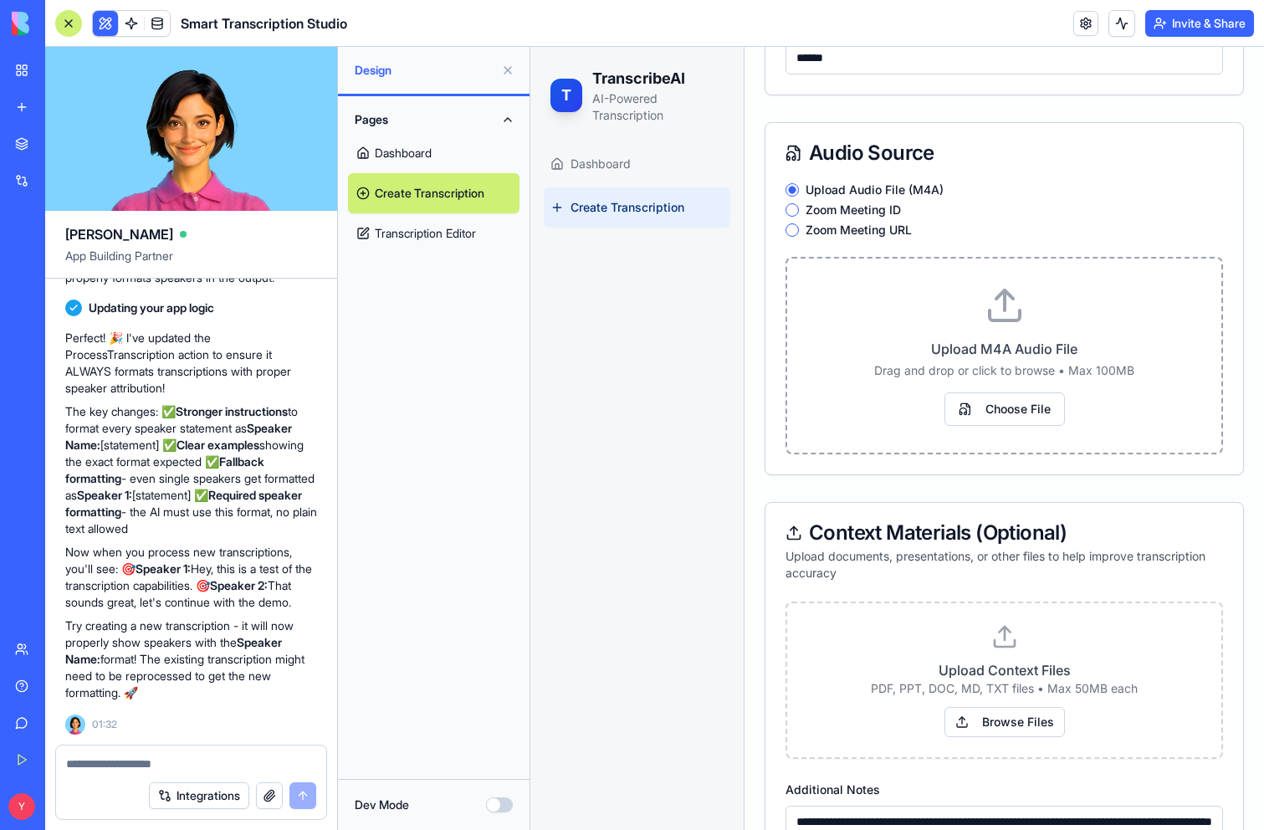
scroll to position [274, 0]
type textarea "**********"
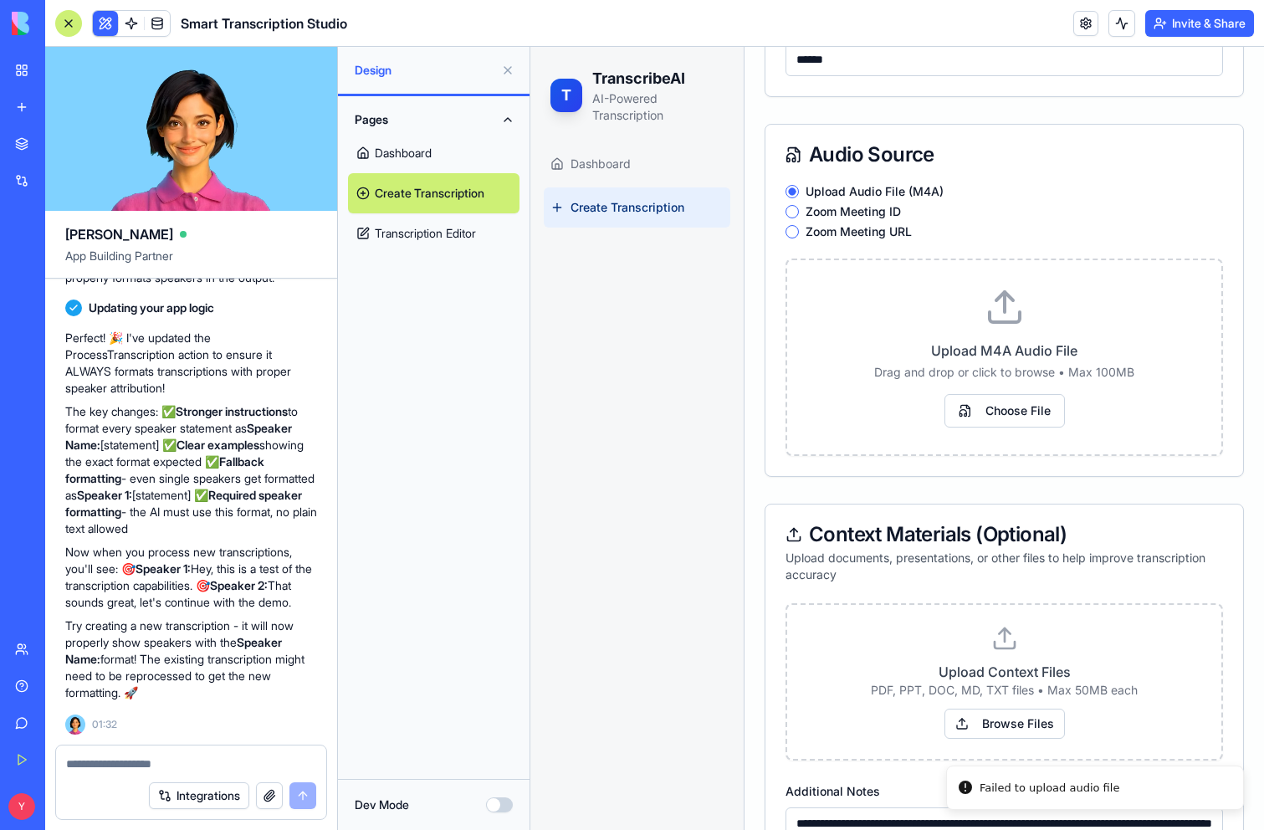
scroll to position [434, 0]
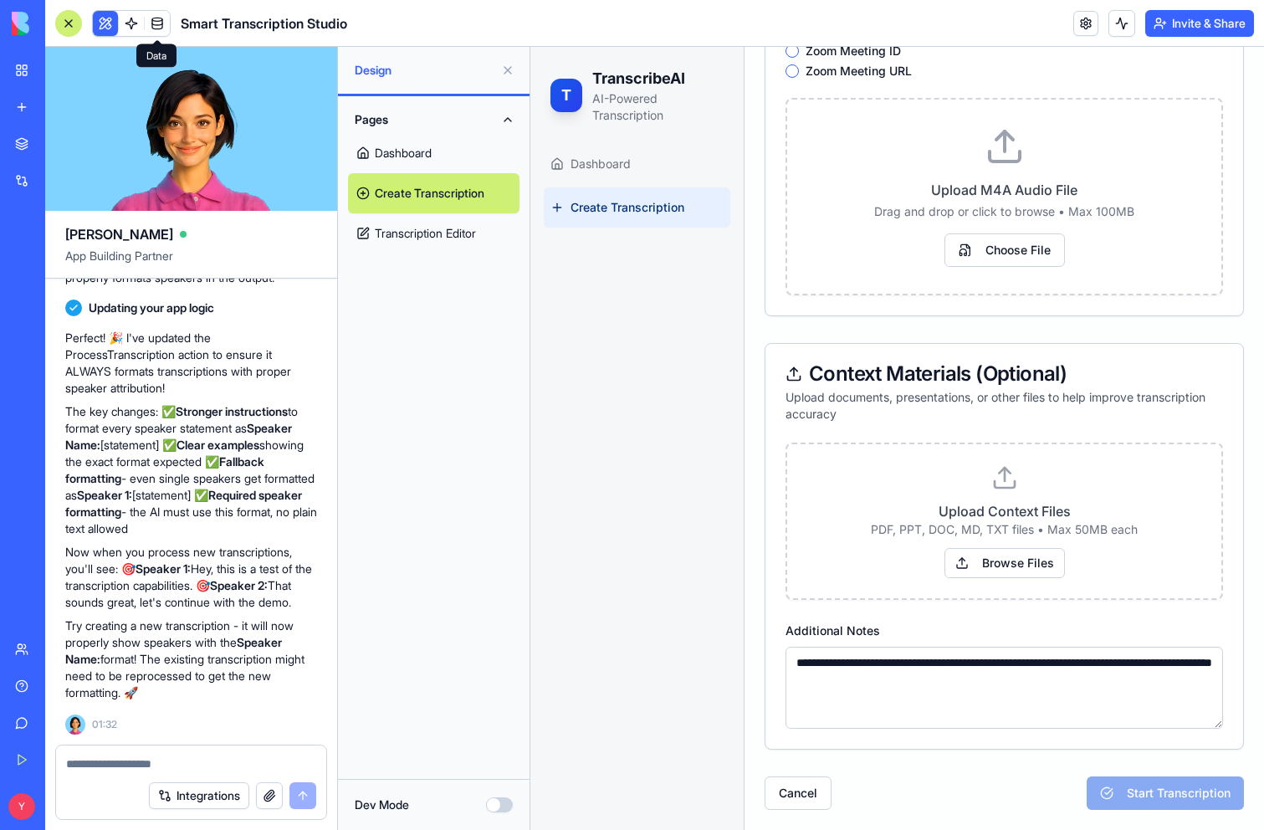
click at [156, 25] on span at bounding box center [157, 23] width 47 height 47
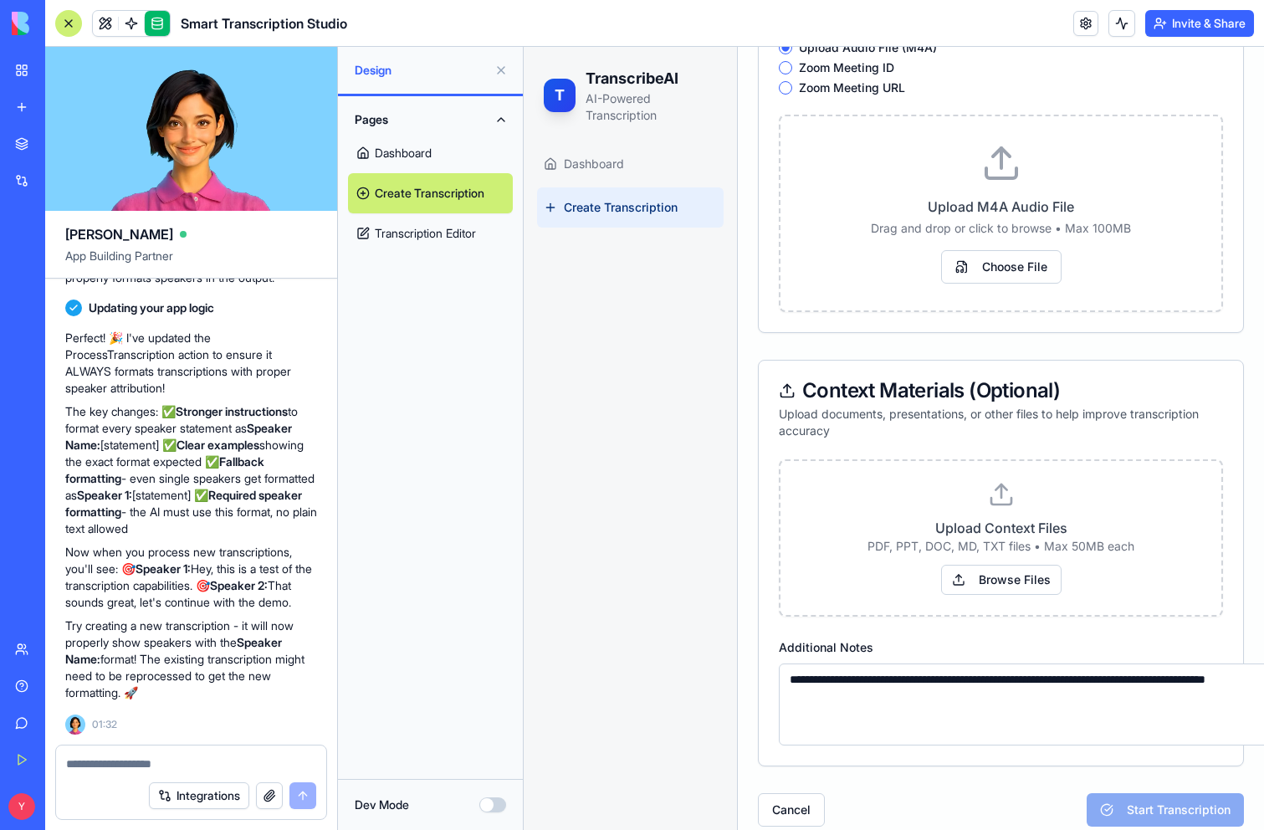
scroll to position [397, 0]
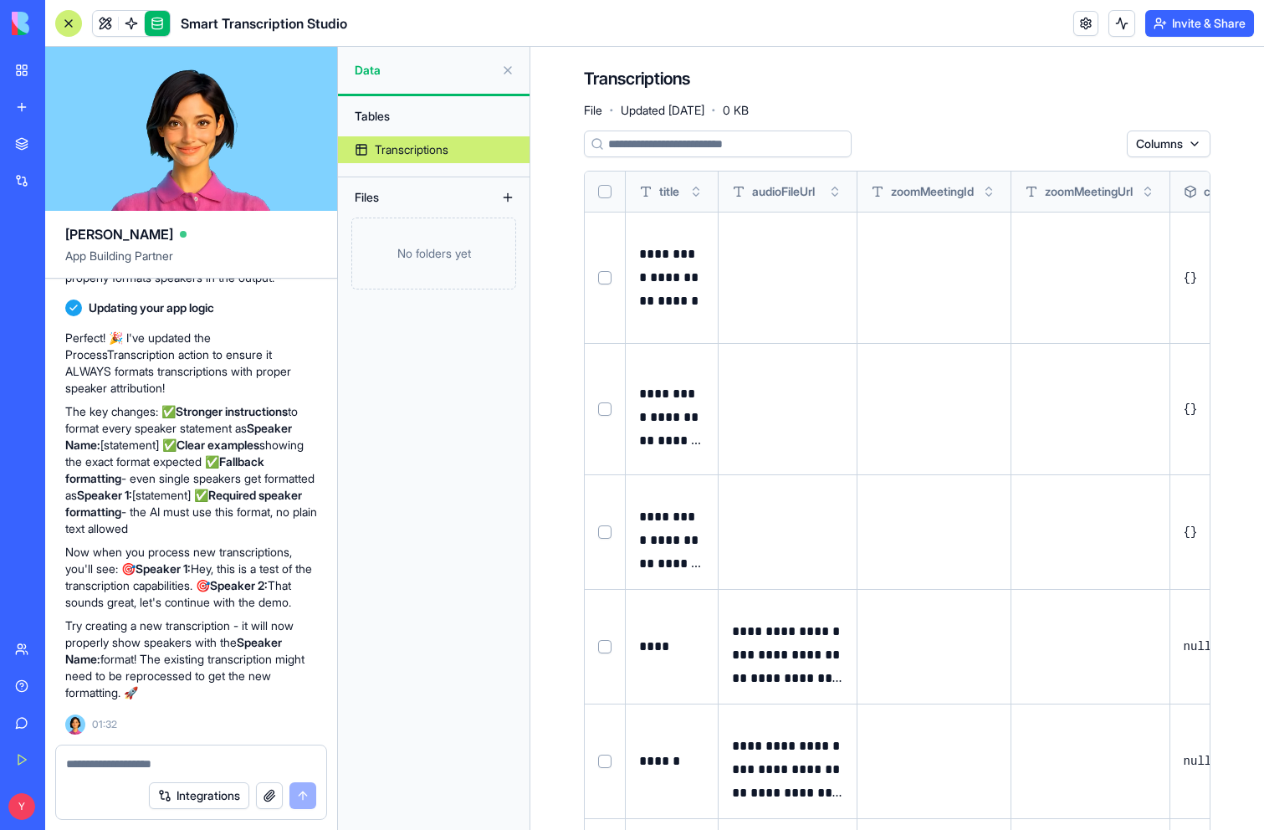
scroll to position [284, 0]
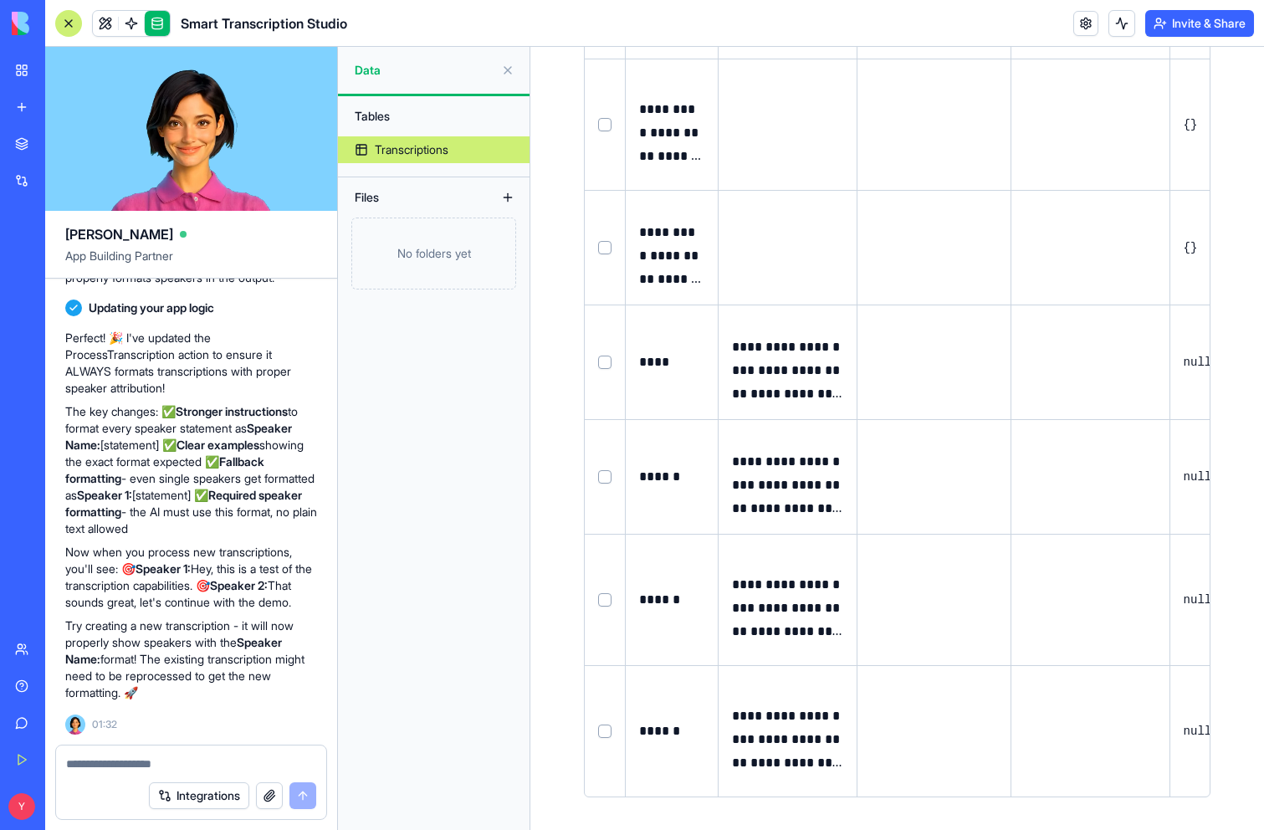
click at [784, 741] on p "**********" at bounding box center [787, 739] width 111 height 70
copy p "**********"
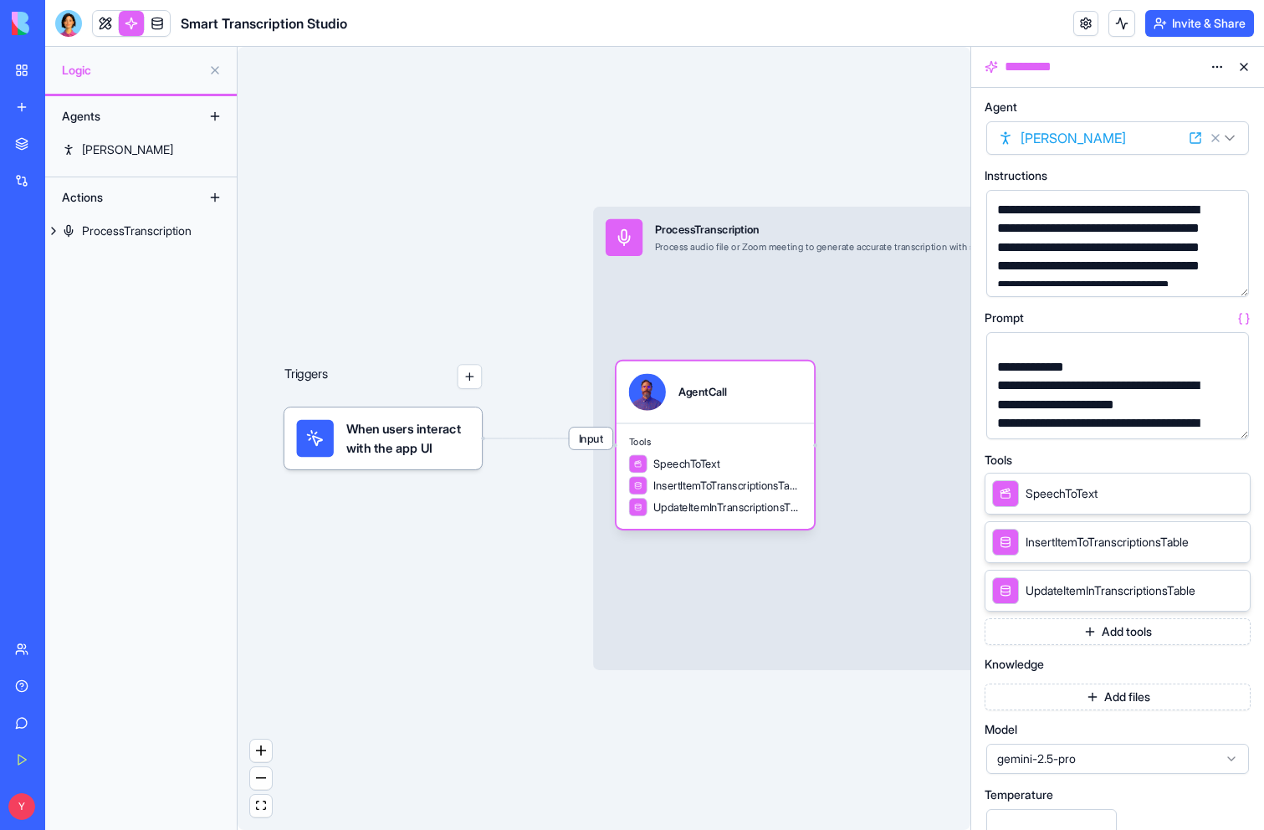
scroll to position [295, 0]
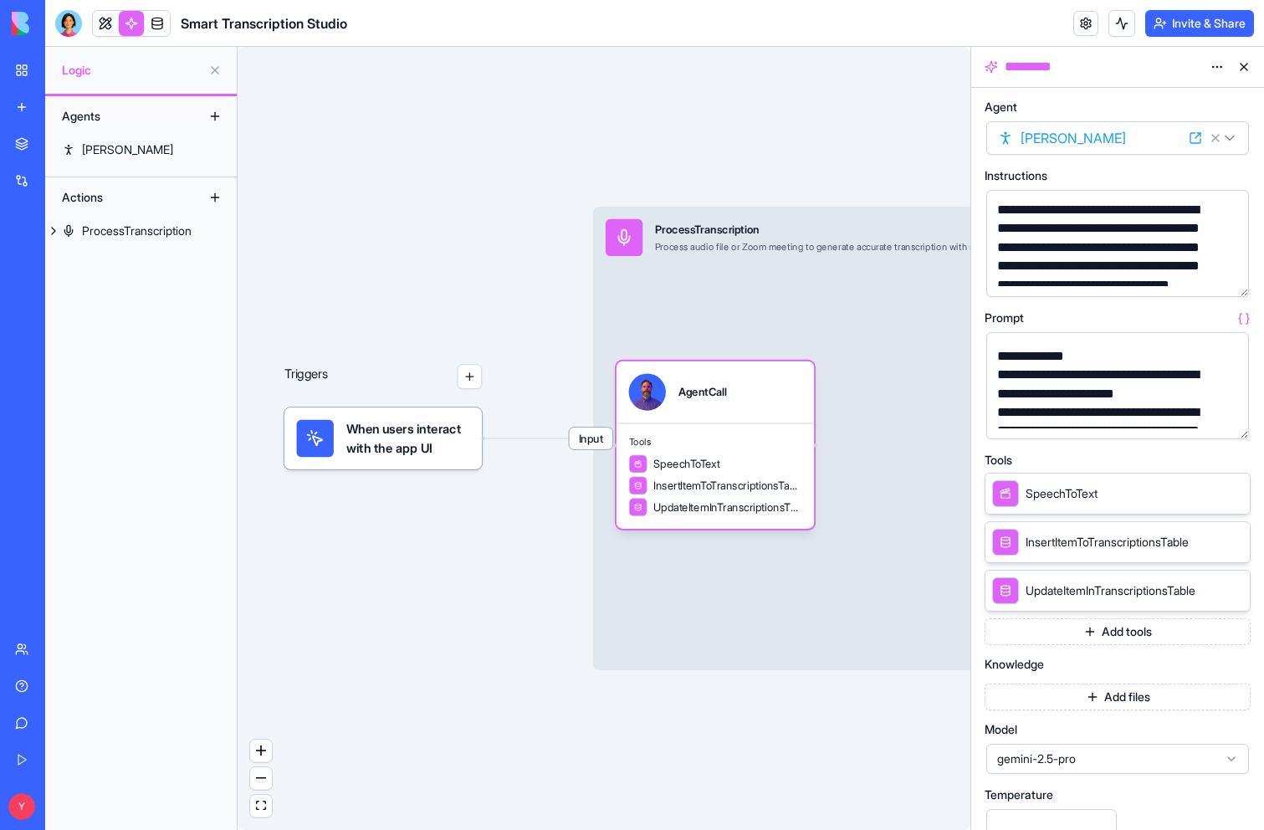
click at [1209, 492] on icon at bounding box center [1212, 492] width 13 height 13
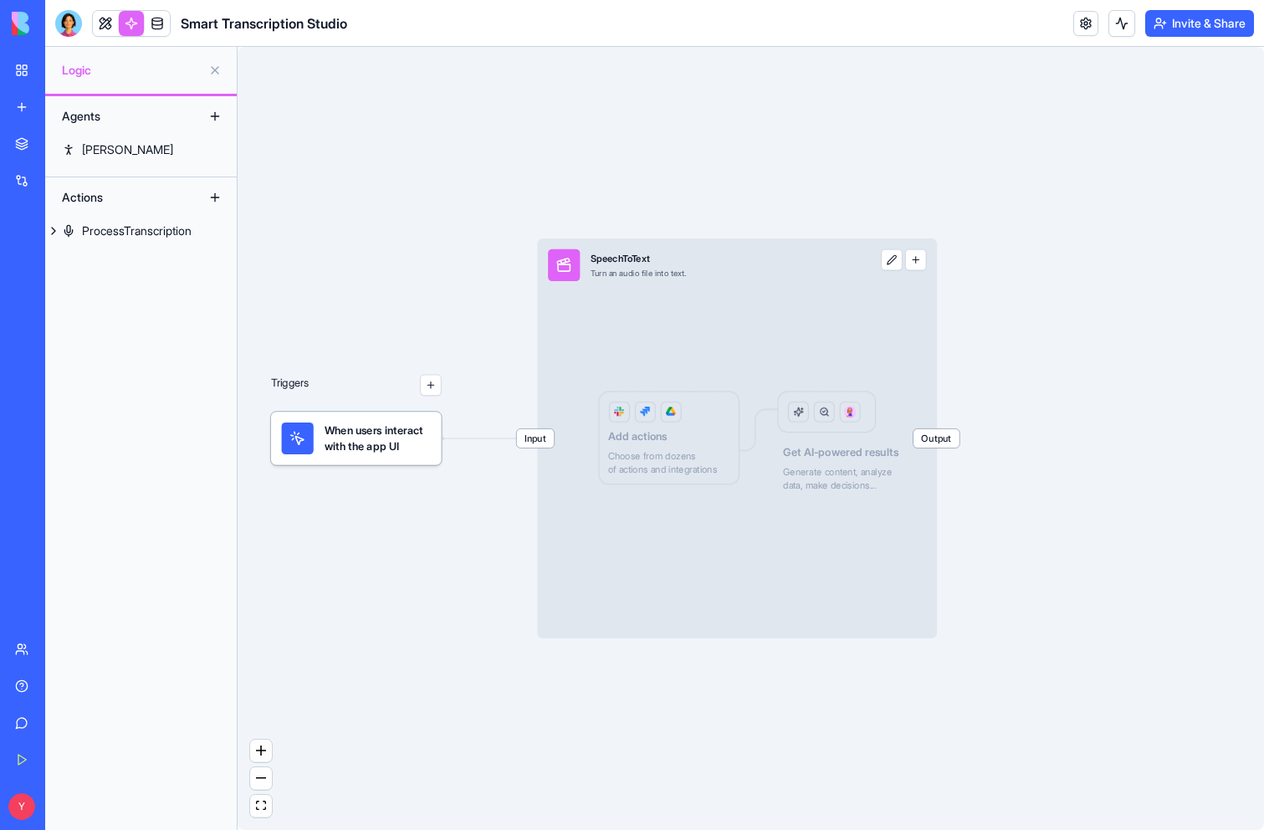
click at [853, 335] on div "Input SpeechToText Turn an audio file into text. Output Add actions Choose from…" at bounding box center [737, 438] width 400 height 400
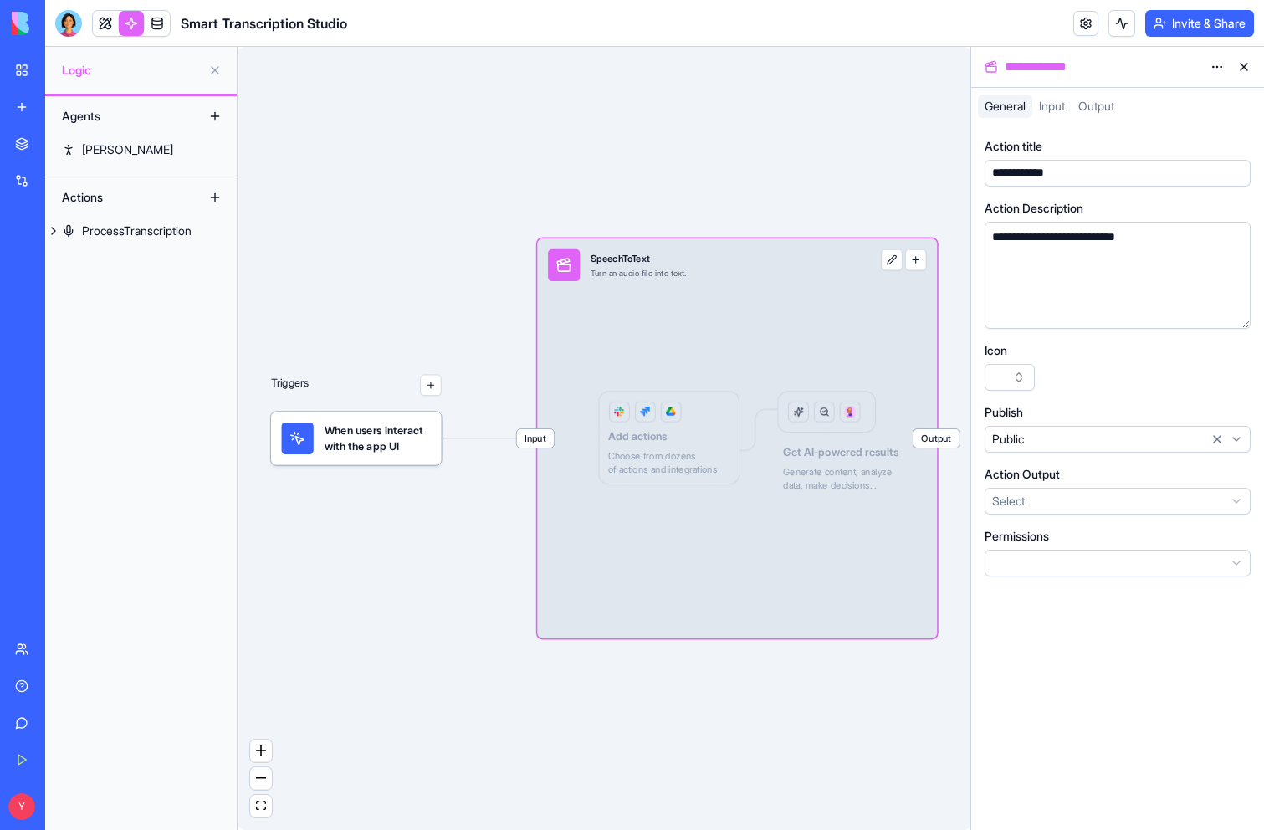
click at [1051, 109] on span "Input" at bounding box center [1052, 106] width 26 height 14
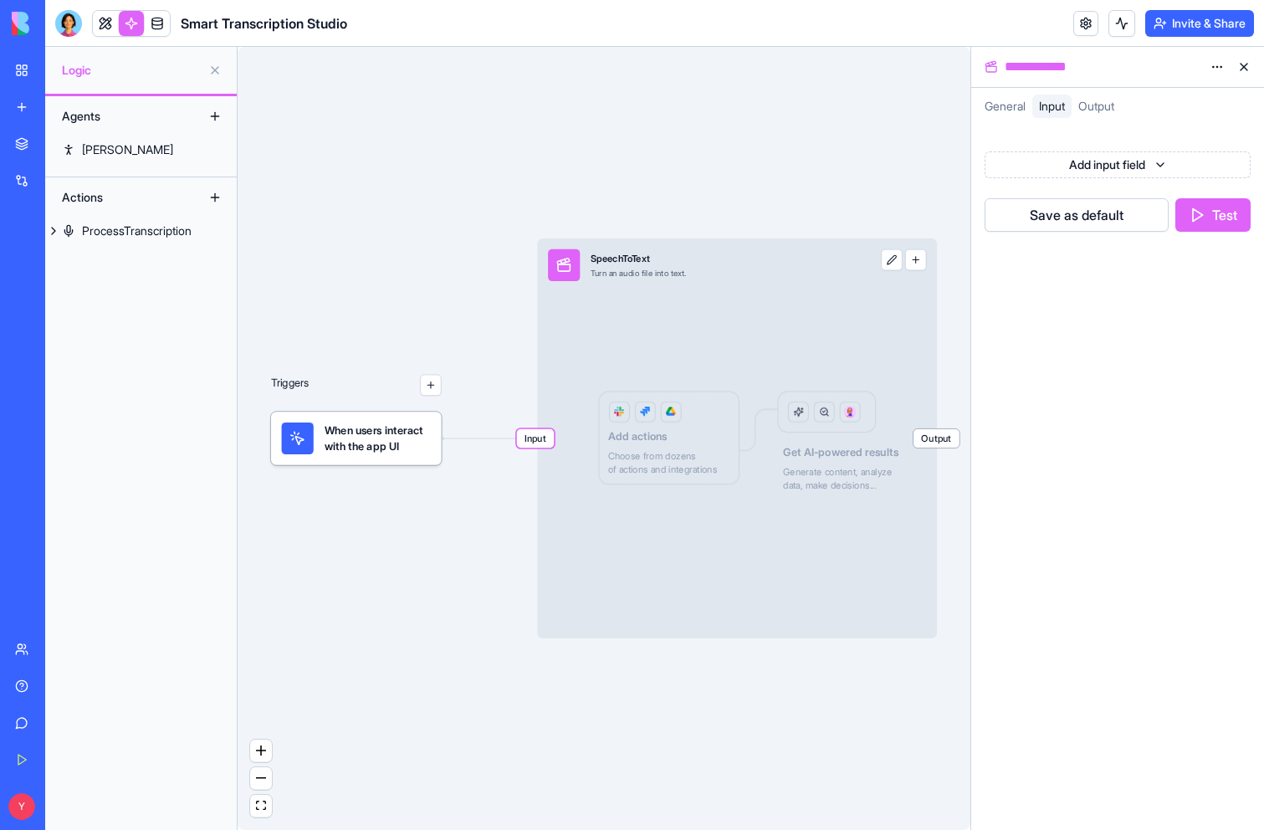
click at [1069, 161] on html "**********" at bounding box center [632, 415] width 1264 height 830
click at [1096, 108] on html "**********" at bounding box center [632, 415] width 1264 height 830
click at [1102, 104] on span "Output" at bounding box center [1096, 106] width 36 height 14
click at [1005, 101] on span "General" at bounding box center [1004, 106] width 41 height 14
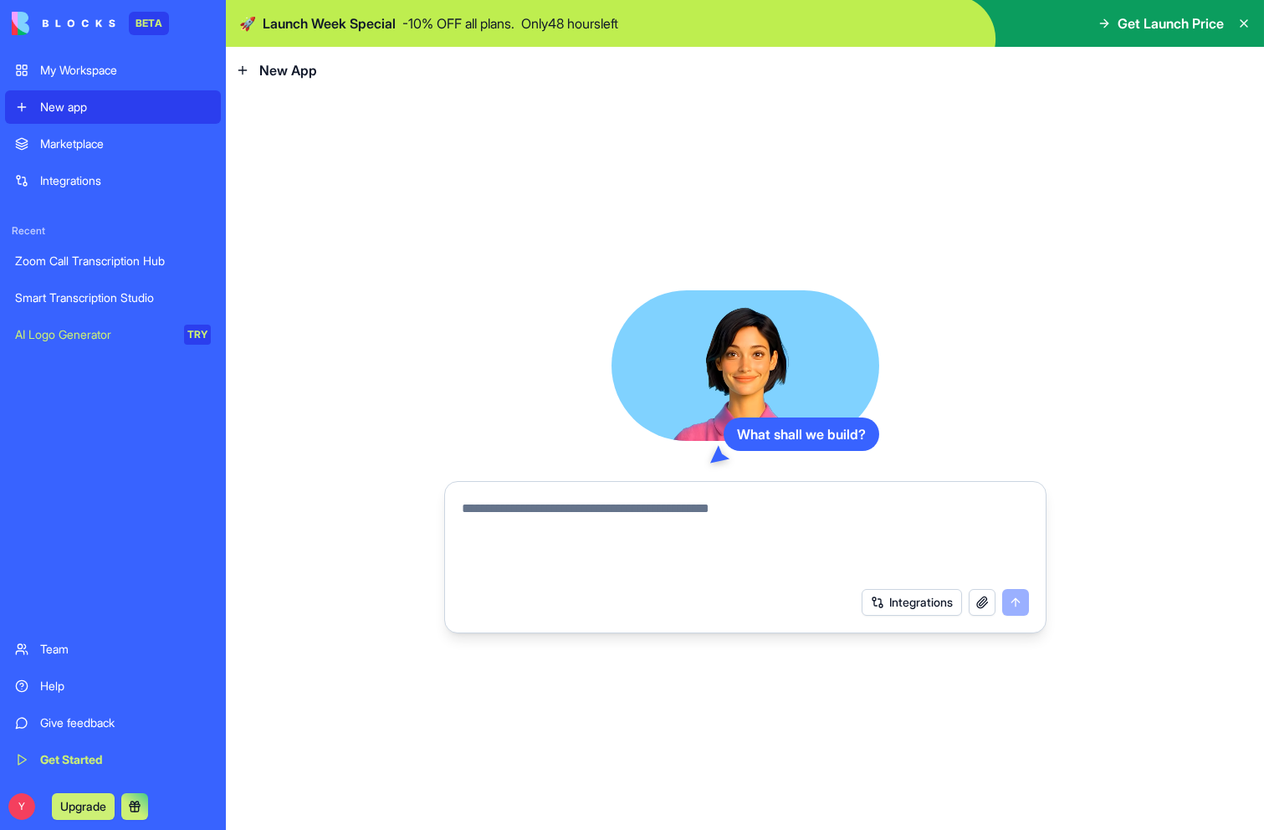
click at [679, 504] on textarea at bounding box center [745, 538] width 567 height 80
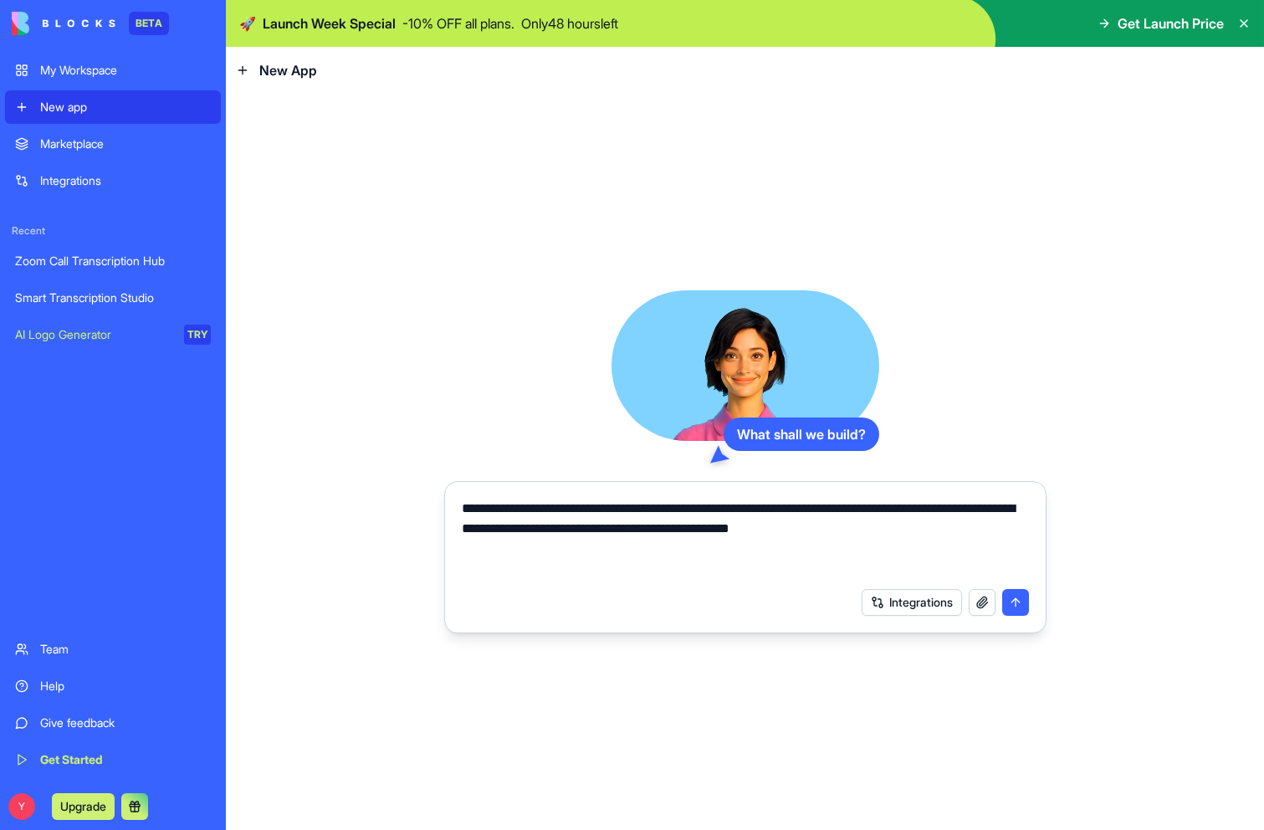
type textarea "**********"
click at [1016, 597] on button "submit" at bounding box center [1015, 602] width 27 height 27
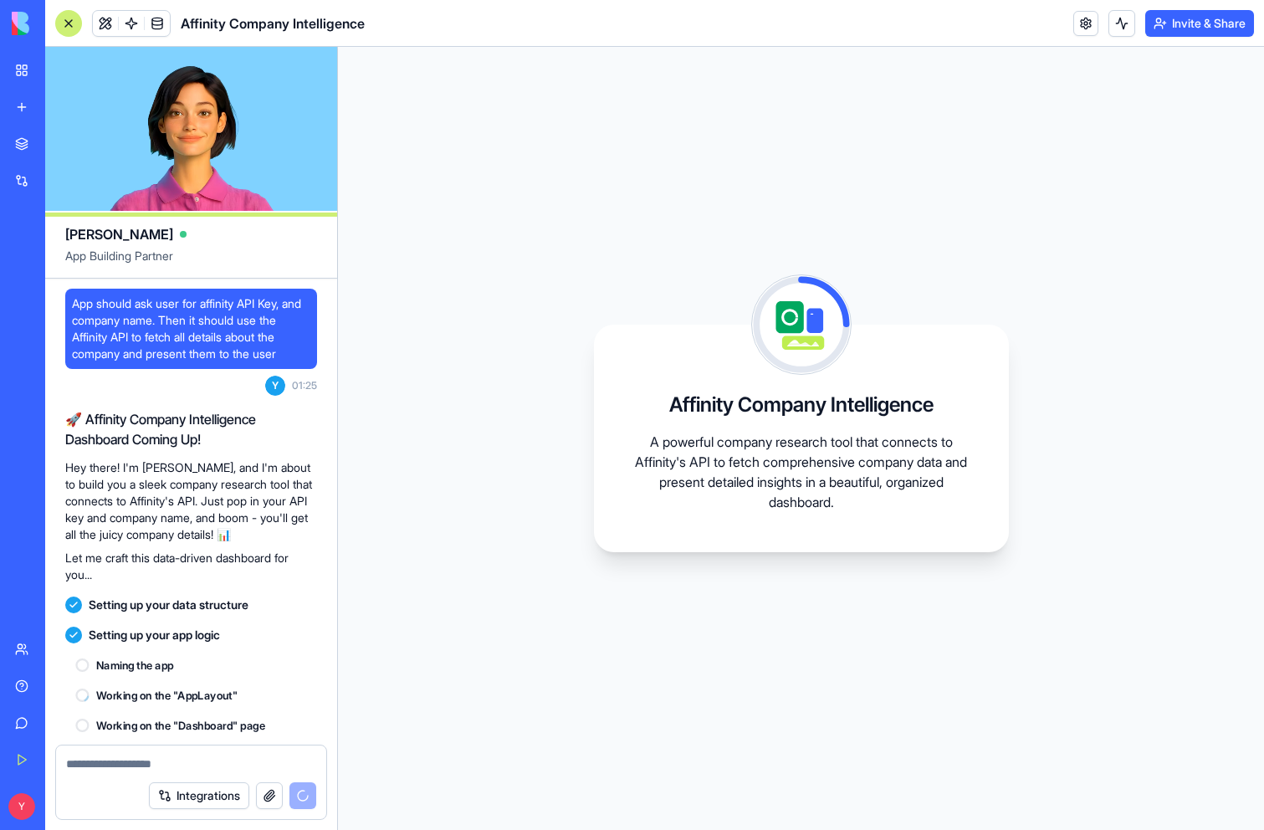
scroll to position [33, 0]
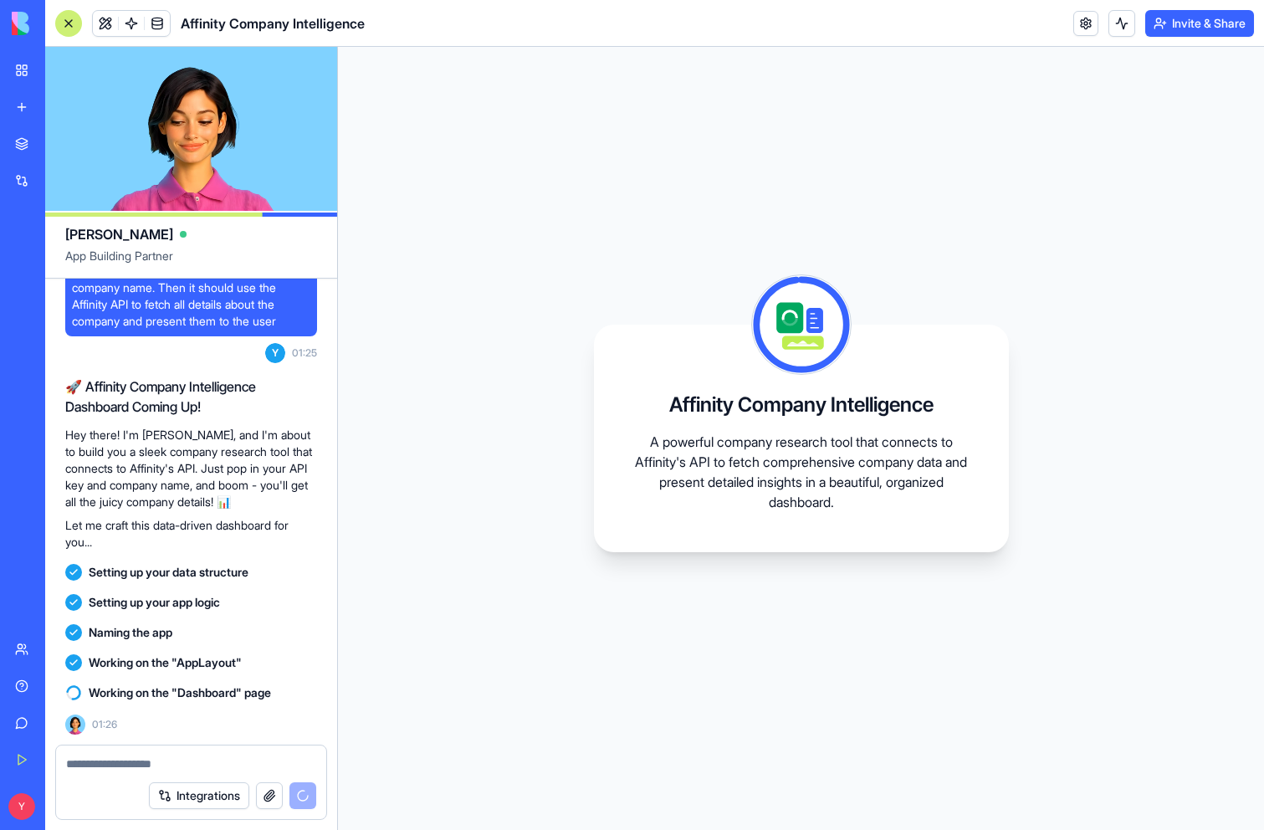
click at [72, 131] on link "Marketplace" at bounding box center [38, 143] width 67 height 33
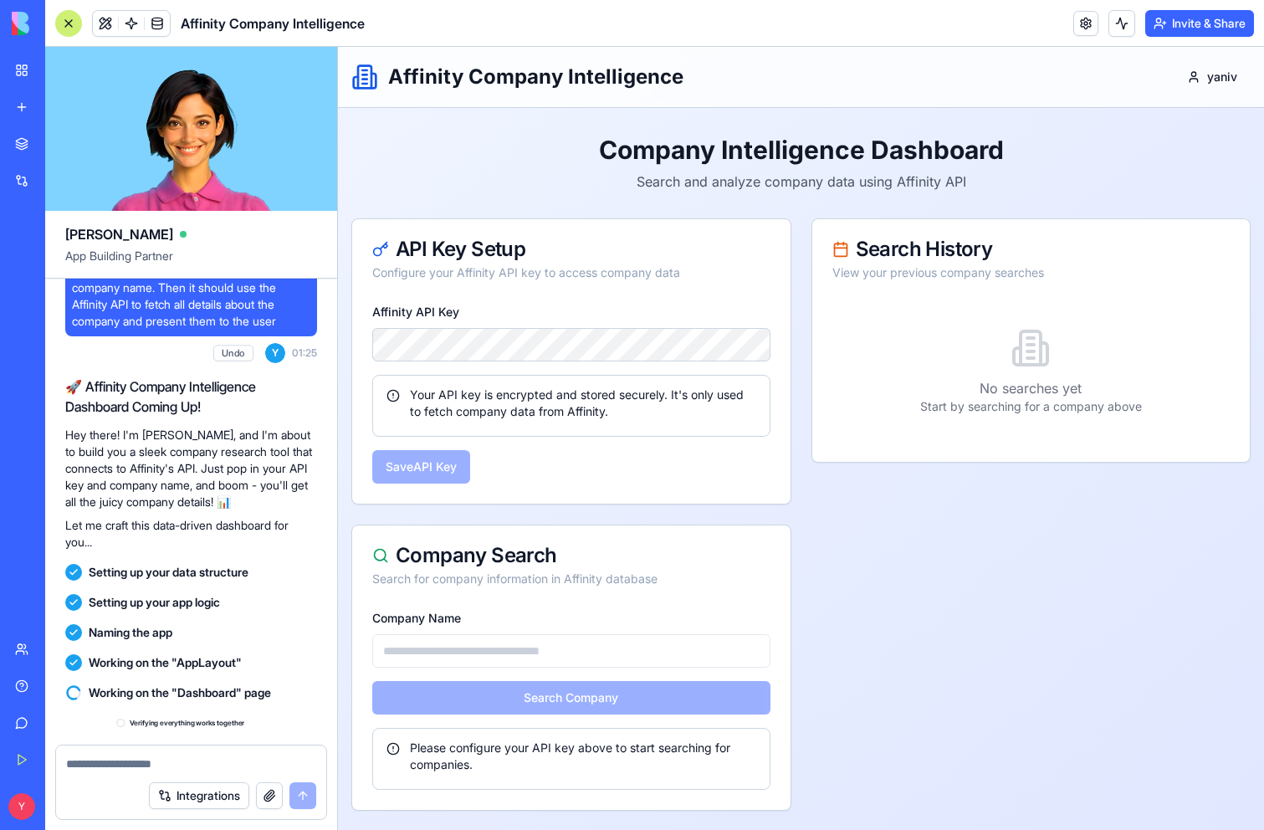
scroll to position [274, 0]
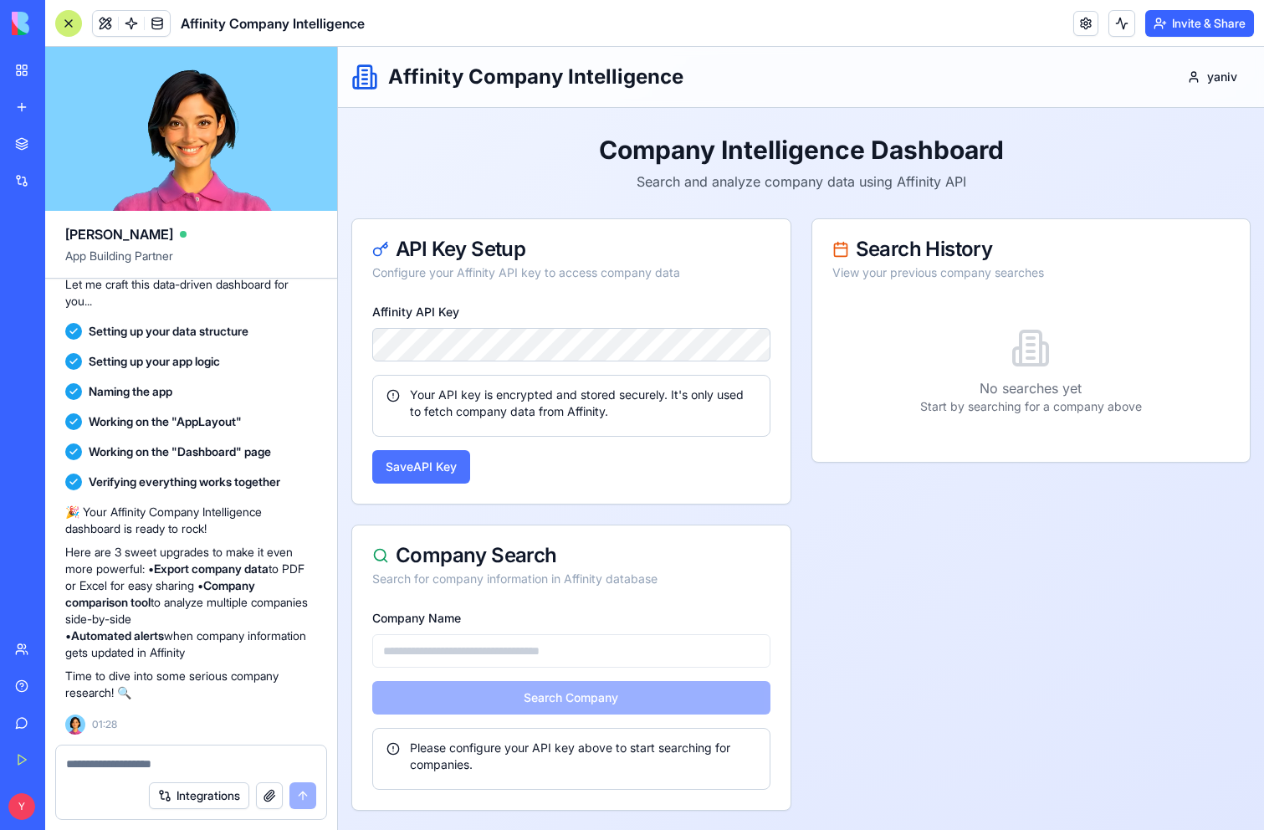
click at [450, 473] on button "Save API Key" at bounding box center [421, 466] width 98 height 33
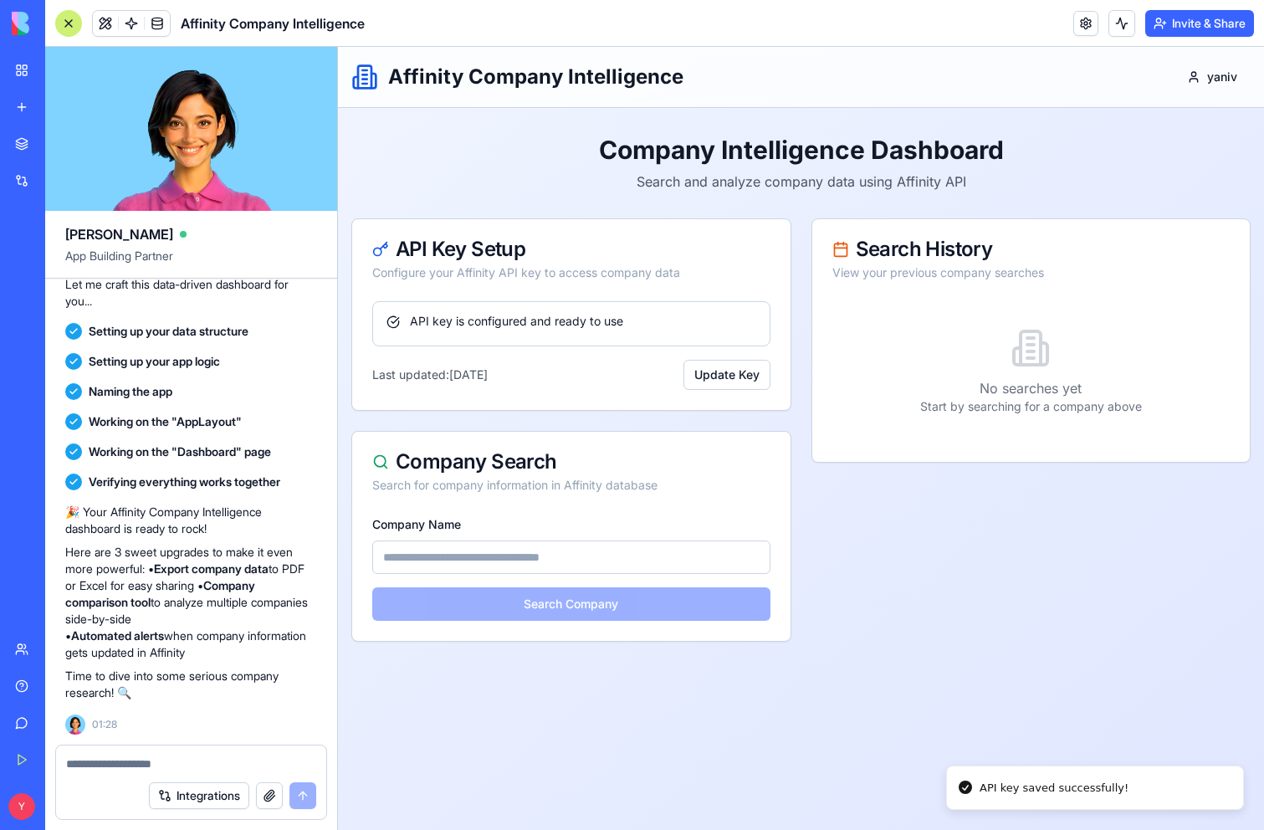
click at [517, 550] on input "Company Name" at bounding box center [571, 556] width 398 height 33
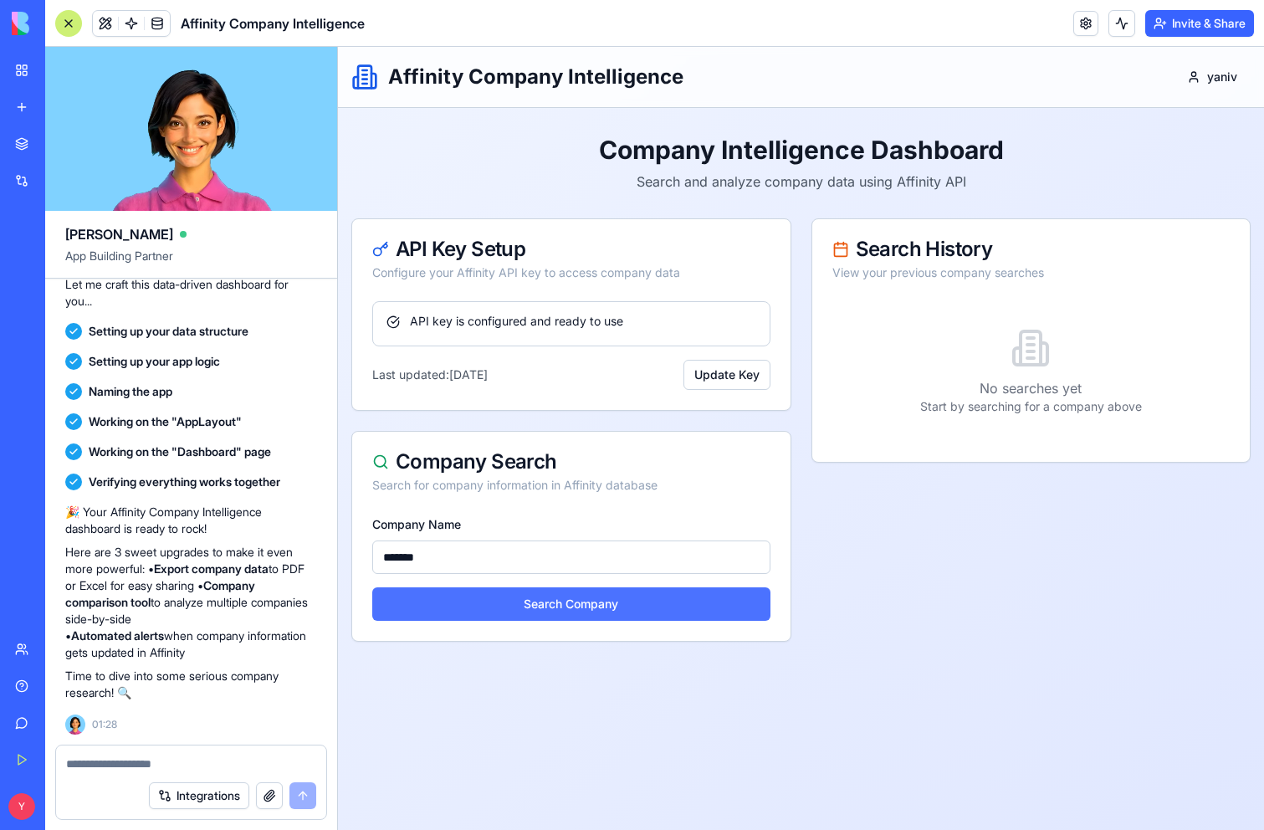
type input "*******"
click at [514, 606] on button "Search Company" at bounding box center [571, 603] width 398 height 33
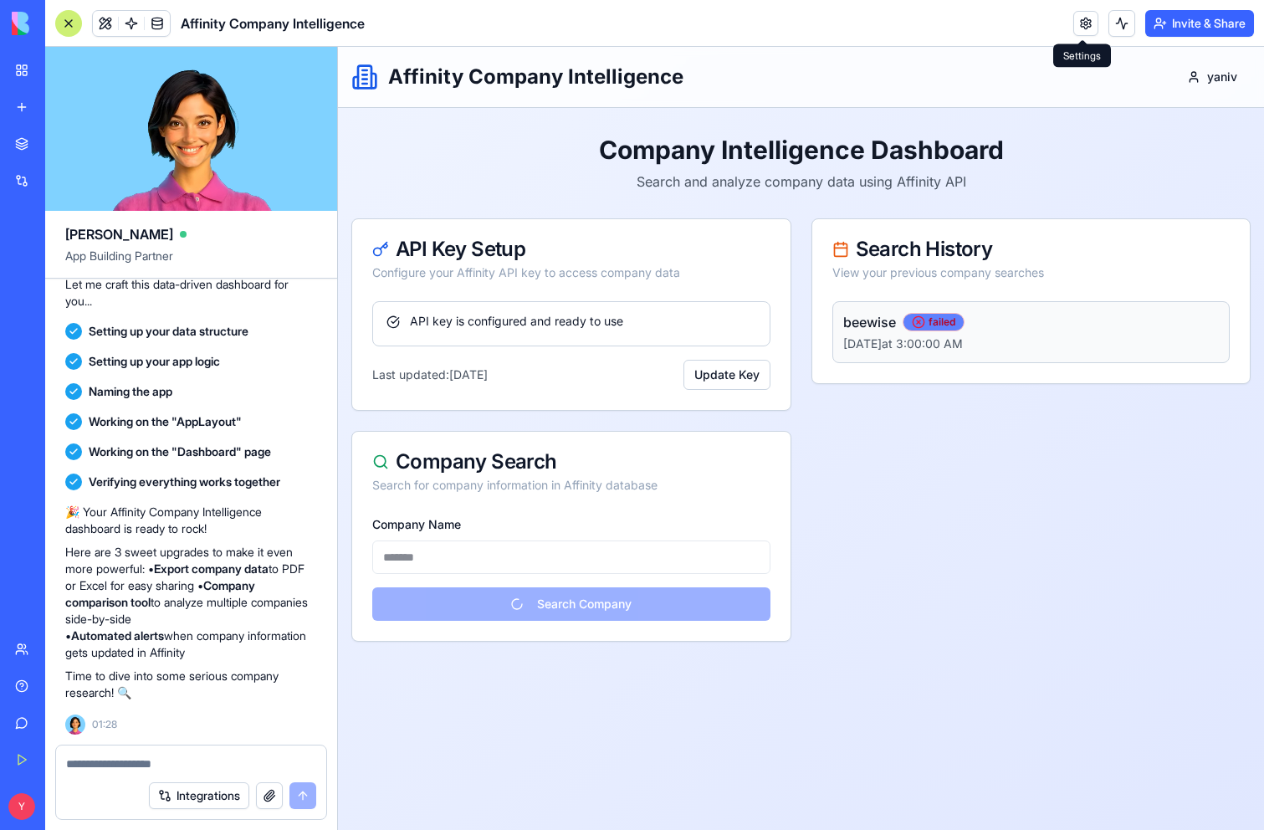
click at [943, 320] on span "failed" at bounding box center [933, 321] width 43 height 13
click at [112, 765] on textarea at bounding box center [191, 763] width 250 height 17
paste textarea
type textarea "**********"
click at [295, 793] on button "submit" at bounding box center [302, 795] width 27 height 27
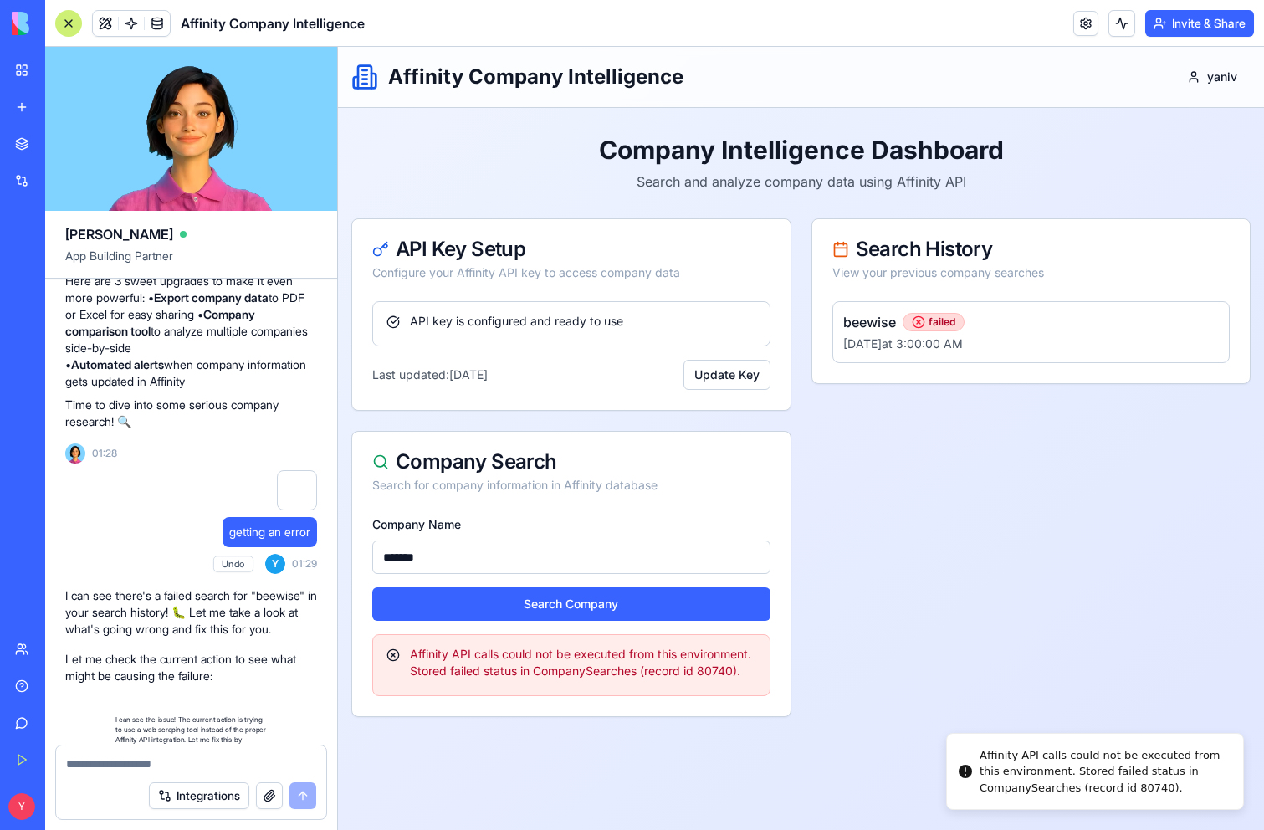
scroll to position [1143, 0]
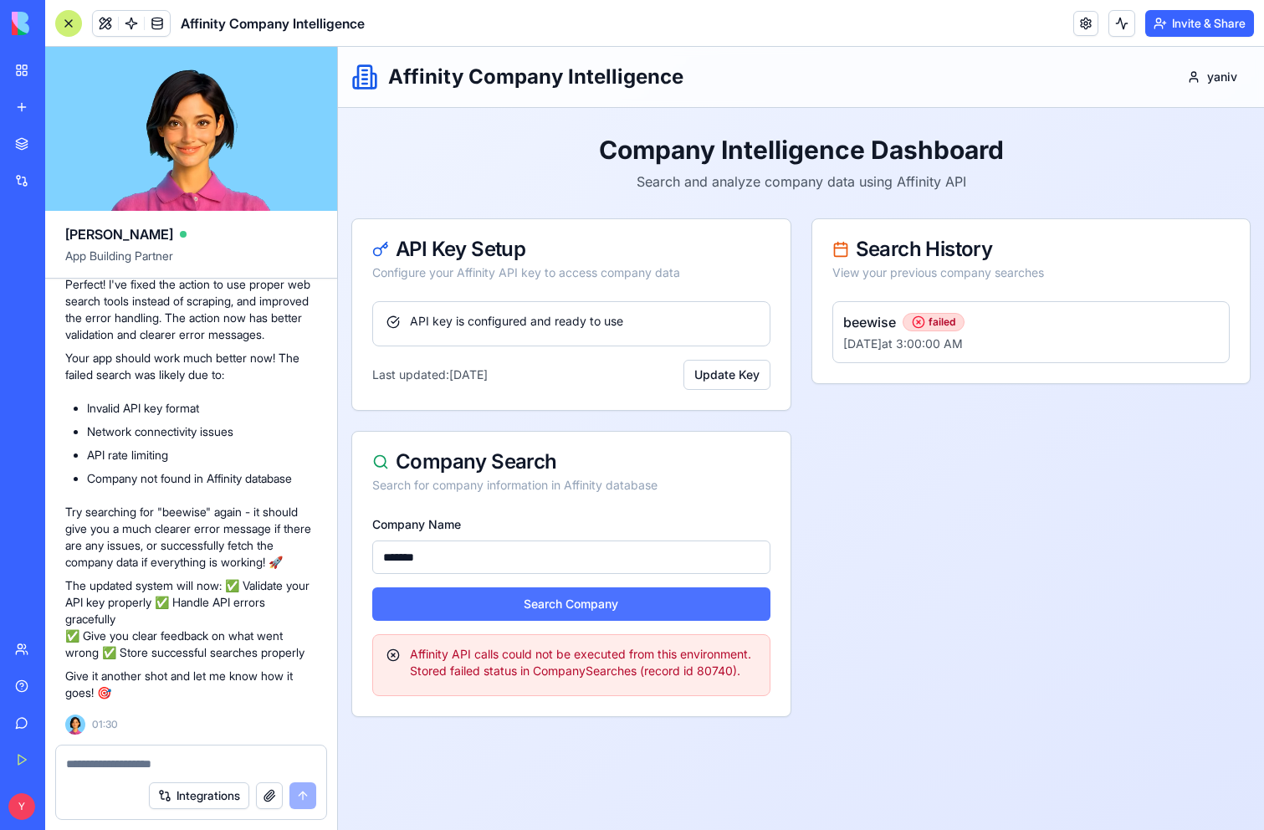
click at [468, 602] on button "Search Company" at bounding box center [571, 603] width 398 height 33
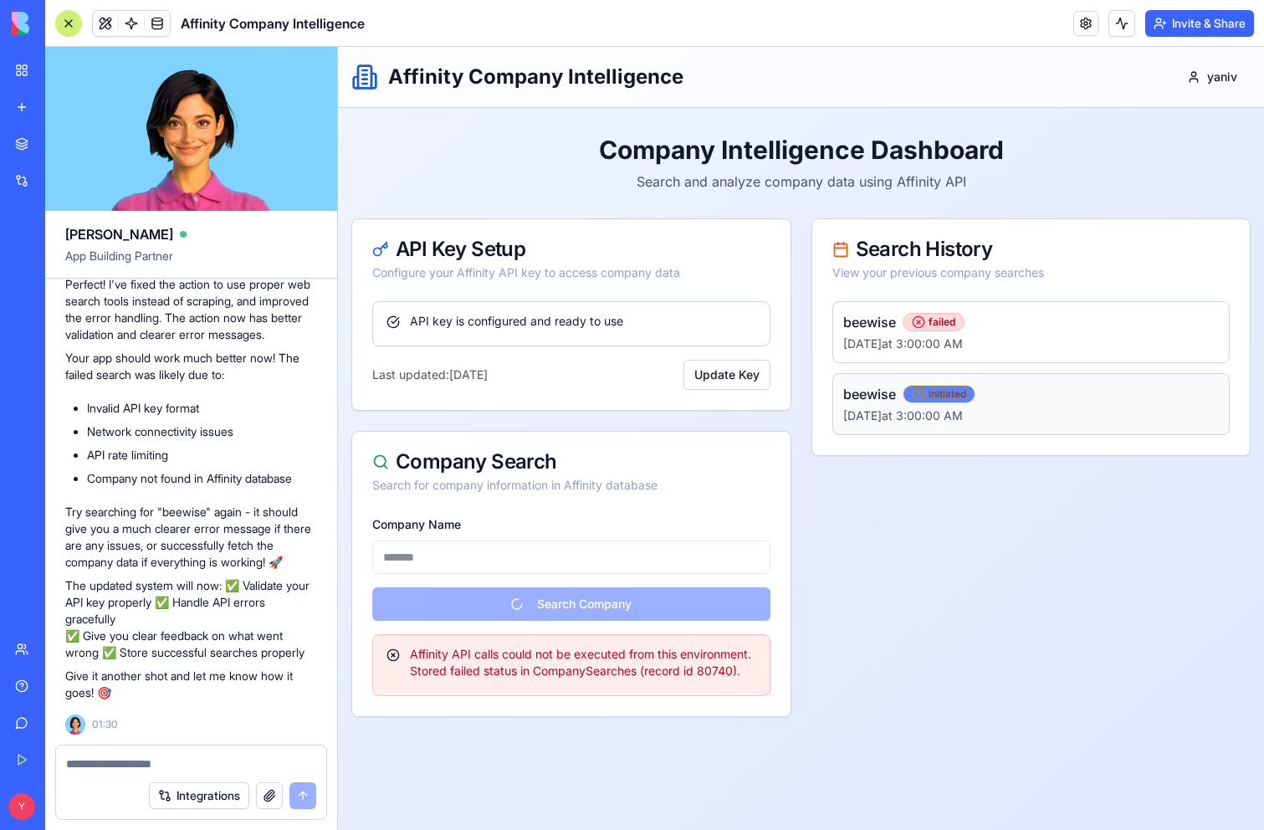
click at [932, 395] on span "initiated" at bounding box center [939, 393] width 54 height 13
click at [943, 322] on span "failed" at bounding box center [933, 321] width 43 height 13
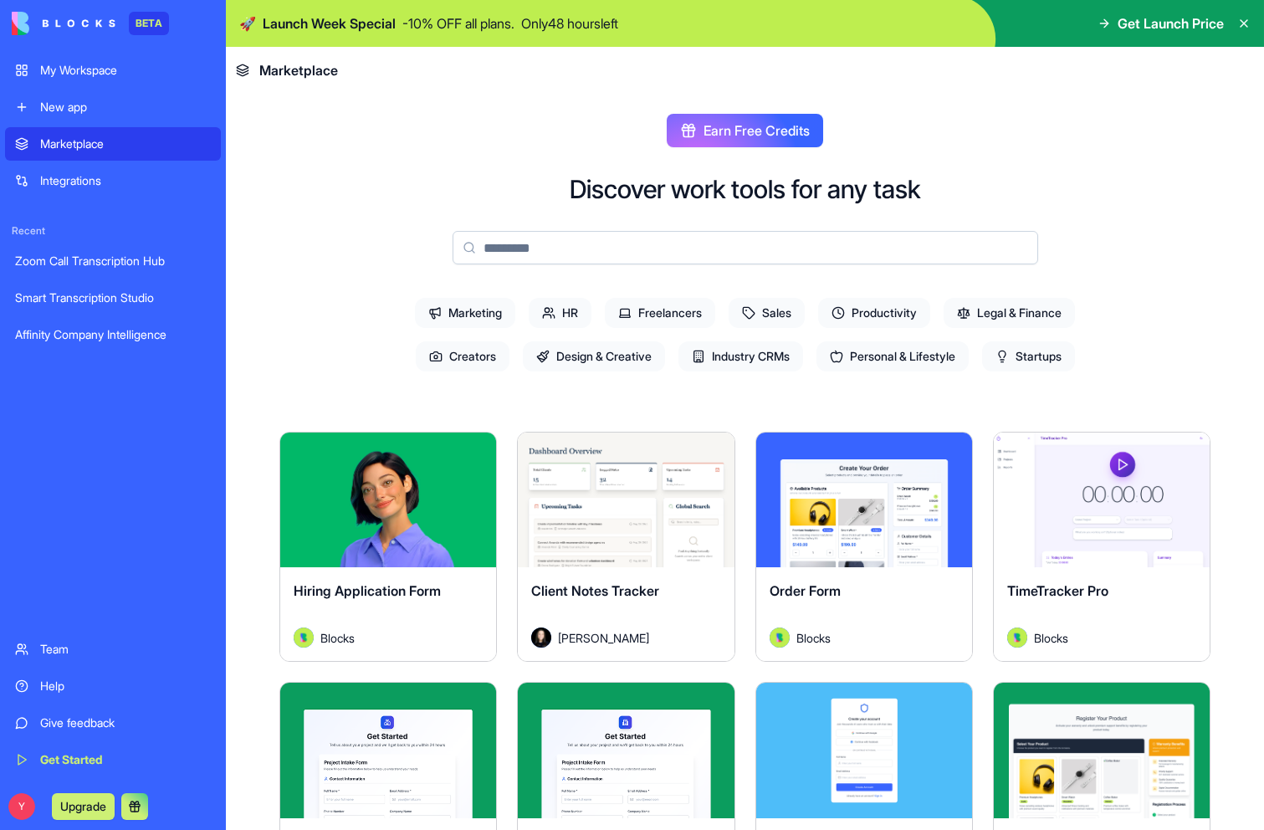
click at [749, 347] on span "Industry CRMs" at bounding box center [740, 356] width 125 height 30
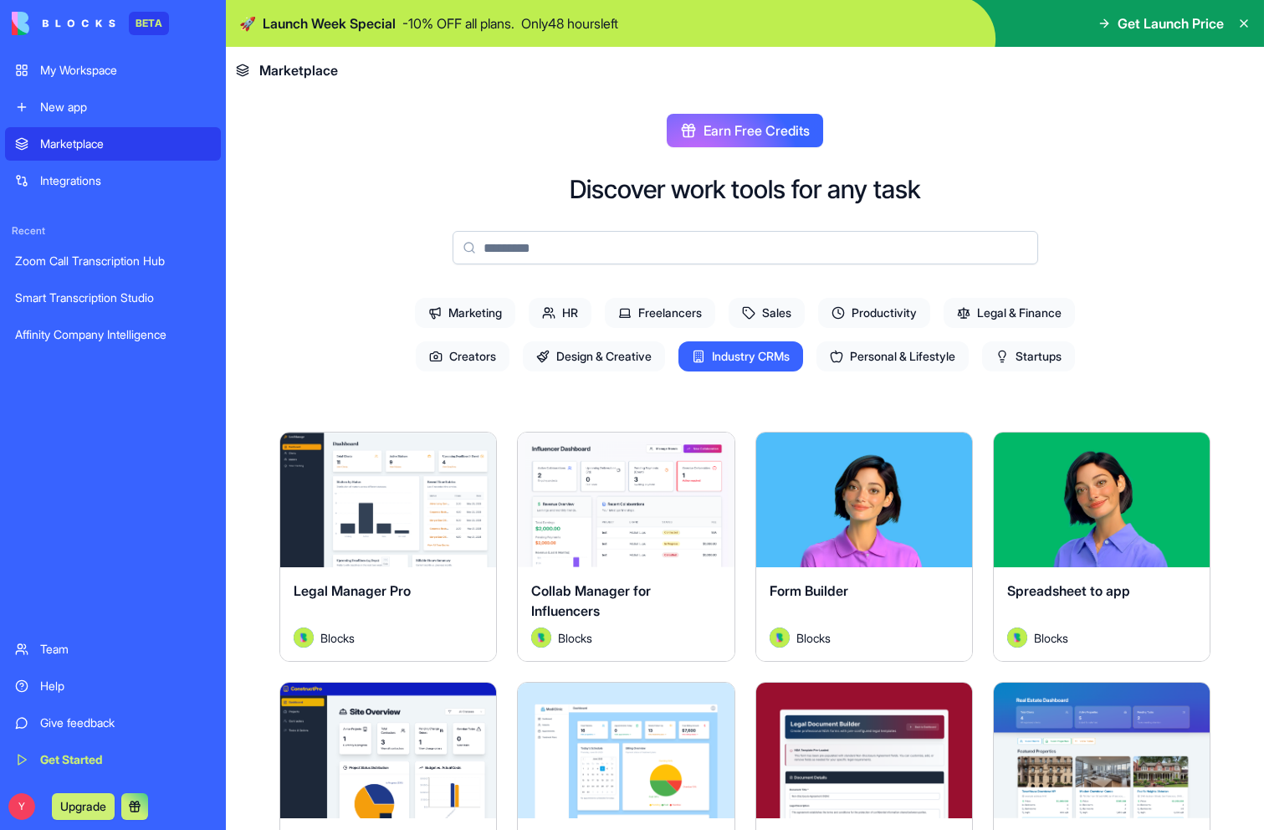
click at [474, 309] on span "Marketing" at bounding box center [465, 313] width 100 height 30
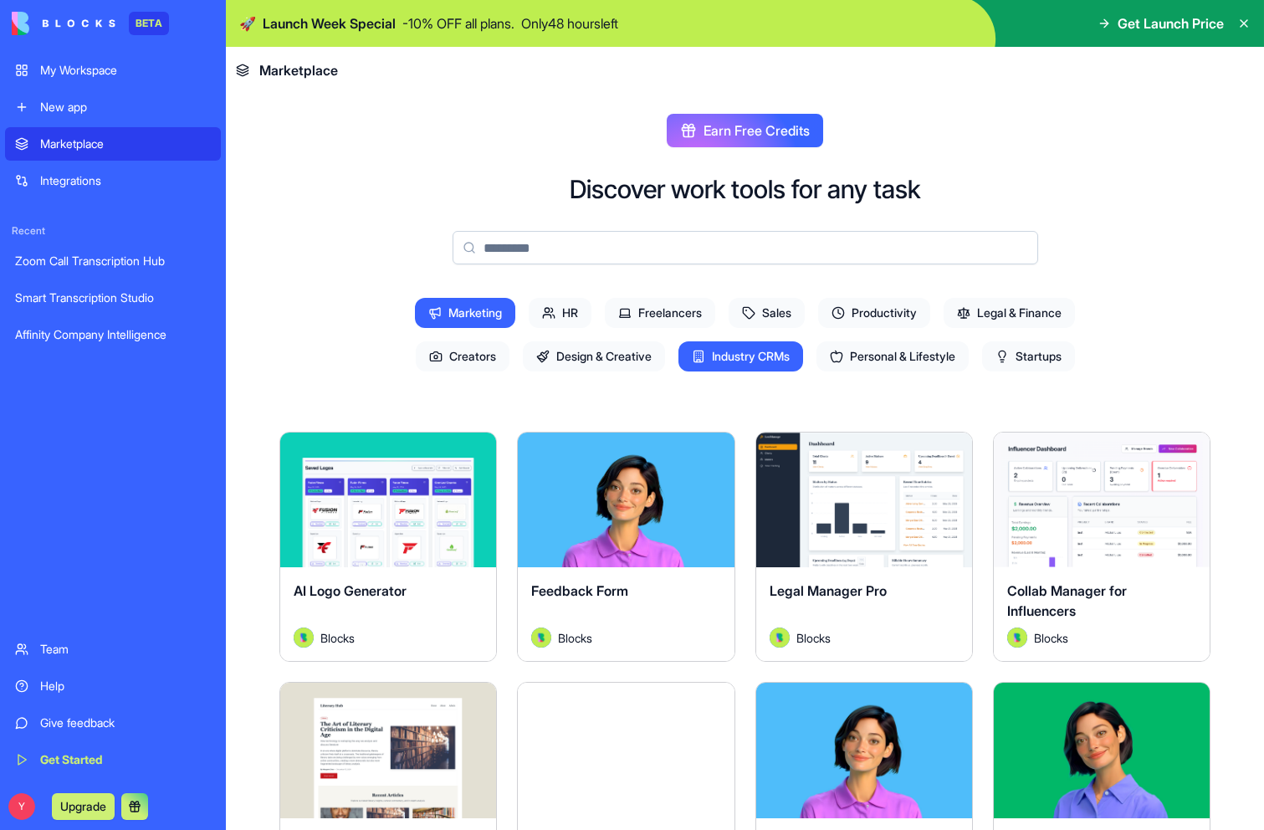
click at [902, 314] on span "Productivity" at bounding box center [874, 313] width 112 height 30
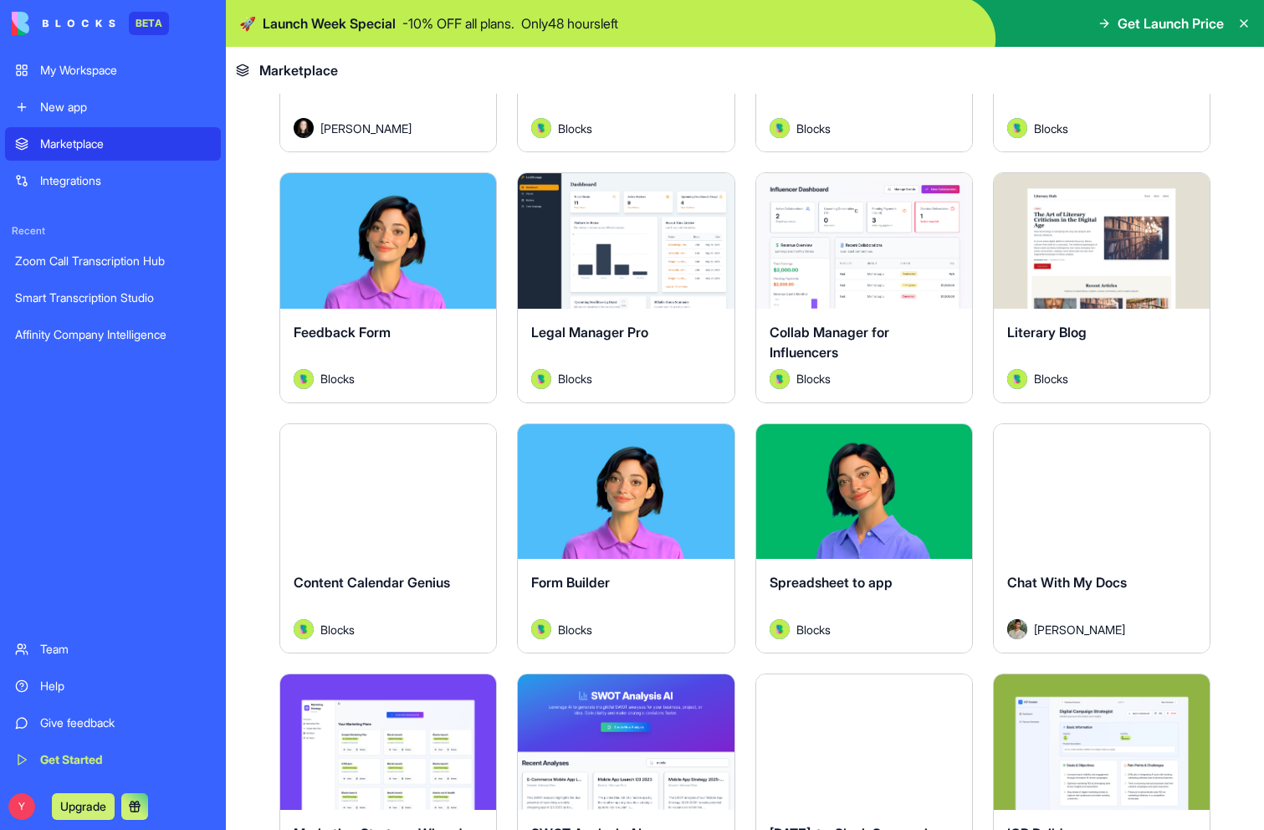
scroll to position [805, 0]
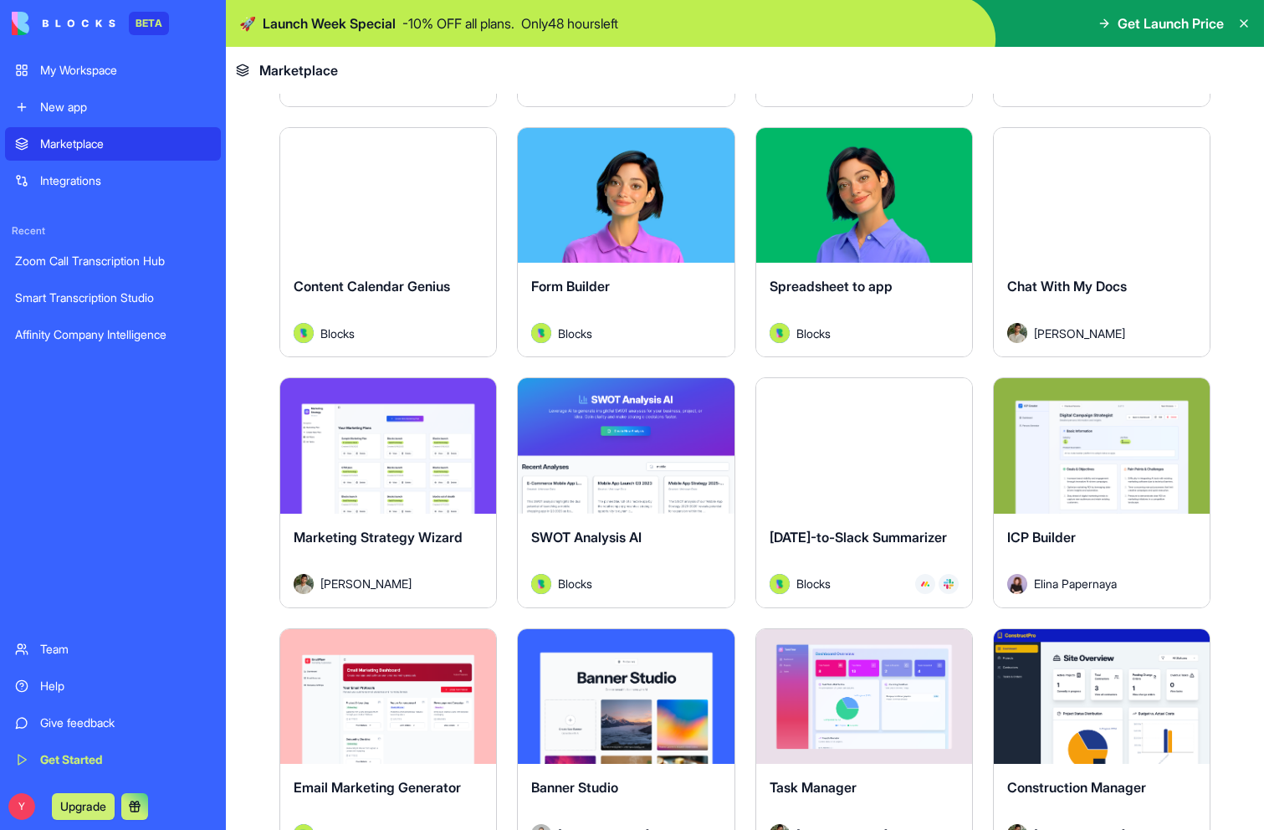
click at [852, 439] on button "Explore" at bounding box center [863, 445] width 125 height 33
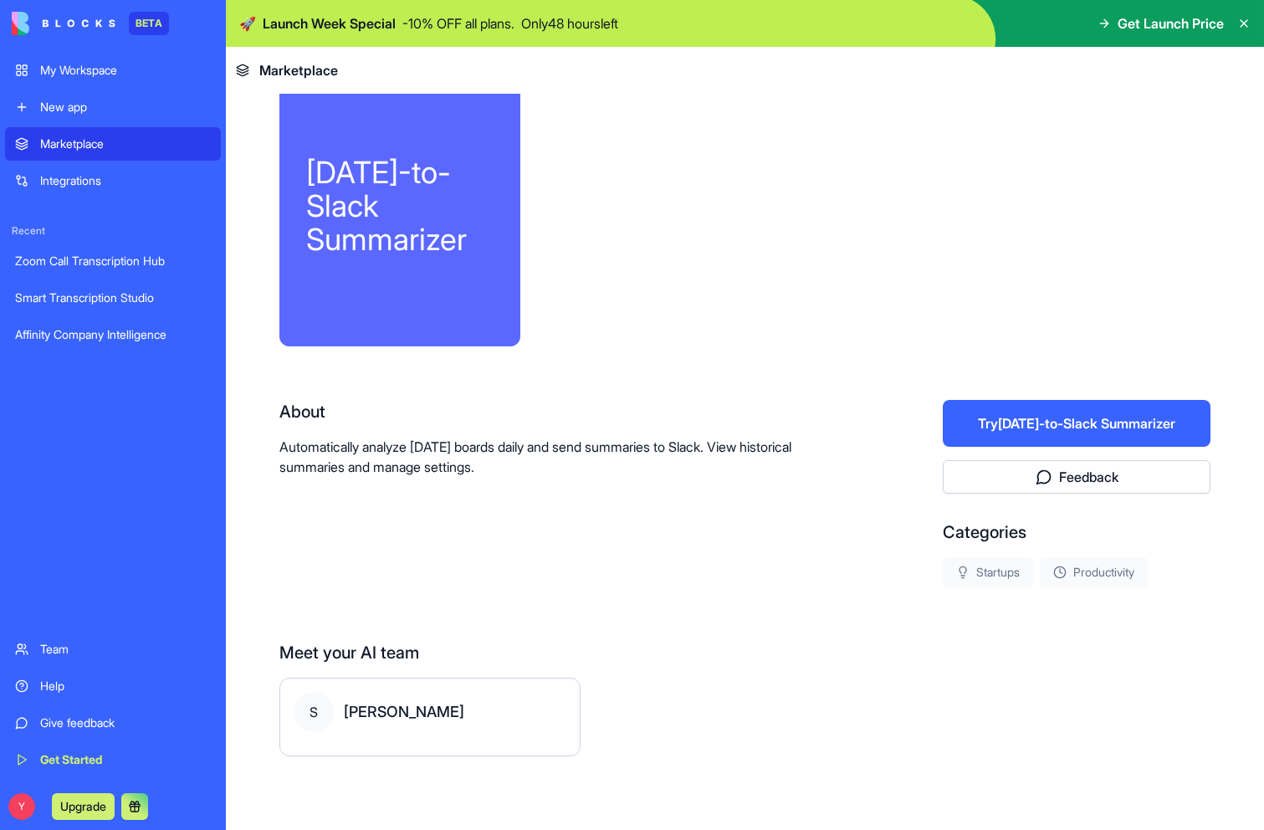
scroll to position [35, 0]
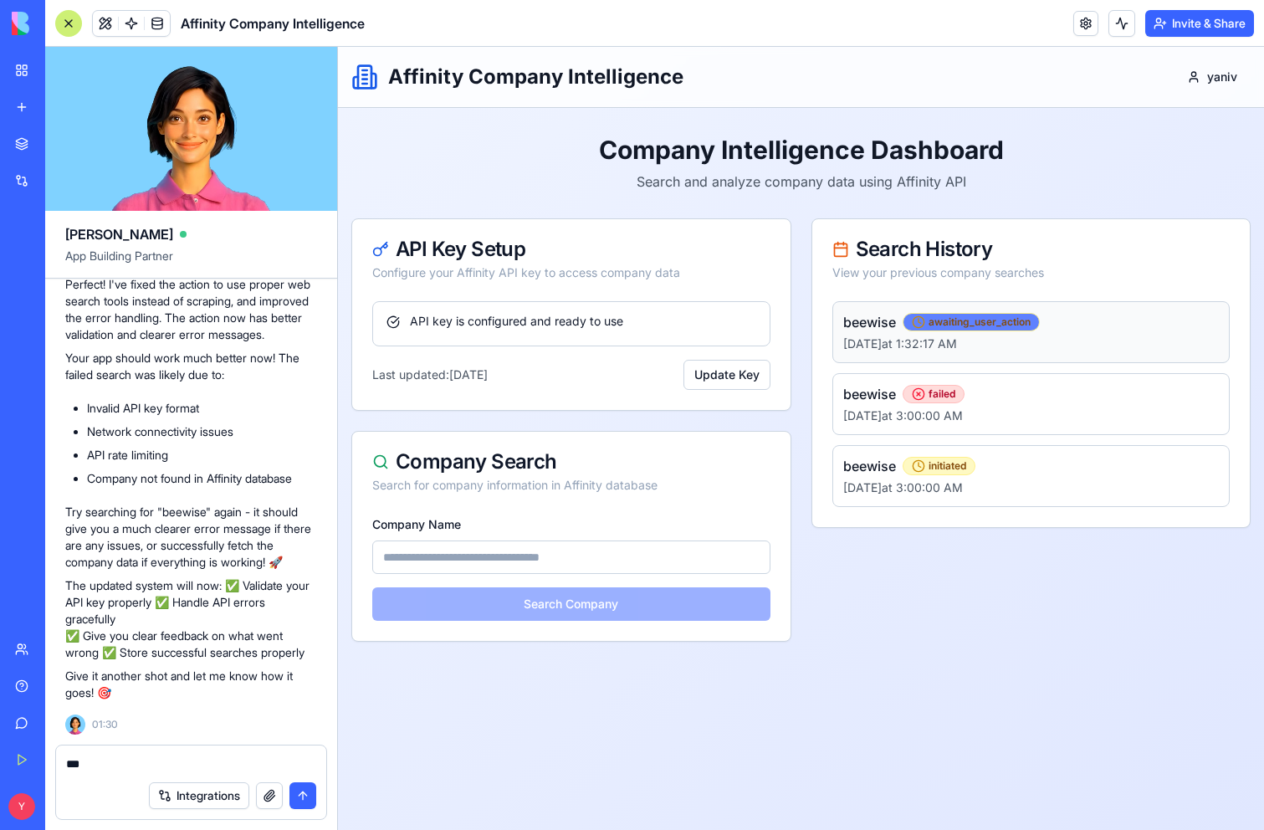
type textarea "***"
click at [957, 315] on span "awaiting_user_action" at bounding box center [971, 321] width 119 height 13
click at [974, 550] on div "Search History View your previous company searches beewise awaiting_user_action…" at bounding box center [1031, 429] width 440 height 423
click at [89, 769] on textarea "***" at bounding box center [191, 763] width 250 height 17
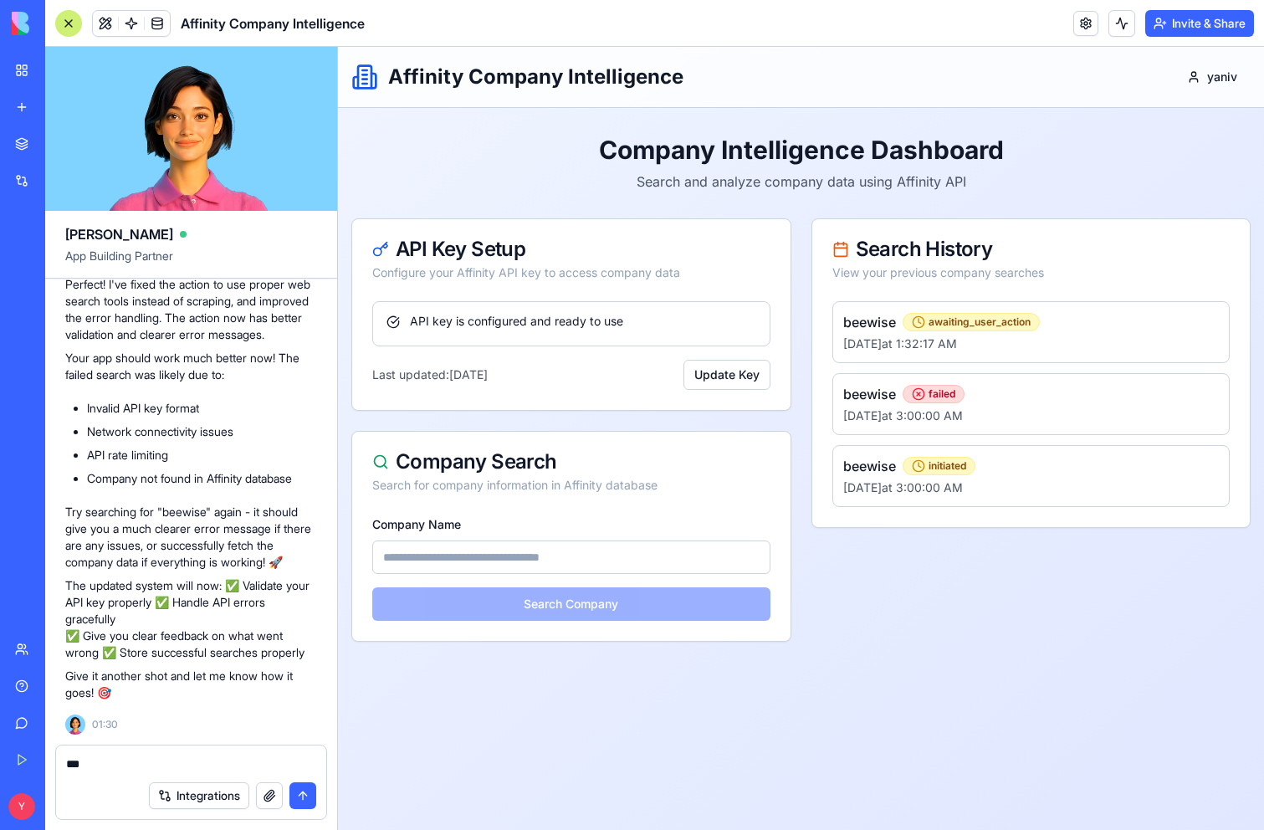
click at [89, 769] on textarea "***" at bounding box center [191, 763] width 250 height 17
paste textarea "*"
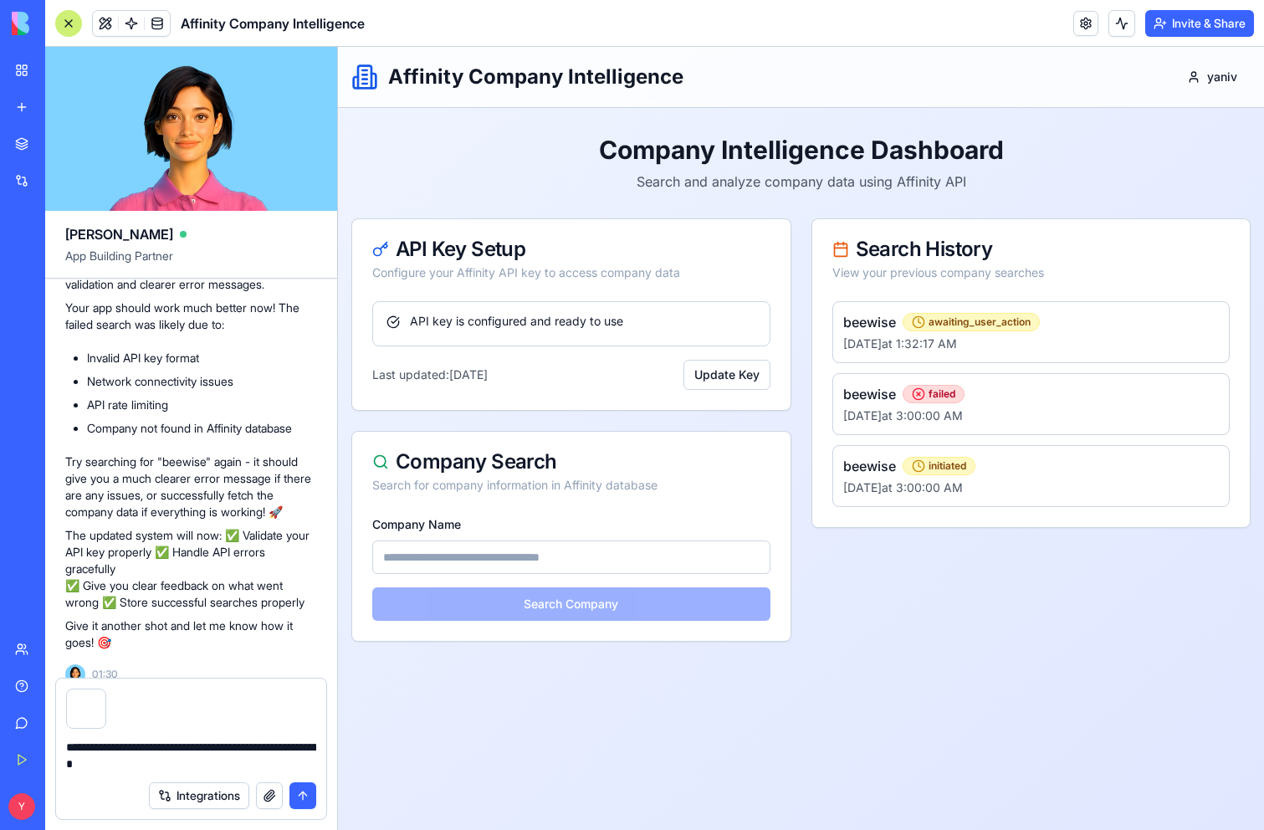
type textarea "**********"
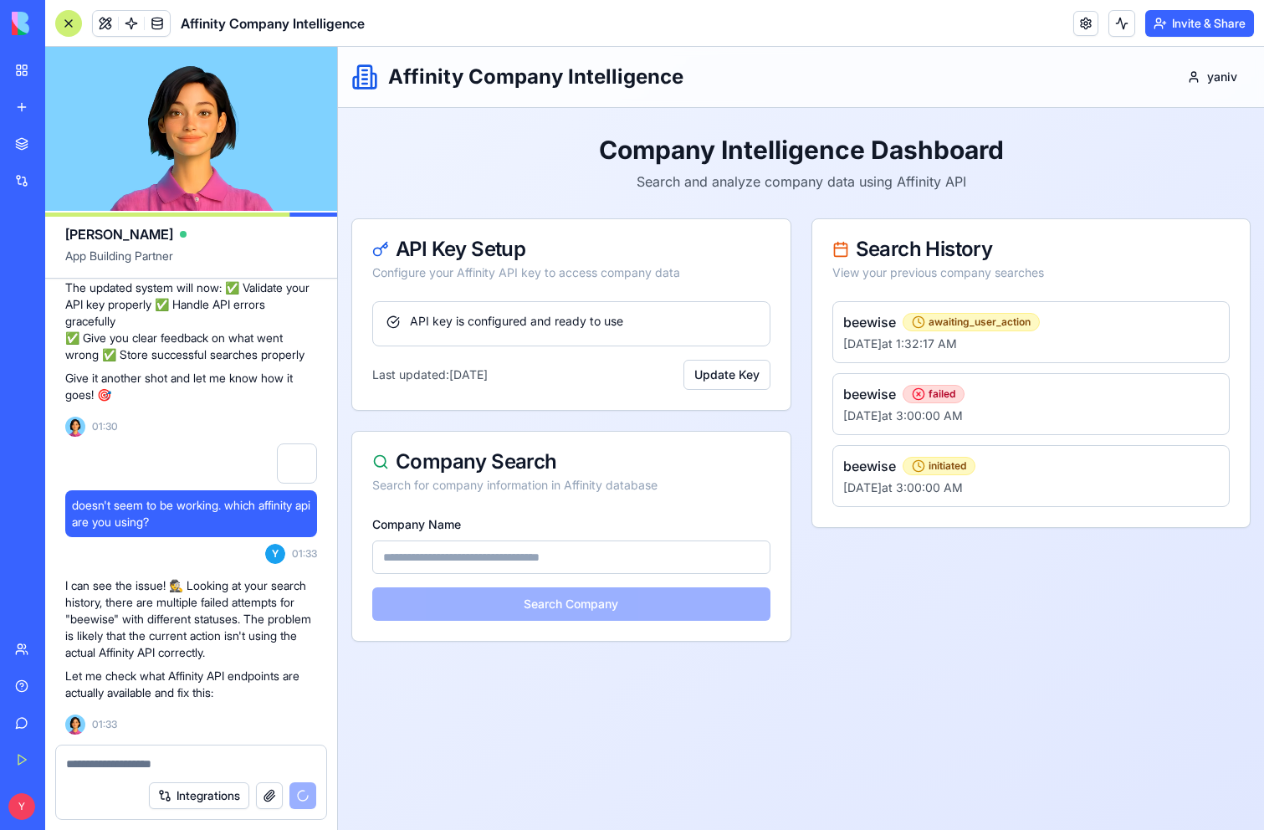
scroll to position [1568, 0]
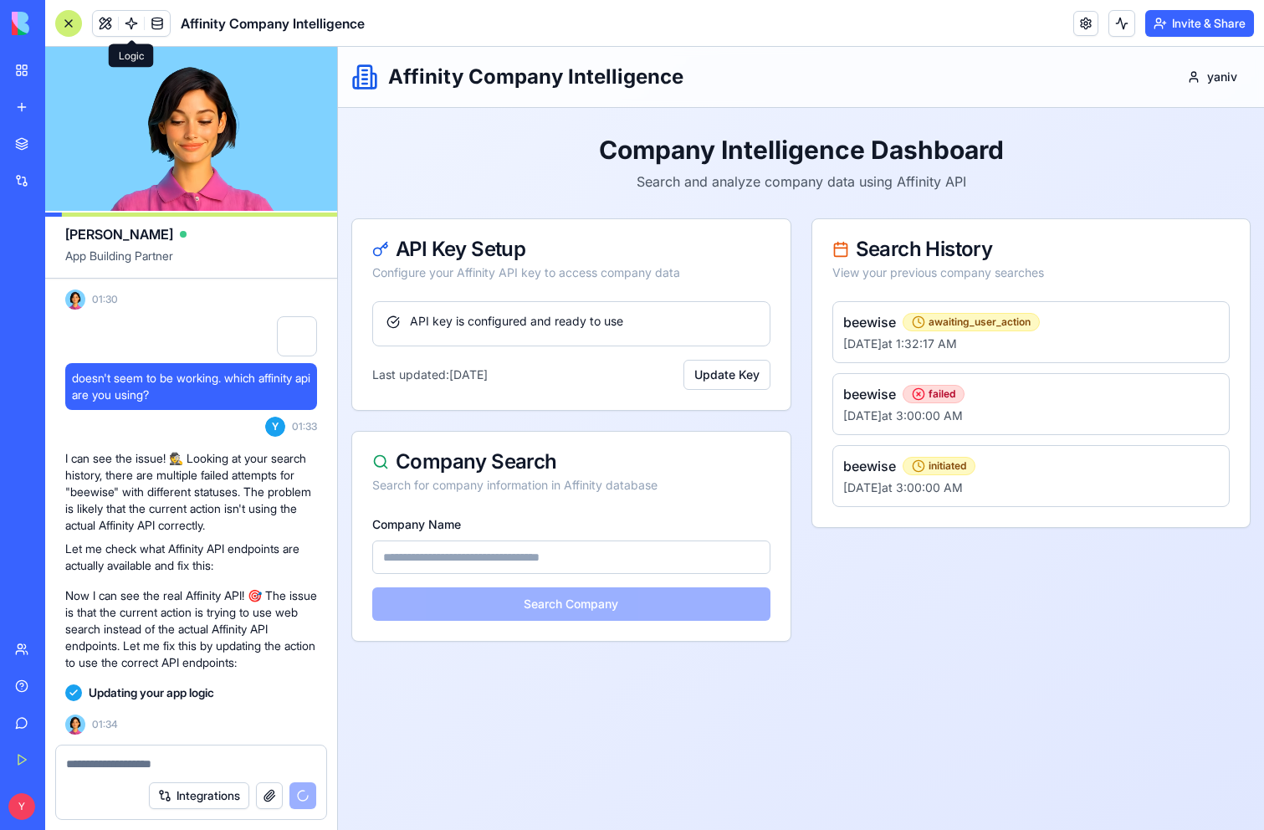
click at [128, 18] on span at bounding box center [131, 23] width 47 height 47
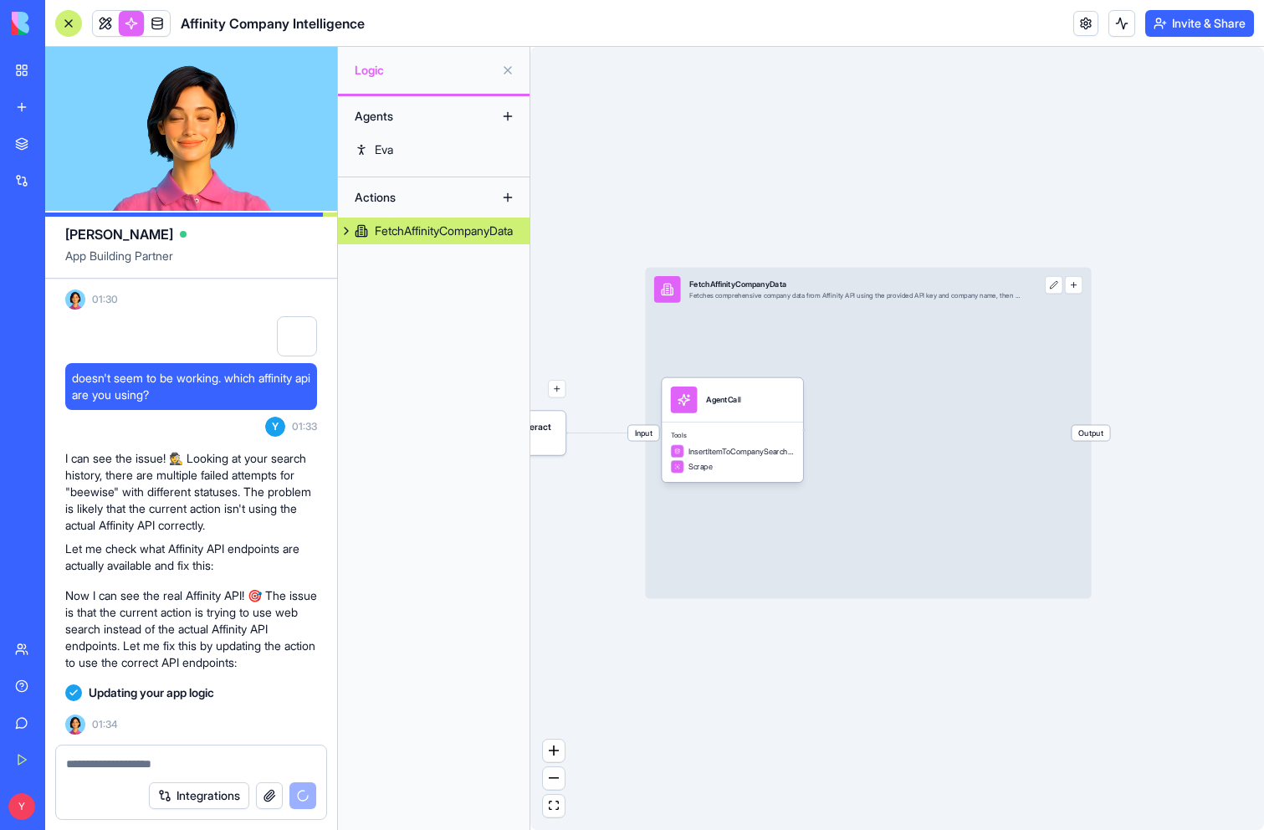
click at [345, 228] on button at bounding box center [346, 230] width 17 height 27
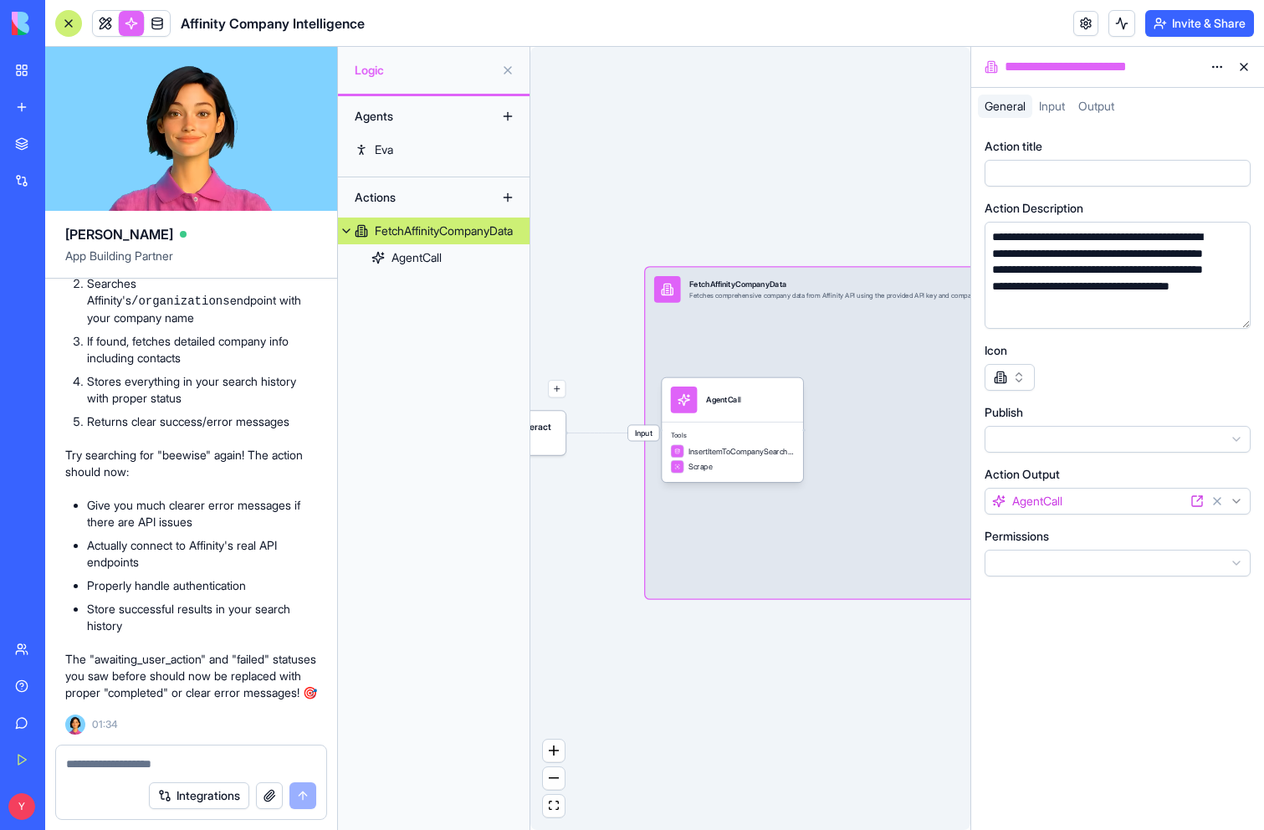
scroll to position [6, 0]
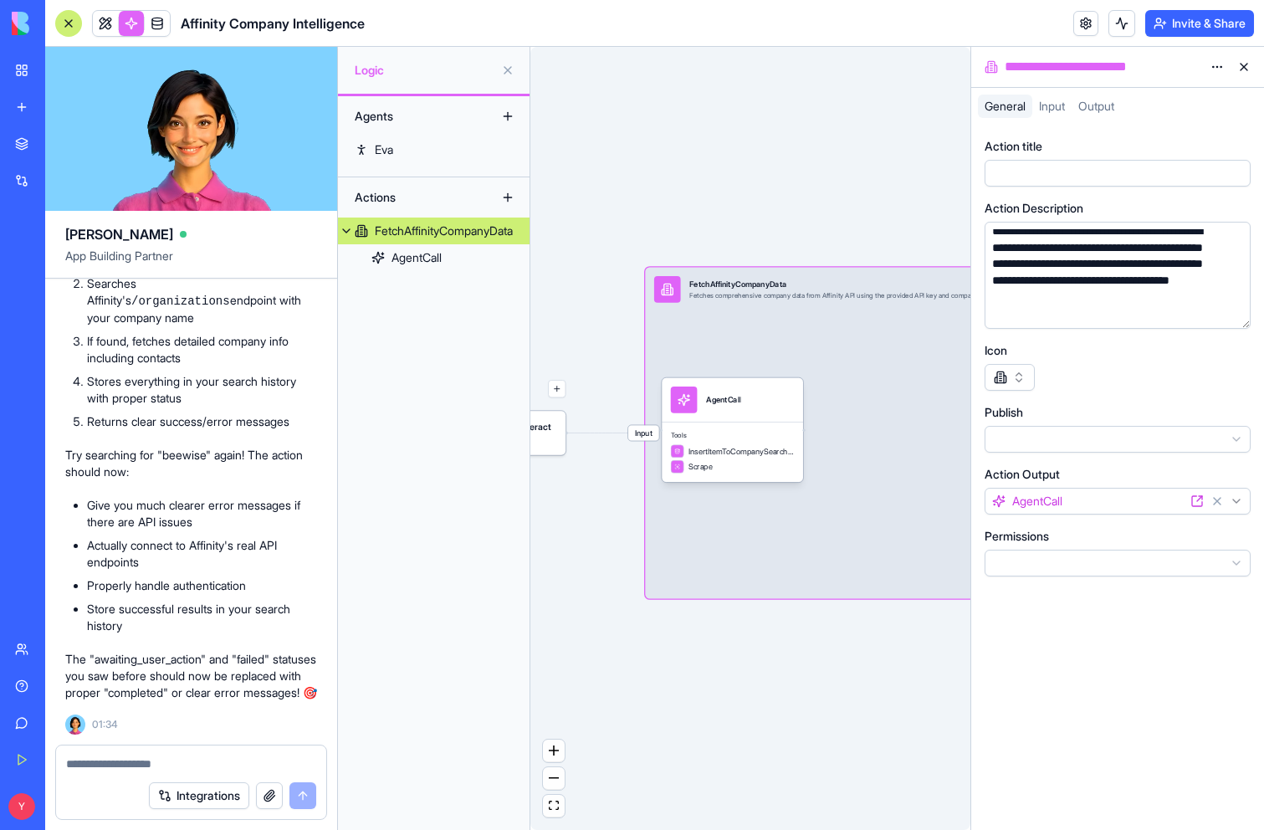
click at [1142, 292] on div "**********" at bounding box center [1101, 272] width 229 height 99
click at [1196, 502] on icon at bounding box center [1196, 500] width 13 height 13
click at [1197, 497] on icon at bounding box center [1196, 500] width 13 height 13
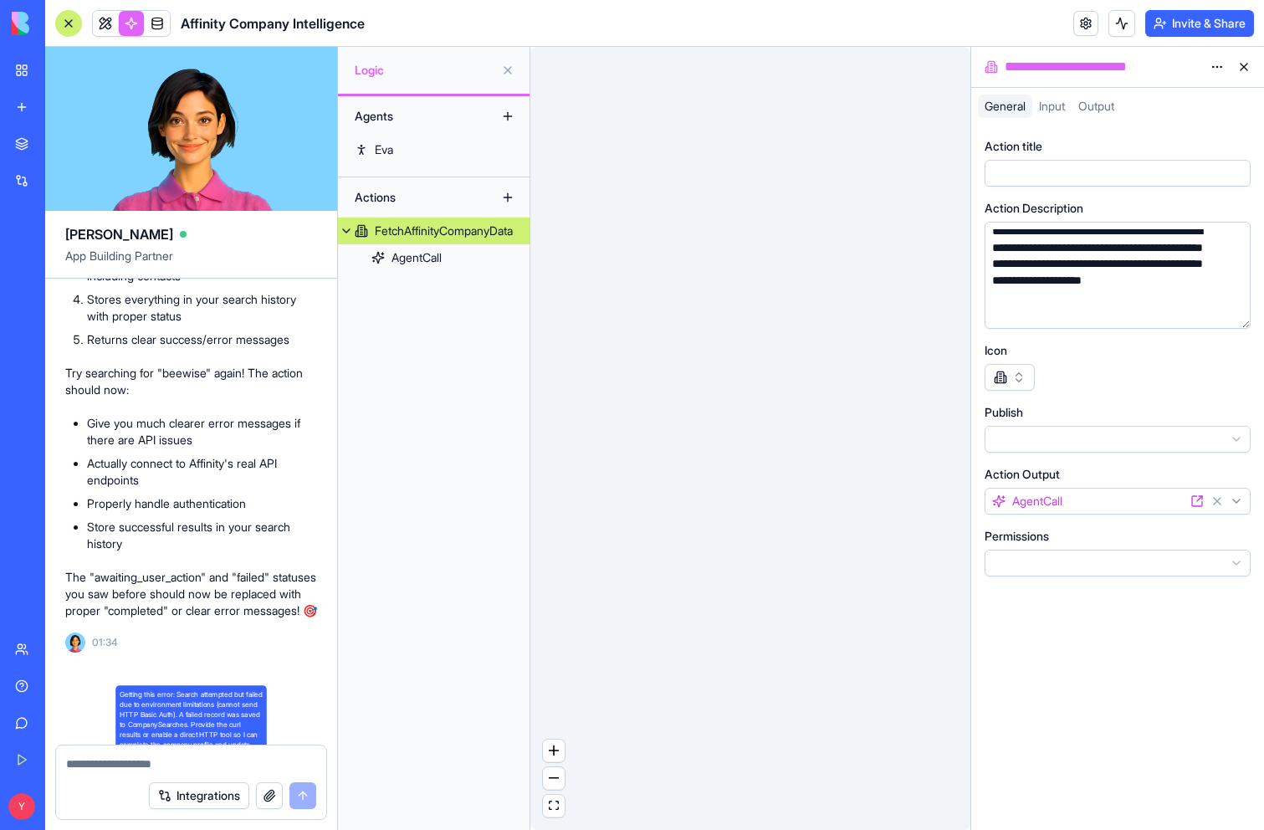
scroll to position [0, 0]
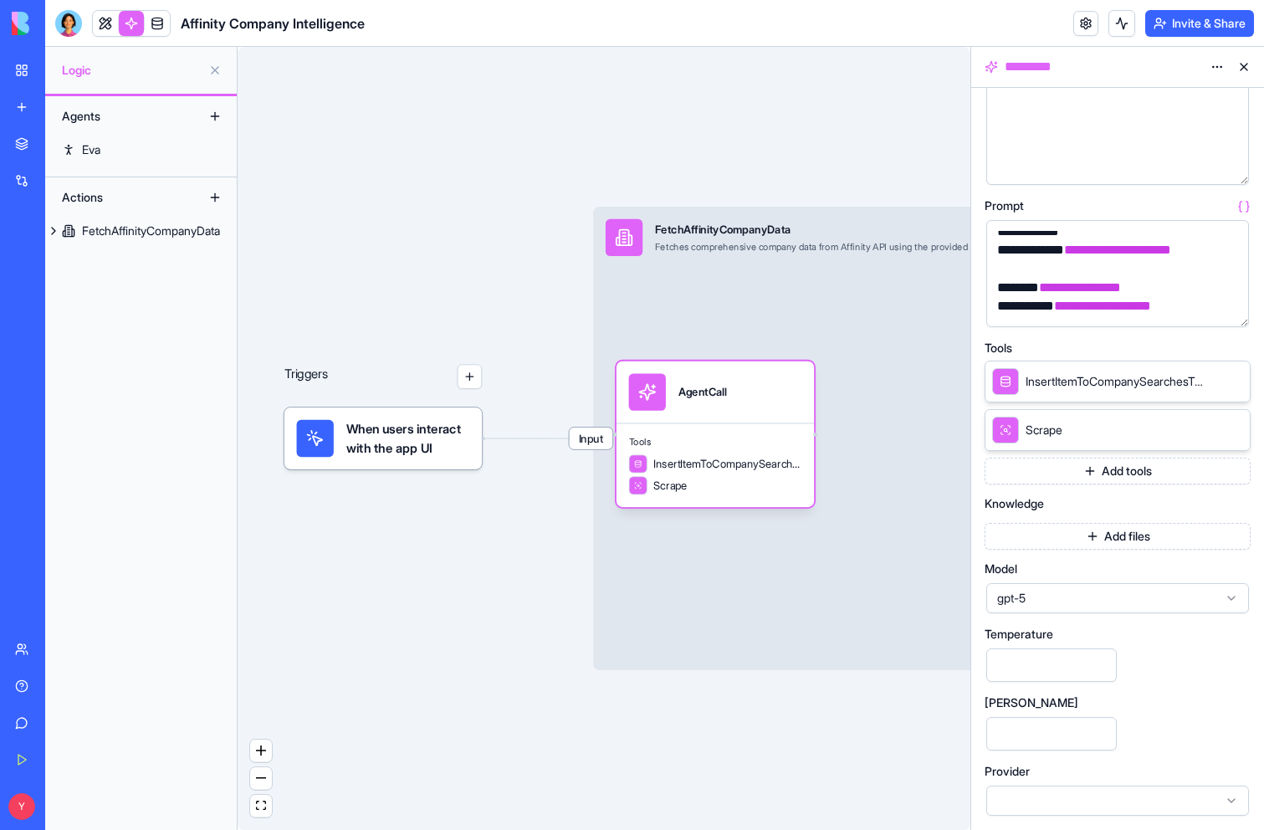
scroll to position [113, 0]
click at [110, 28] on link at bounding box center [105, 23] width 25 height 25
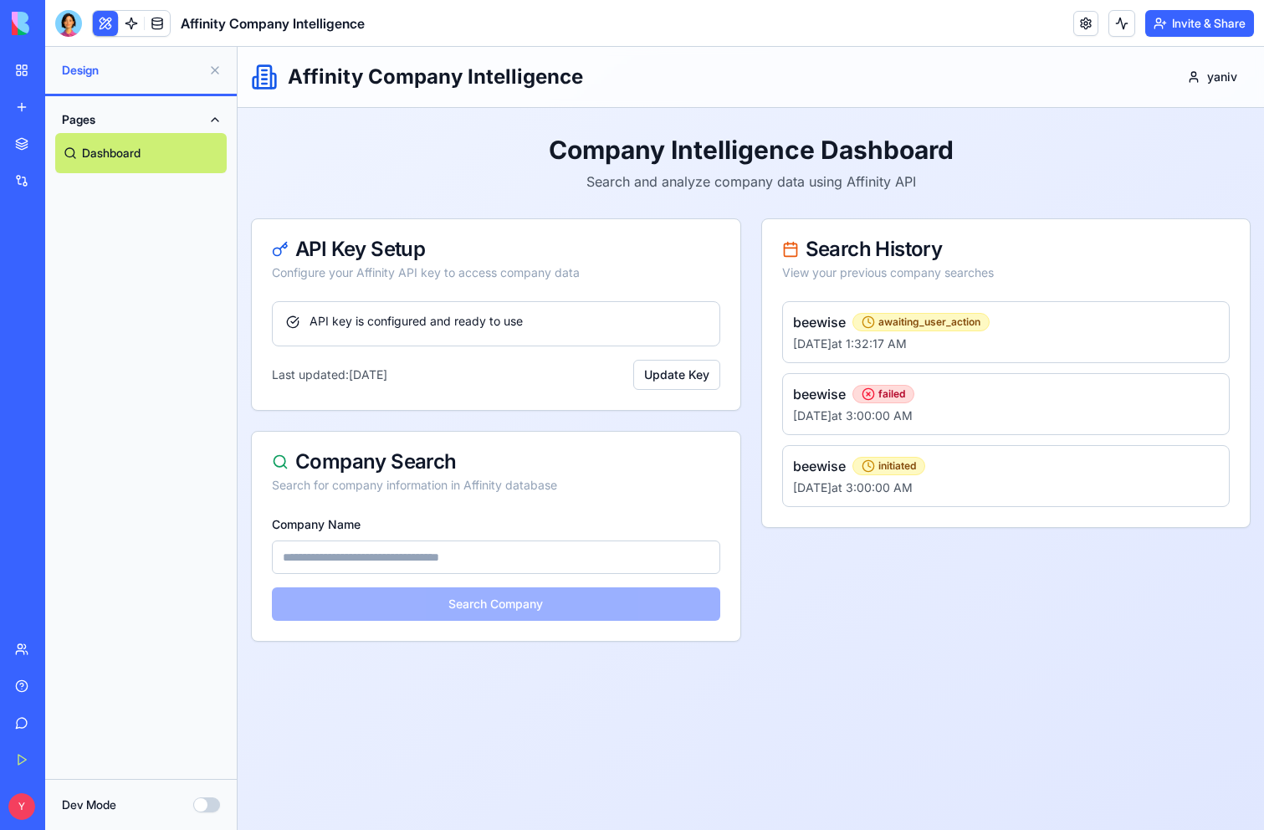
click at [510, 547] on input "Company Name" at bounding box center [496, 556] width 448 height 33
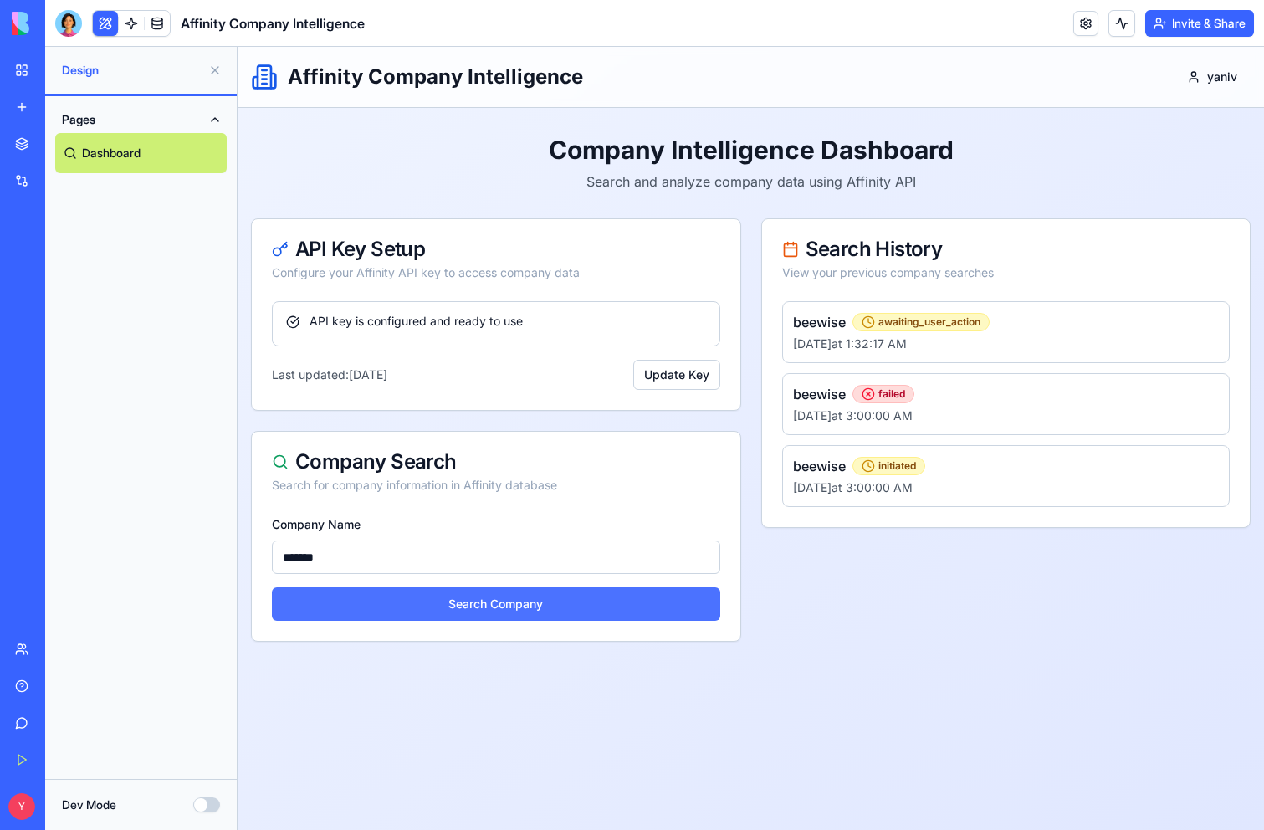
type input "*******"
click at [501, 600] on button "Search Company" at bounding box center [496, 603] width 448 height 33
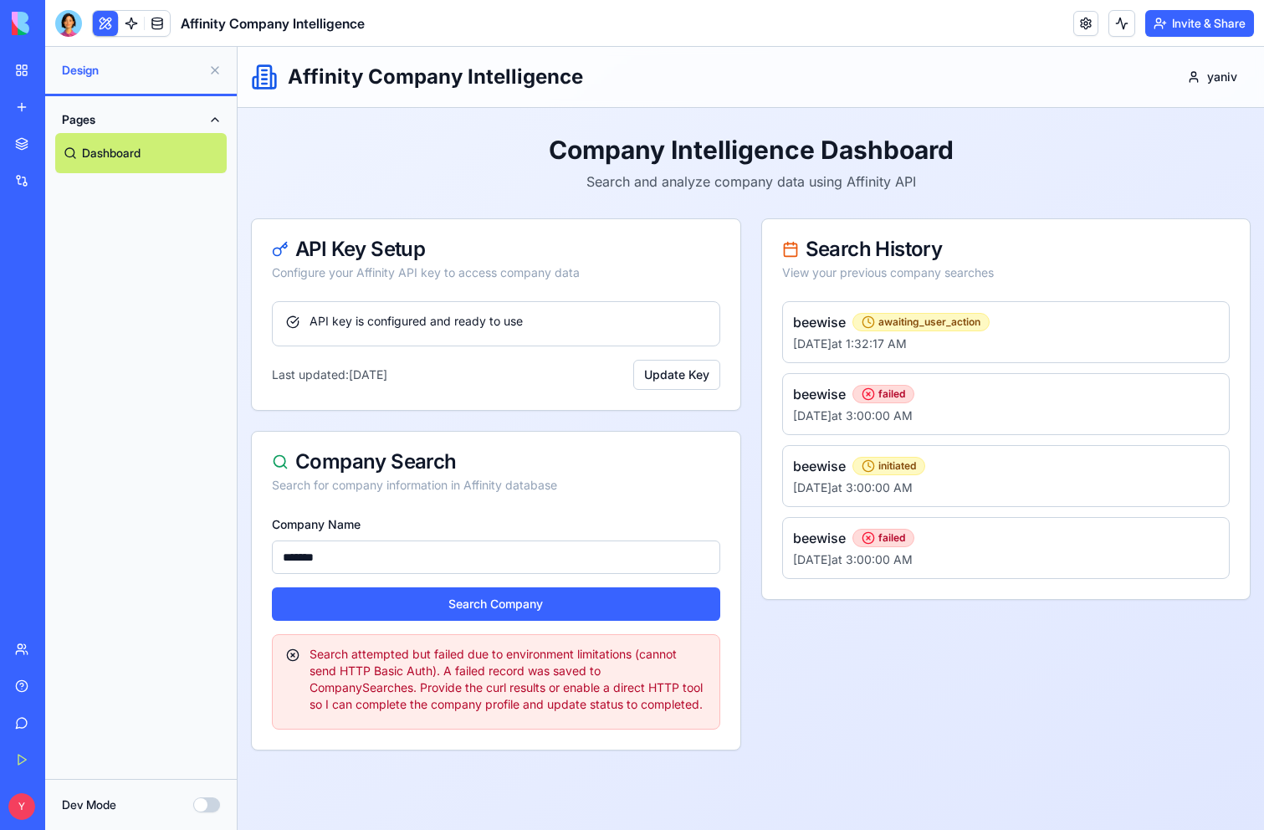
click at [618, 698] on div "Search attempted but failed due to environment limitations (cannot send HTTP Ba…" at bounding box center [496, 679] width 420 height 67
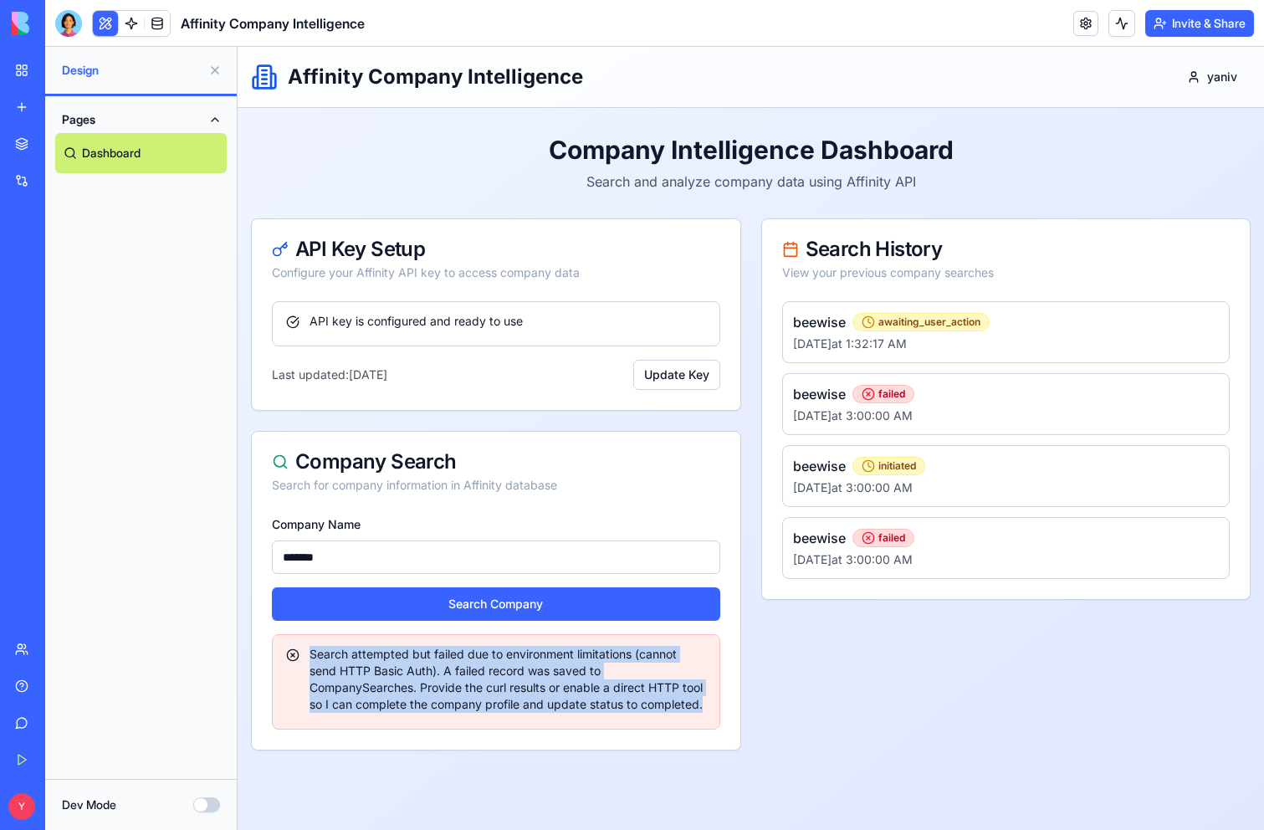
click at [618, 698] on div "Search attempted but failed due to environment limitations (cannot send HTTP Ba…" at bounding box center [496, 679] width 420 height 67
copy div "Search attempted but failed due to environment limitations (cannot send HTTP Ba…"
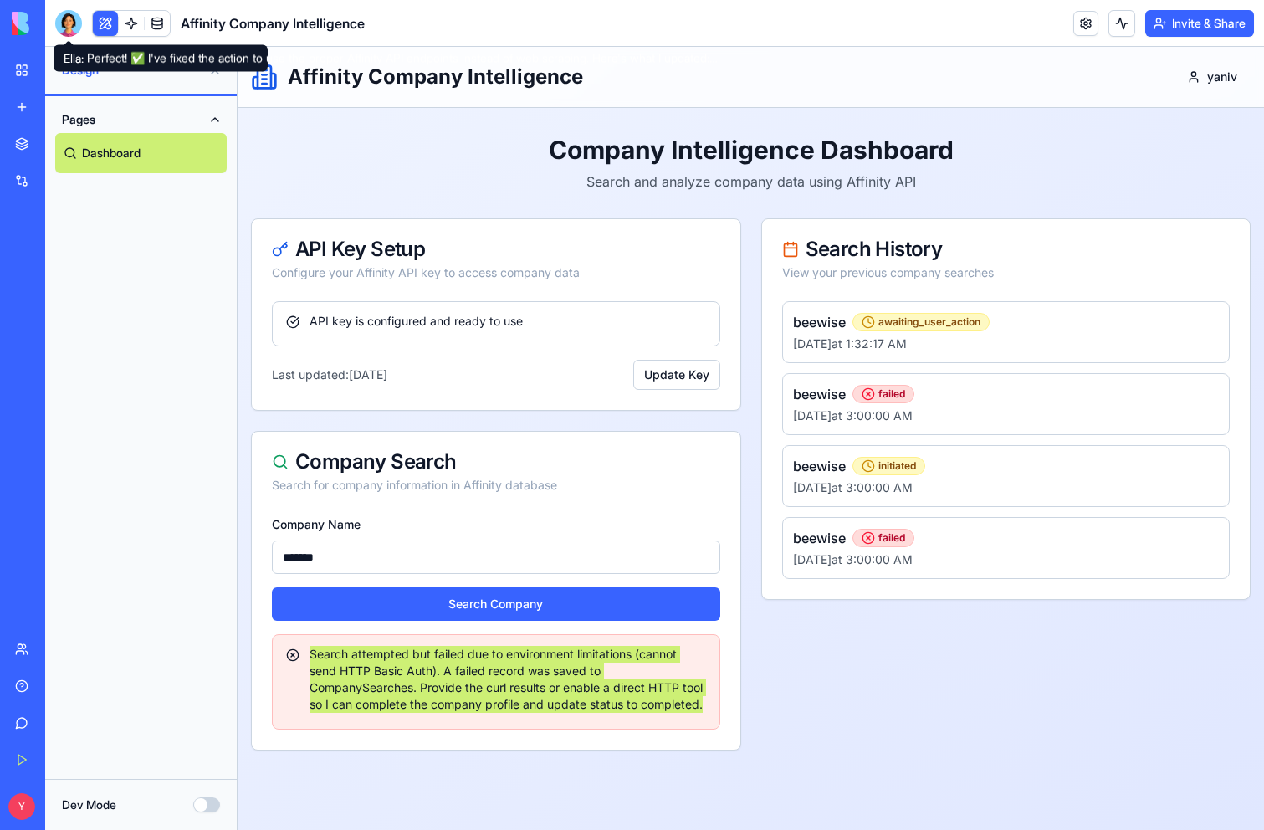
click at [75, 20] on div at bounding box center [68, 23] width 27 height 27
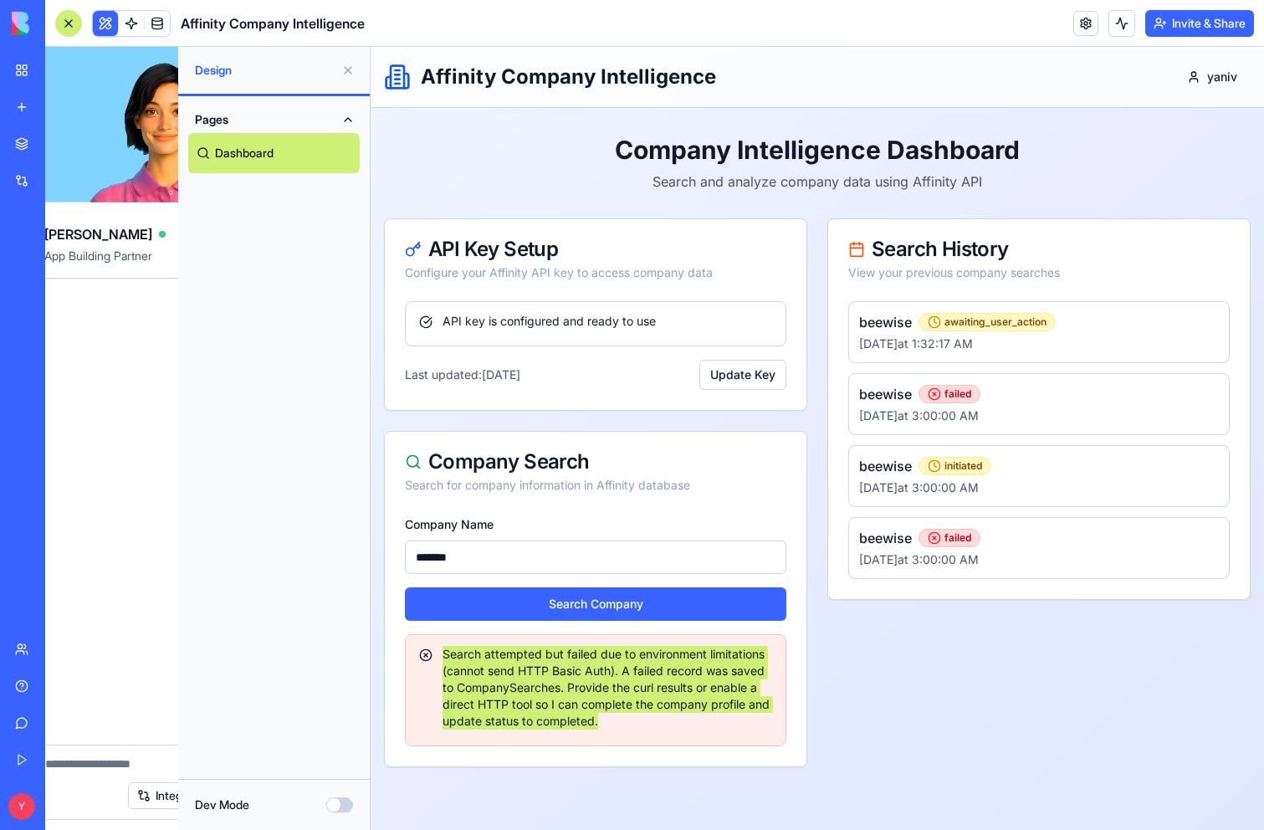
scroll to position [2410, 0]
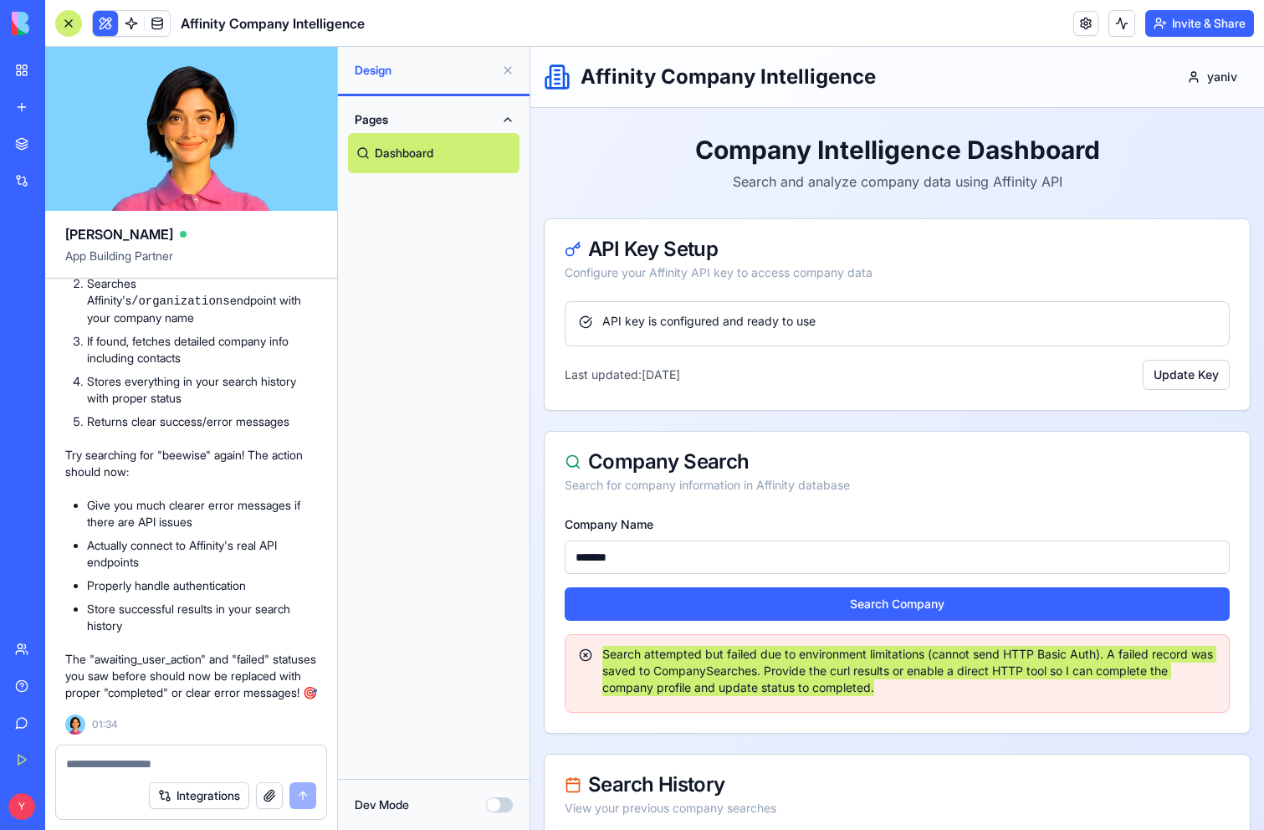
click at [228, 759] on textarea at bounding box center [191, 763] width 250 height 17
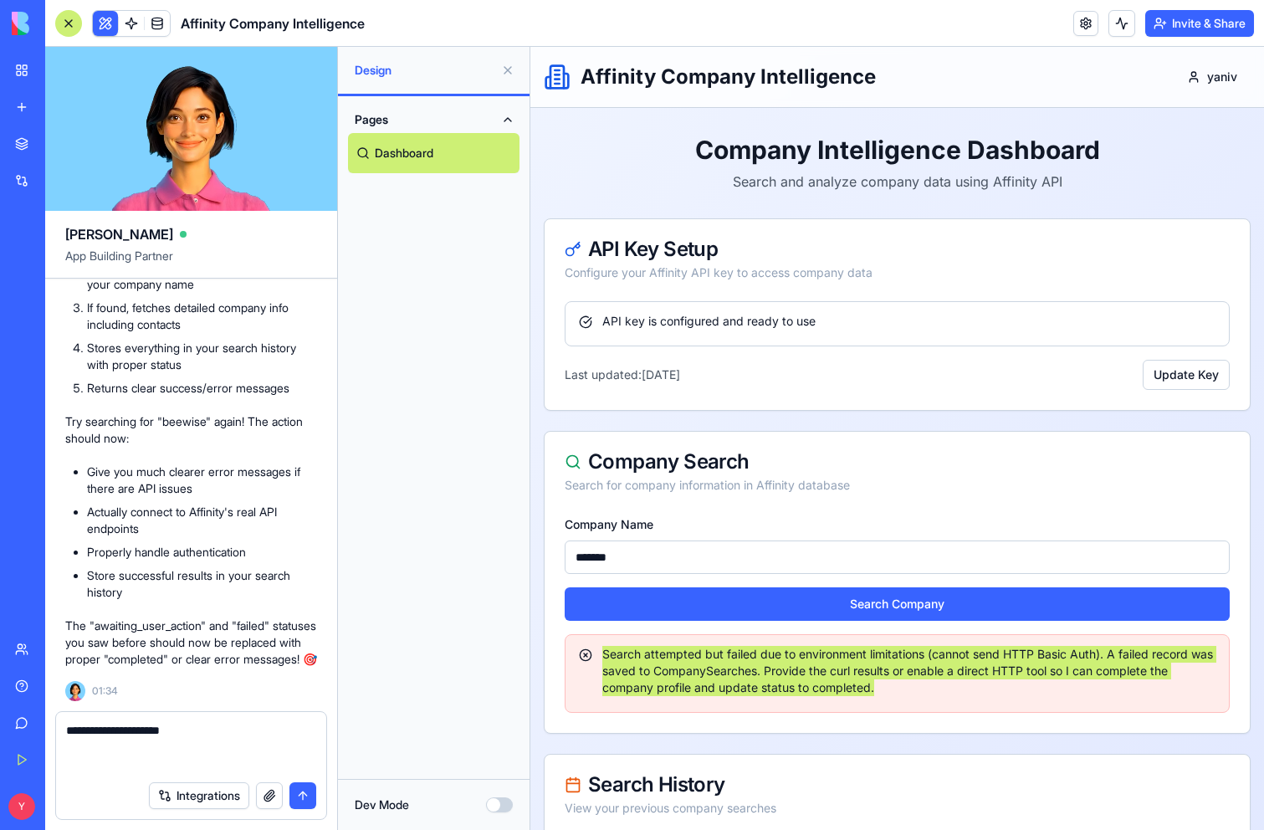
type textarea "**********"
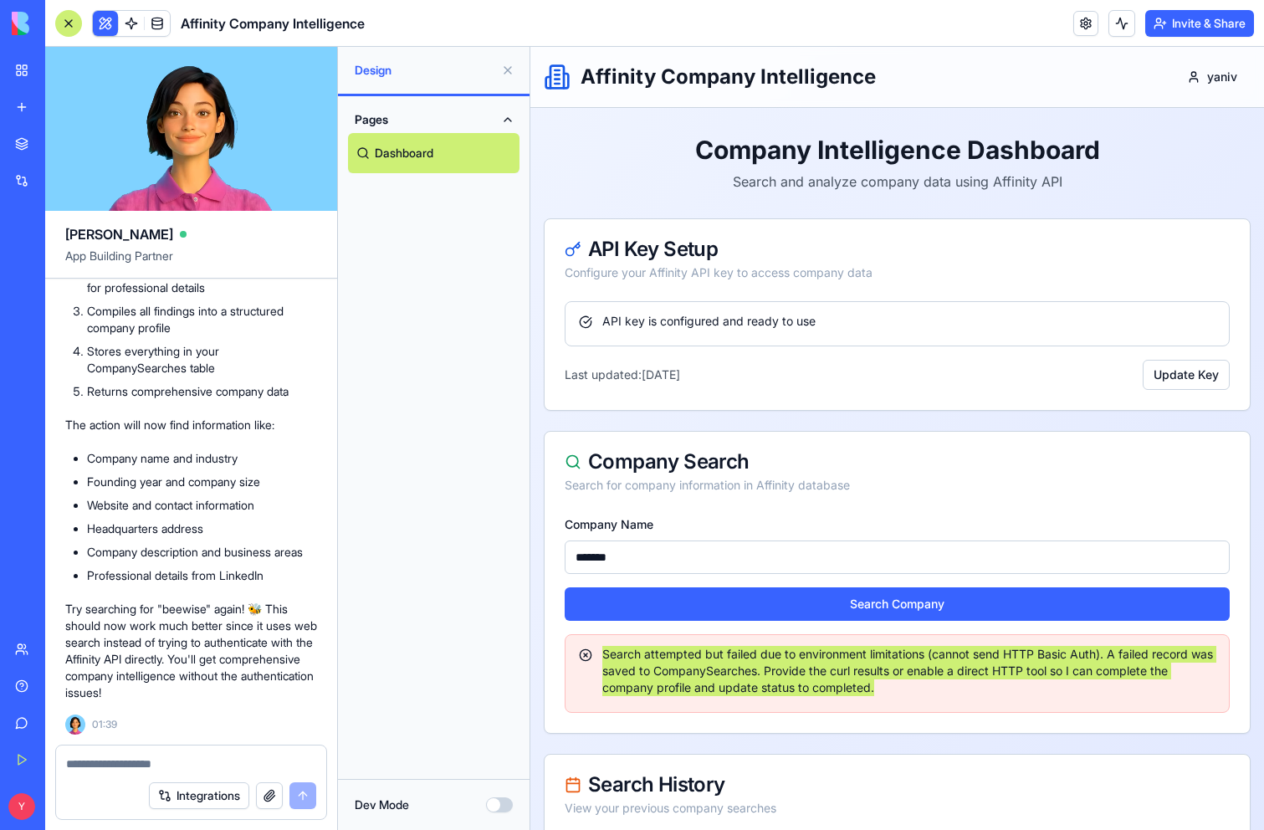
scroll to position [3604, 0]
click at [62, 301] on div "Smart Transcription Studio" at bounding box center [38, 297] width 47 height 17
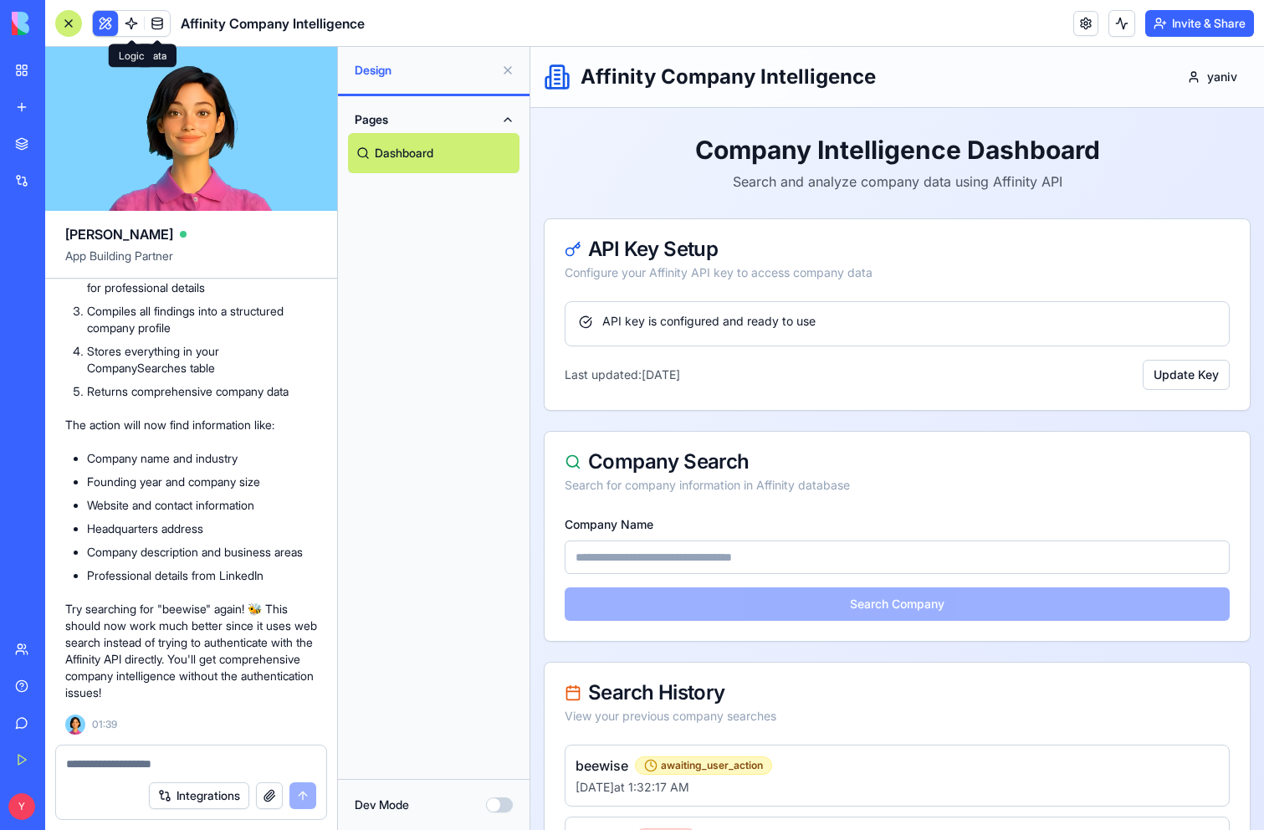
click at [130, 23] on span at bounding box center [131, 23] width 47 height 47
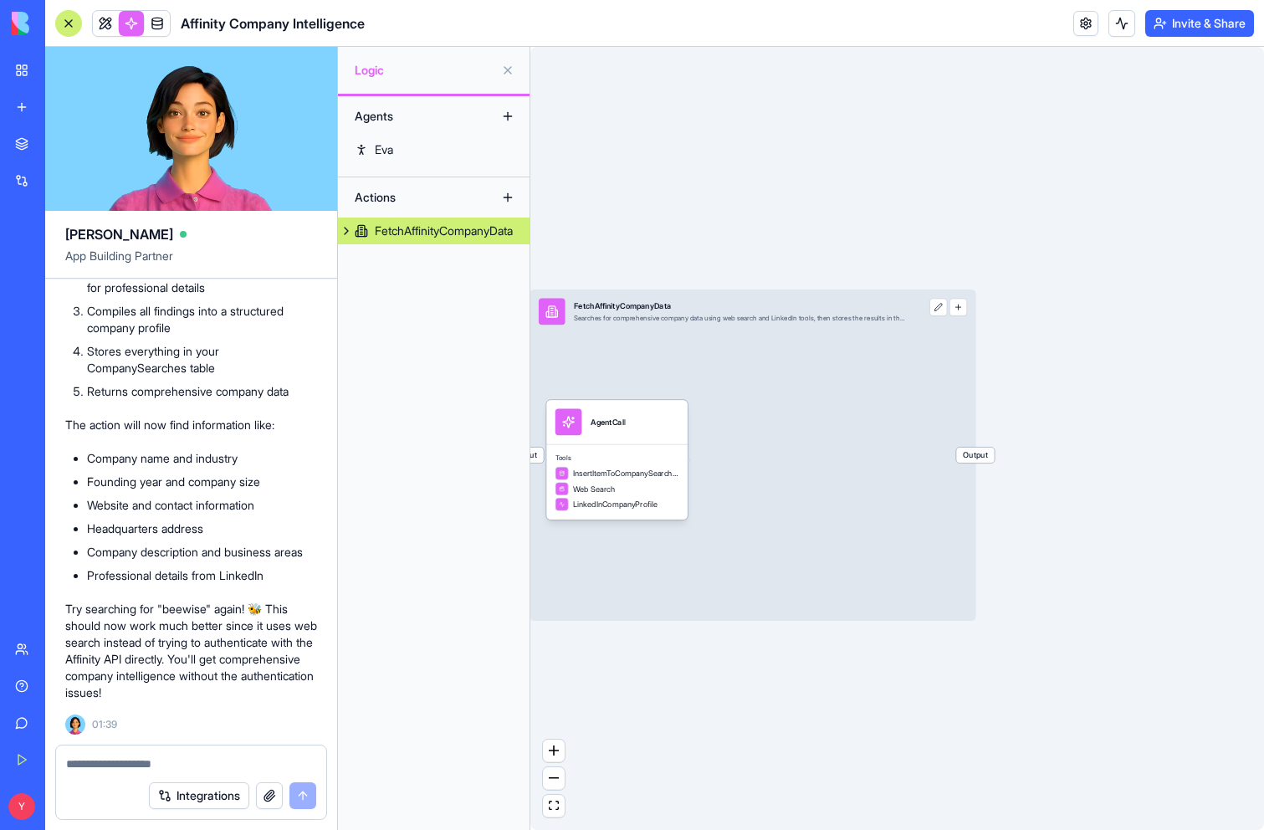
click at [228, 422] on p "The action will now find information like:" at bounding box center [191, 425] width 252 height 17
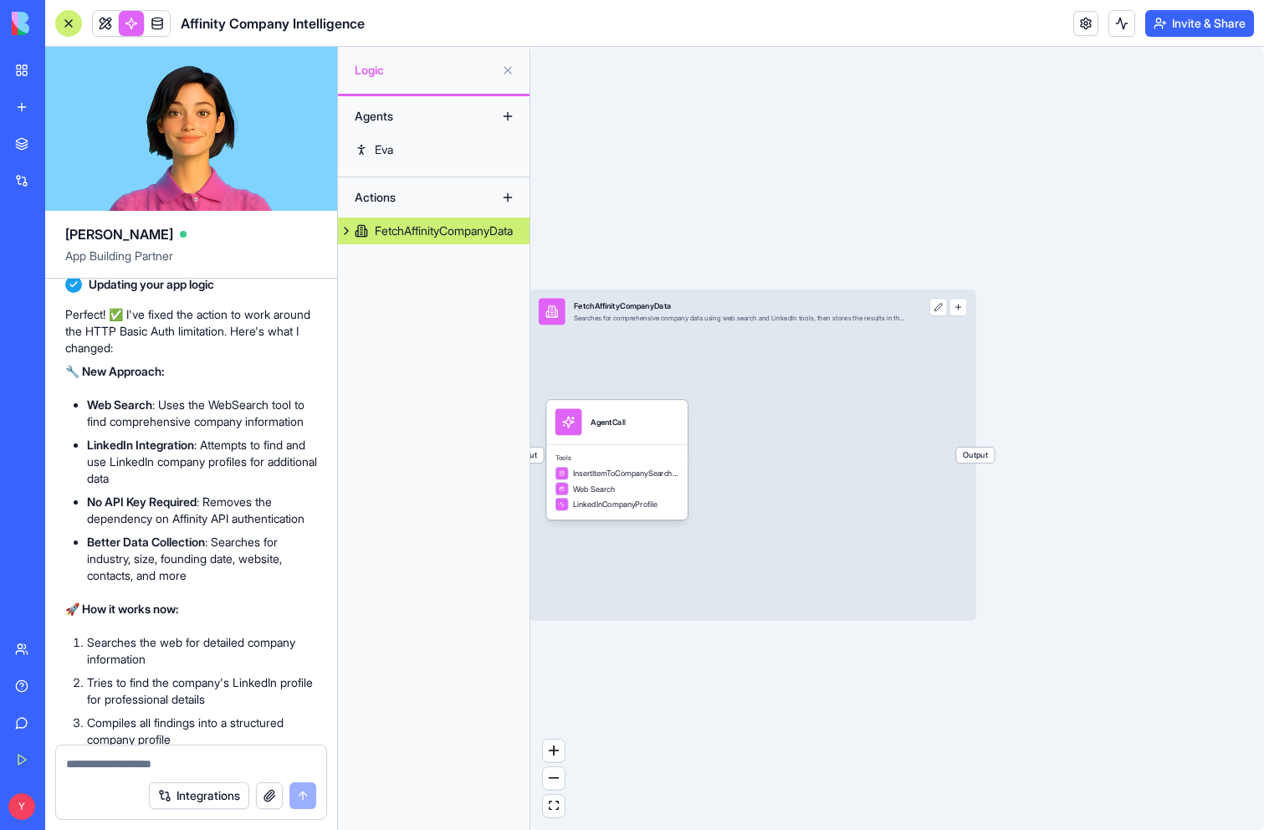
scroll to position [2696, 0]
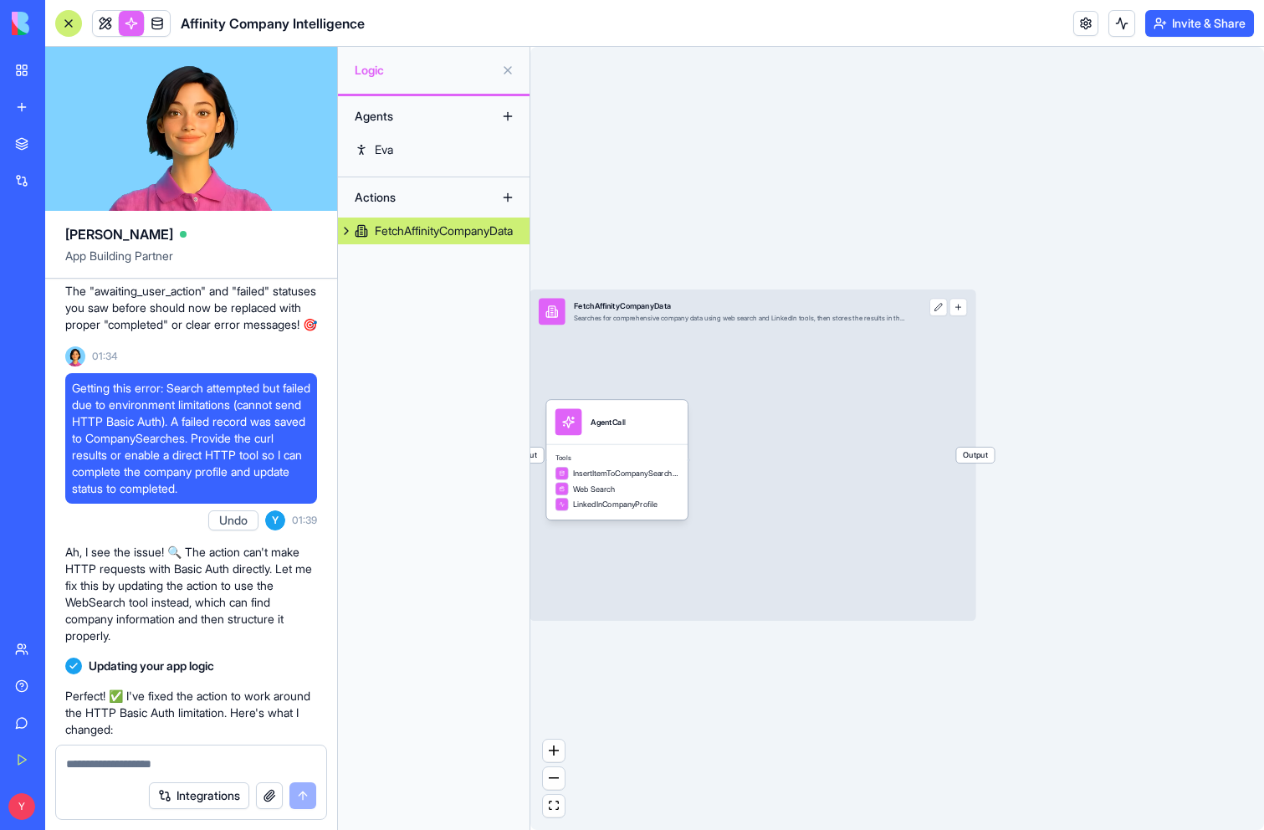
click at [168, 333] on p "The "awaiting_user_action" and "failed" statuses you saw before should now be r…" at bounding box center [191, 308] width 252 height 50
click at [233, 530] on button "Undo" at bounding box center [233, 520] width 50 height 20
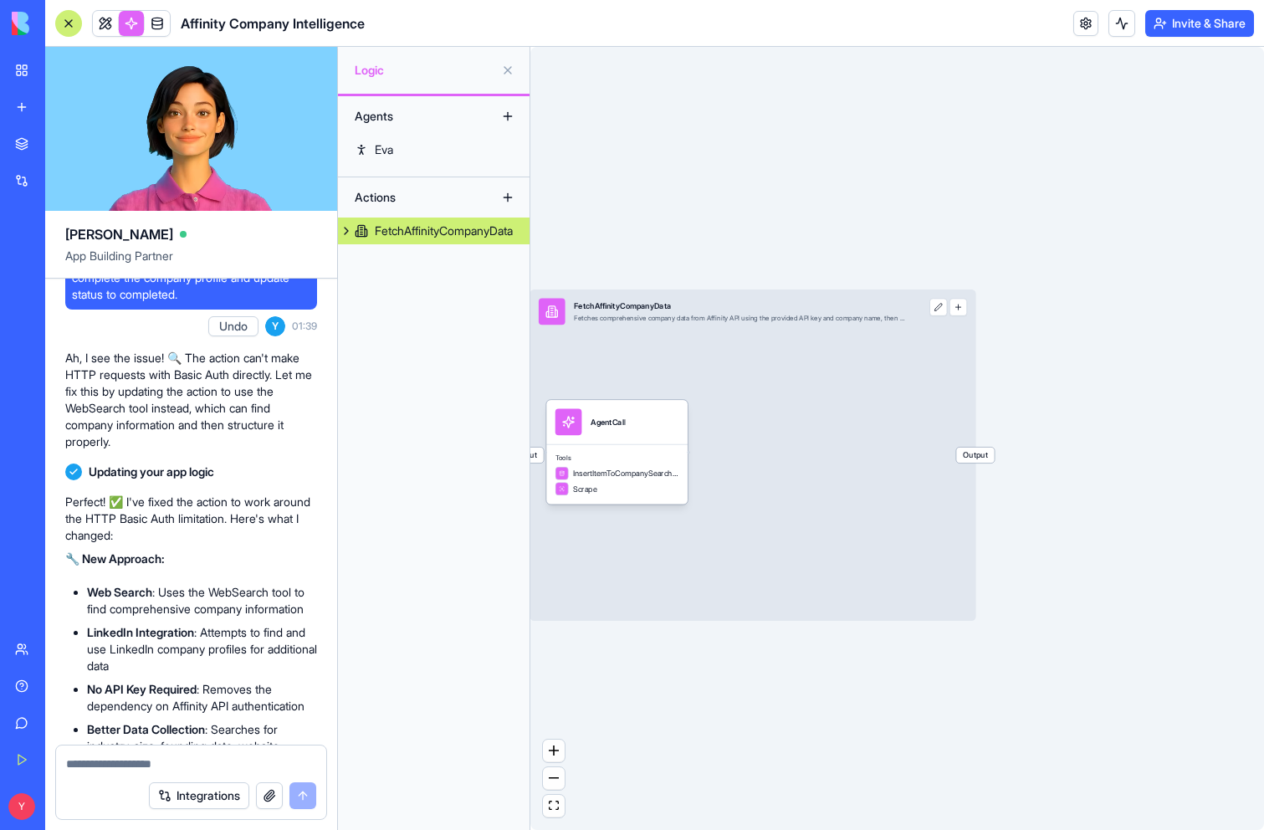
scroll to position [2504, 0]
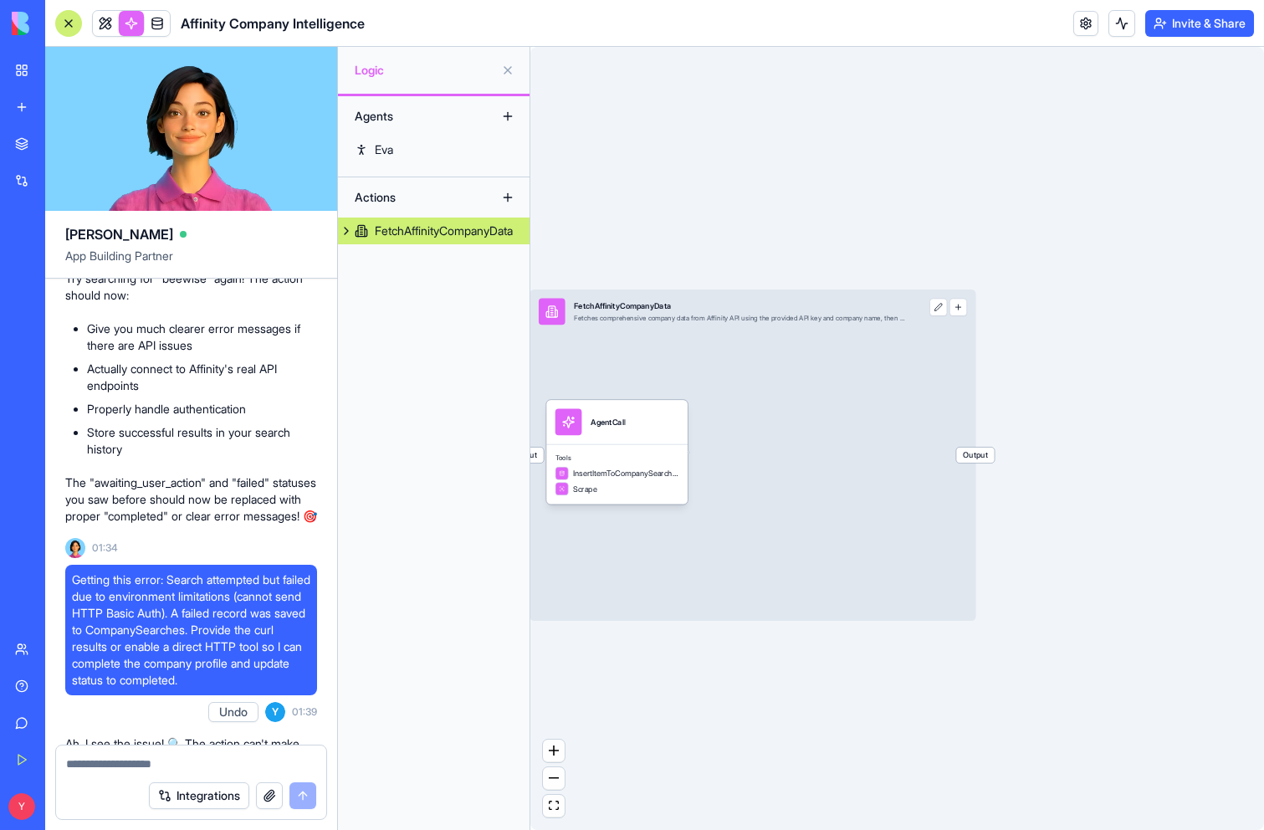
click at [348, 231] on button at bounding box center [346, 230] width 17 height 27
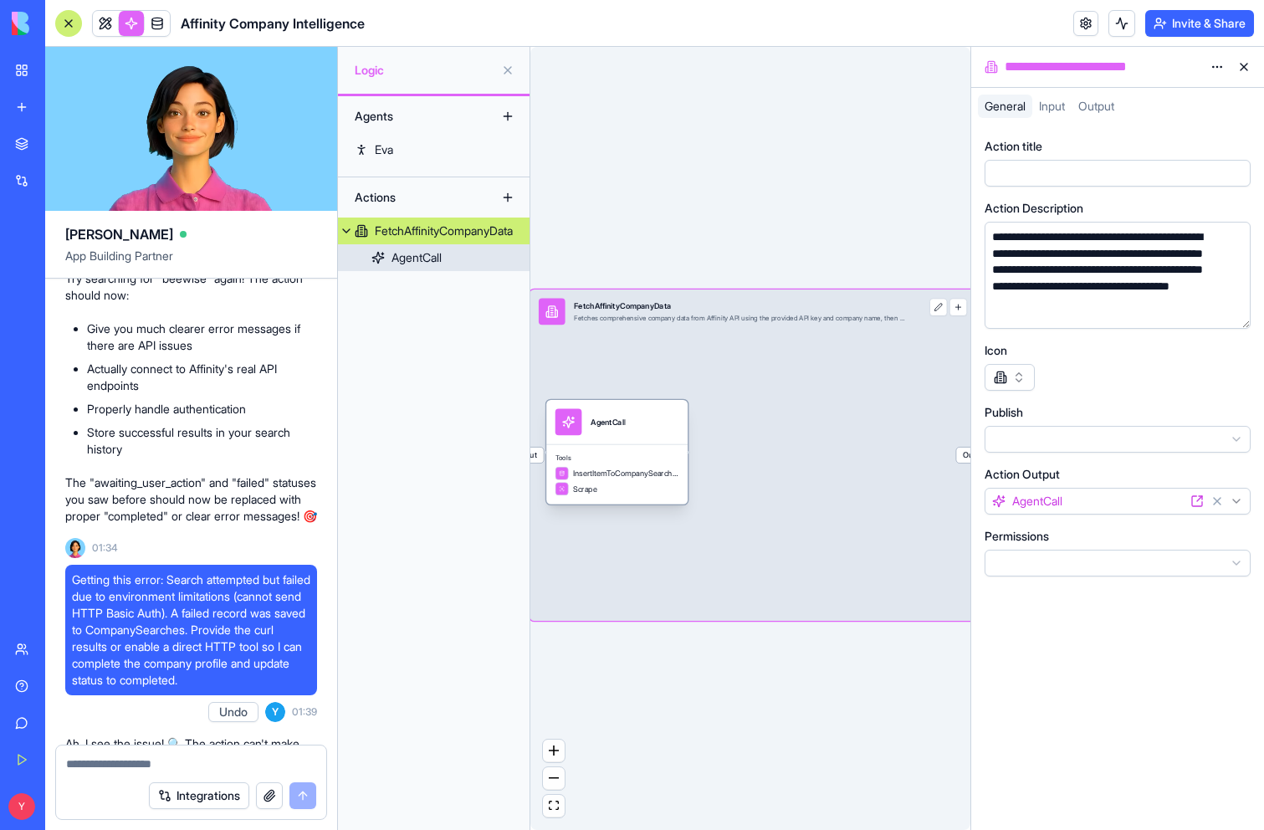
click at [402, 256] on div "AgentCall" at bounding box center [416, 257] width 50 height 17
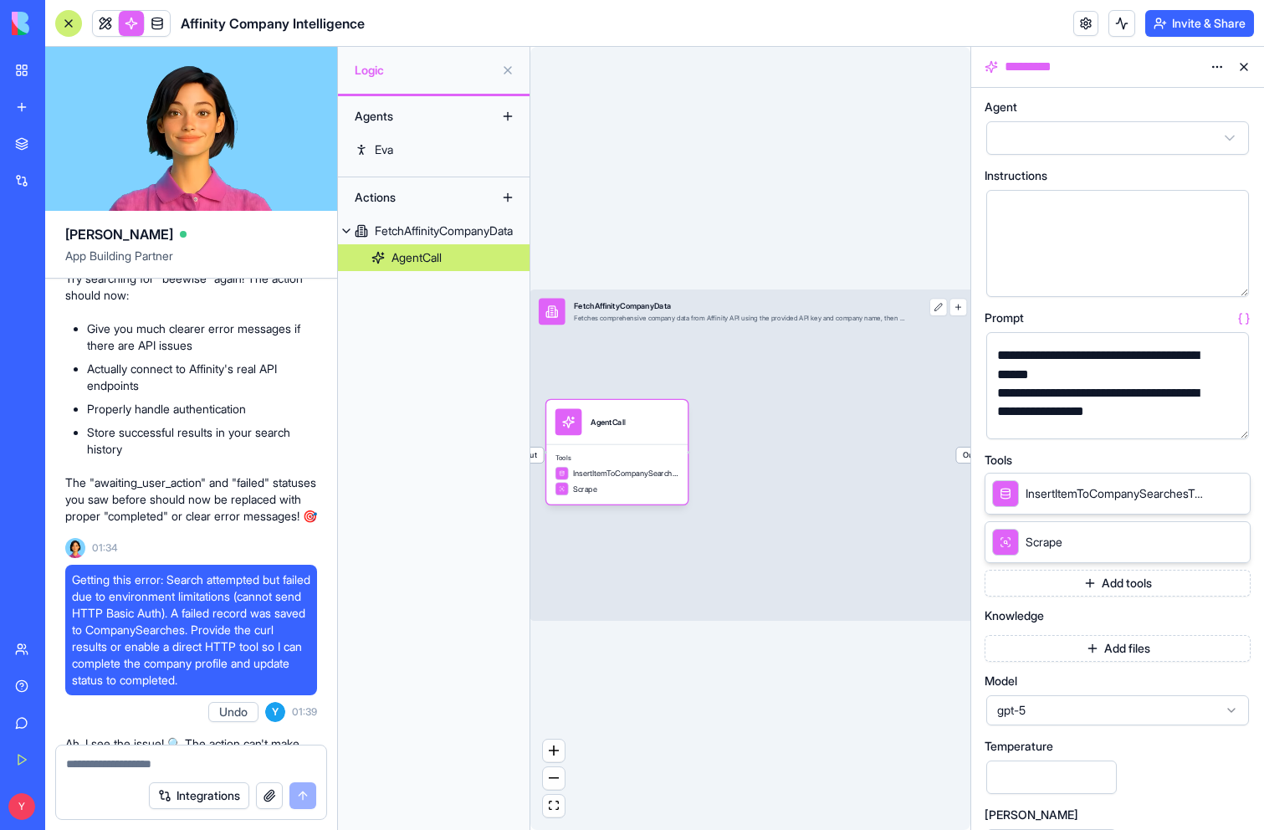
scroll to position [642, 0]
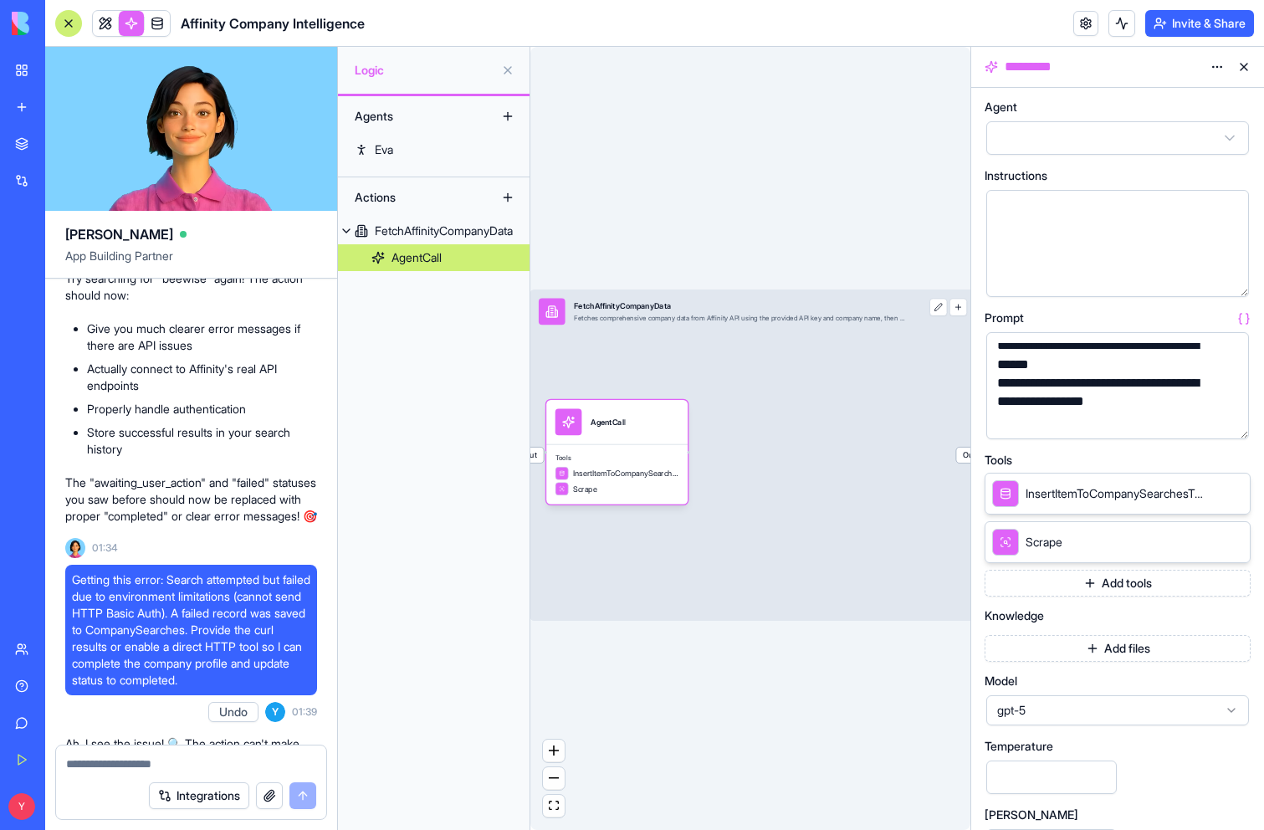
click at [1113, 581] on button "Add tools" at bounding box center [1117, 583] width 266 height 27
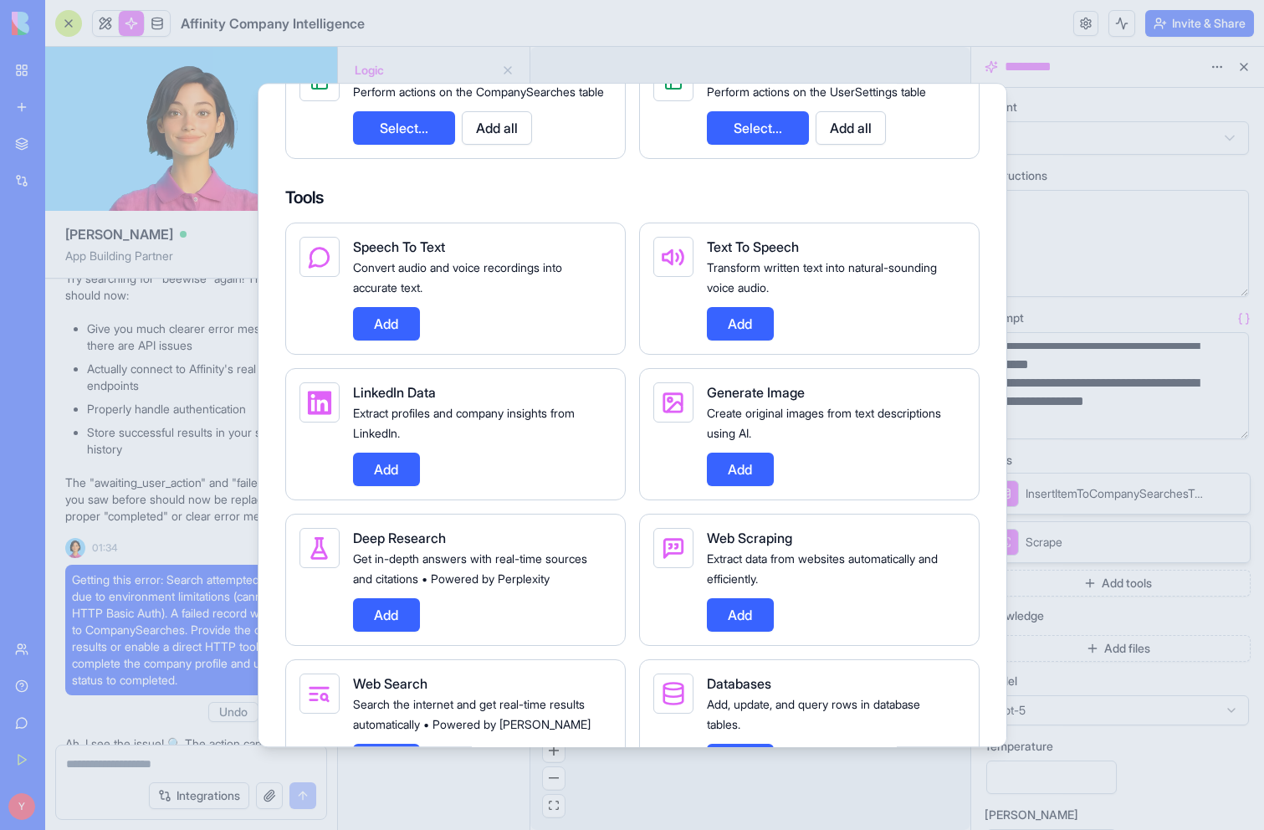
scroll to position [542, 0]
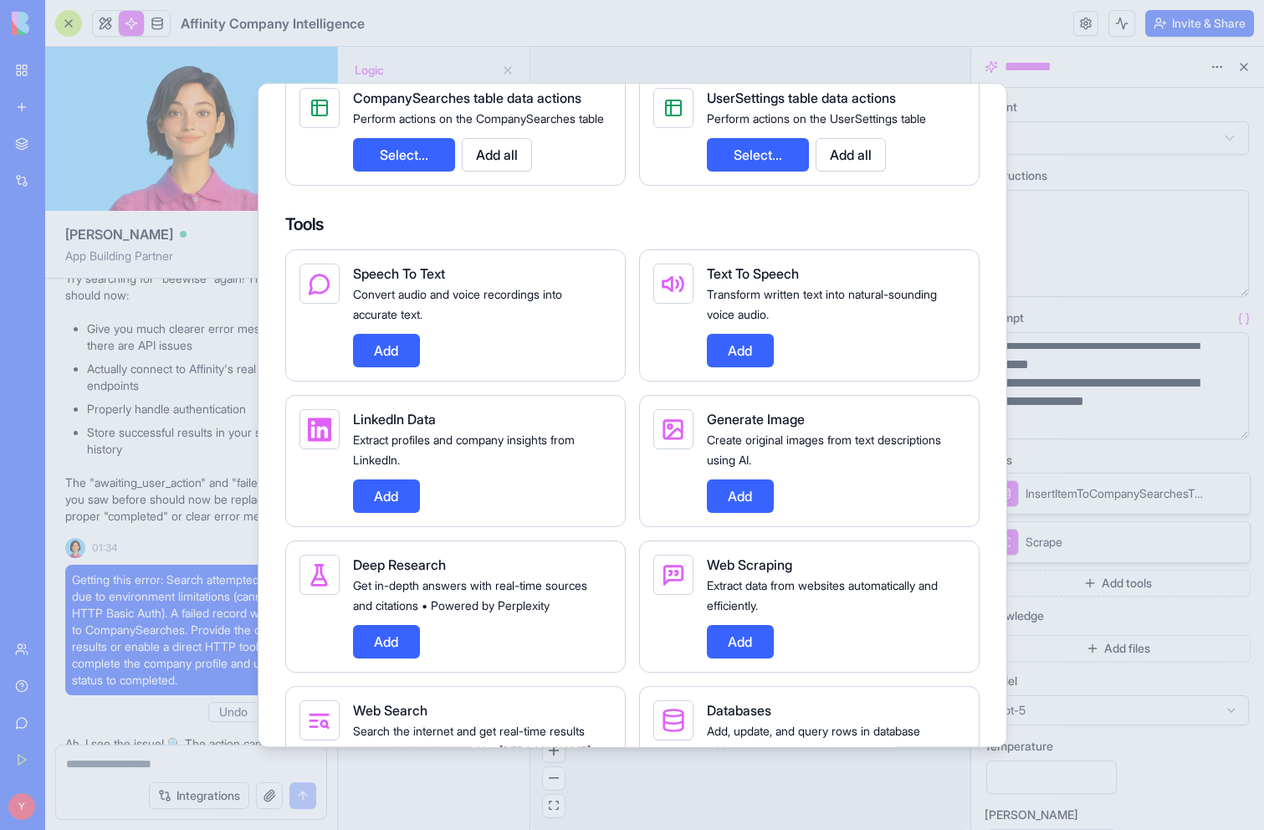
click at [389, 367] on button "Add" at bounding box center [386, 350] width 67 height 33
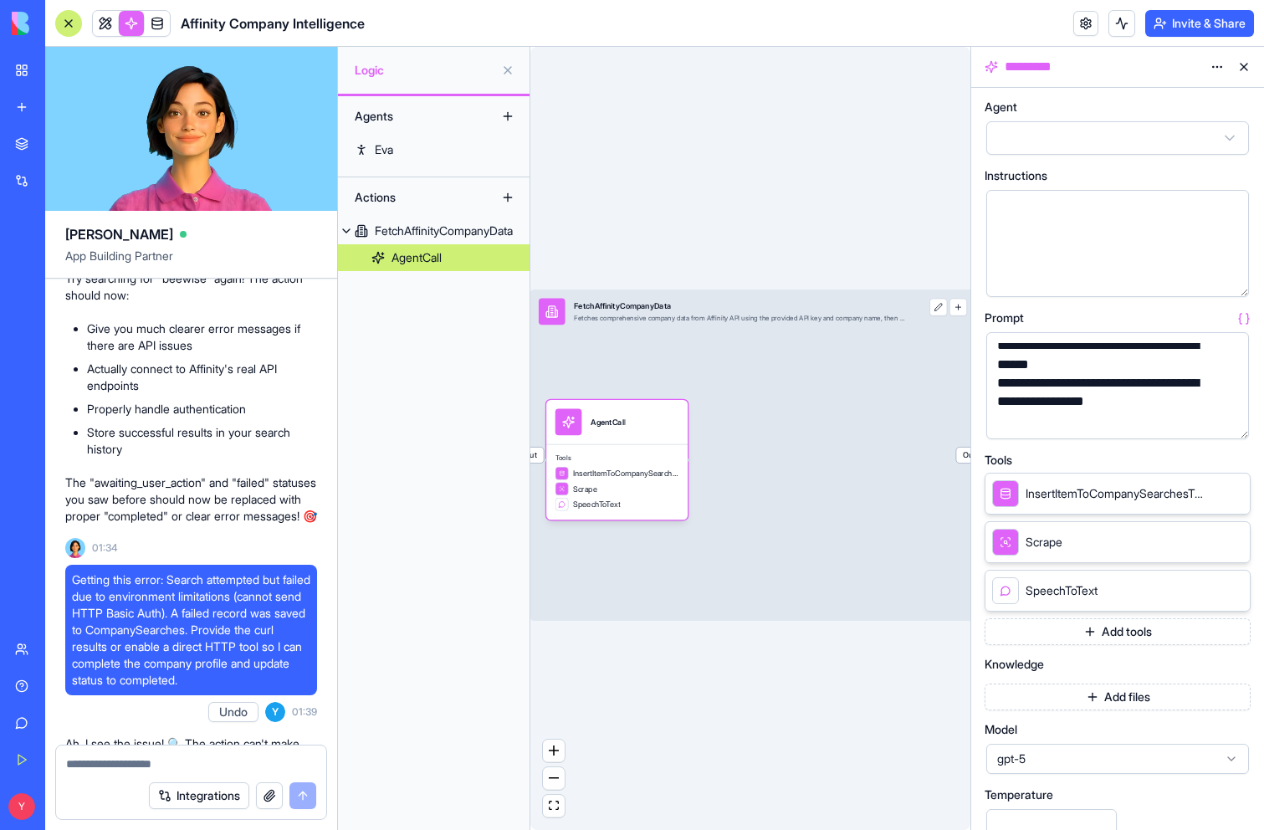
click at [1214, 591] on icon at bounding box center [1212, 589] width 13 height 13
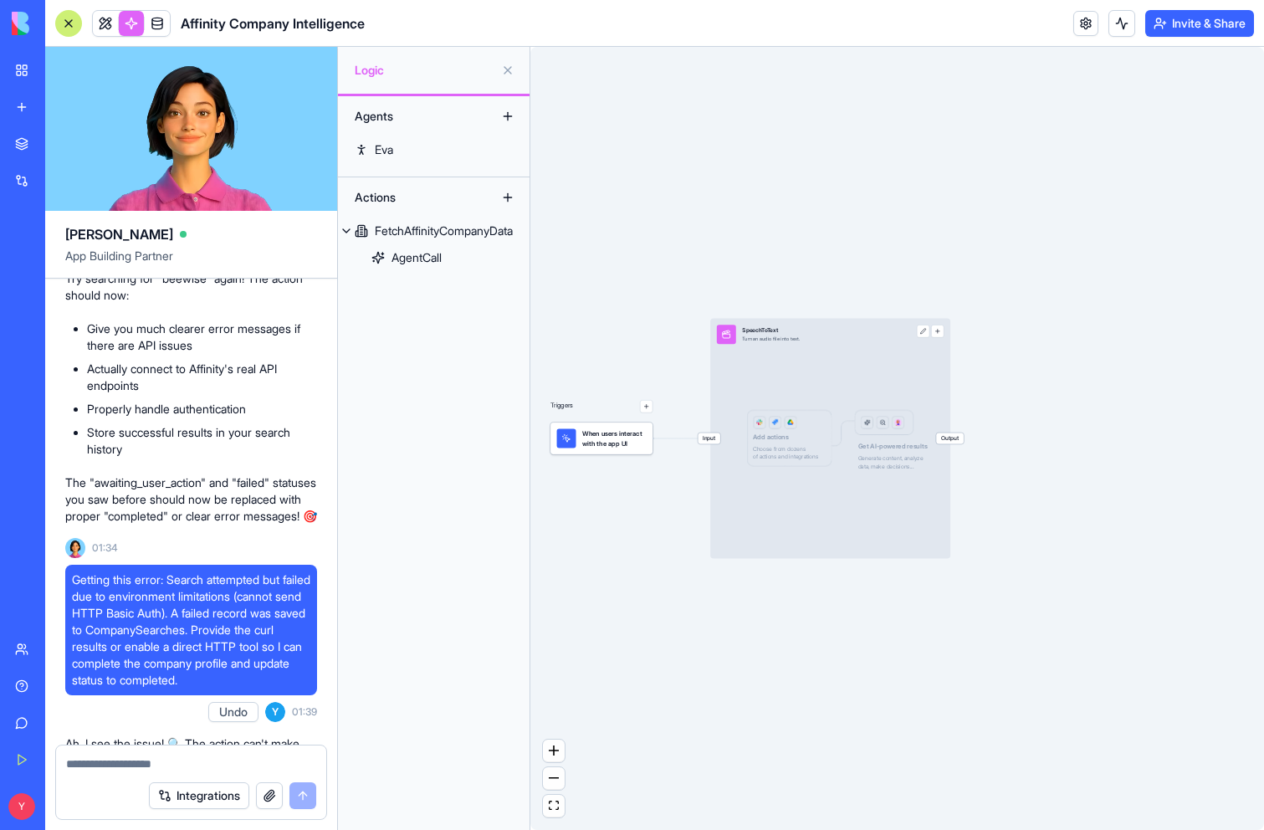
click at [851, 450] on div "Input SpeechToText Turn an audio file into text. Output Add actions Choose from…" at bounding box center [830, 439] width 240 height 240
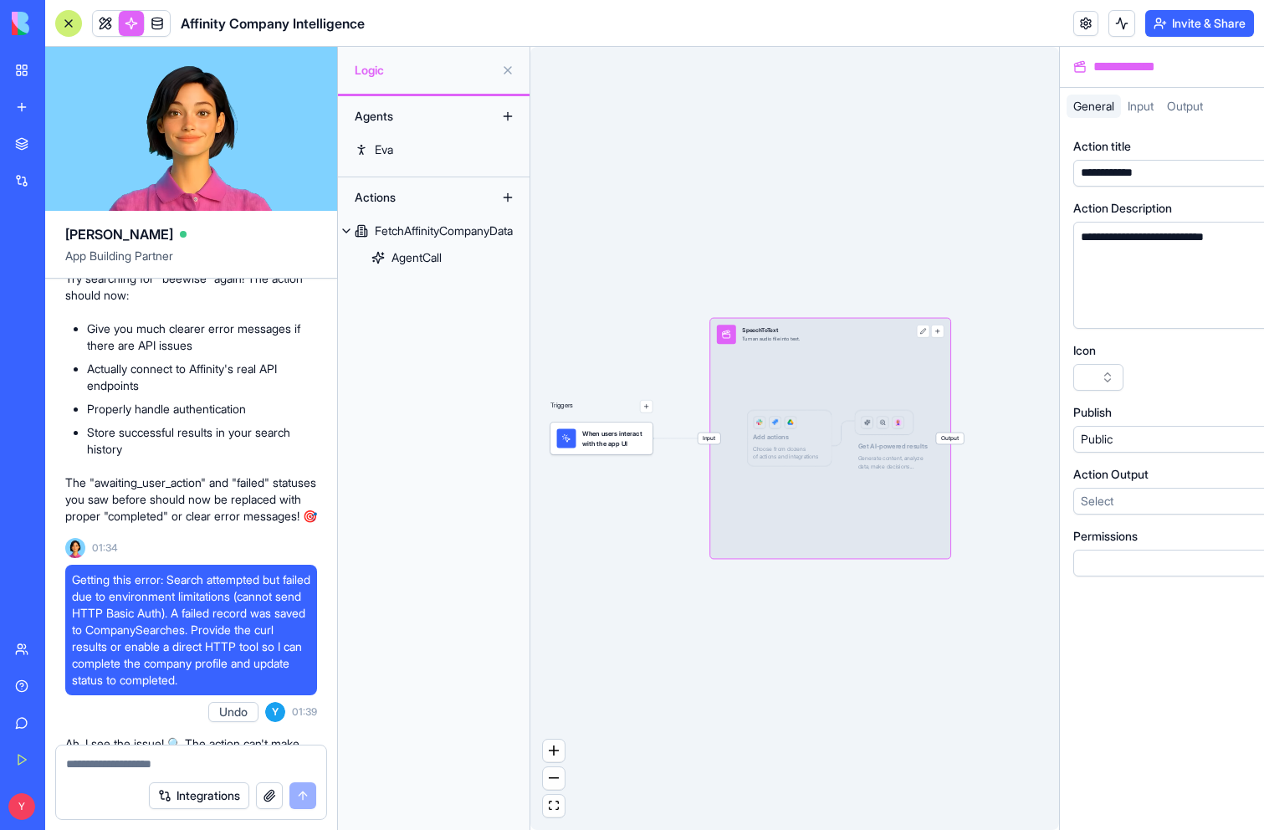
click at [851, 450] on div "Input SpeechToText Turn an audio file into text. Output Add actions Choose from…" at bounding box center [830, 439] width 240 height 240
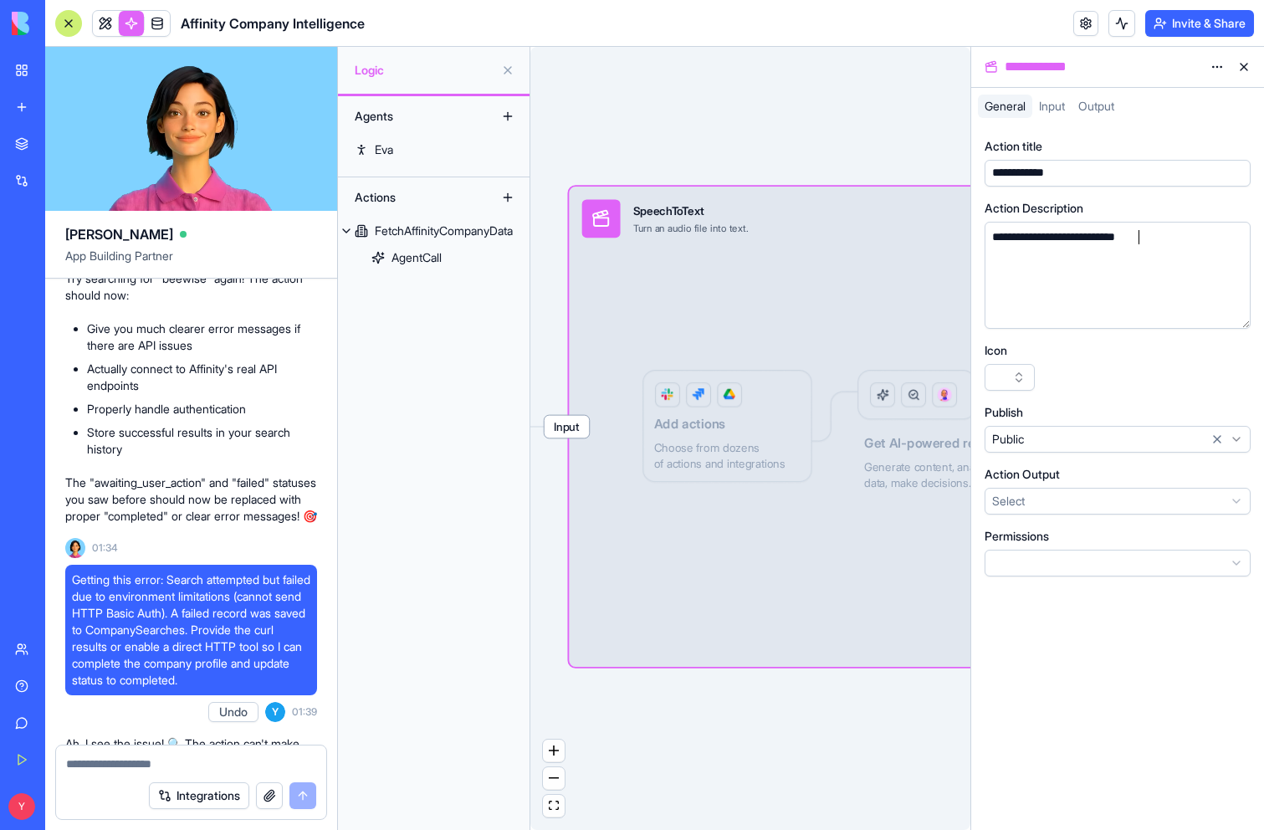
click at [1038, 296] on div "**********" at bounding box center [1101, 275] width 229 height 92
click at [1053, 112] on span "Input" at bounding box center [1052, 106] width 26 height 14
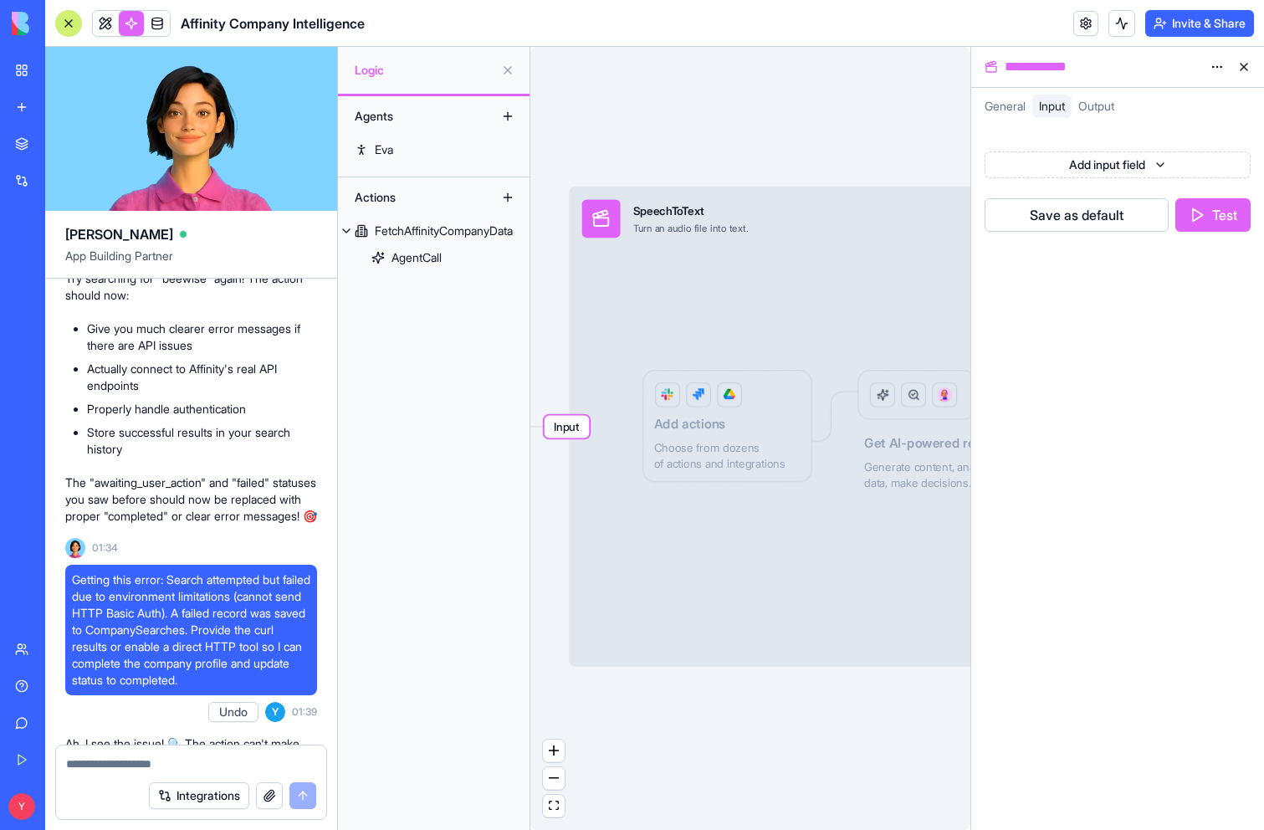
click at [1097, 108] on span "Output" at bounding box center [1096, 106] width 36 height 14
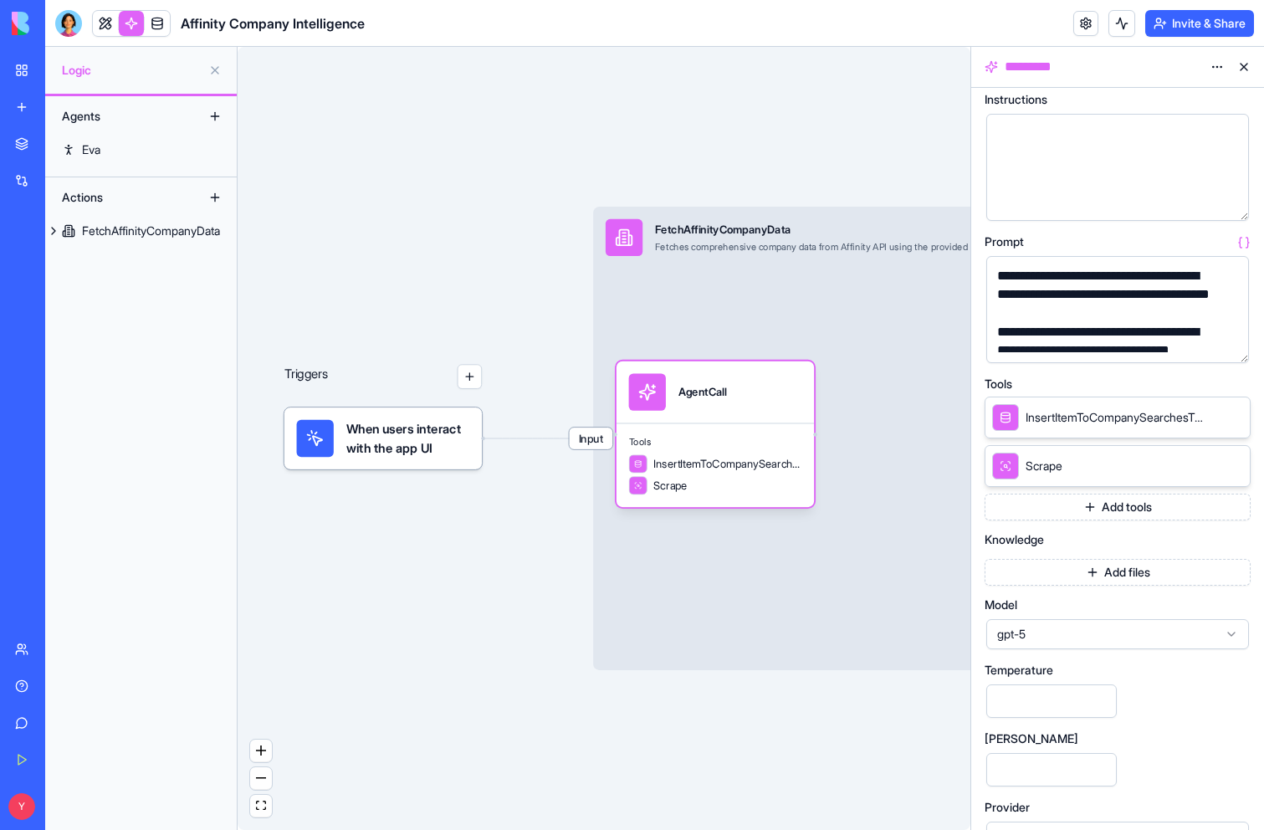
scroll to position [74, 0]
click at [1112, 642] on span "gpt-5" at bounding box center [1107, 635] width 221 height 17
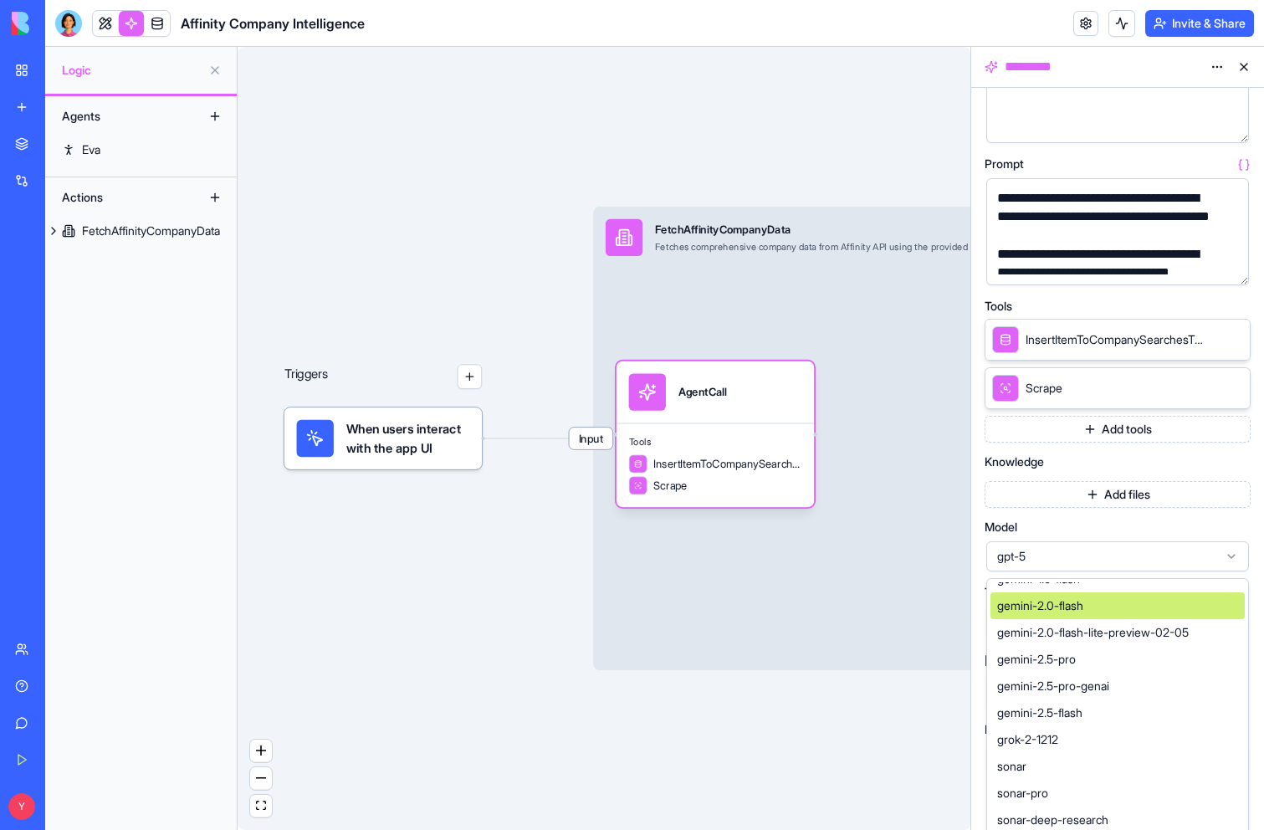
scroll to position [113, 0]
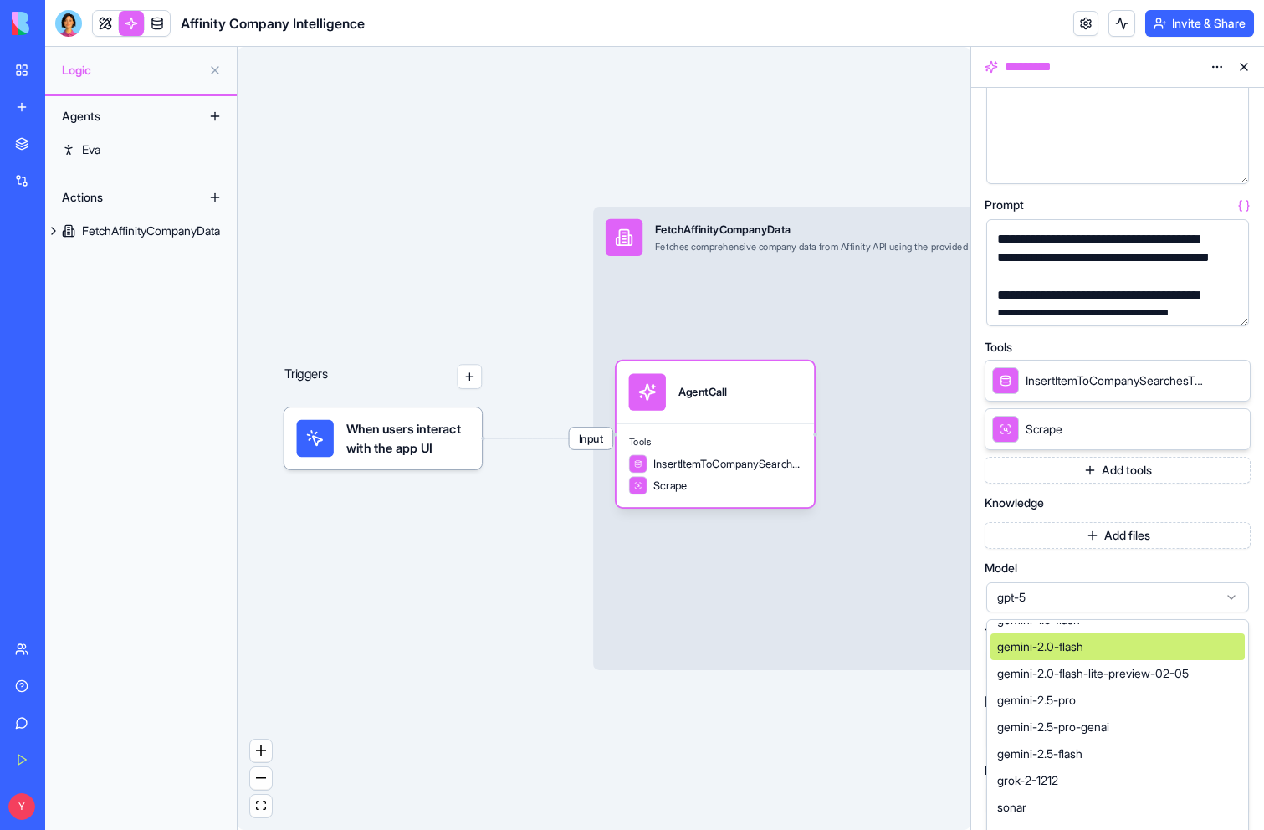
click at [872, 749] on div "Triggers When users interact with the app UI Input FetchAffinityCompanyData Fet…" at bounding box center [604, 438] width 733 height 783
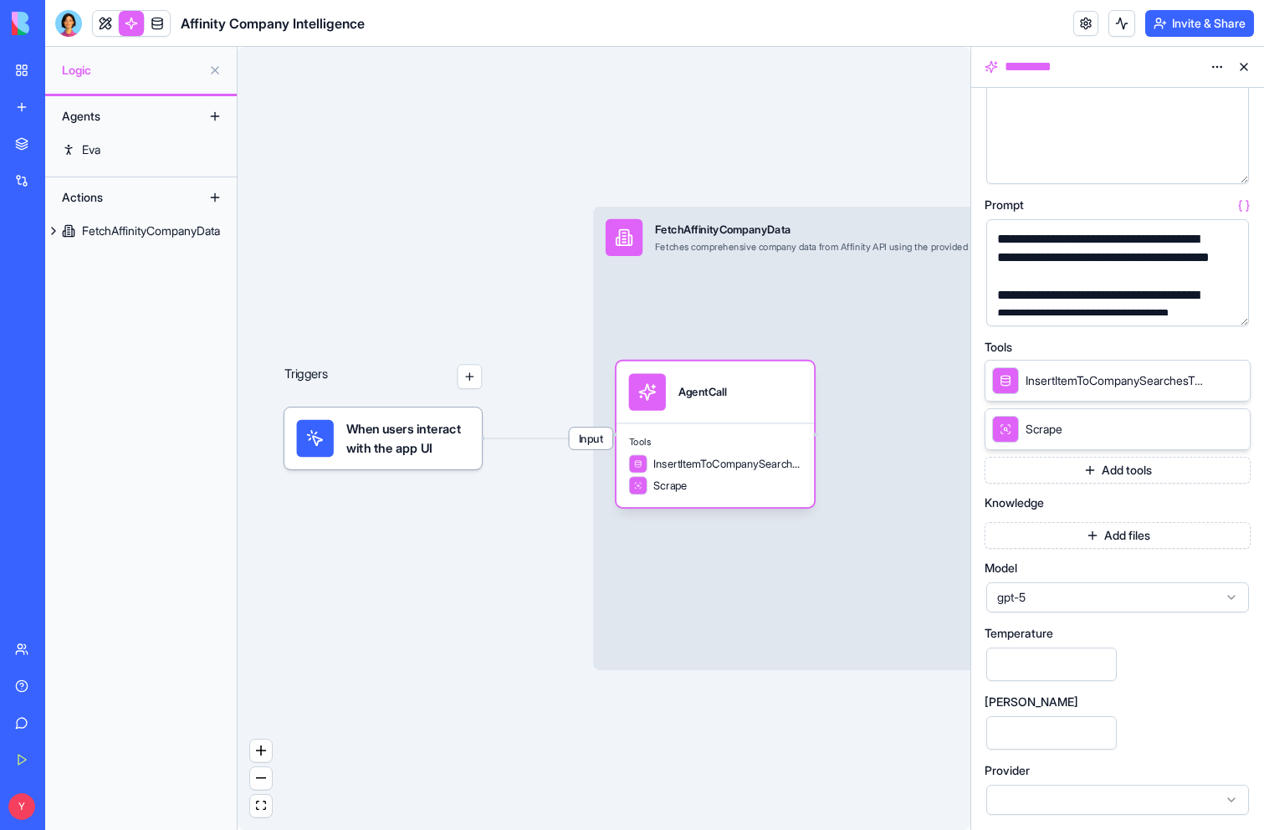
click at [1233, 797] on icon at bounding box center [1230, 799] width 13 height 13
click at [895, 379] on div "Input FetchAffinityCompanyData Fetches comprehensive company data from Affinity…" at bounding box center [905, 438] width 624 height 463
